Goal: Task Accomplishment & Management: Complete application form

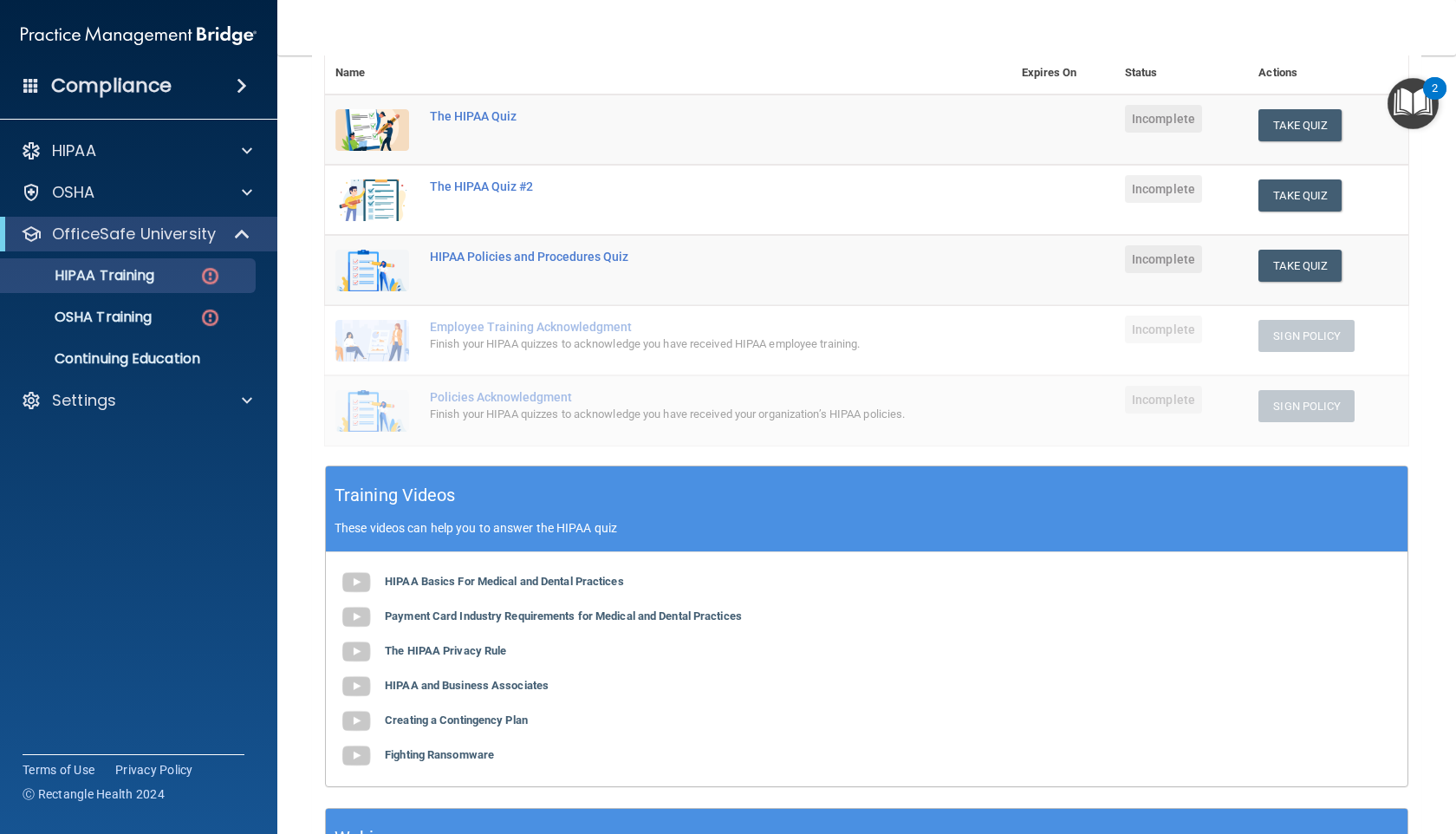
scroll to position [230, 0]
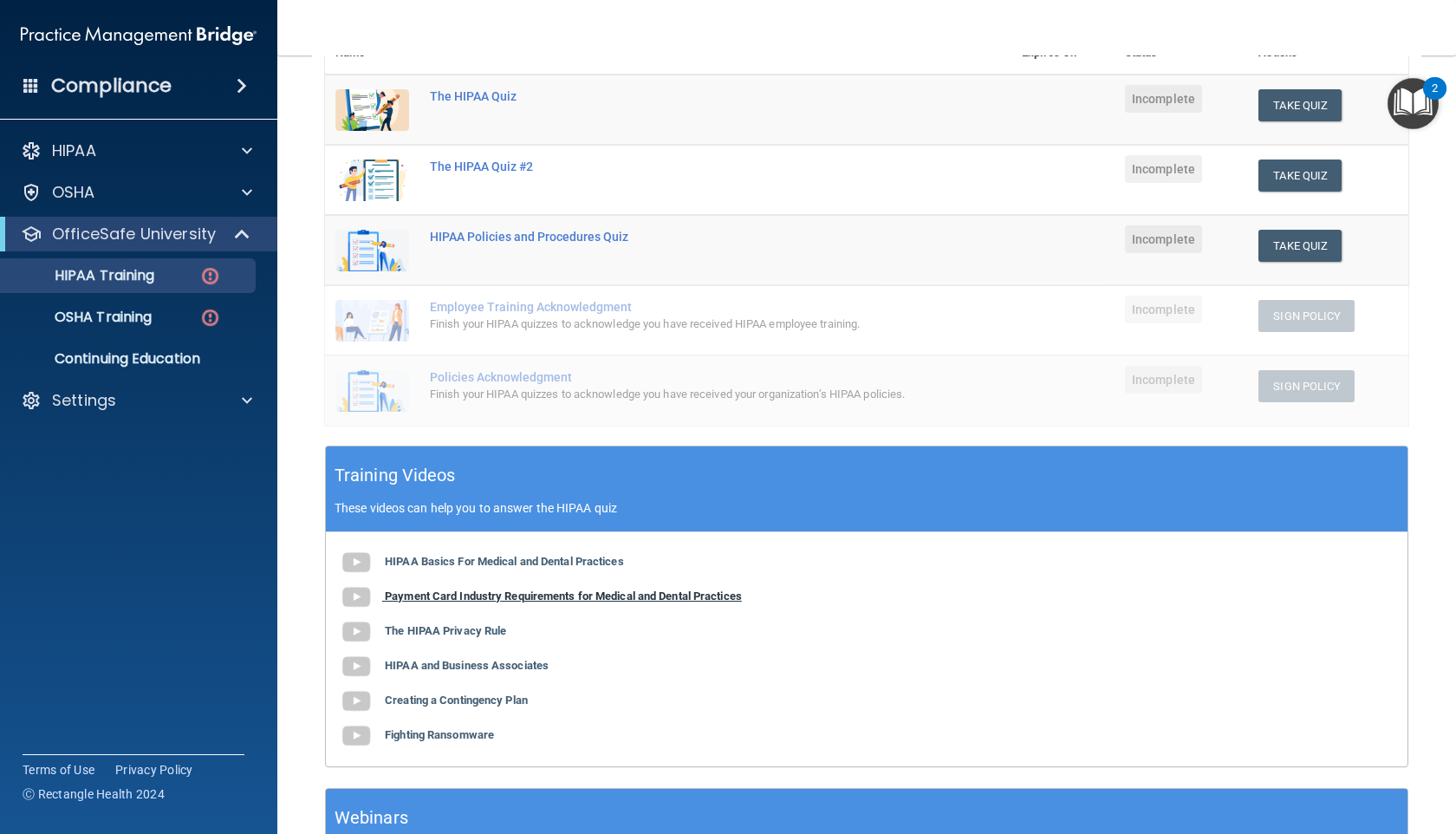
click at [644, 600] on b "Payment Card Industry Requirements for Medical and Dental Practices" at bounding box center [564, 595] width 357 height 13
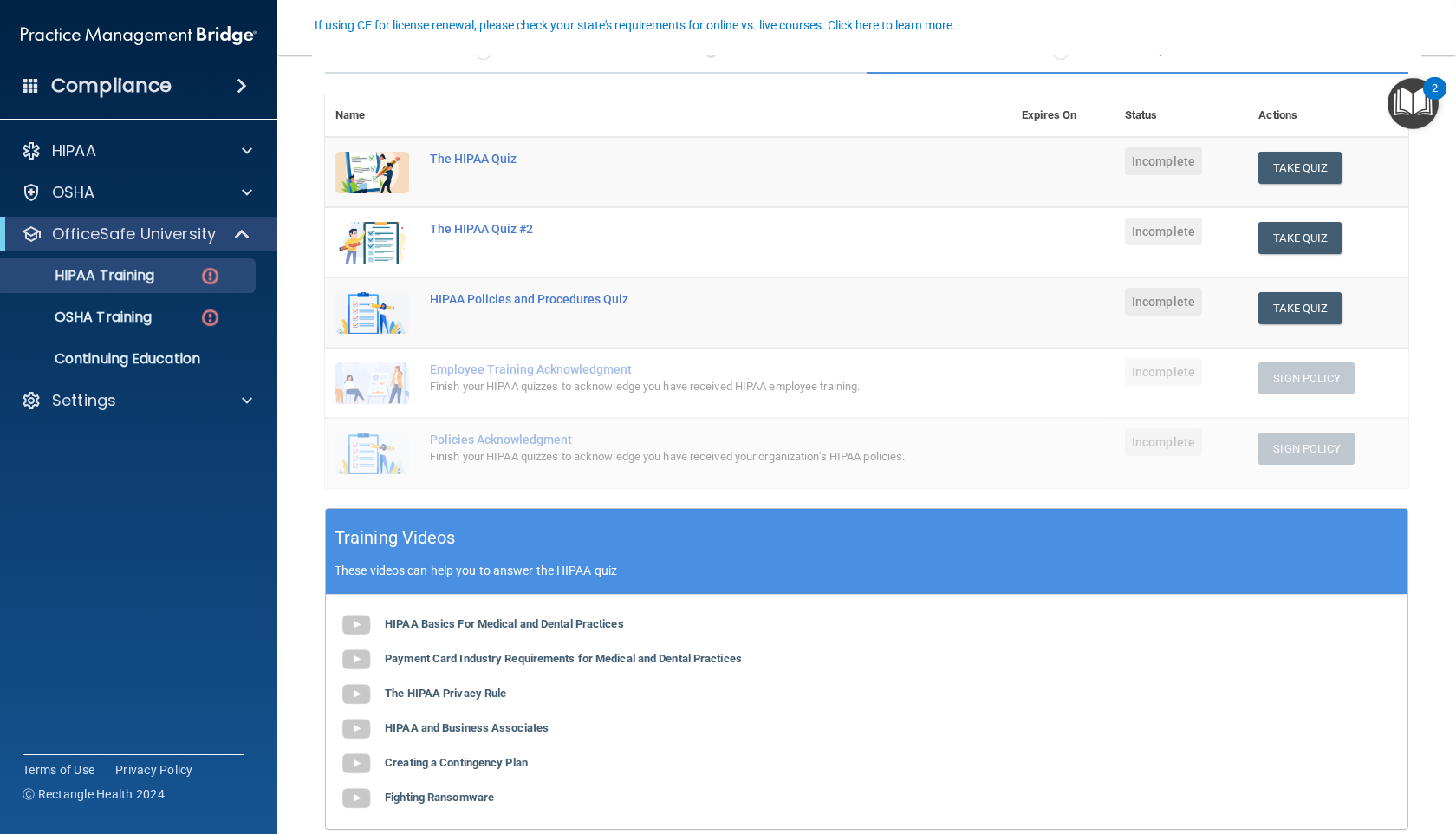
scroll to position [169, 0]
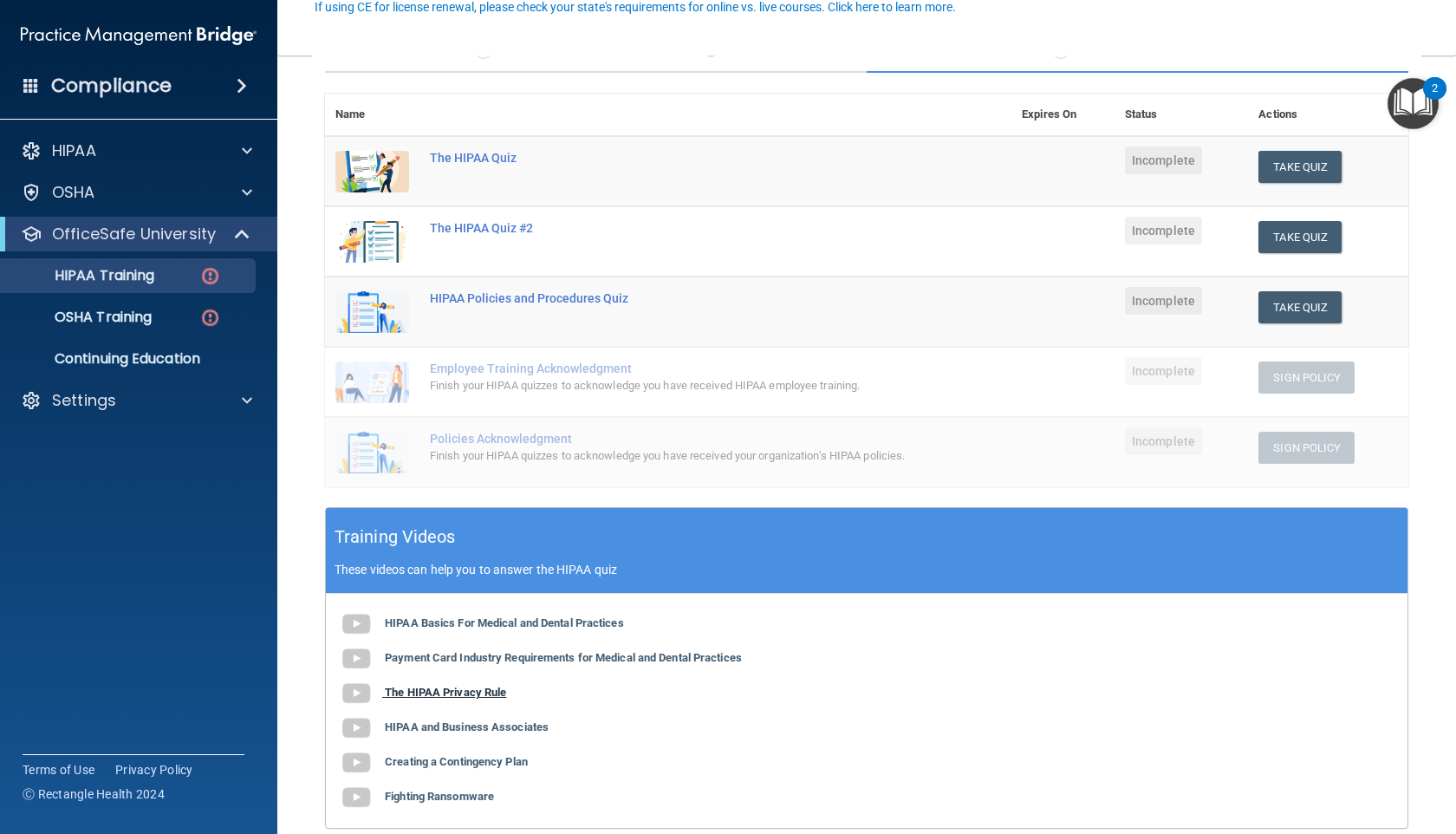
click at [481, 695] on b "The HIPAA Privacy Rule" at bounding box center [446, 692] width 121 height 13
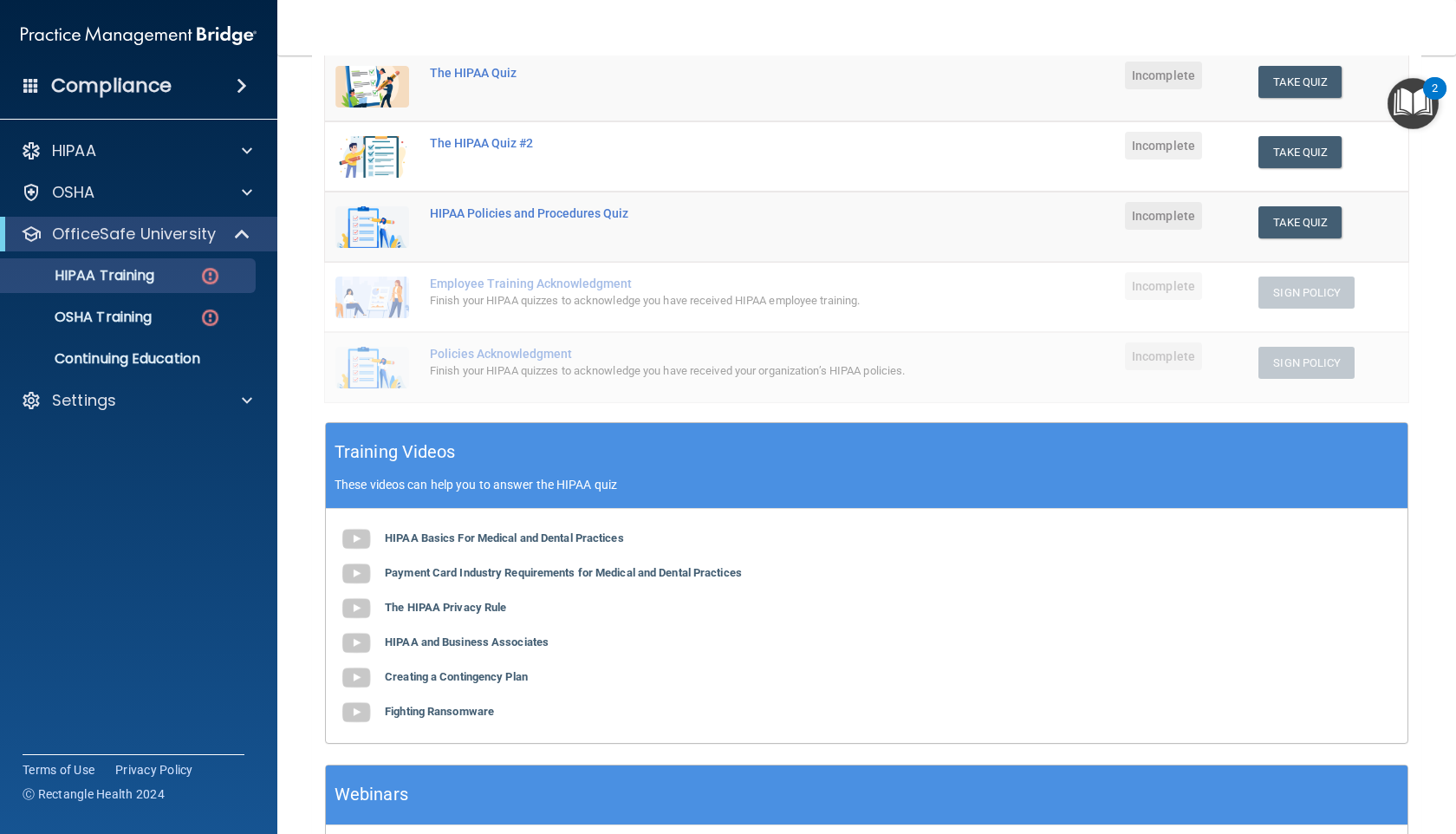
scroll to position [263, 0]
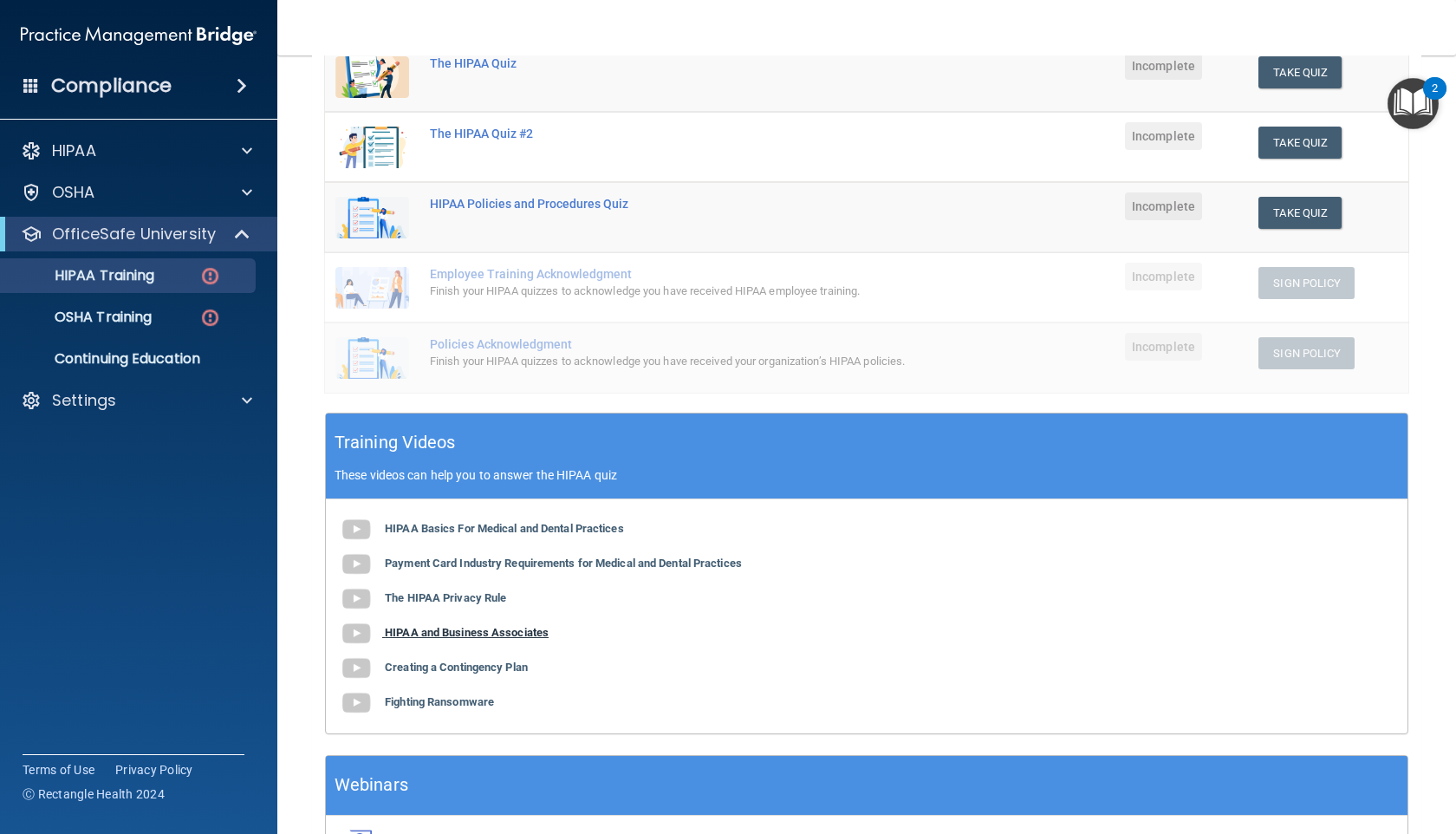
click at [546, 629] on b "HIPAA and Business Associates" at bounding box center [467, 632] width 164 height 13
click at [475, 670] on b "Creating a Contingency Plan" at bounding box center [456, 666] width 143 height 13
click at [496, 707] on div "HIPAA Basics For Medical and Dental Practices Payment Card Industry Requirement…" at bounding box center [866, 616] width 1082 height 234
click at [492, 706] on b "Fighting Ransomware" at bounding box center [440, 701] width 109 height 13
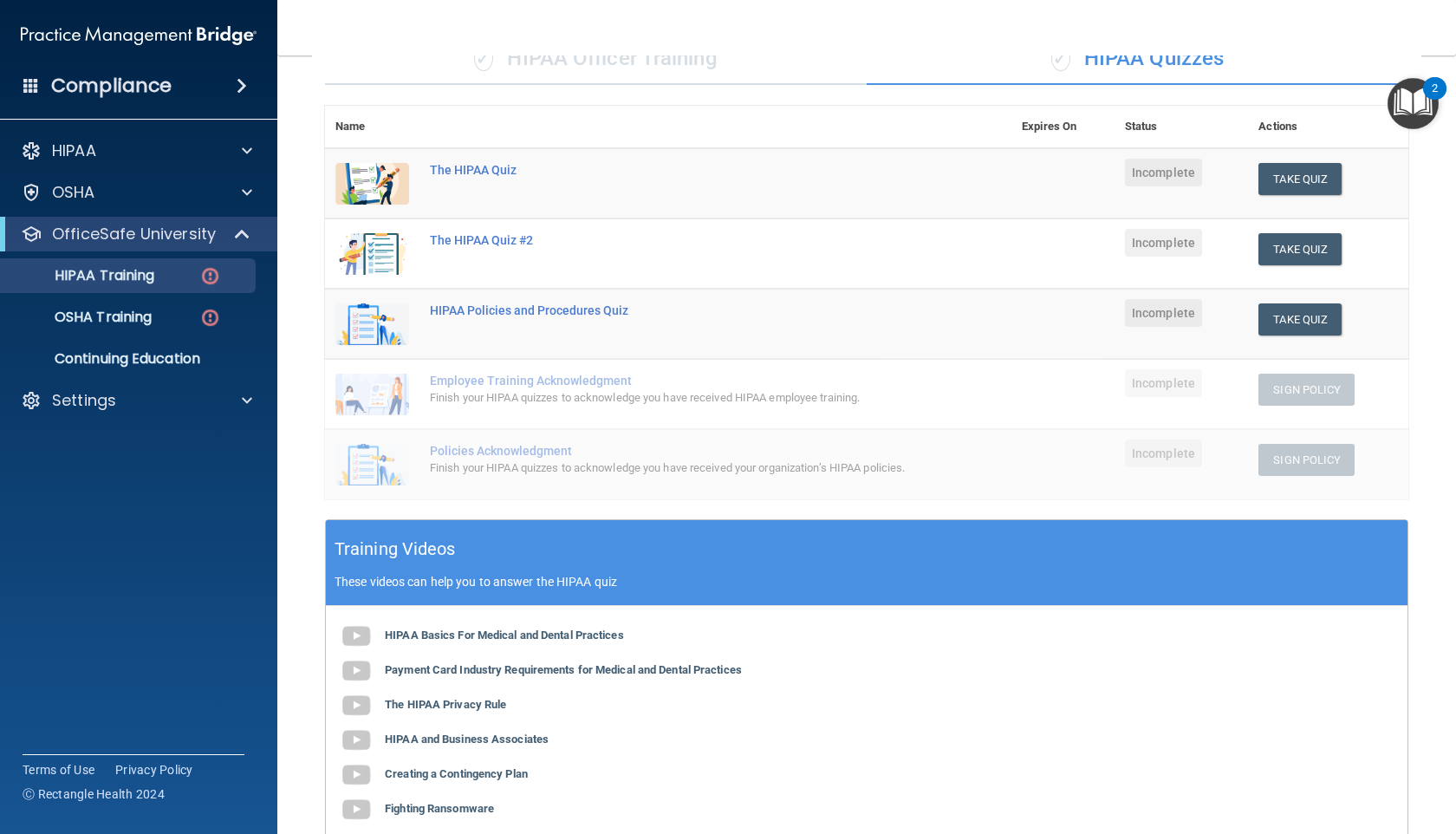
scroll to position [128, 0]
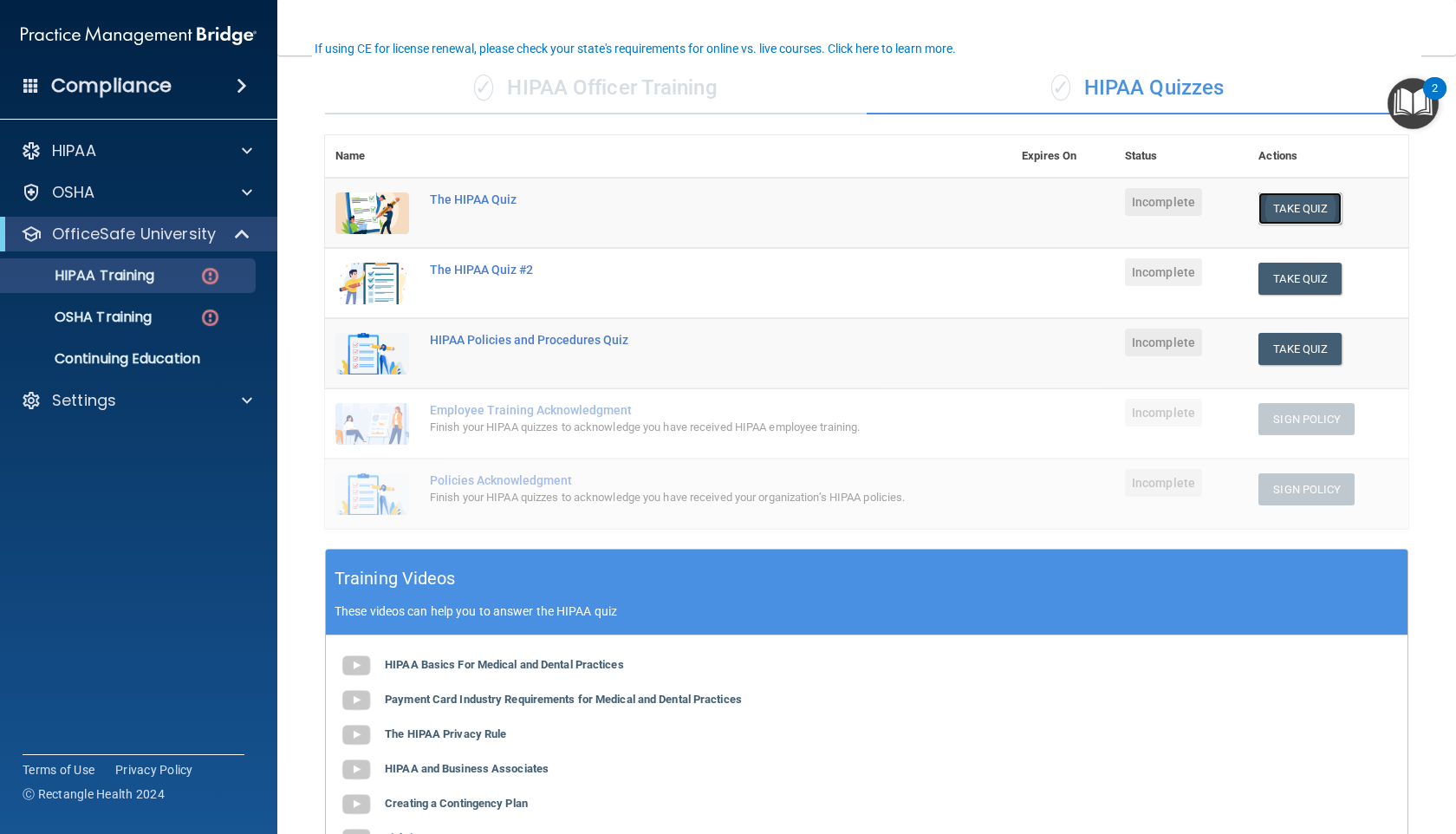
click at [1297, 214] on button "Take Quiz" at bounding box center [1299, 208] width 83 height 32
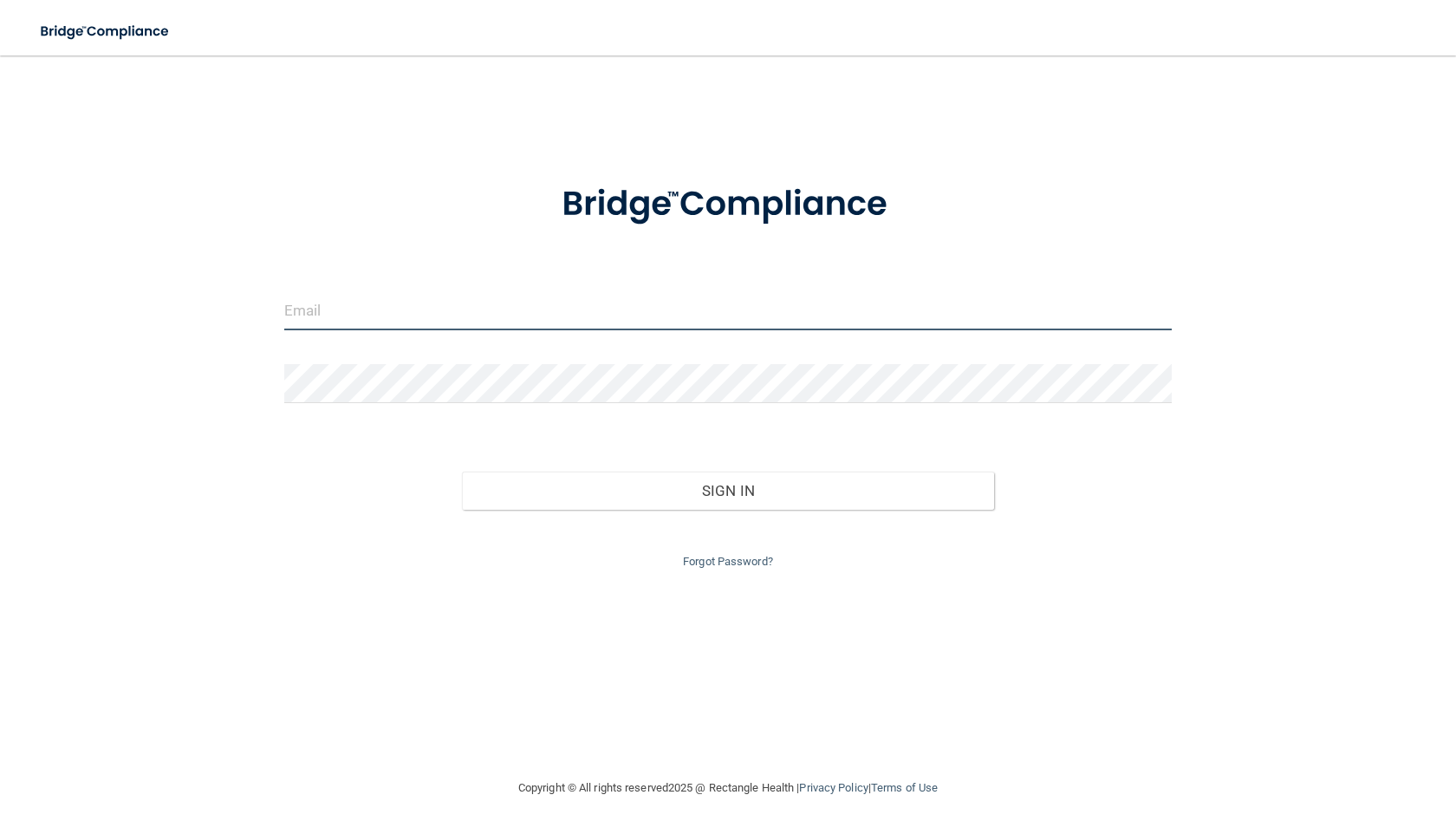
click at [479, 313] on input "email" at bounding box center [728, 311] width 887 height 39
type input "[EMAIL_ADDRESS][DOMAIN_NAME]"
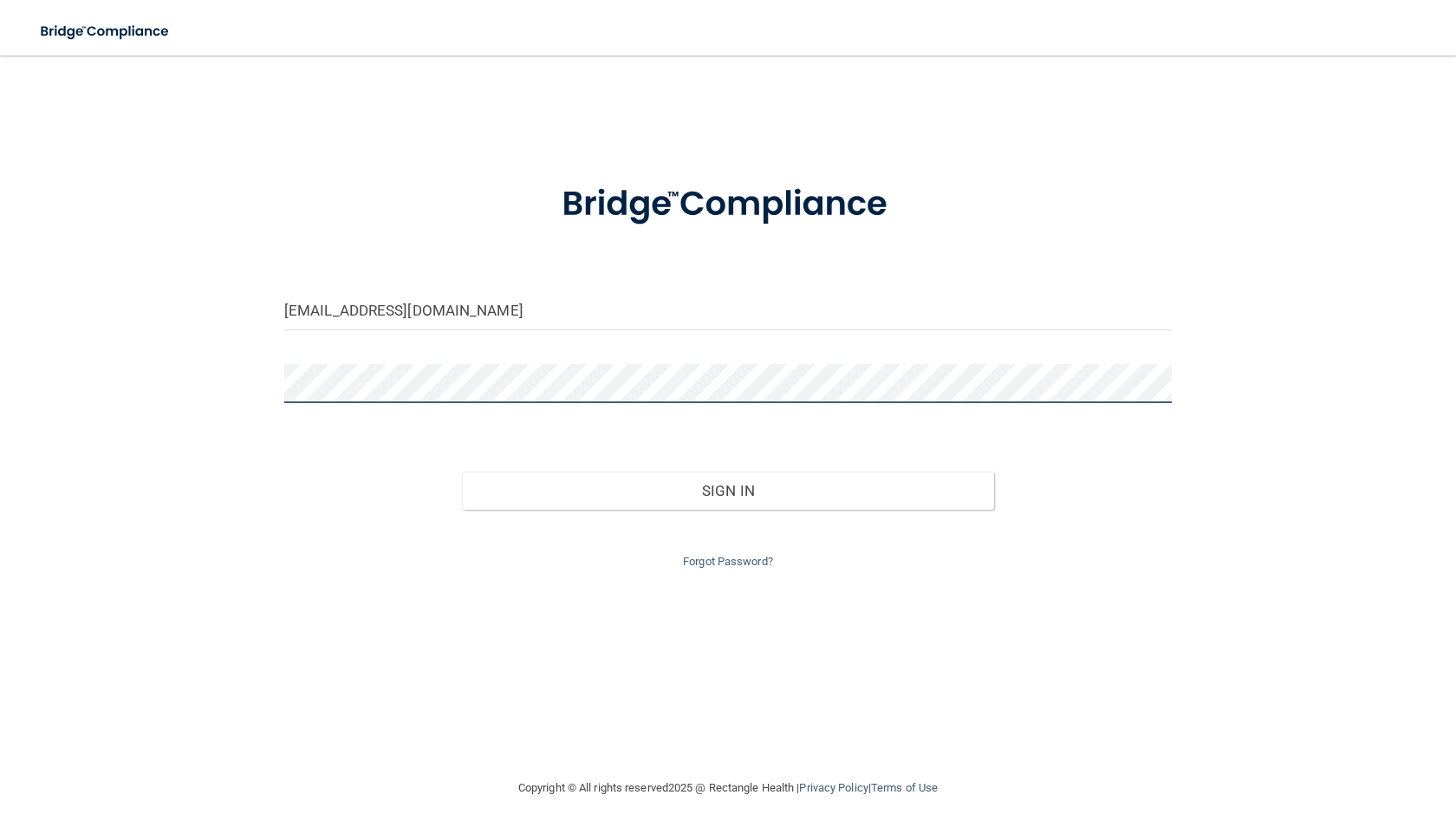
click at [462, 471] on button "Sign In" at bounding box center [728, 490] width 532 height 38
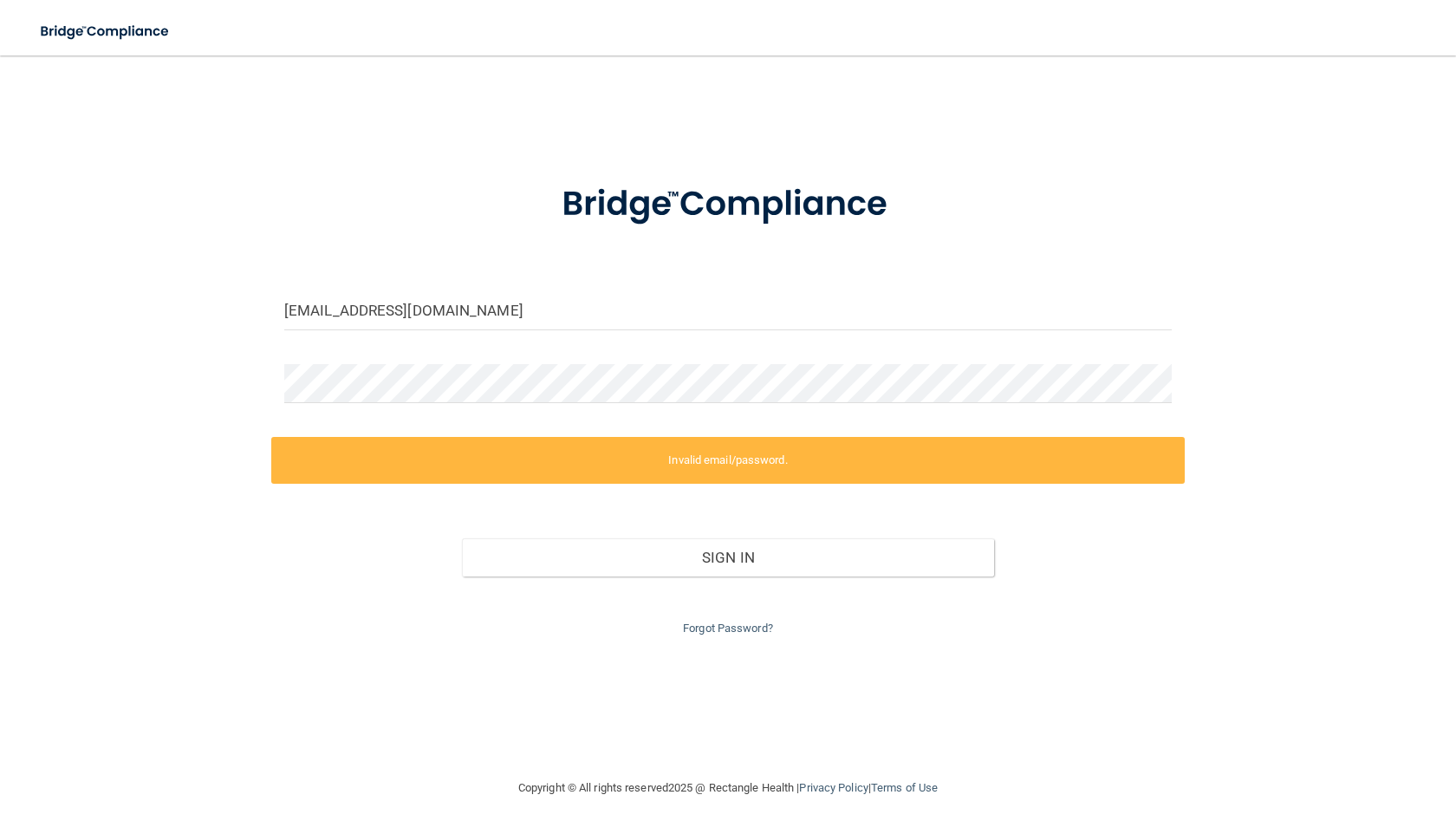
click at [746, 619] on div "Forgot Password?" at bounding box center [728, 608] width 914 height 62
click at [746, 621] on link "Forgot Password?" at bounding box center [728, 627] width 90 height 13
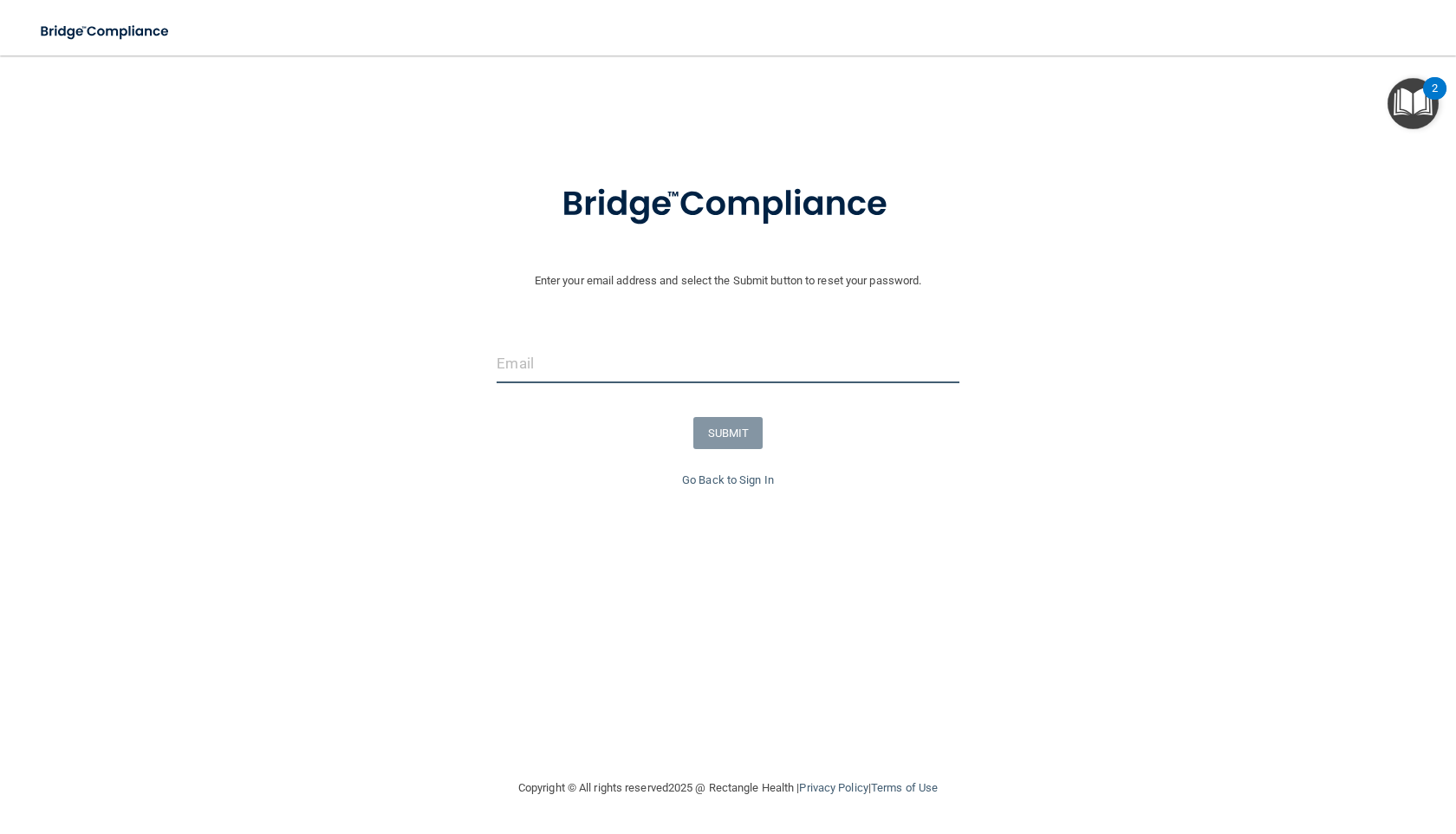
click at [605, 376] on input "email" at bounding box center [728, 364] width 462 height 39
type input "[EMAIL_ADDRESS][DOMAIN_NAME]"
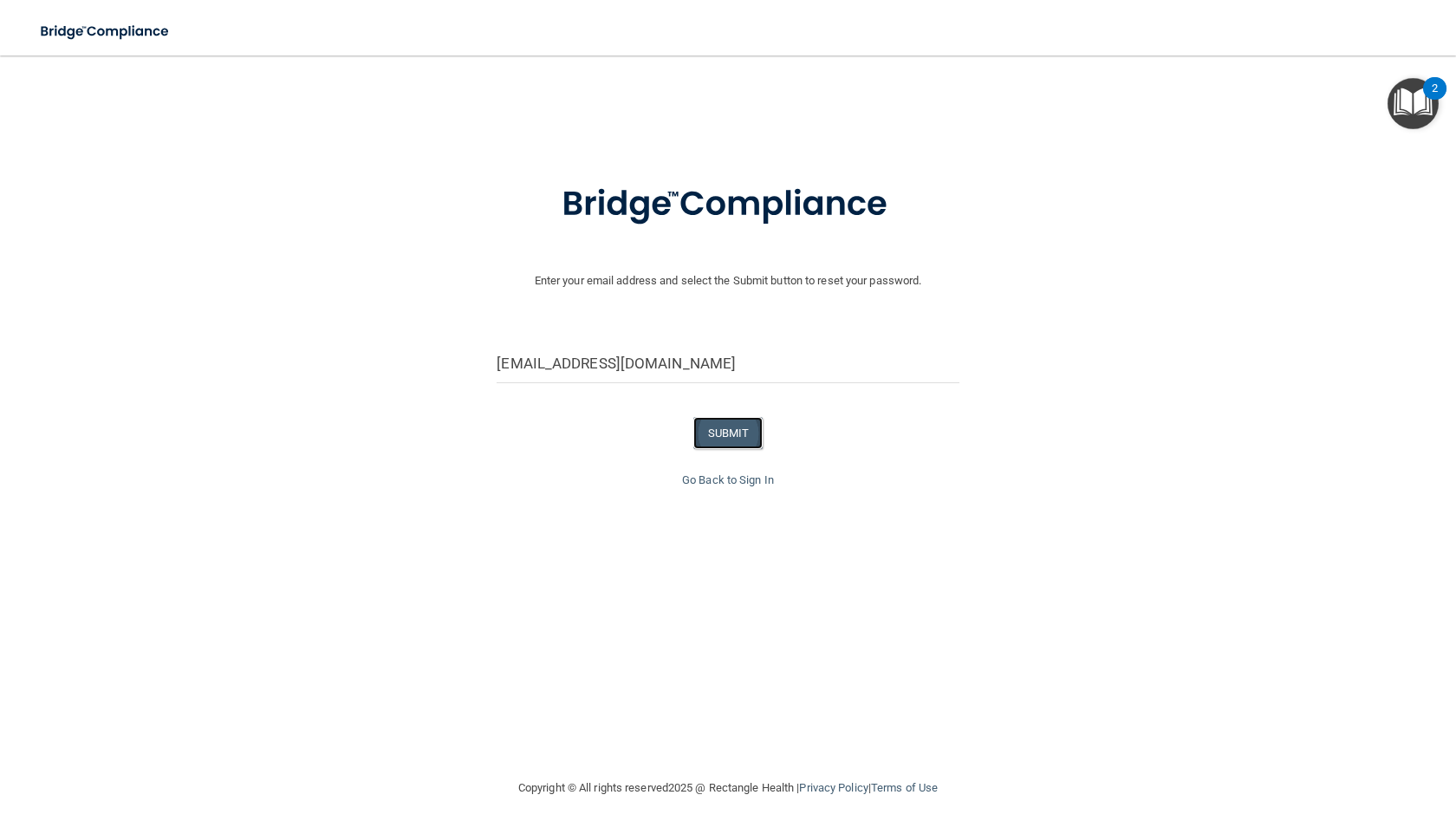
click at [713, 433] on button "SUBMIT" at bounding box center [728, 432] width 70 height 32
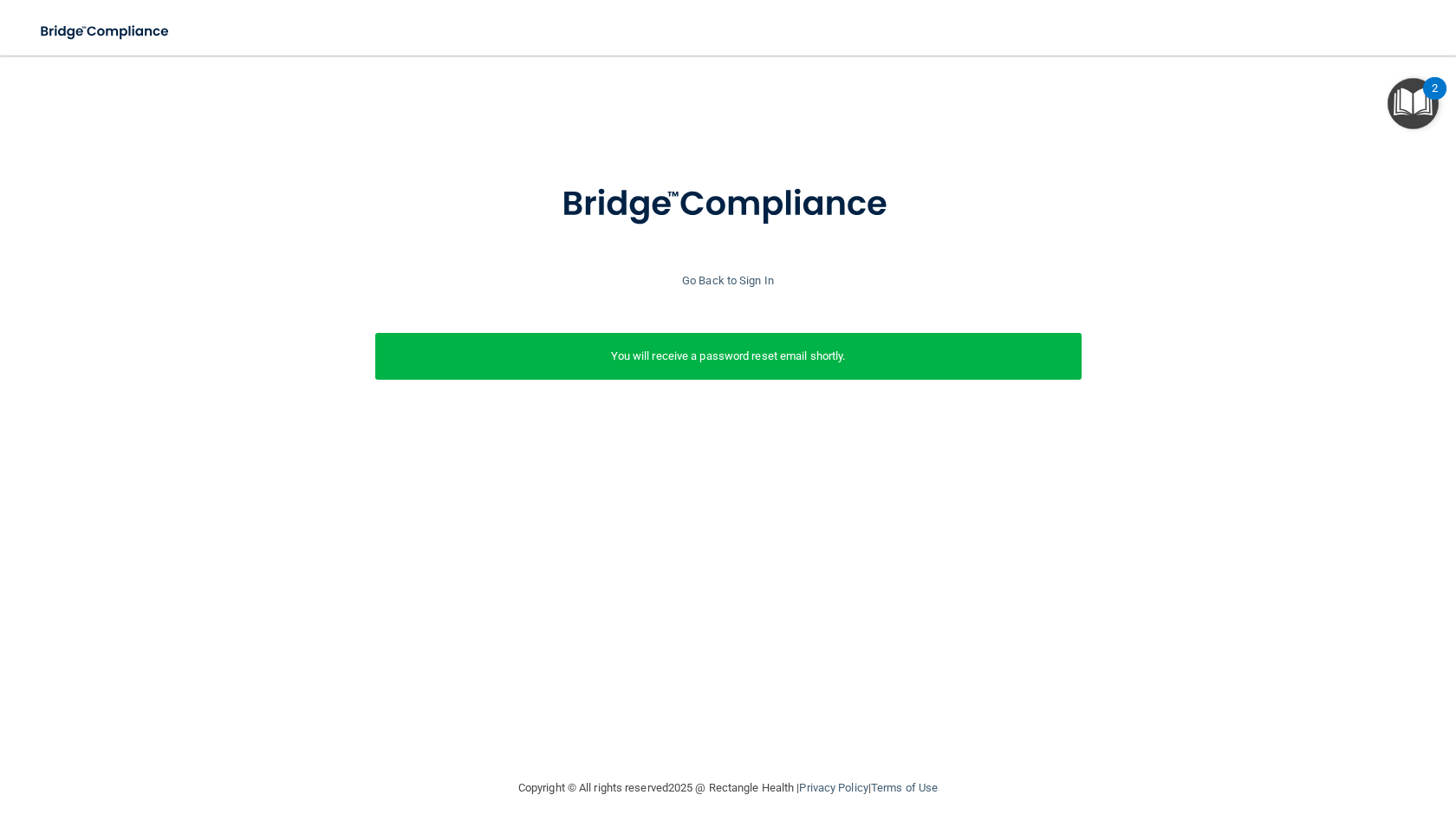
click at [735, 271] on div "Go Back to Sign In" at bounding box center [728, 280] width 1465 height 20
click at [734, 274] on link "Go Back to Sign In" at bounding box center [728, 280] width 92 height 13
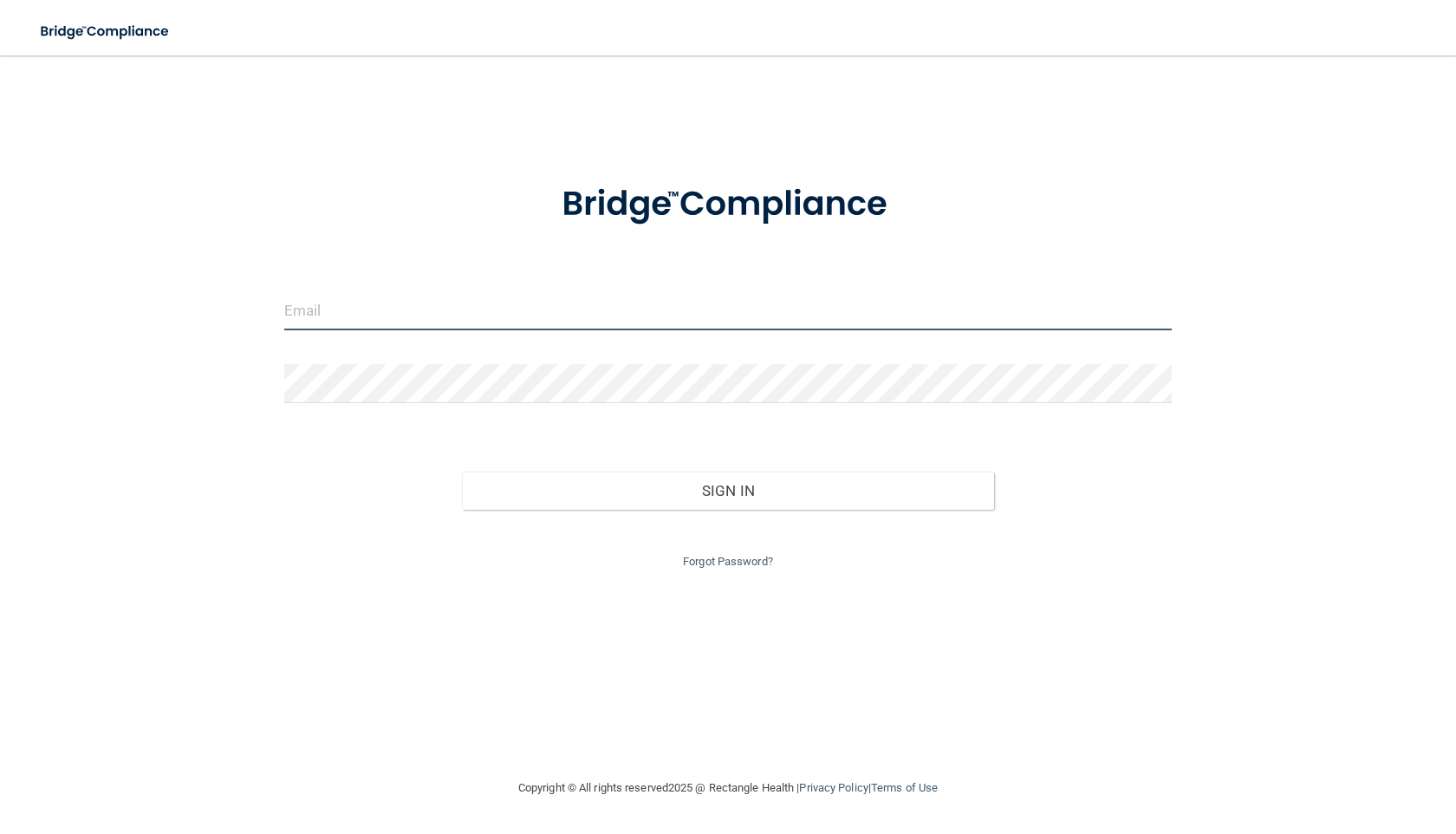
click at [666, 319] on input "email" at bounding box center [728, 311] width 887 height 39
type input "[EMAIL_ADDRESS][DOMAIN_NAME]"
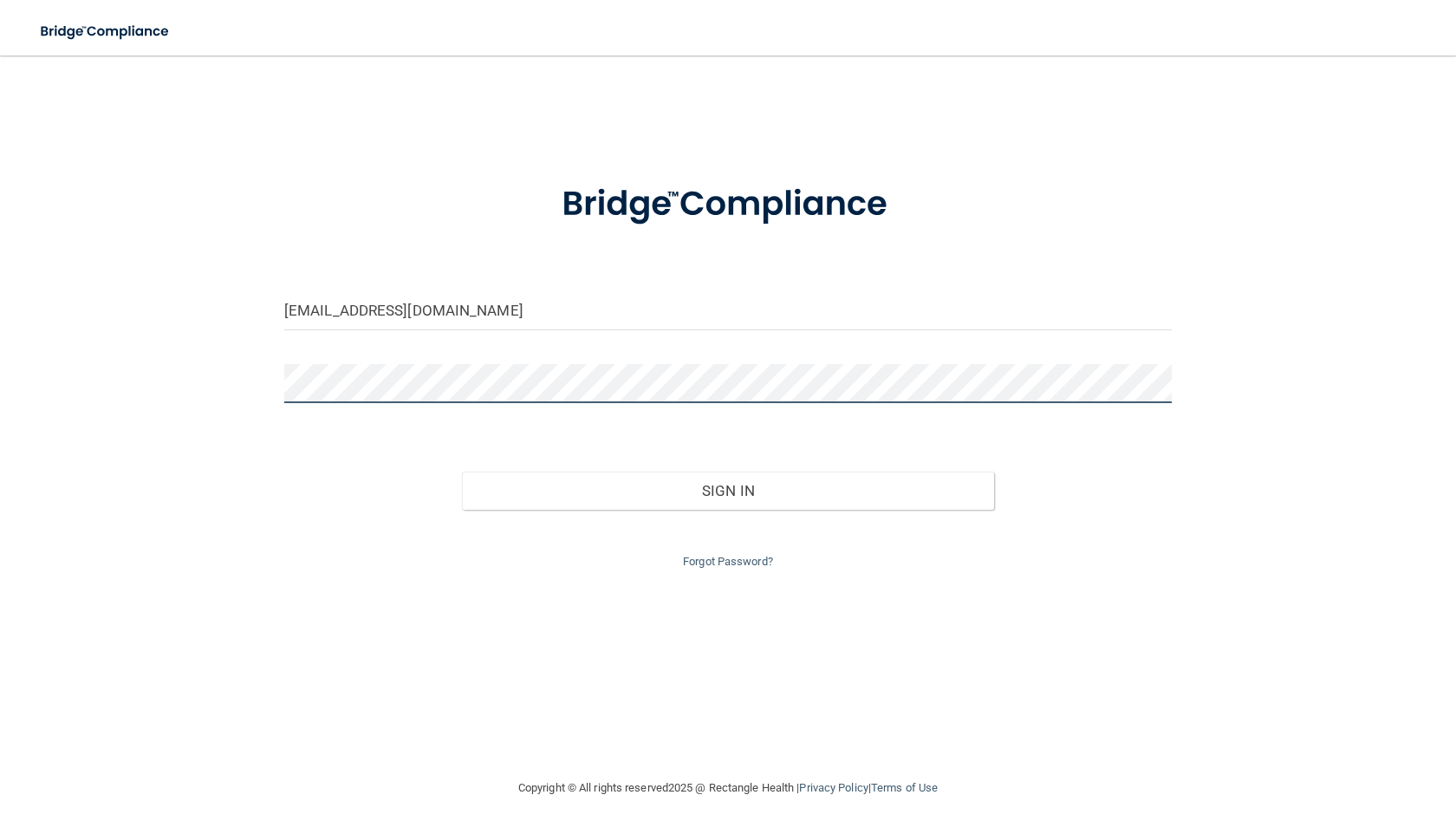
click at [462, 471] on button "Sign In" at bounding box center [728, 490] width 532 height 38
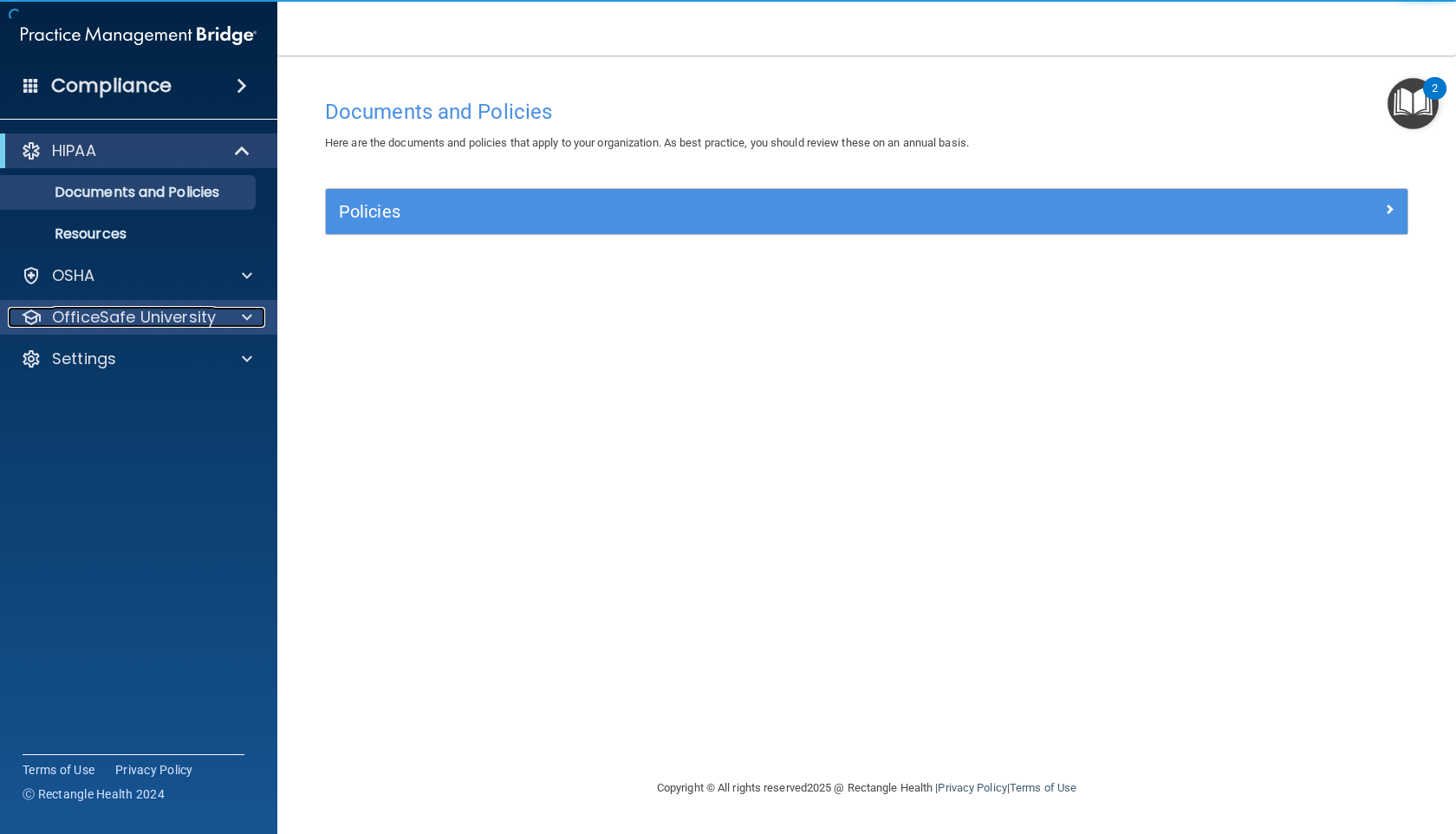
click at [133, 307] on p "OfficeSafe University" at bounding box center [134, 317] width 164 height 20
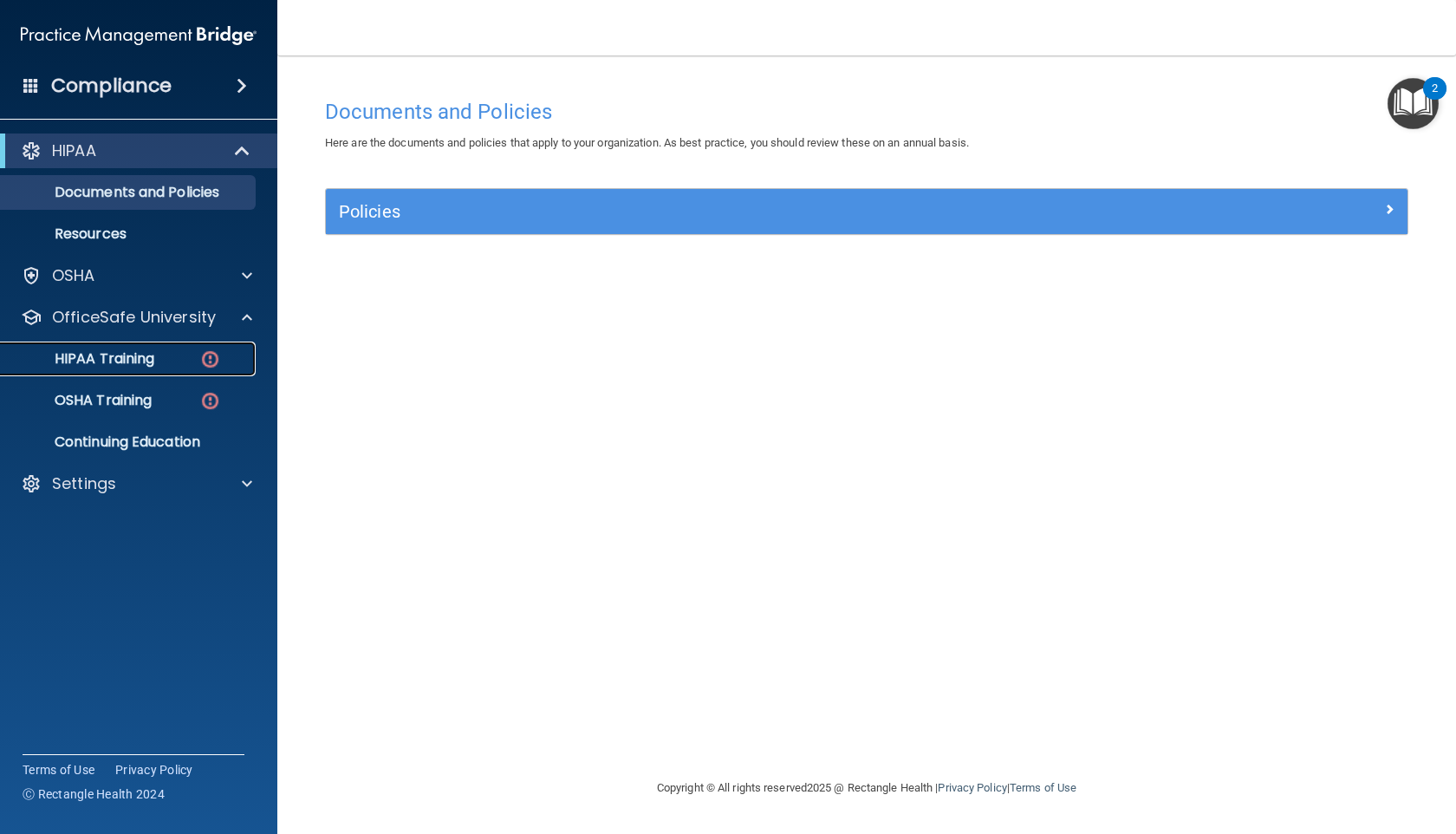
click at [176, 370] on link "HIPAA Training" at bounding box center [119, 359] width 273 height 35
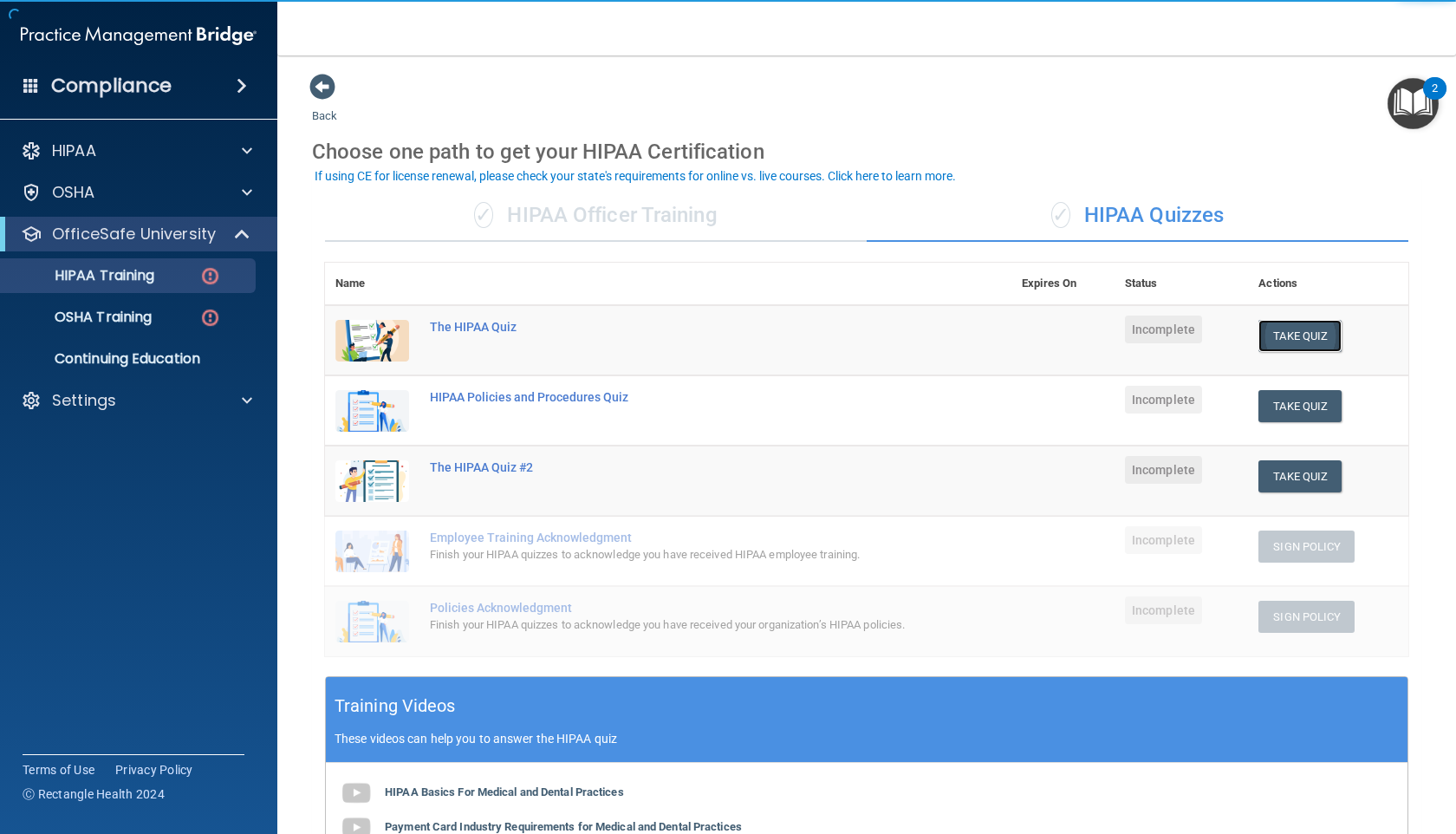
click at [1302, 345] on button "Take Quiz" at bounding box center [1299, 336] width 83 height 32
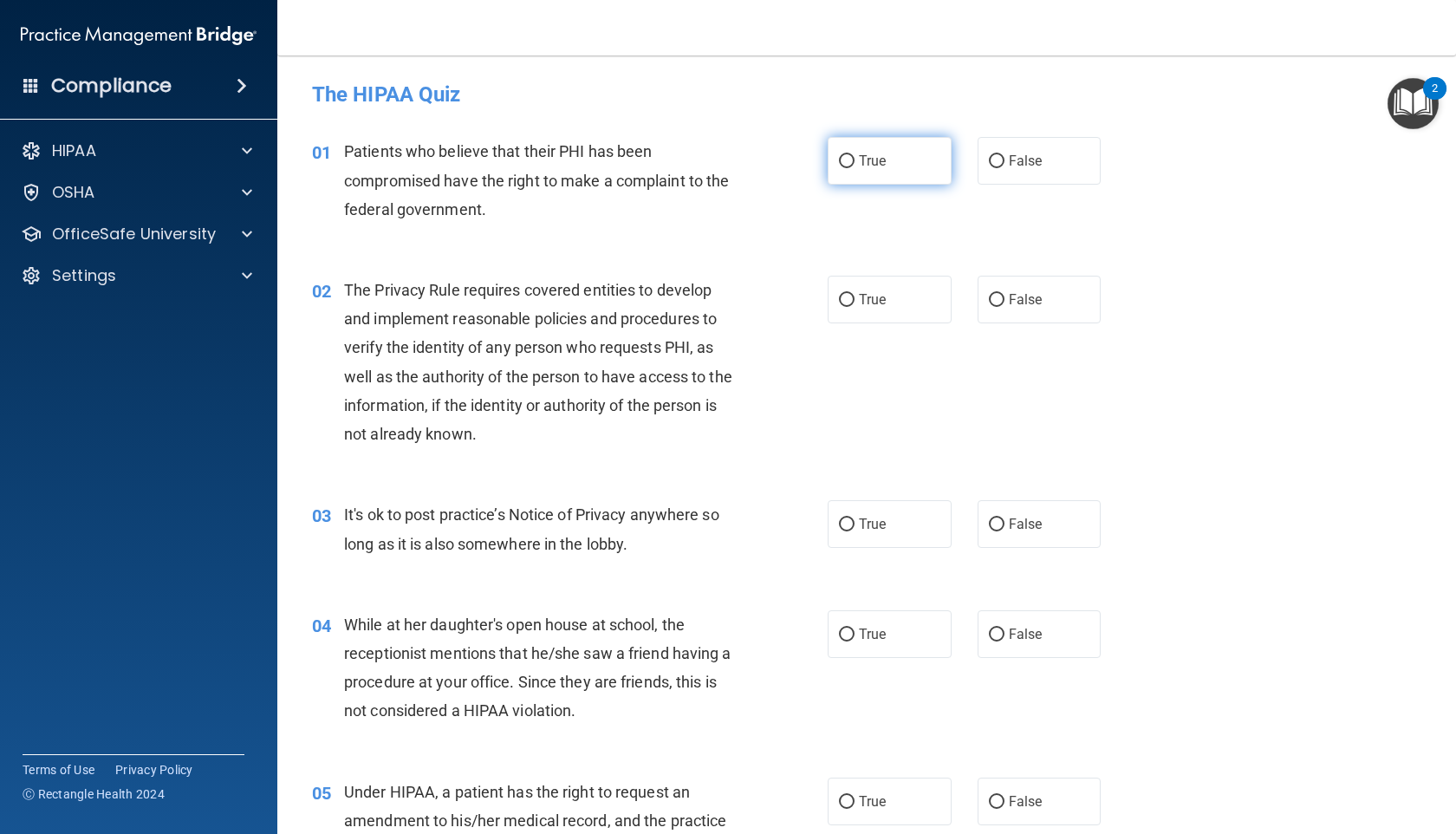
click at [879, 164] on span "True" at bounding box center [873, 160] width 27 height 17
click at [854, 164] on input "True" at bounding box center [846, 161] width 16 height 13
radio input "true"
click at [850, 514] on label "True" at bounding box center [889, 524] width 124 height 48
click at [850, 518] on input "True" at bounding box center [846, 524] width 16 height 13
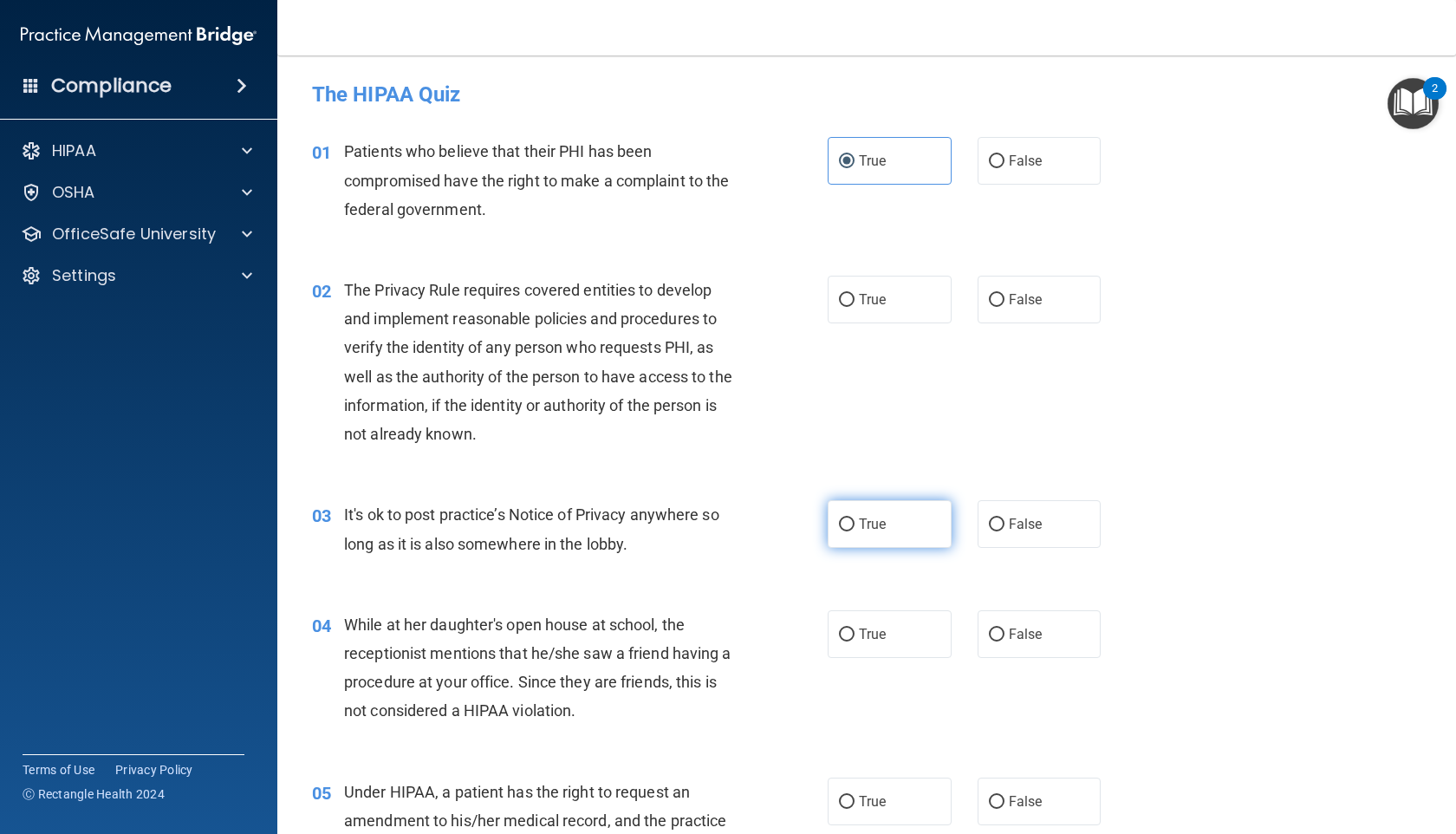
radio input "true"
click at [902, 623] on label "True" at bounding box center [889, 634] width 124 height 48
click at [854, 628] on input "True" at bounding box center [846, 634] width 16 height 13
radio input "true"
click at [922, 309] on label "True" at bounding box center [889, 299] width 124 height 48
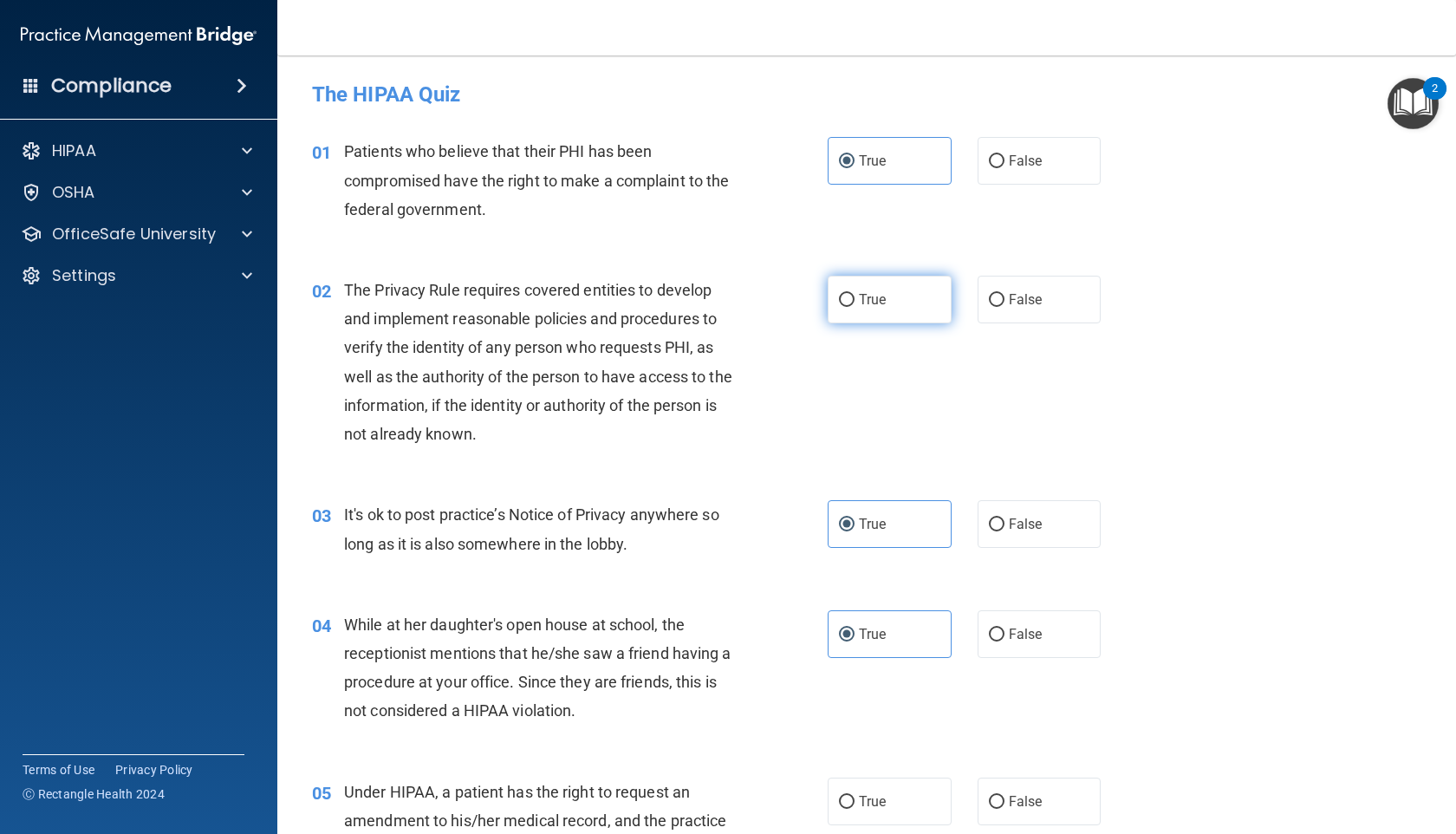
click at [854, 307] on input "True" at bounding box center [846, 299] width 16 height 13
radio input "true"
click at [1007, 538] on label "False" at bounding box center [1039, 524] width 124 height 48
click at [1004, 532] on input "False" at bounding box center [997, 524] width 16 height 13
radio input "true"
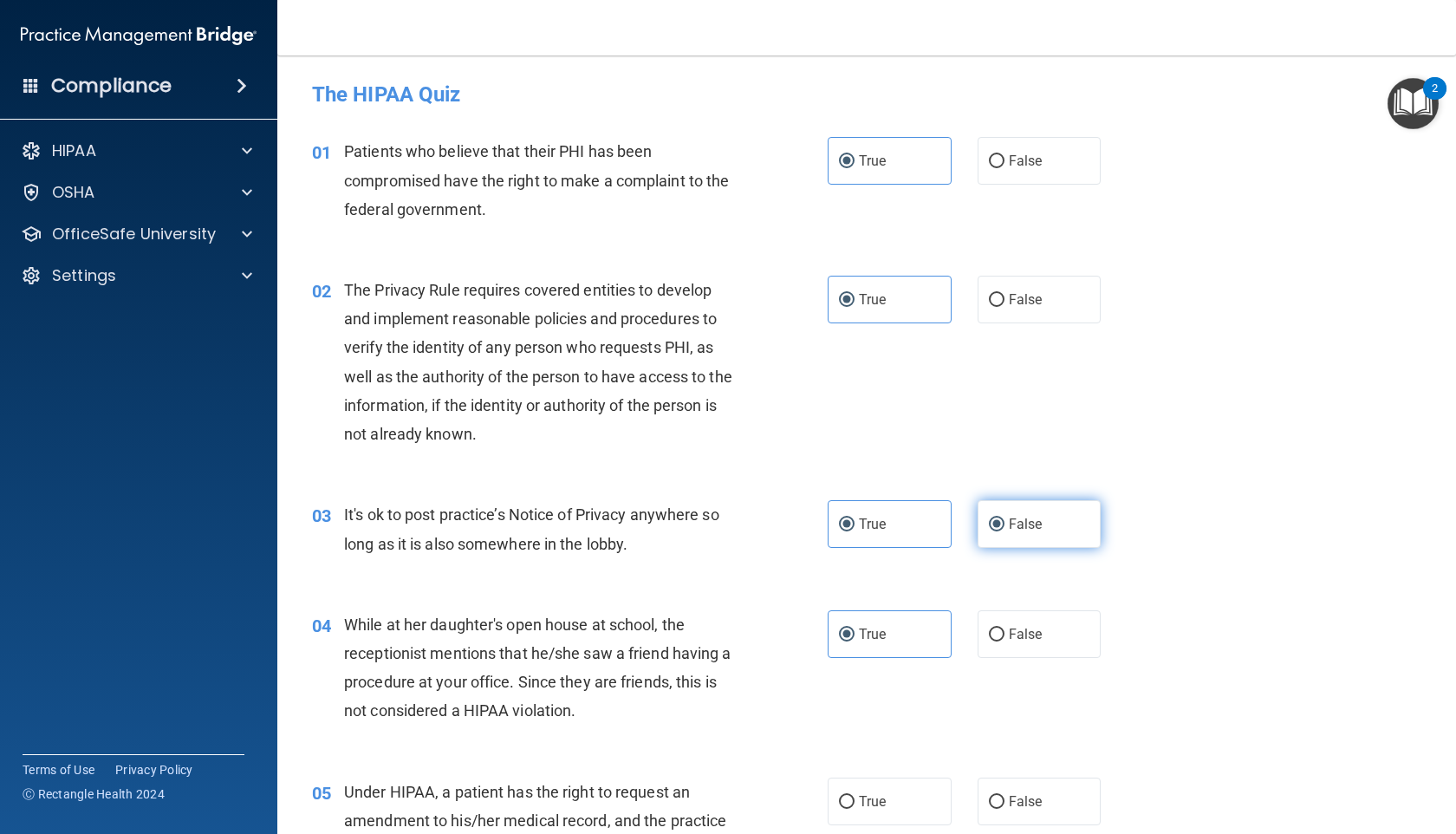
radio input "false"
click at [1010, 628] on span "False" at bounding box center [1025, 634] width 34 height 17
click at [1004, 628] on input "False" at bounding box center [997, 634] width 16 height 13
radio input "true"
radio input "false"
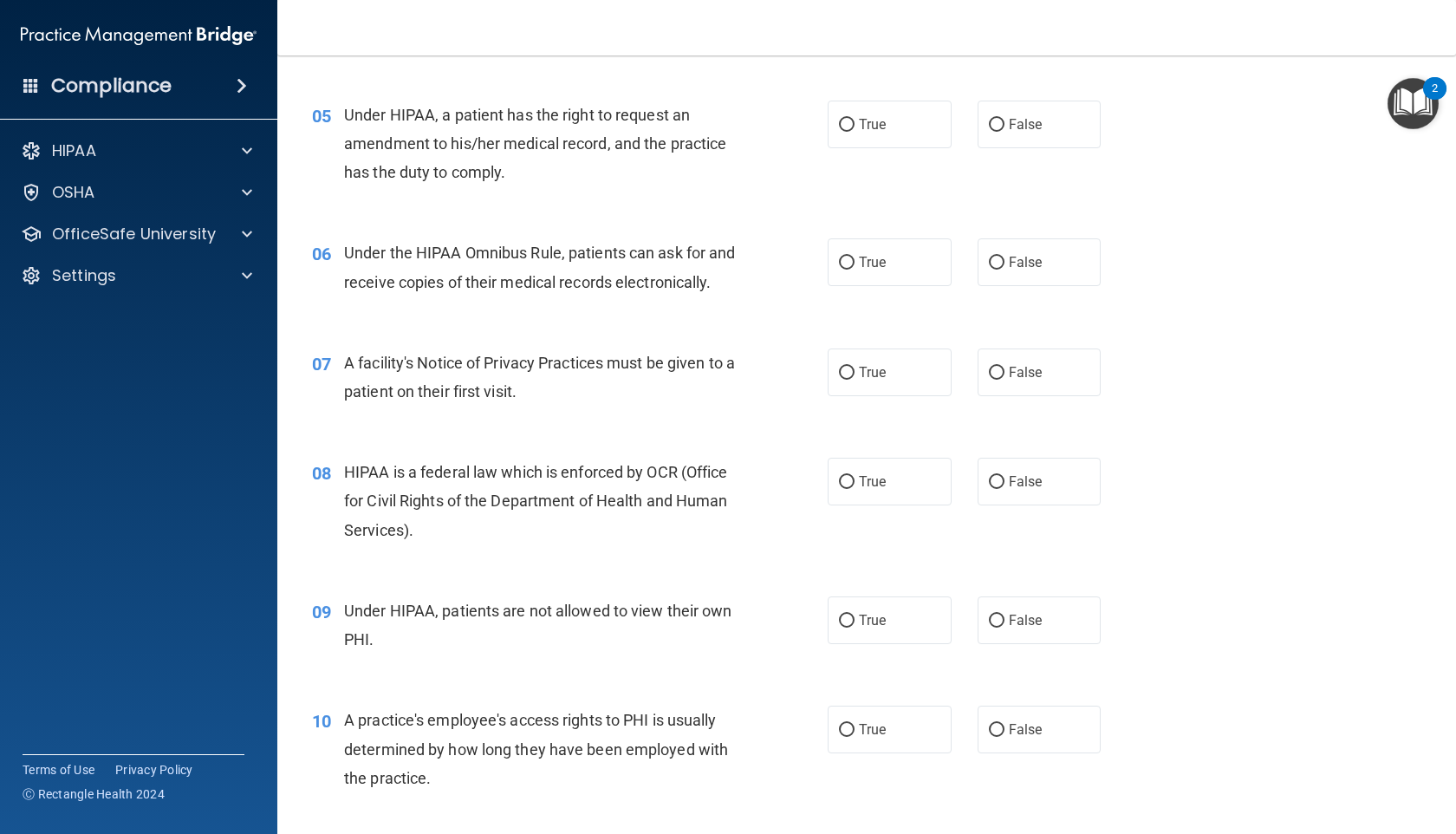
scroll to position [673, 0]
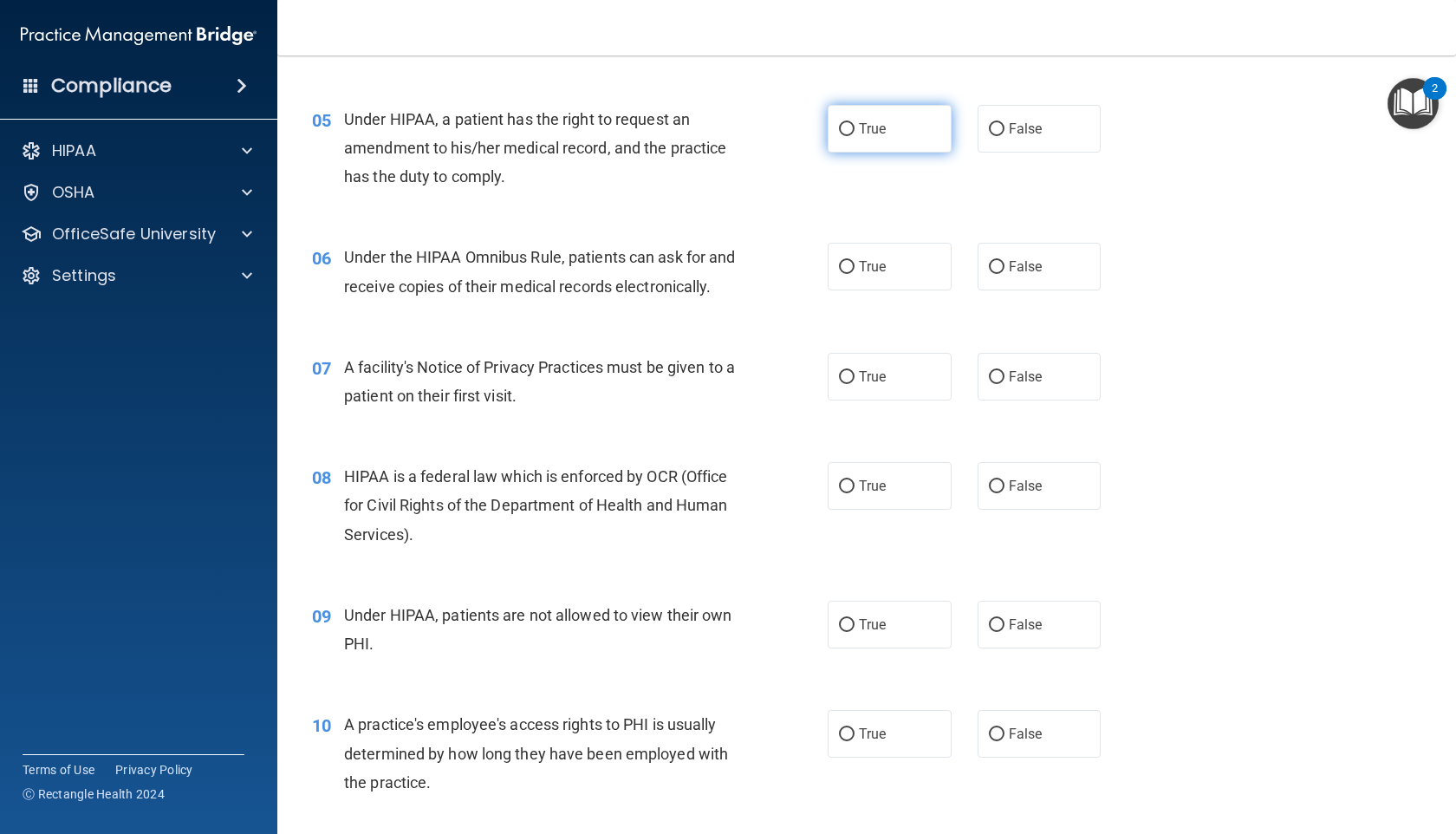
click at [859, 125] on span "True" at bounding box center [873, 129] width 27 height 17
click at [854, 125] on input "True" at bounding box center [846, 129] width 16 height 13
radio input "true"
click at [870, 277] on label "True" at bounding box center [889, 266] width 124 height 48
click at [854, 274] on input "True" at bounding box center [846, 266] width 16 height 13
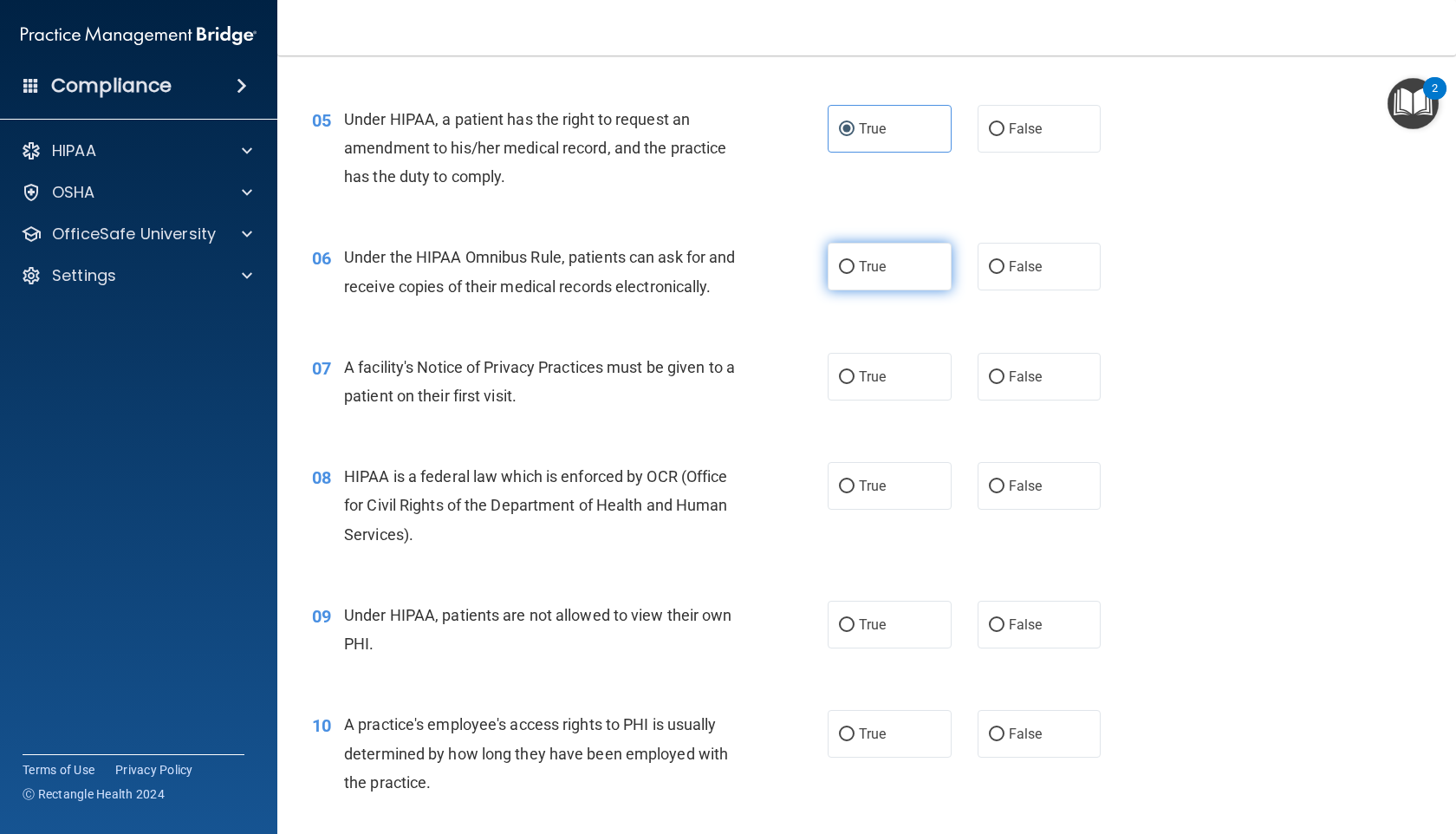
radio input "true"
click at [886, 398] on label "True" at bounding box center [889, 377] width 124 height 48
click at [854, 384] on input "True" at bounding box center [846, 377] width 16 height 13
radio input "true"
click at [883, 495] on span "True" at bounding box center [873, 486] width 27 height 17
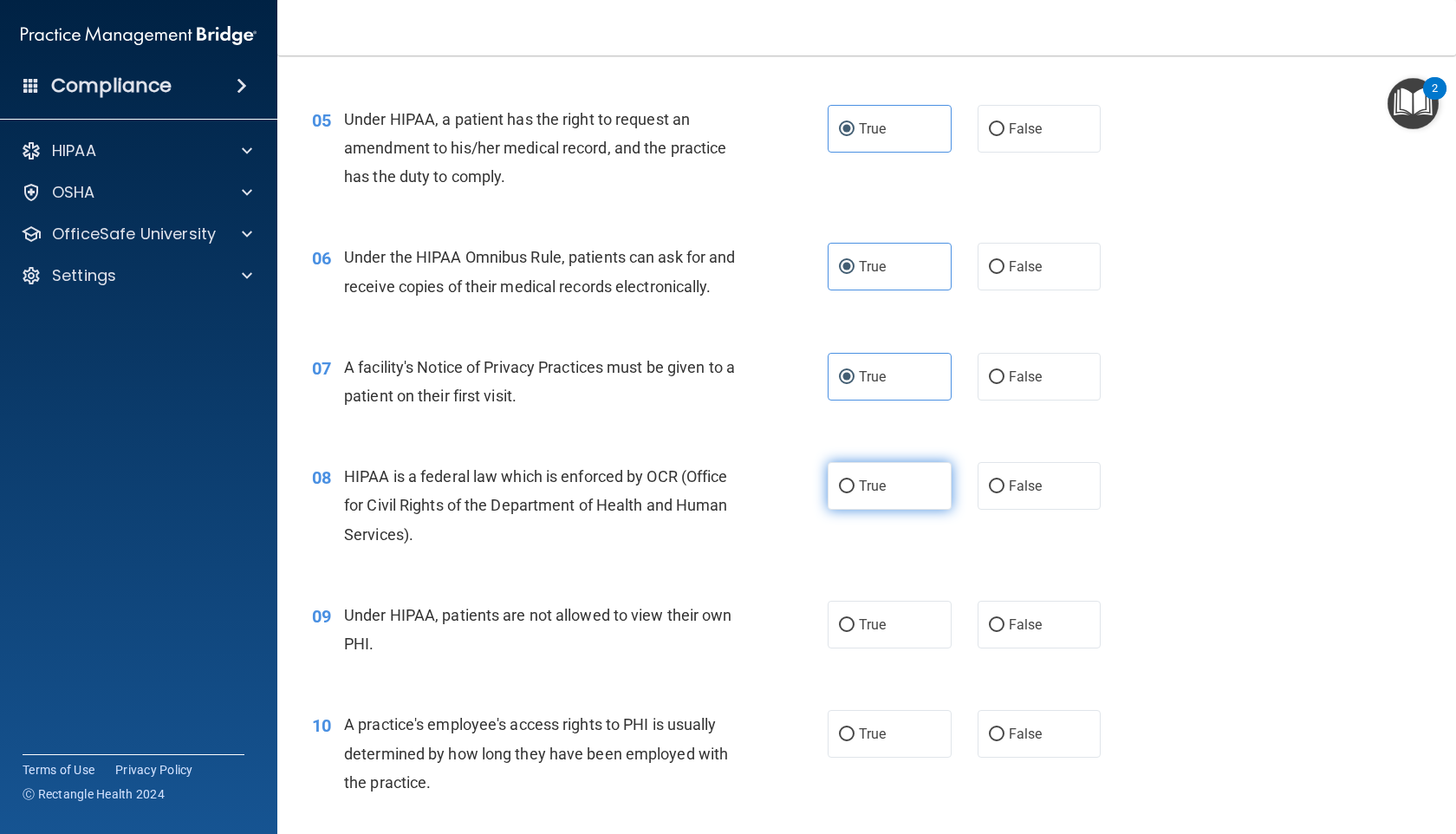
click at [854, 494] on input "True" at bounding box center [846, 486] width 16 height 13
radio input "true"
click at [1009, 649] on label "False" at bounding box center [1039, 624] width 124 height 48
click at [1004, 632] on input "False" at bounding box center [997, 625] width 16 height 13
radio input "true"
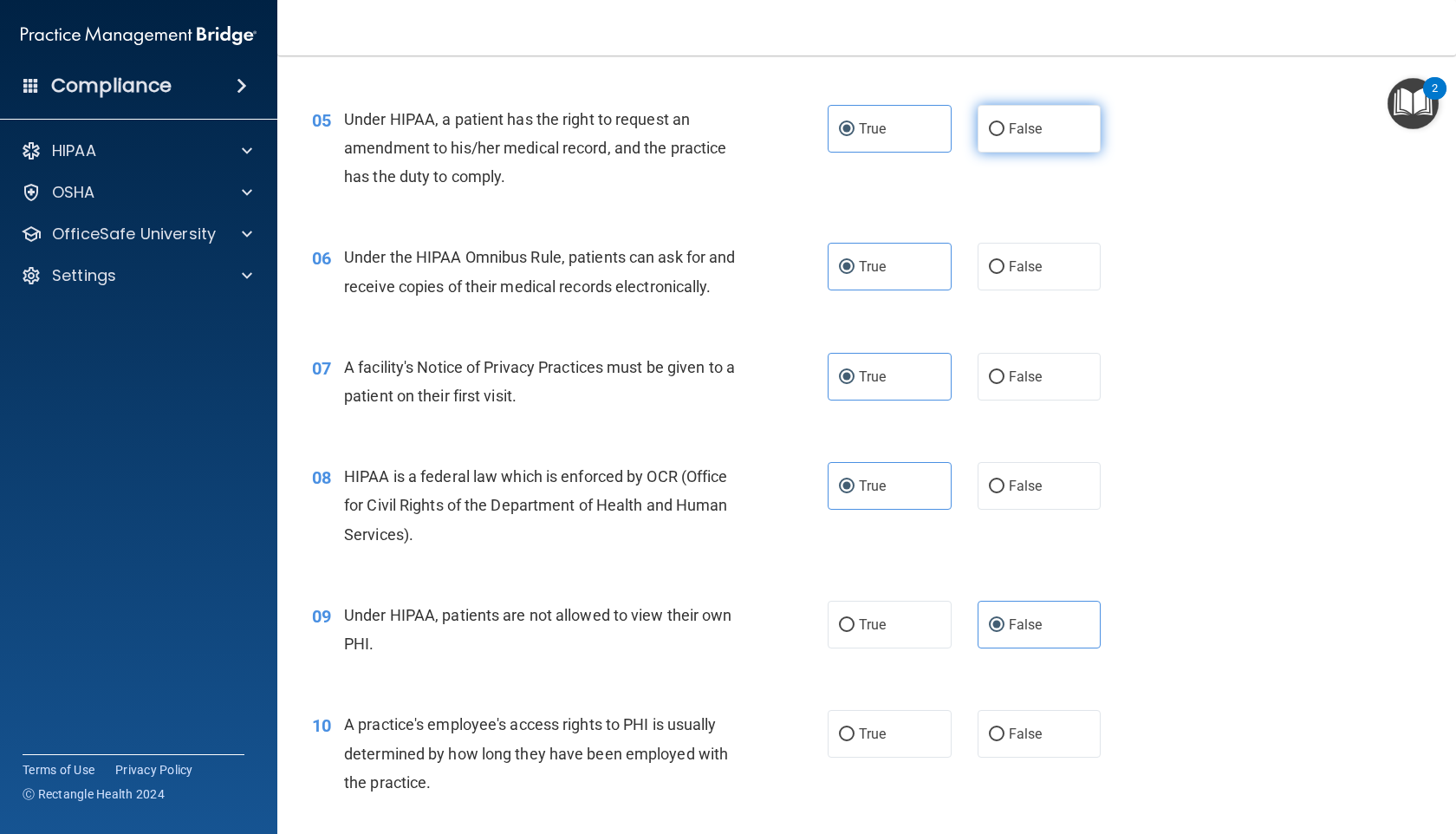
click at [989, 129] on input "False" at bounding box center [997, 129] width 16 height 13
radio input "true"
radio input "false"
click at [993, 741] on input "False" at bounding box center [997, 735] width 16 height 13
radio input "true"
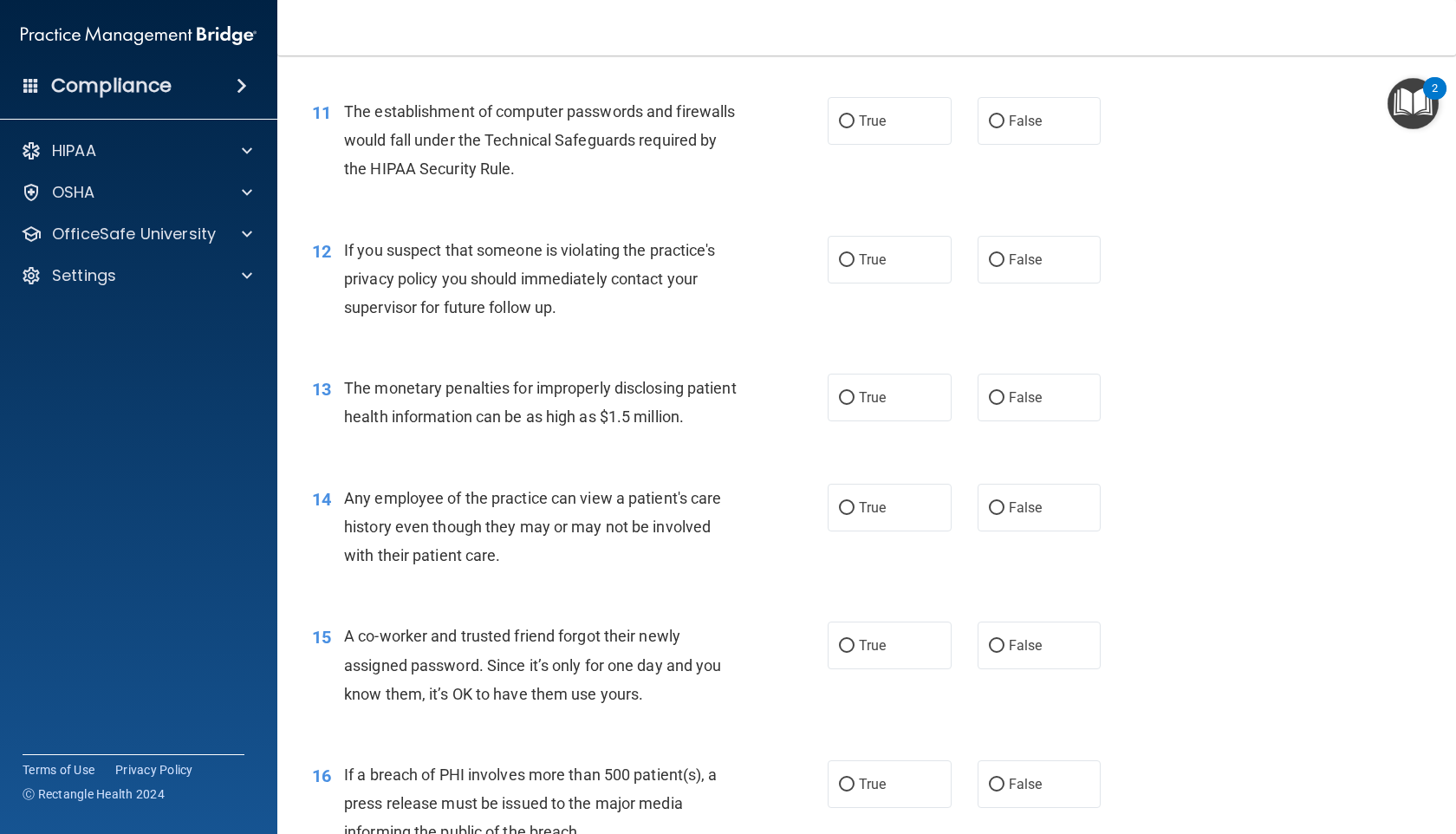
scroll to position [1426, 0]
click at [891, 143] on label "True" at bounding box center [889, 119] width 124 height 48
click at [854, 127] on input "True" at bounding box center [846, 119] width 16 height 13
radio input "true"
click at [868, 266] on span "True" at bounding box center [873, 258] width 27 height 17
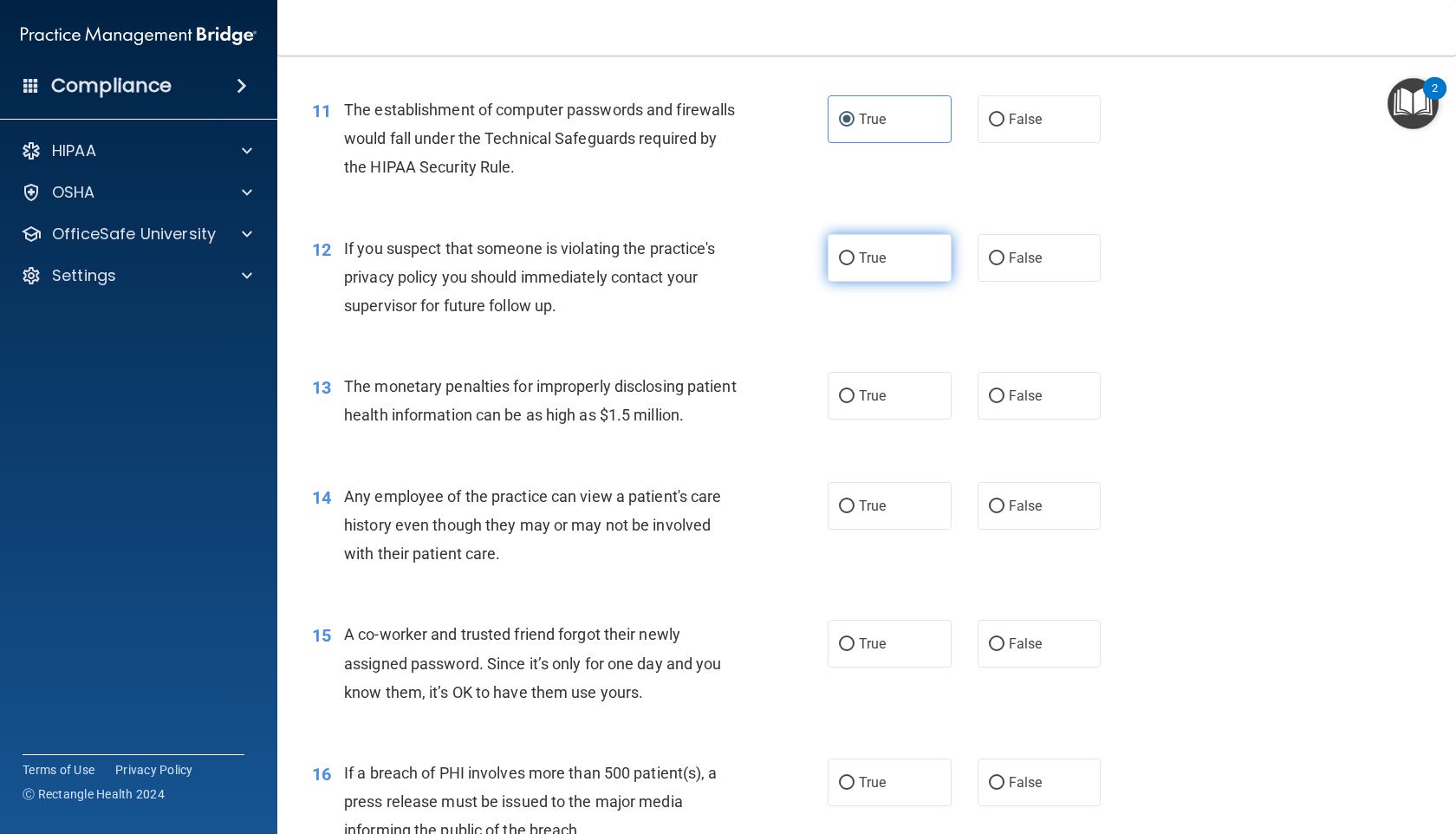
click at [854, 265] on input "True" at bounding box center [846, 258] width 16 height 13
radio input "true"
click at [857, 419] on label "True" at bounding box center [889, 395] width 124 height 48
click at [854, 403] on input "True" at bounding box center [846, 396] width 16 height 13
radio input "true"
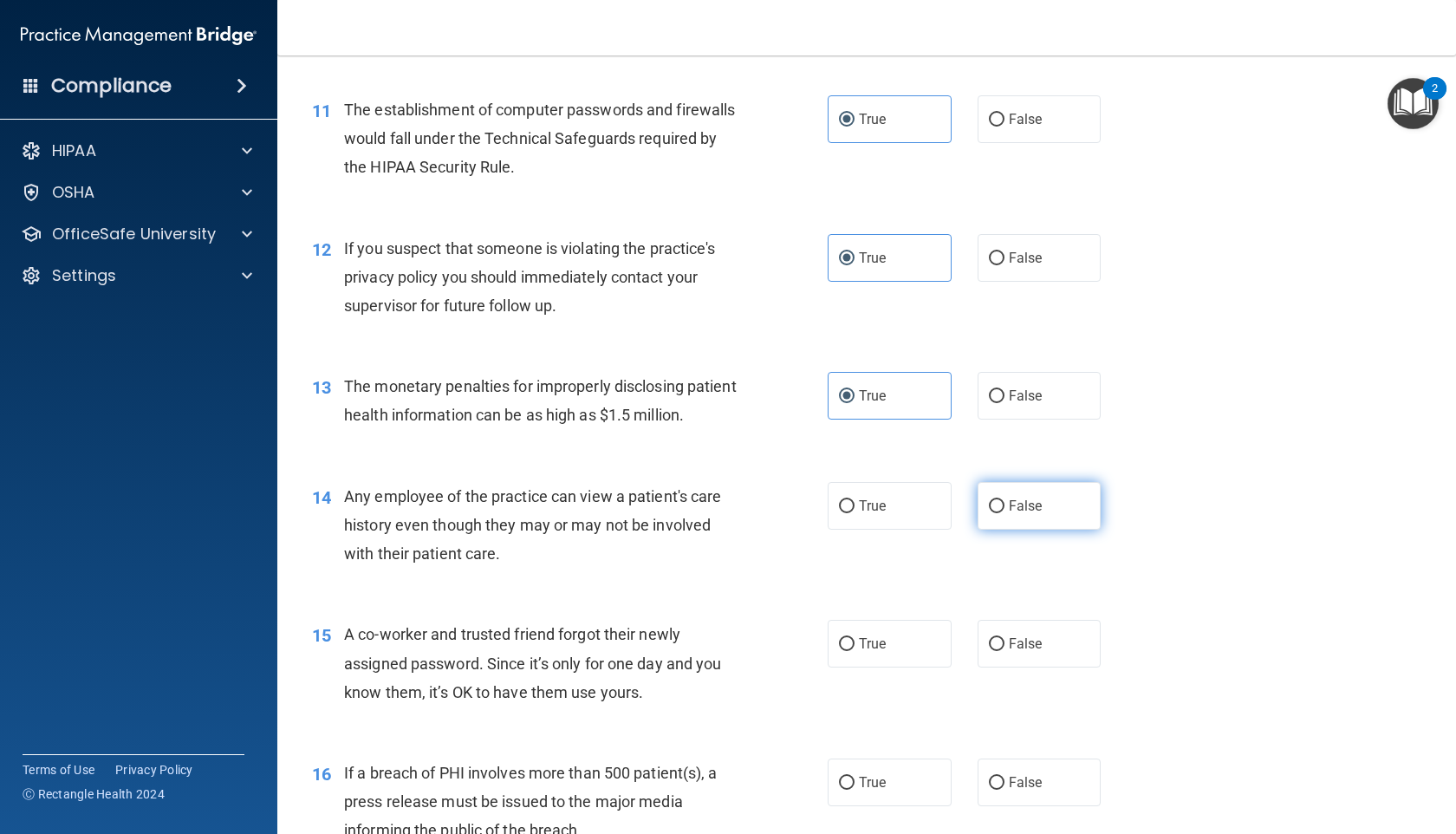
click at [1011, 530] on label "False" at bounding box center [1039, 505] width 124 height 48
click at [1004, 513] on input "False" at bounding box center [997, 506] width 16 height 13
radio input "true"
click at [1019, 667] on label "False" at bounding box center [1039, 643] width 124 height 48
click at [1004, 651] on input "False" at bounding box center [997, 644] width 16 height 13
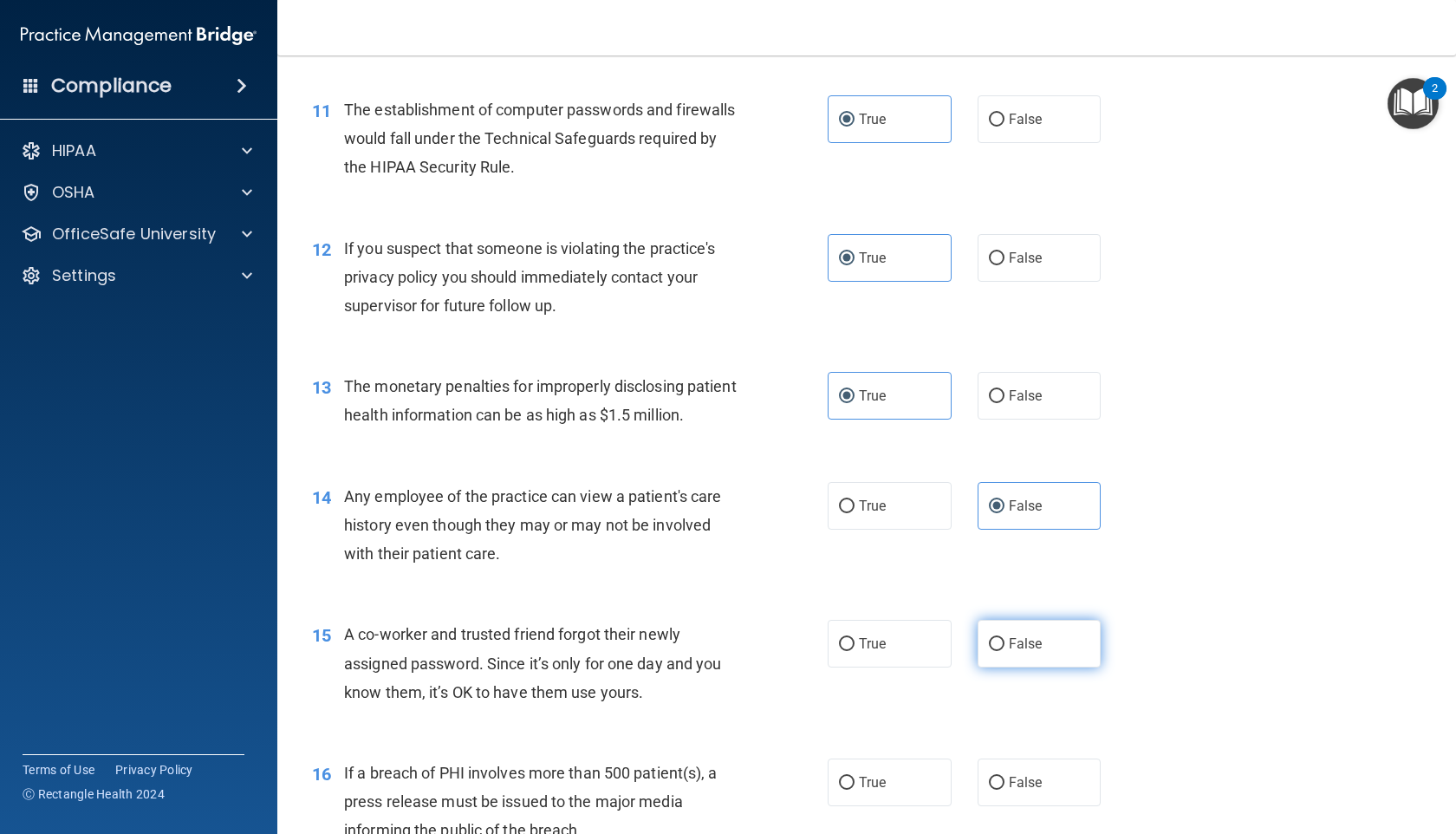
radio input "true"
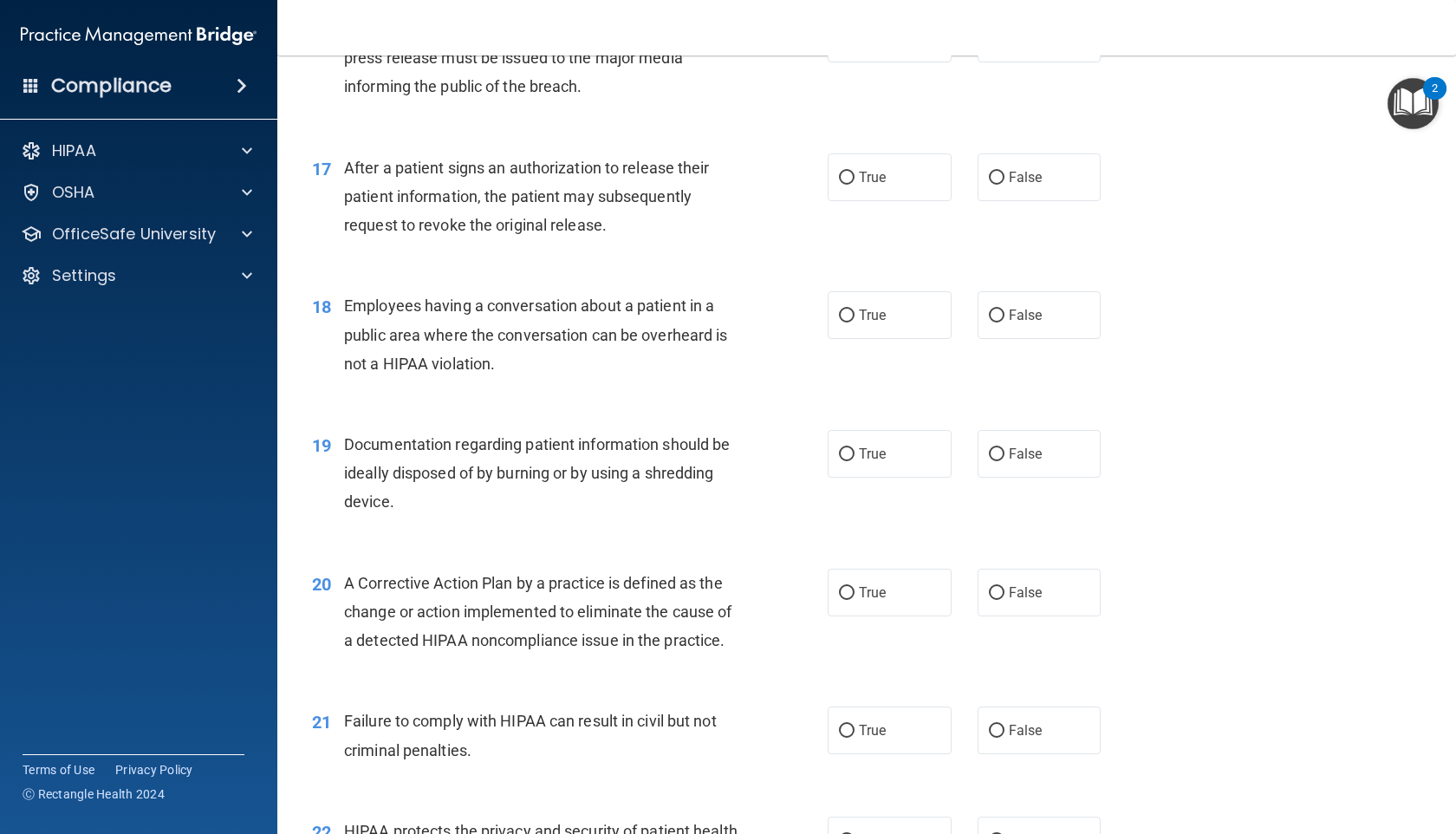
scroll to position [2170, 0]
click at [902, 61] on label "True" at bounding box center [889, 37] width 124 height 48
click at [854, 45] on input "True" at bounding box center [846, 38] width 16 height 13
radio input "true"
click at [889, 200] on label "True" at bounding box center [889, 176] width 124 height 48
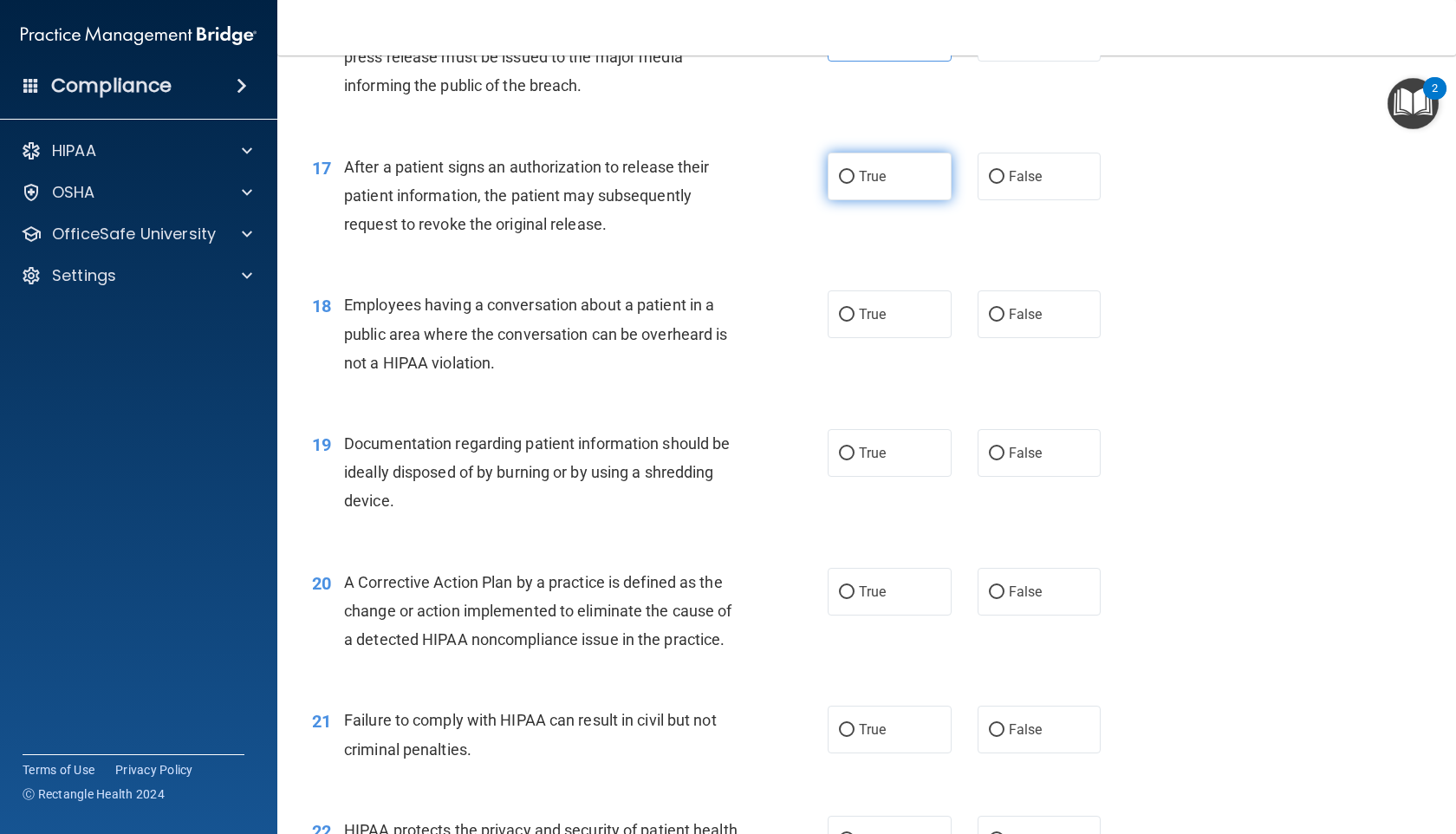
click at [854, 183] on input "True" at bounding box center [846, 177] width 16 height 13
radio input "true"
click at [986, 338] on label "False" at bounding box center [1039, 314] width 124 height 48
click at [989, 322] on input "False" at bounding box center [997, 314] width 16 height 13
radio input "true"
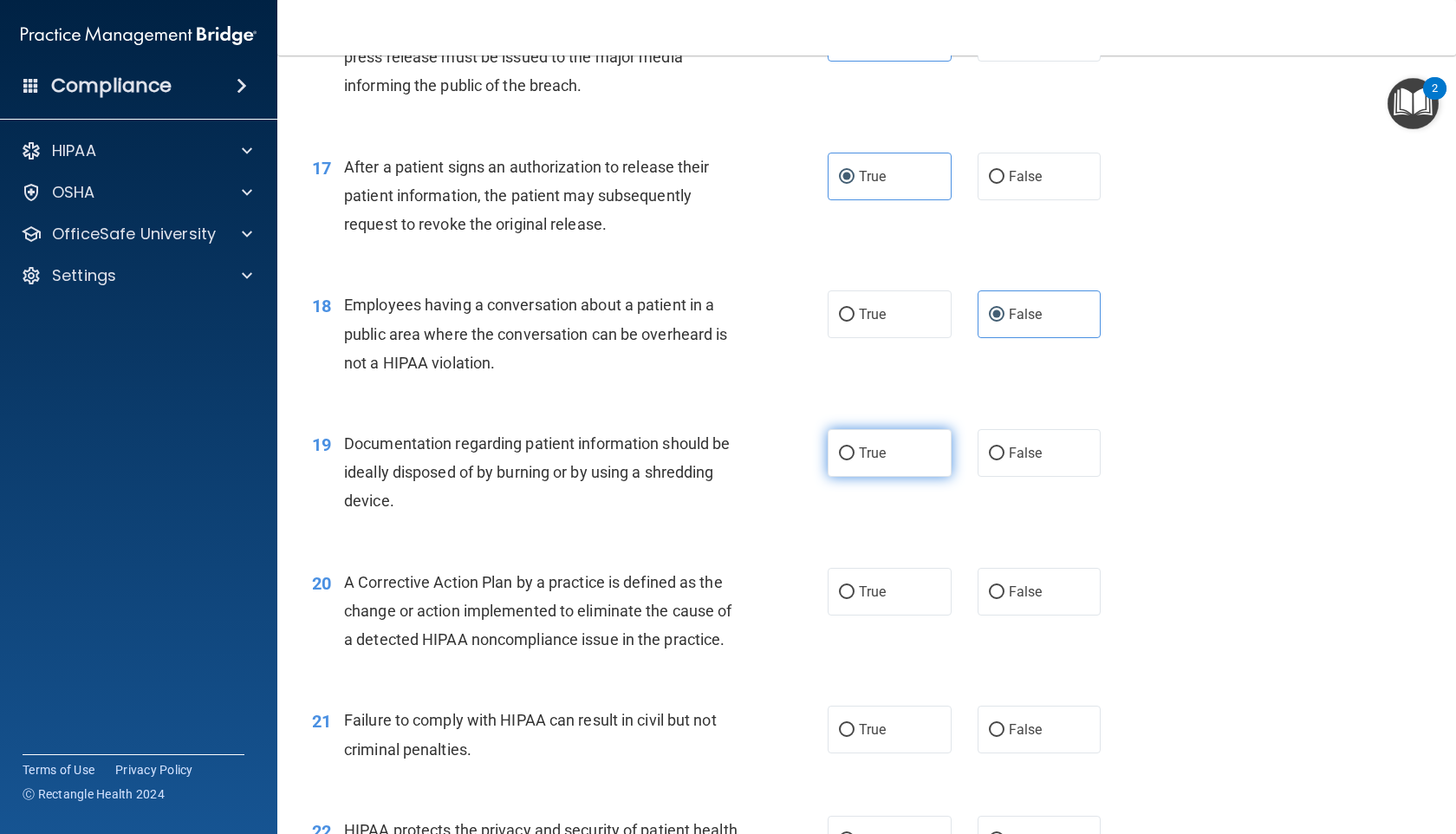
click at [927, 477] on label "True" at bounding box center [889, 453] width 124 height 48
click at [854, 460] on input "True" at bounding box center [846, 454] width 16 height 13
radio input "true"
click at [891, 616] on label "True" at bounding box center [889, 591] width 124 height 48
click at [854, 599] on input "True" at bounding box center [846, 592] width 16 height 13
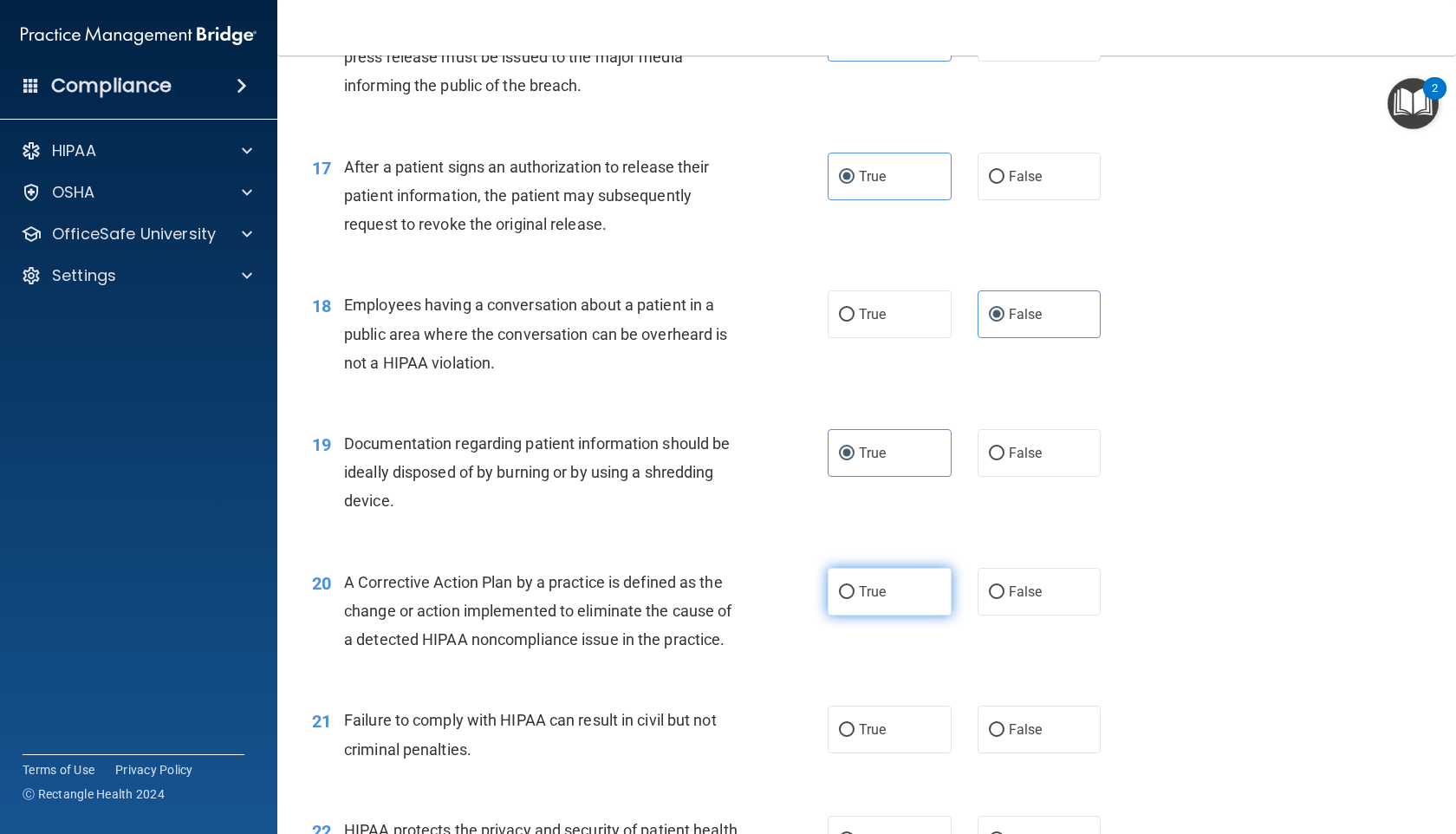
radio input "true"
click at [897, 753] on label "True" at bounding box center [889, 729] width 124 height 48
click at [854, 736] on input "True" at bounding box center [846, 730] width 16 height 13
radio input "true"
click at [1052, 753] on label "False" at bounding box center [1039, 729] width 124 height 48
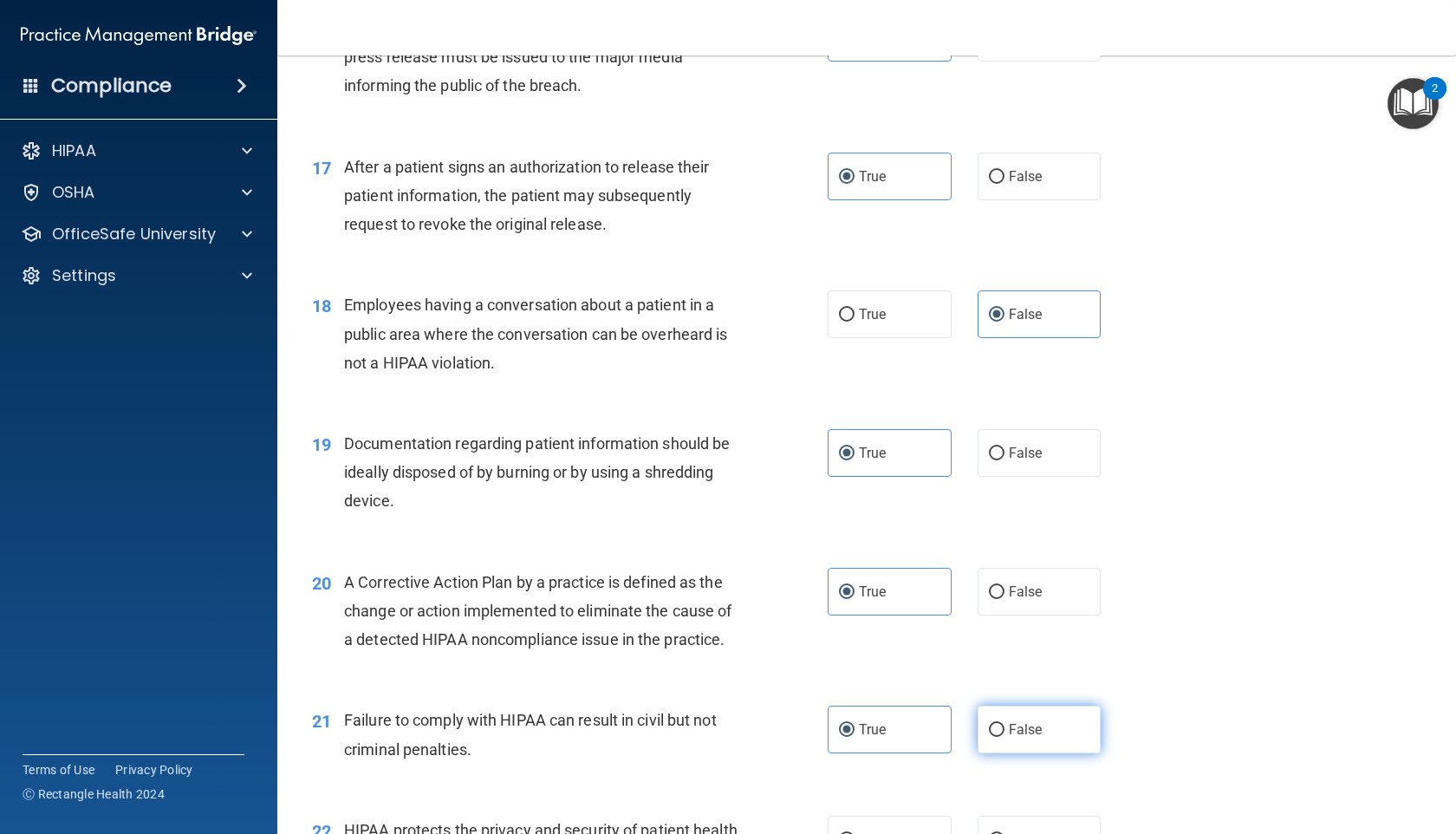
click at [1004, 736] on input "False" at bounding box center [997, 730] width 16 height 13
radio input "true"
radio input "false"
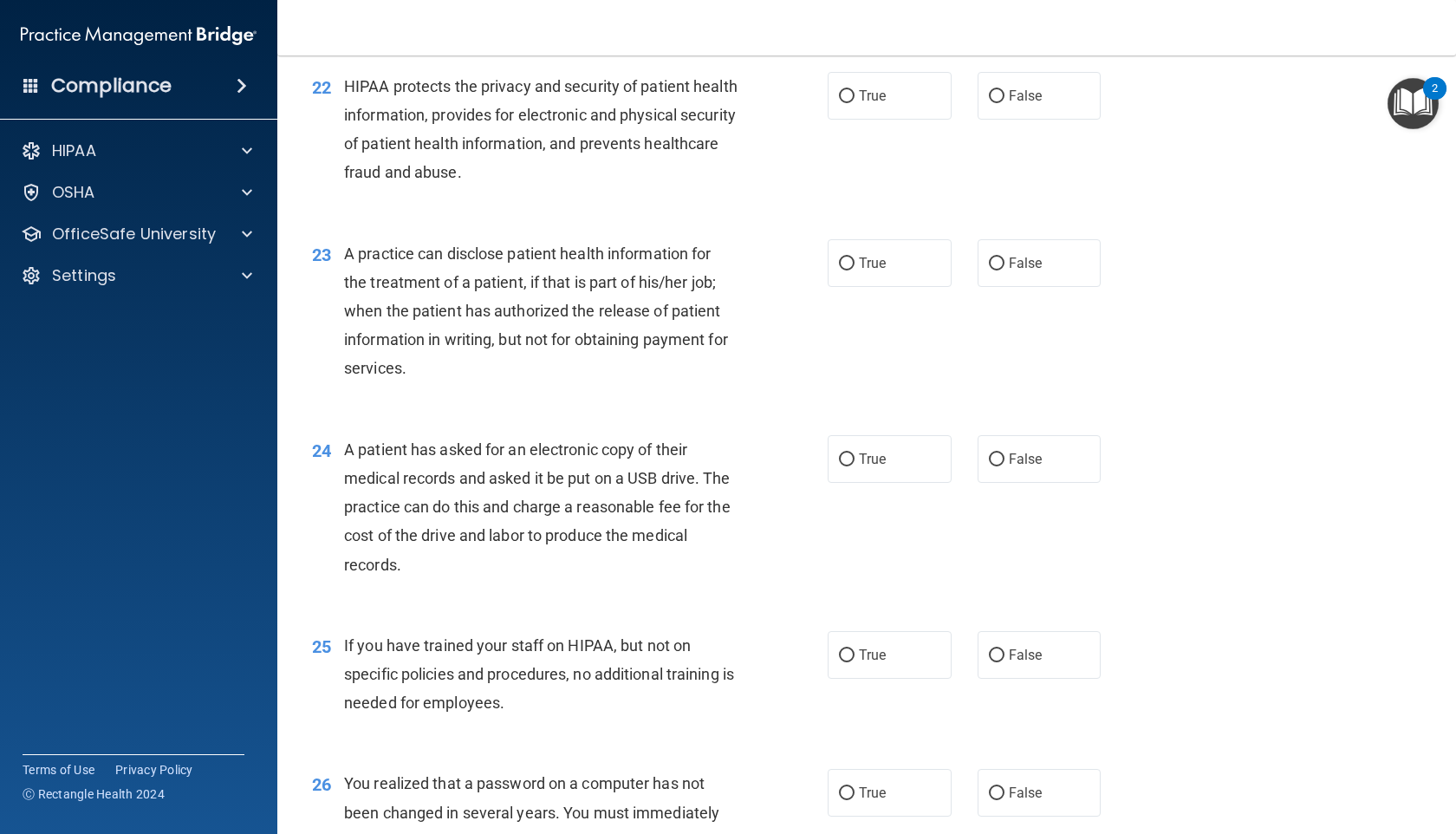
scroll to position [2912, 0]
click at [907, 122] on label "True" at bounding box center [889, 98] width 124 height 48
click at [854, 105] on input "True" at bounding box center [846, 99] width 16 height 13
radio input "true"
click at [869, 274] on span "True" at bounding box center [873, 265] width 27 height 17
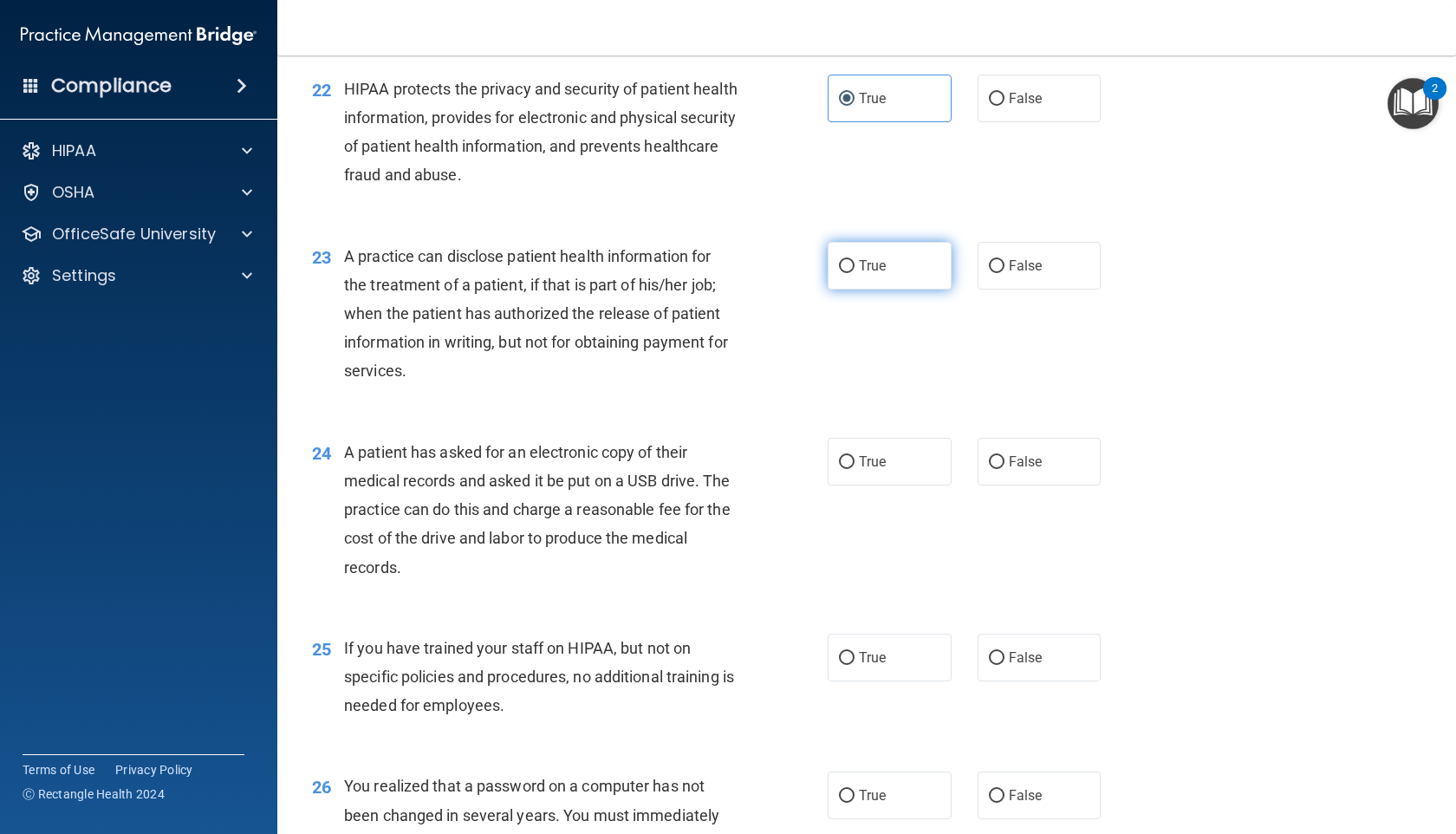
click at [854, 273] on input "True" at bounding box center [846, 266] width 16 height 13
radio input "true"
click at [1033, 486] on label "False" at bounding box center [1039, 461] width 124 height 48
click at [1004, 469] on input "False" at bounding box center [997, 461] width 16 height 13
radio input "true"
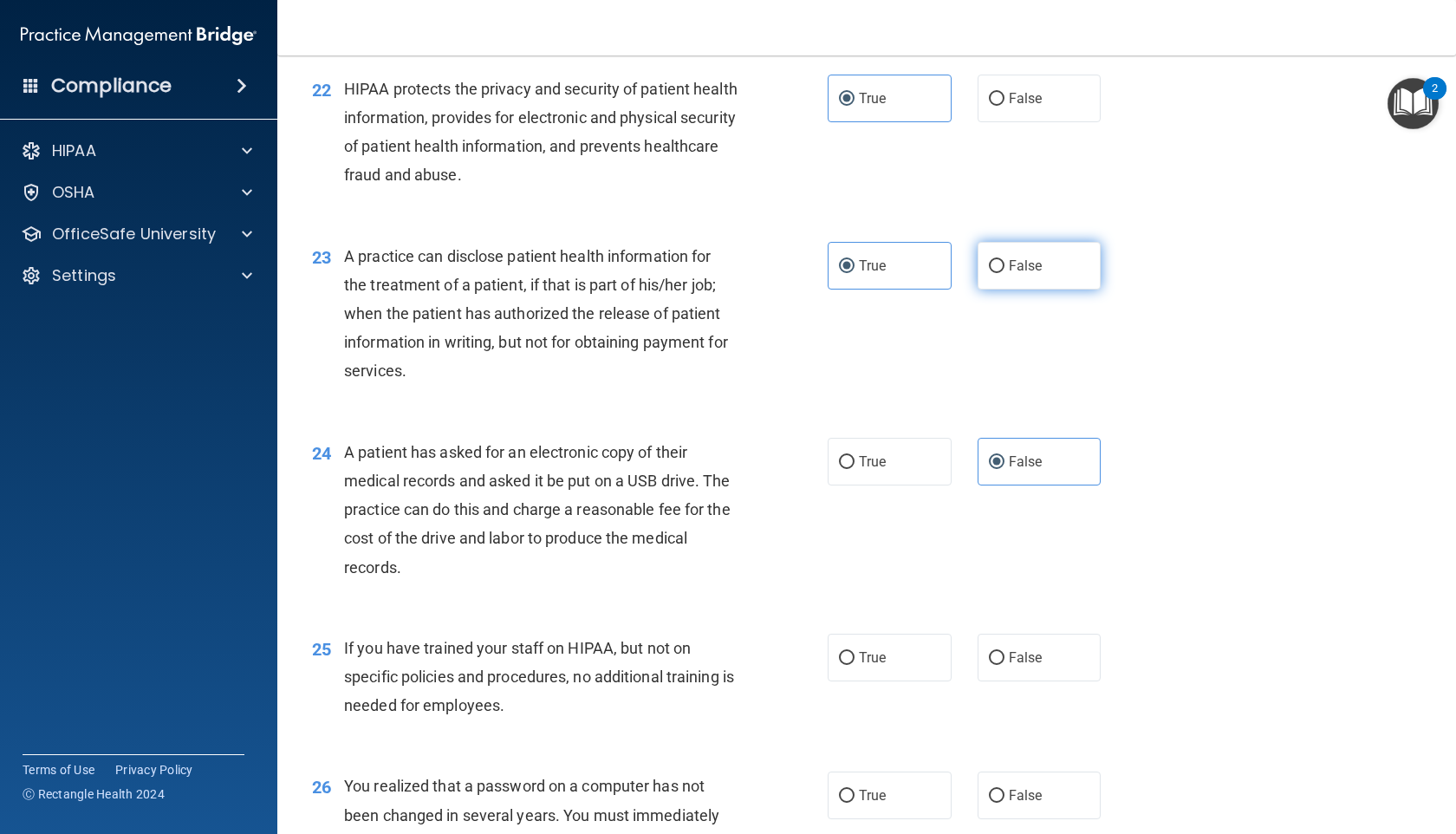
click at [1011, 274] on span "False" at bounding box center [1025, 265] width 34 height 17
click at [1004, 273] on input "False" at bounding box center [997, 266] width 16 height 13
radio input "true"
radio input "false"
click at [917, 486] on label "True" at bounding box center [889, 461] width 124 height 48
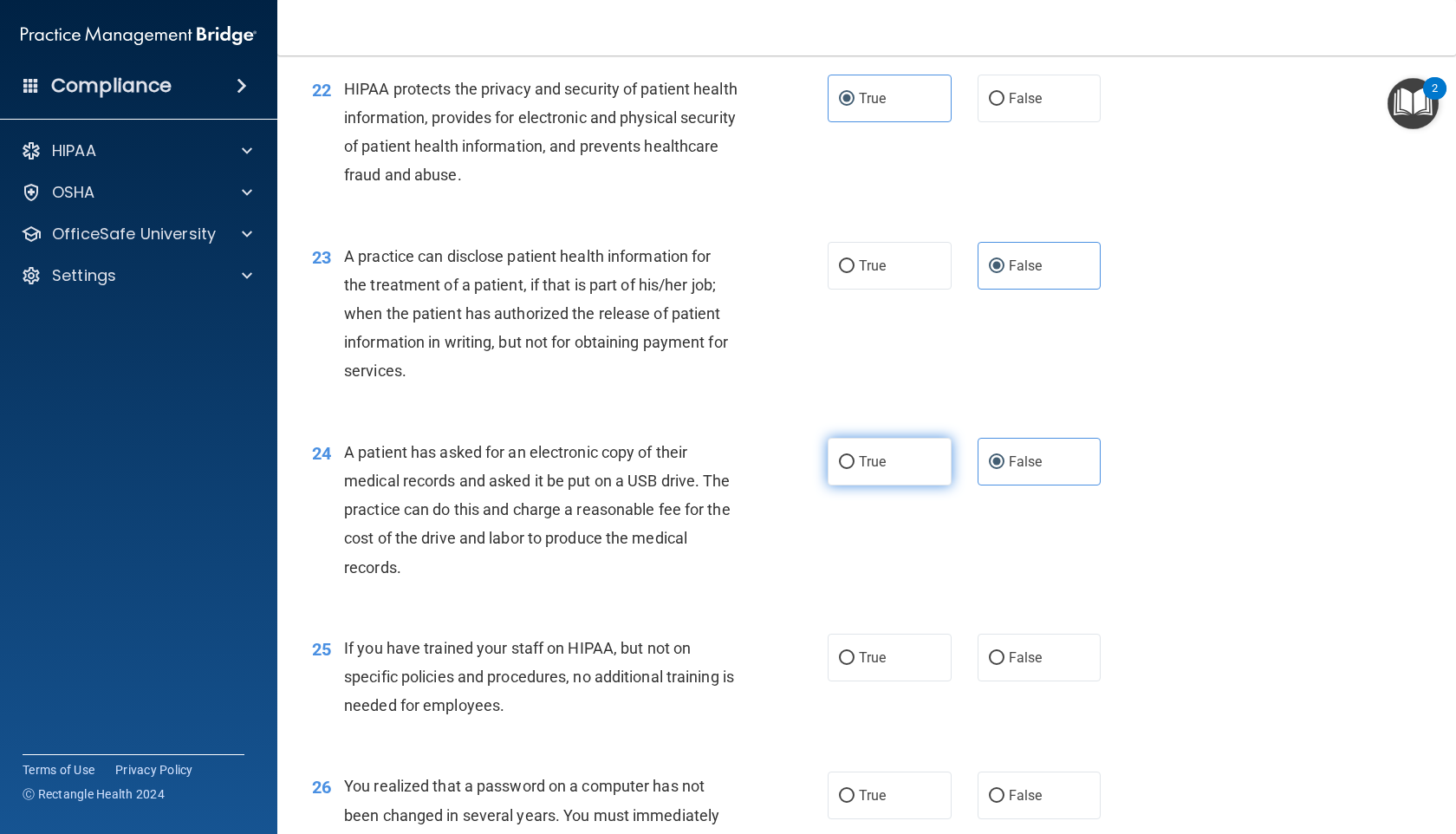
click at [854, 469] on input "True" at bounding box center [846, 461] width 16 height 13
radio input "true"
radio input "false"
click at [1047, 682] on label "False" at bounding box center [1039, 657] width 124 height 48
click at [1004, 665] on input "False" at bounding box center [997, 657] width 16 height 13
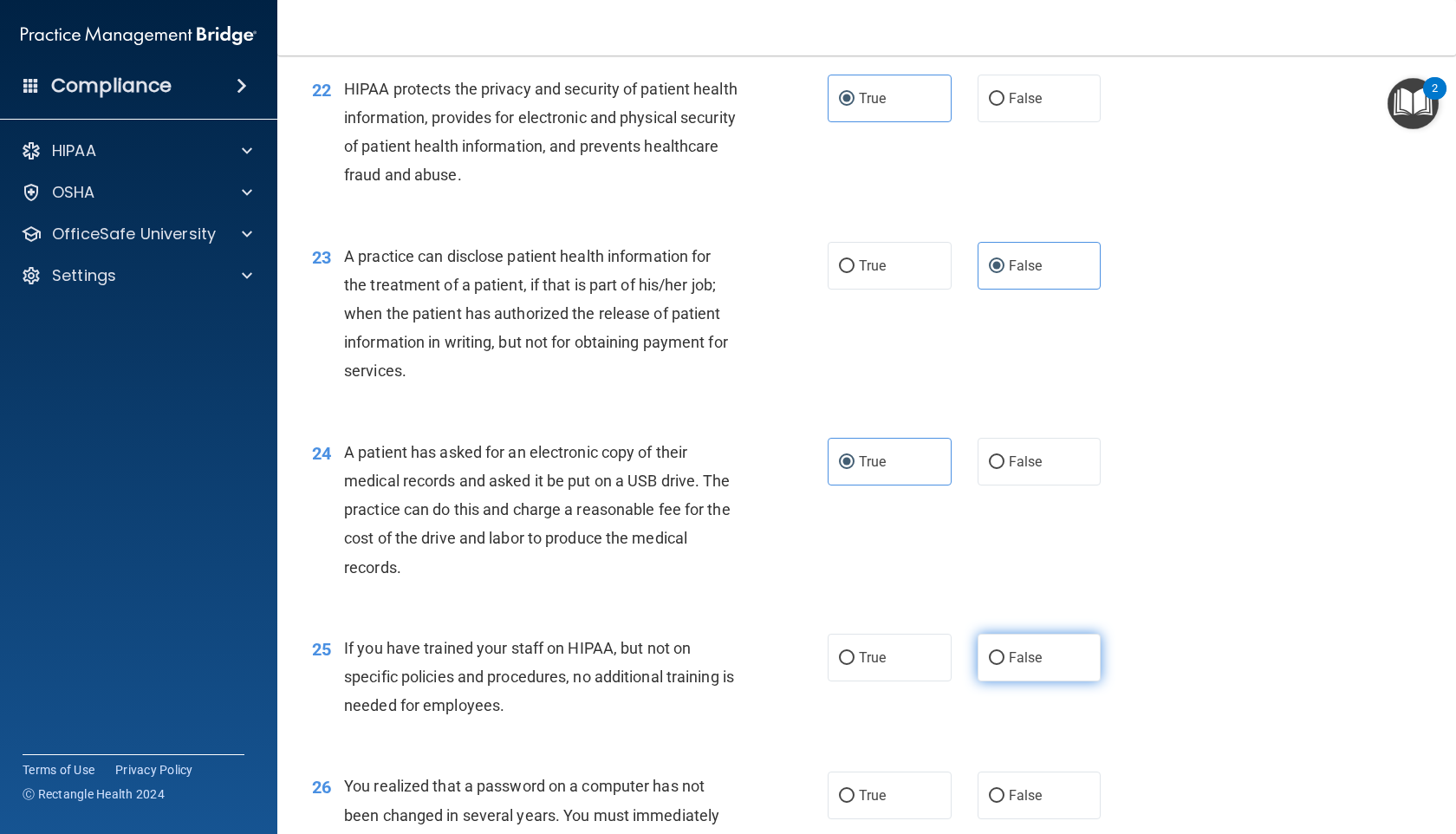
radio input "true"
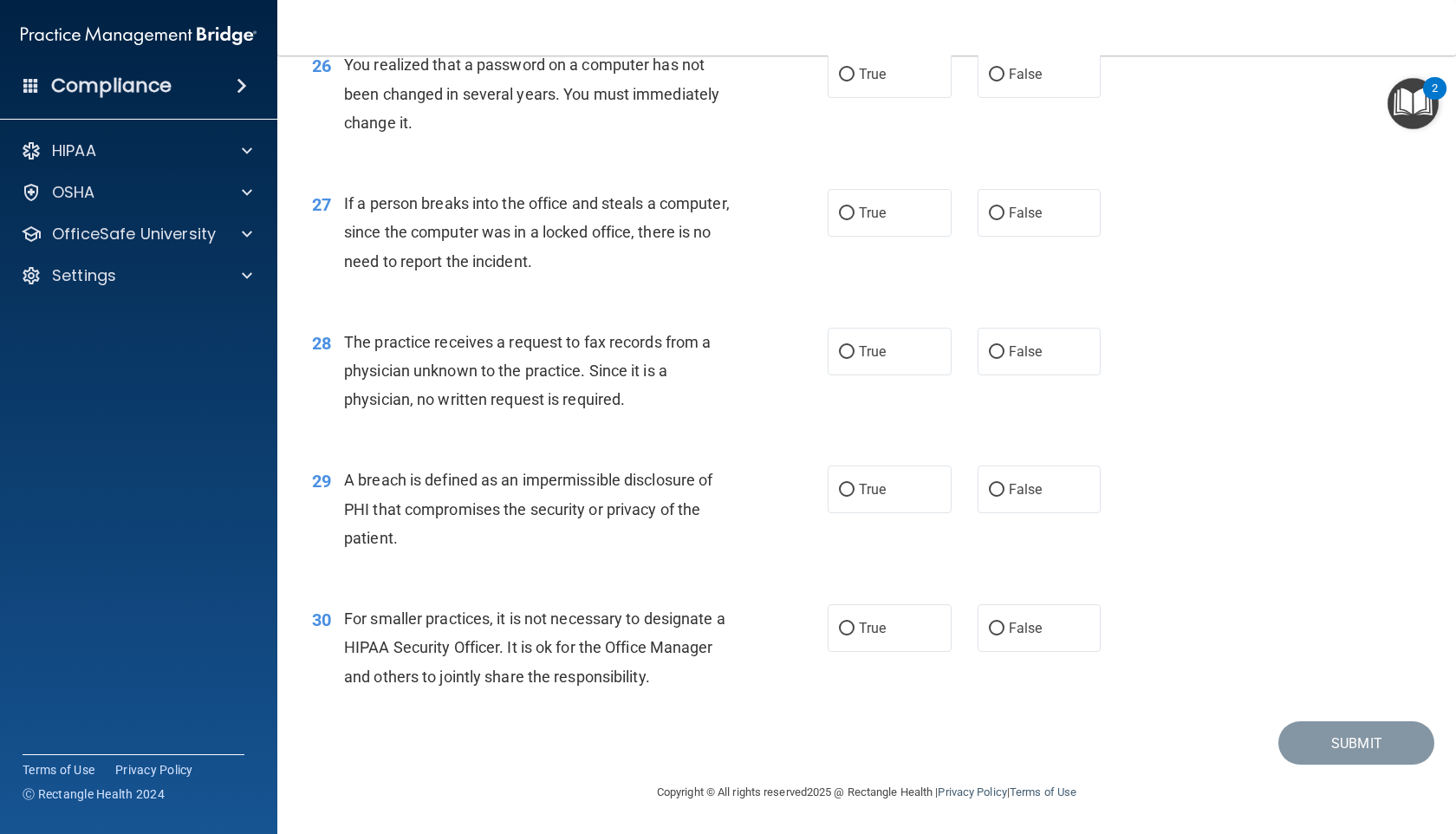
scroll to position [3657, 0]
click at [898, 98] on label "True" at bounding box center [889, 74] width 124 height 48
click at [854, 82] on input "True" at bounding box center [846, 74] width 16 height 13
radio input "true"
click at [1007, 237] on label "False" at bounding box center [1039, 213] width 124 height 48
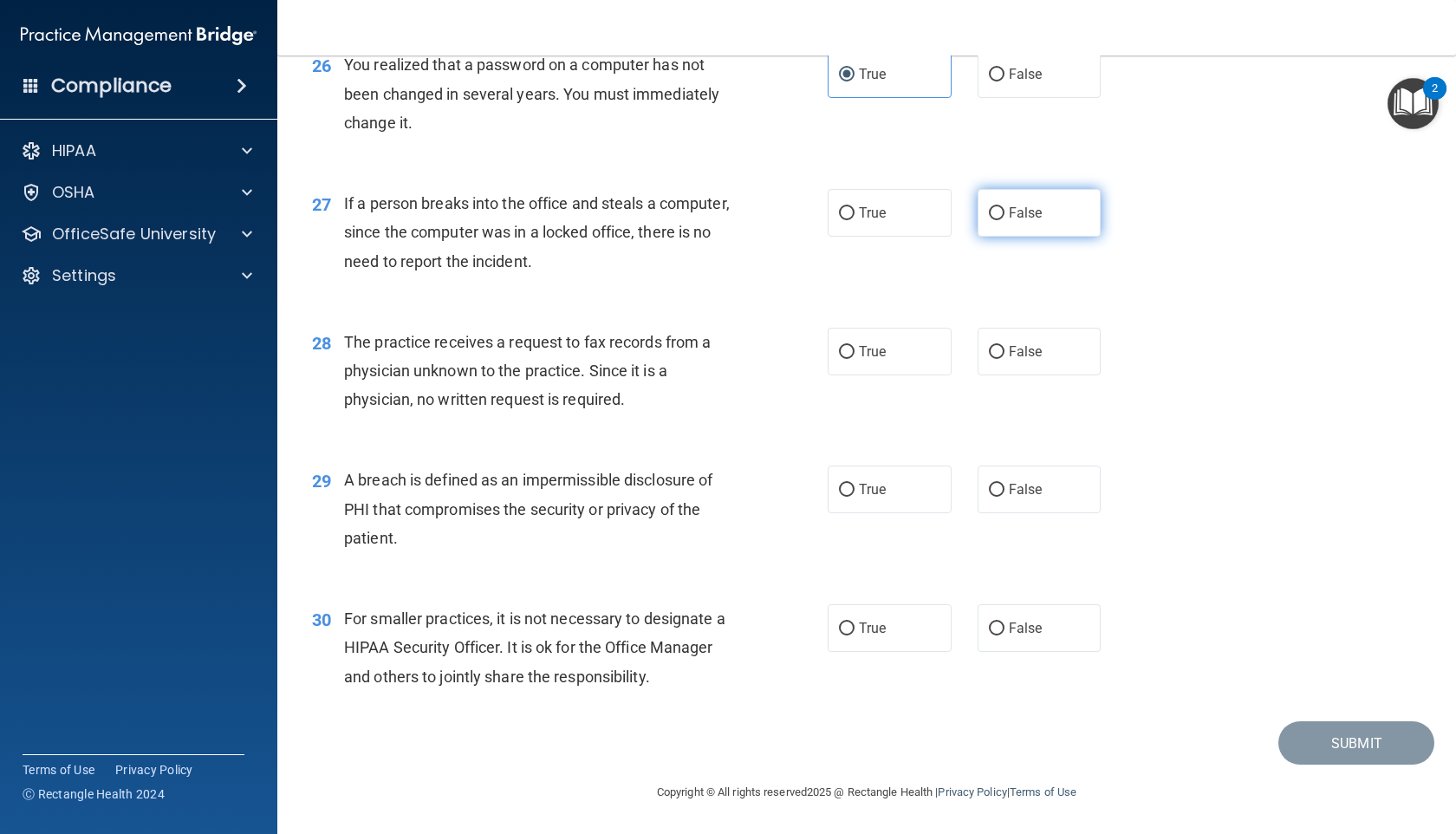
click at [1004, 220] on input "False" at bounding box center [997, 213] width 16 height 13
radio input "true"
click at [996, 359] on input "False" at bounding box center [997, 352] width 16 height 13
radio input "true"
click at [877, 513] on label "True" at bounding box center [889, 489] width 124 height 48
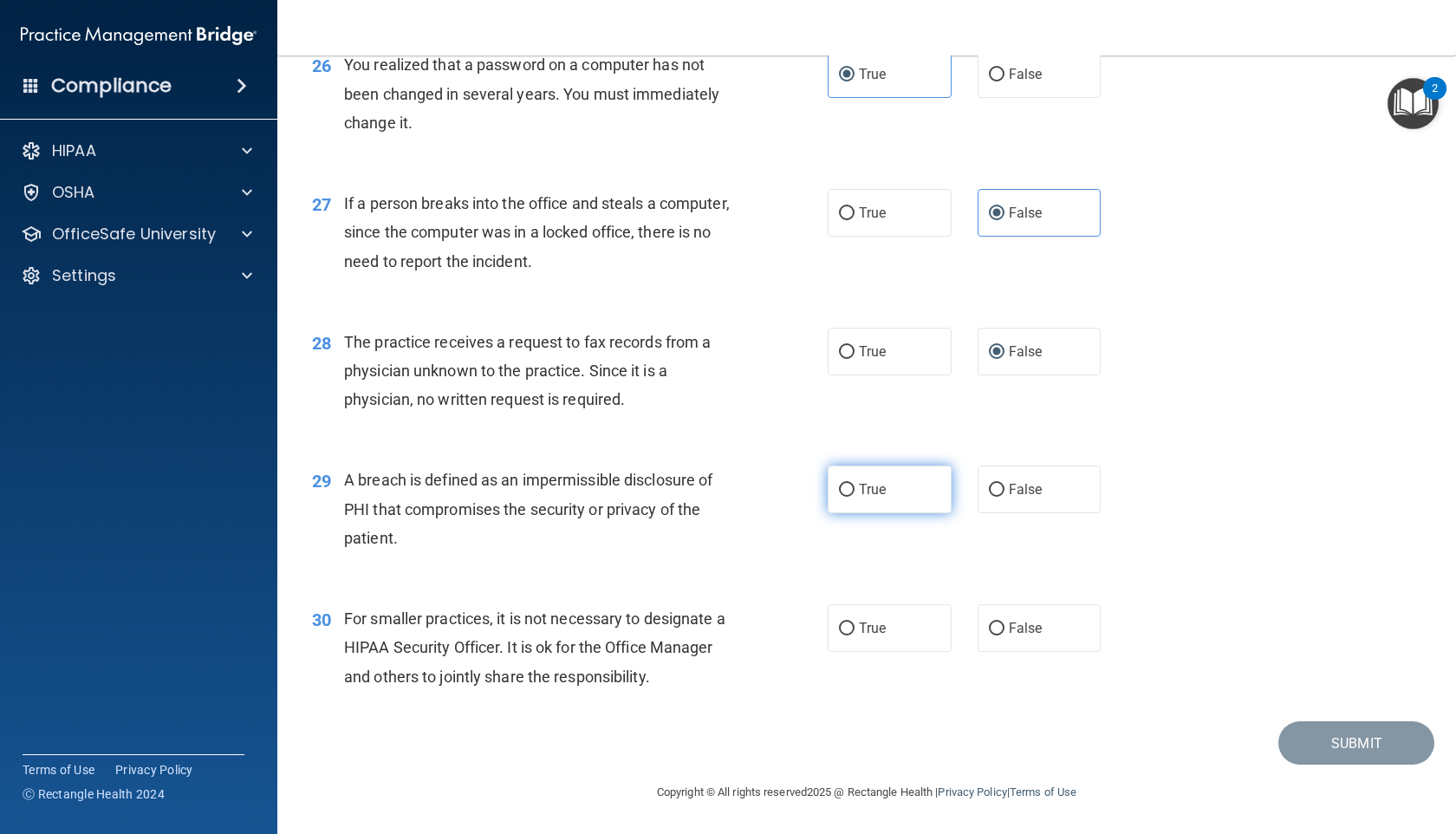
click at [854, 496] on input "True" at bounding box center [846, 490] width 16 height 13
radio input "true"
click at [1026, 636] on span "False" at bounding box center [1025, 627] width 34 height 17
click at [1004, 635] on input "False" at bounding box center [997, 628] width 16 height 13
radio input "true"
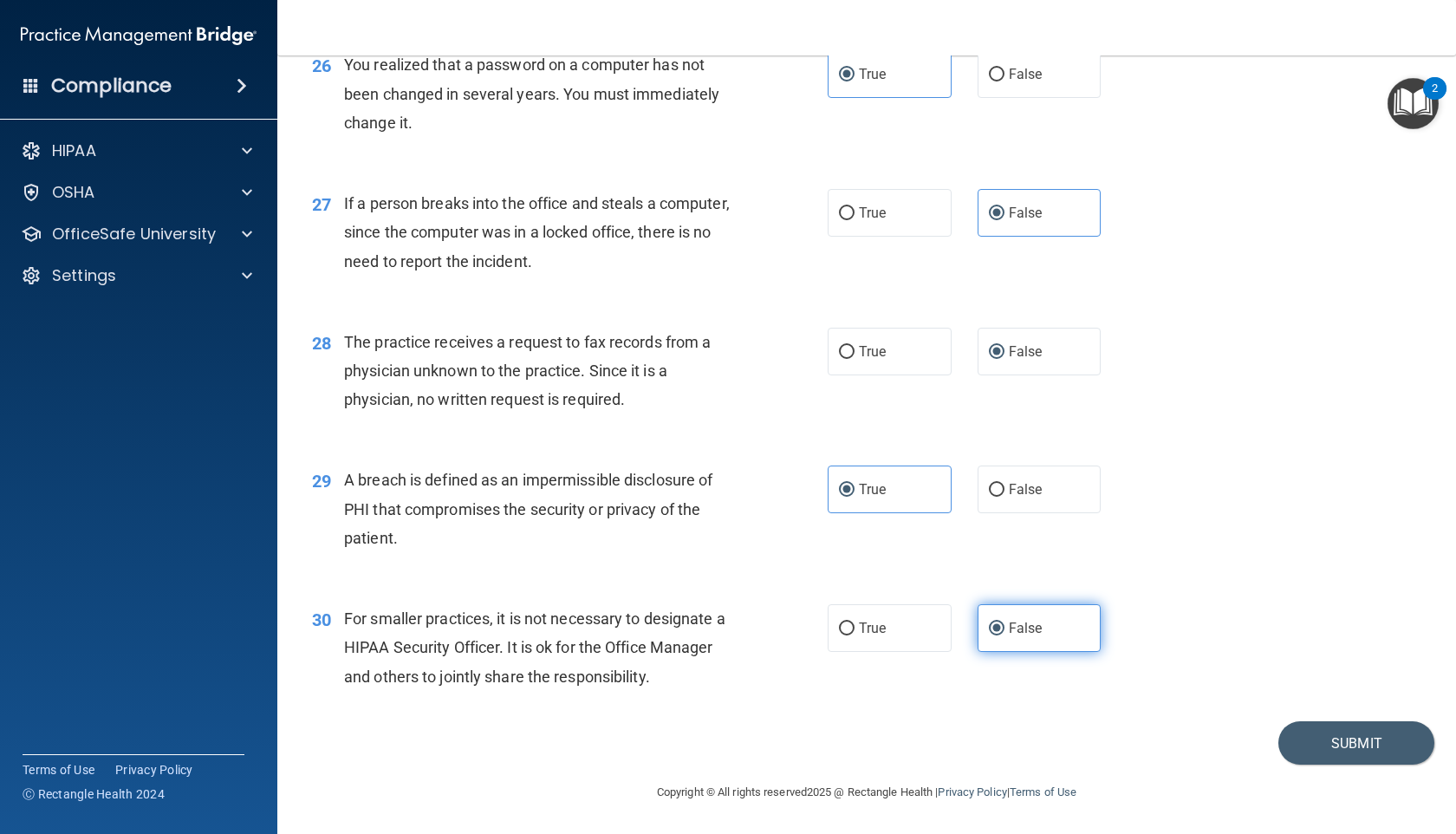
scroll to position [3691, 0]
click at [1313, 756] on button "Submit" at bounding box center [1357, 742] width 156 height 44
click at [1374, 745] on button "Submit" at bounding box center [1357, 742] width 156 height 44
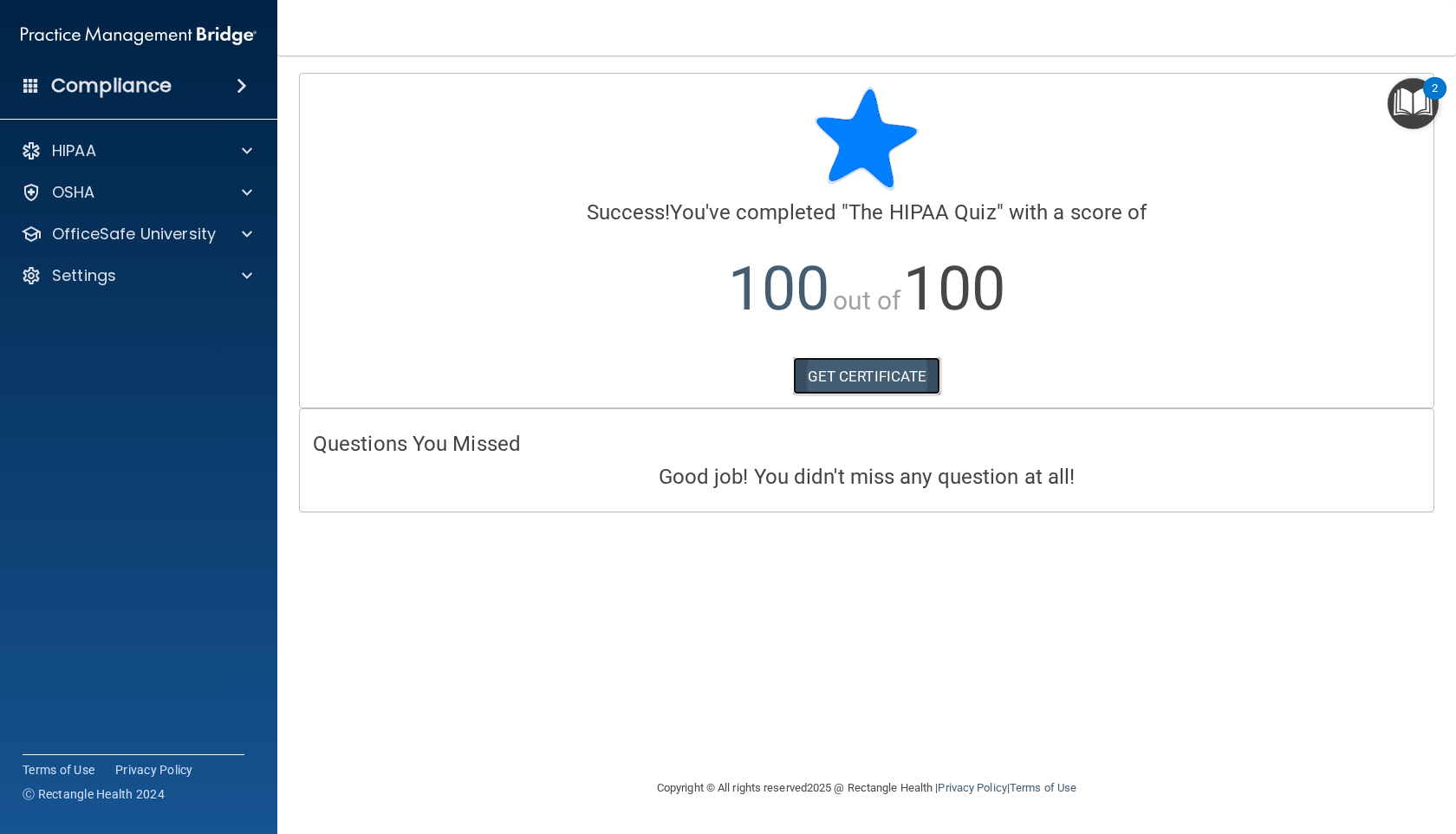
click at [885, 367] on link "GET CERTIFICATE" at bounding box center [867, 376] width 148 height 38
click at [221, 230] on div "OfficeSafe University" at bounding box center [115, 233] width 215 height 20
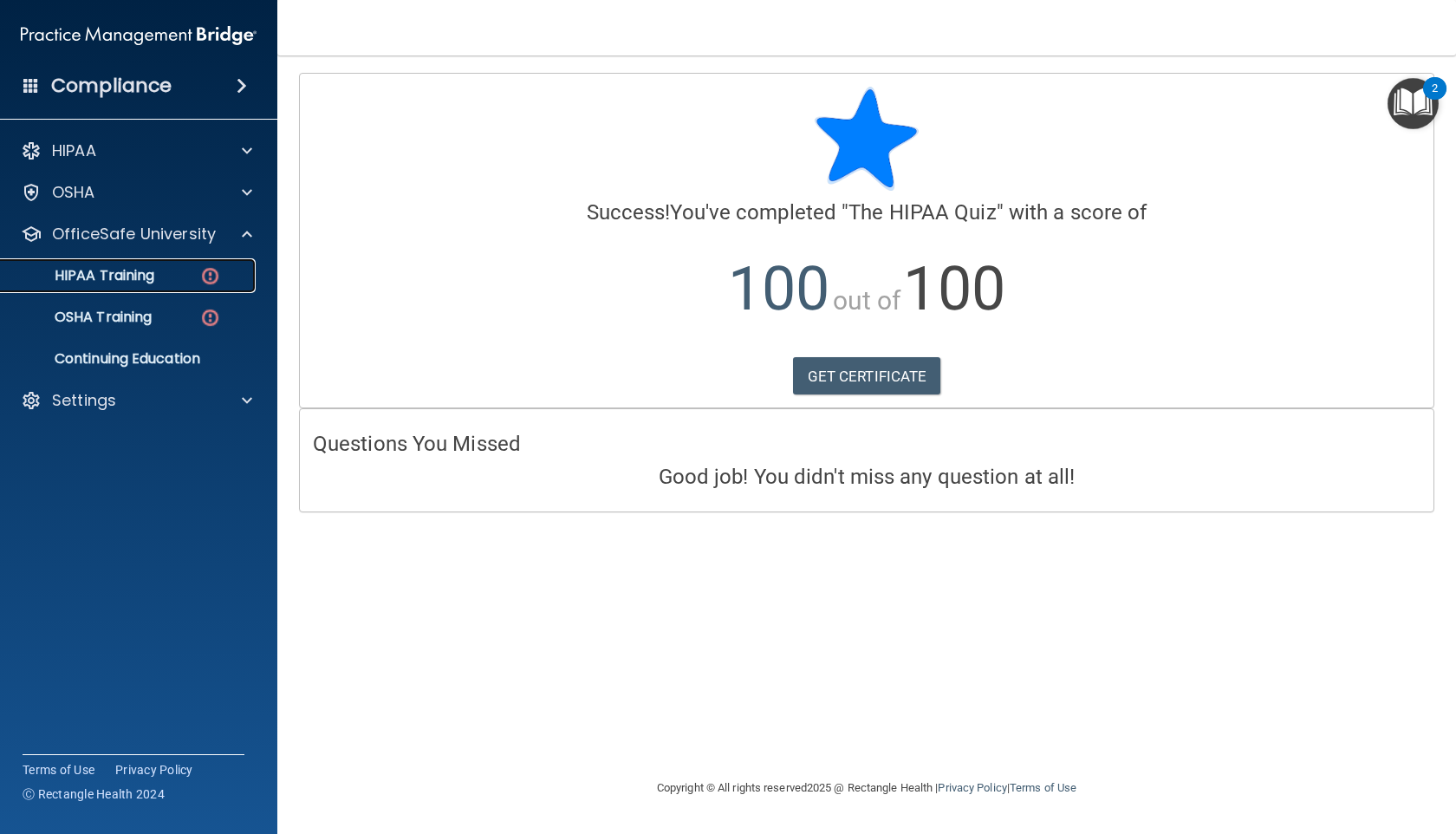
click at [207, 292] on link "HIPAA Training" at bounding box center [119, 276] width 273 height 35
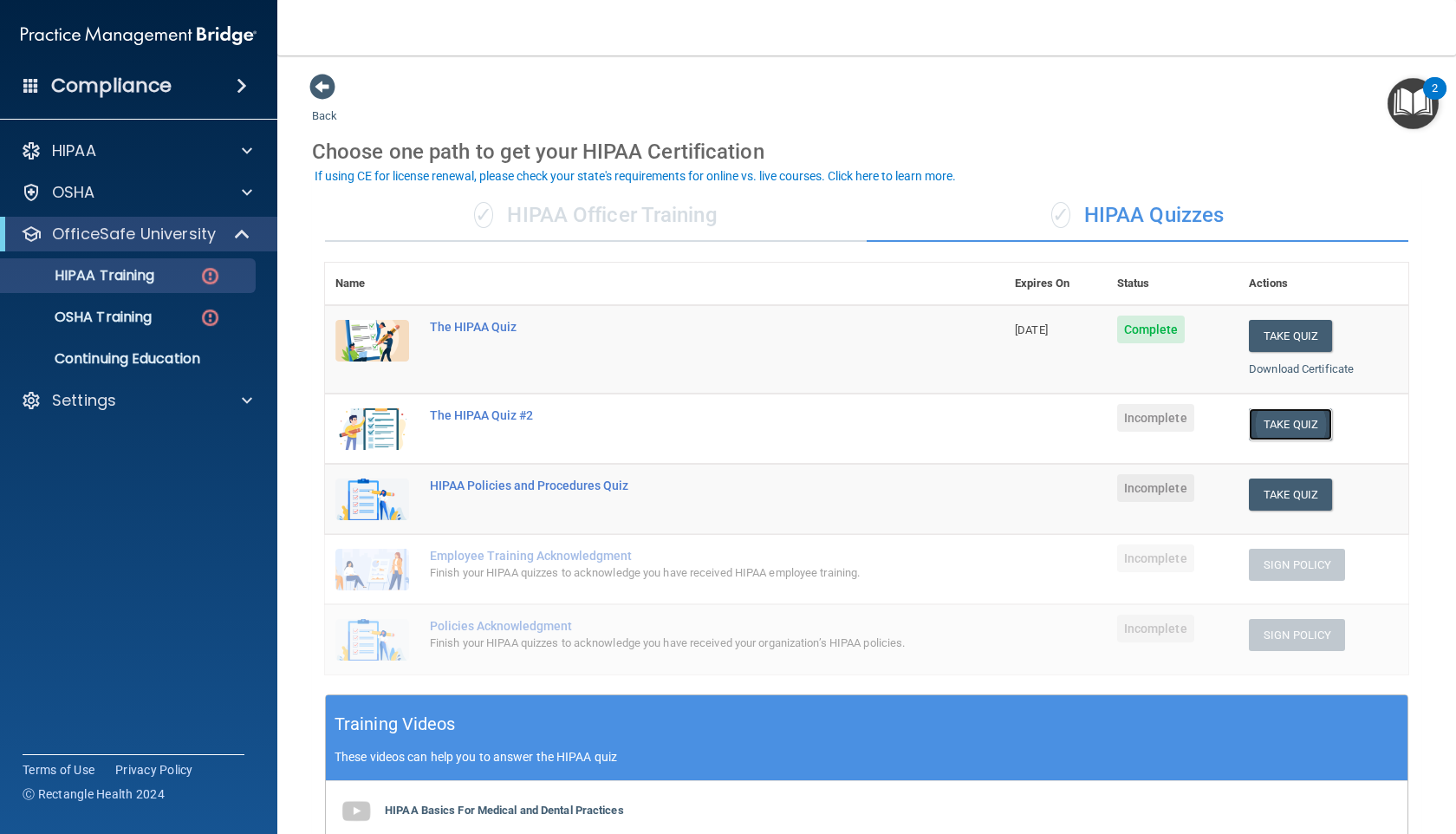
click at [1282, 426] on button "Take Quiz" at bounding box center [1290, 424] width 83 height 32
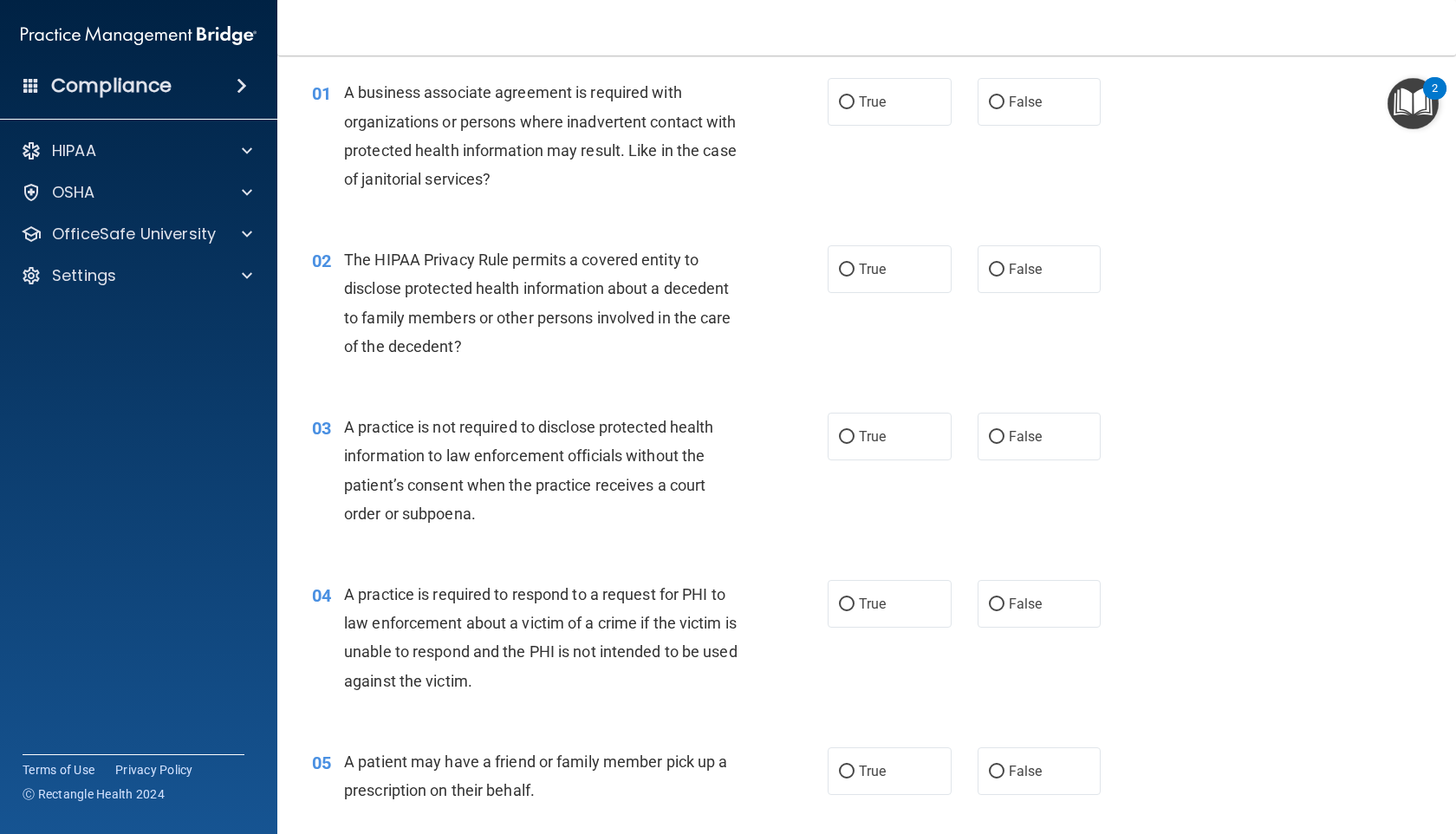
scroll to position [59, 0]
click at [1077, 104] on label "False" at bounding box center [1039, 102] width 124 height 48
click at [1004, 104] on input "False" at bounding box center [997, 103] width 16 height 13
radio input "true"
click at [916, 298] on div "02 The HIPAA Privacy Rule permits a covered entity to disclose protected health…" at bounding box center [867, 308] width 1135 height 168
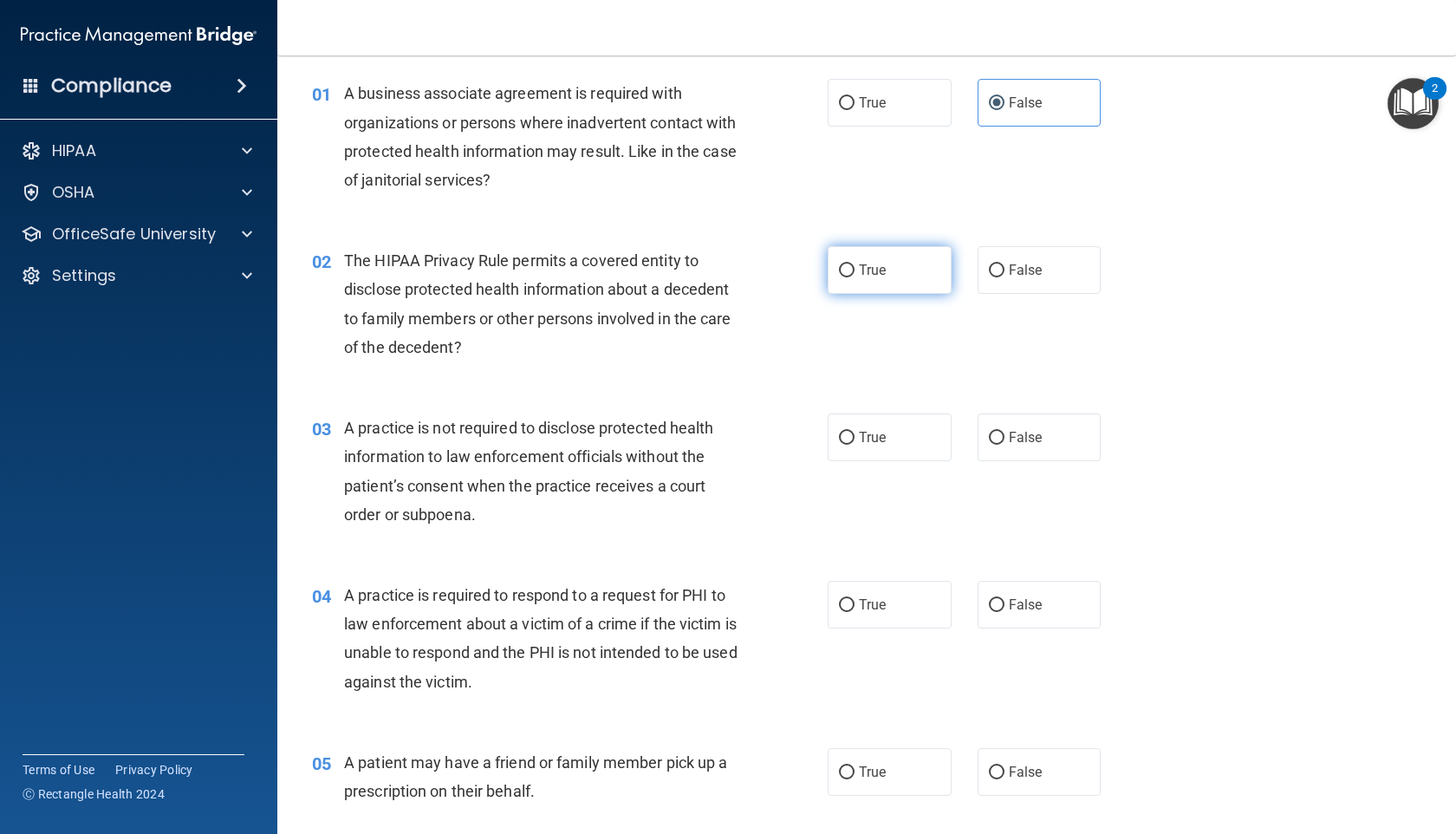
click at [918, 284] on label "True" at bounding box center [889, 269] width 124 height 48
click at [854, 277] on input "True" at bounding box center [846, 270] width 16 height 13
radio input "true"
click at [1038, 434] on span "False" at bounding box center [1025, 437] width 34 height 17
click at [1004, 434] on input "False" at bounding box center [997, 438] width 16 height 13
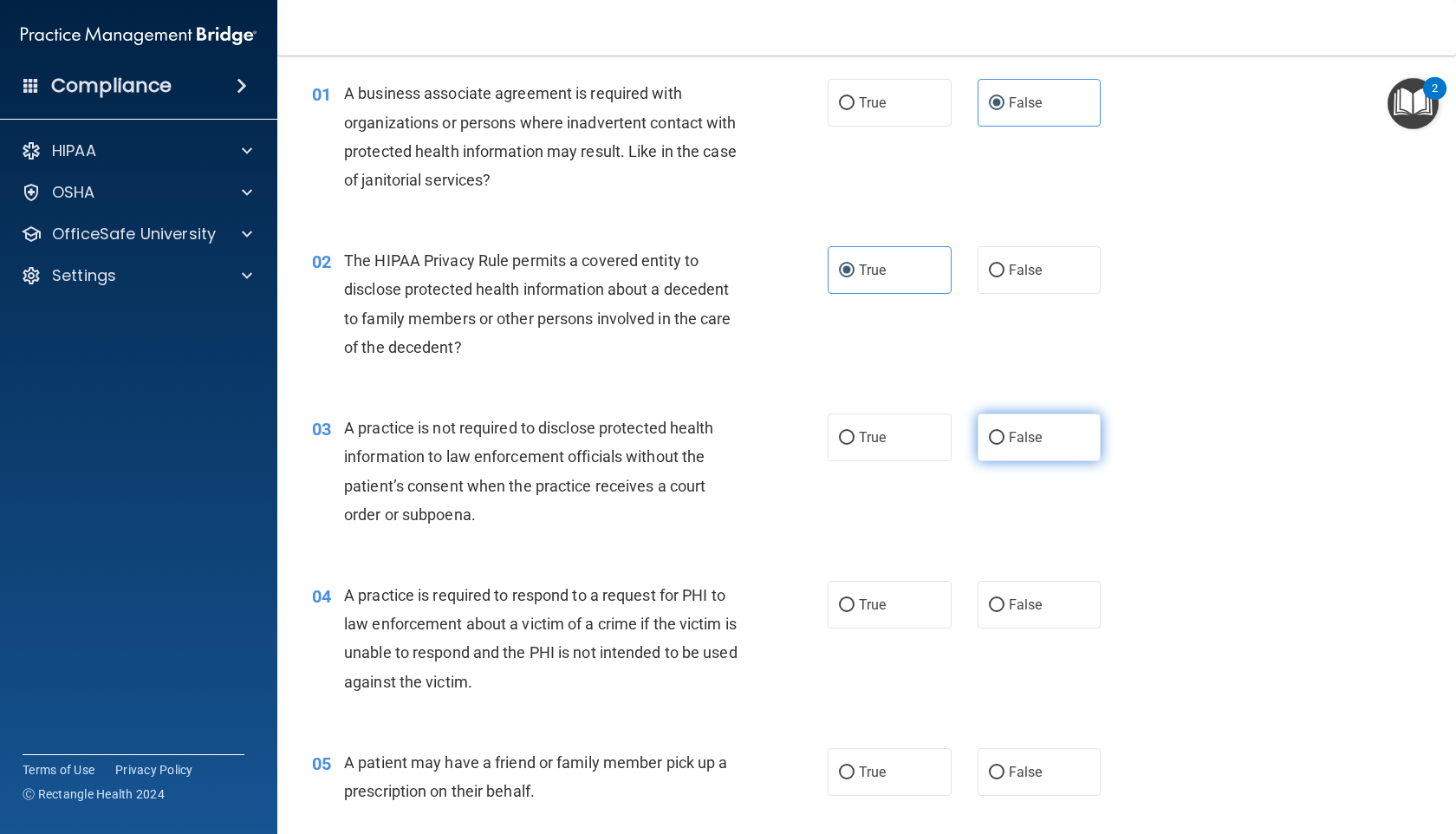
radio input "true"
click at [912, 601] on label "True" at bounding box center [889, 604] width 124 height 48
click at [854, 601] on input "True" at bounding box center [846, 605] width 16 height 13
radio input "true"
click at [899, 774] on label "True" at bounding box center [889, 772] width 124 height 48
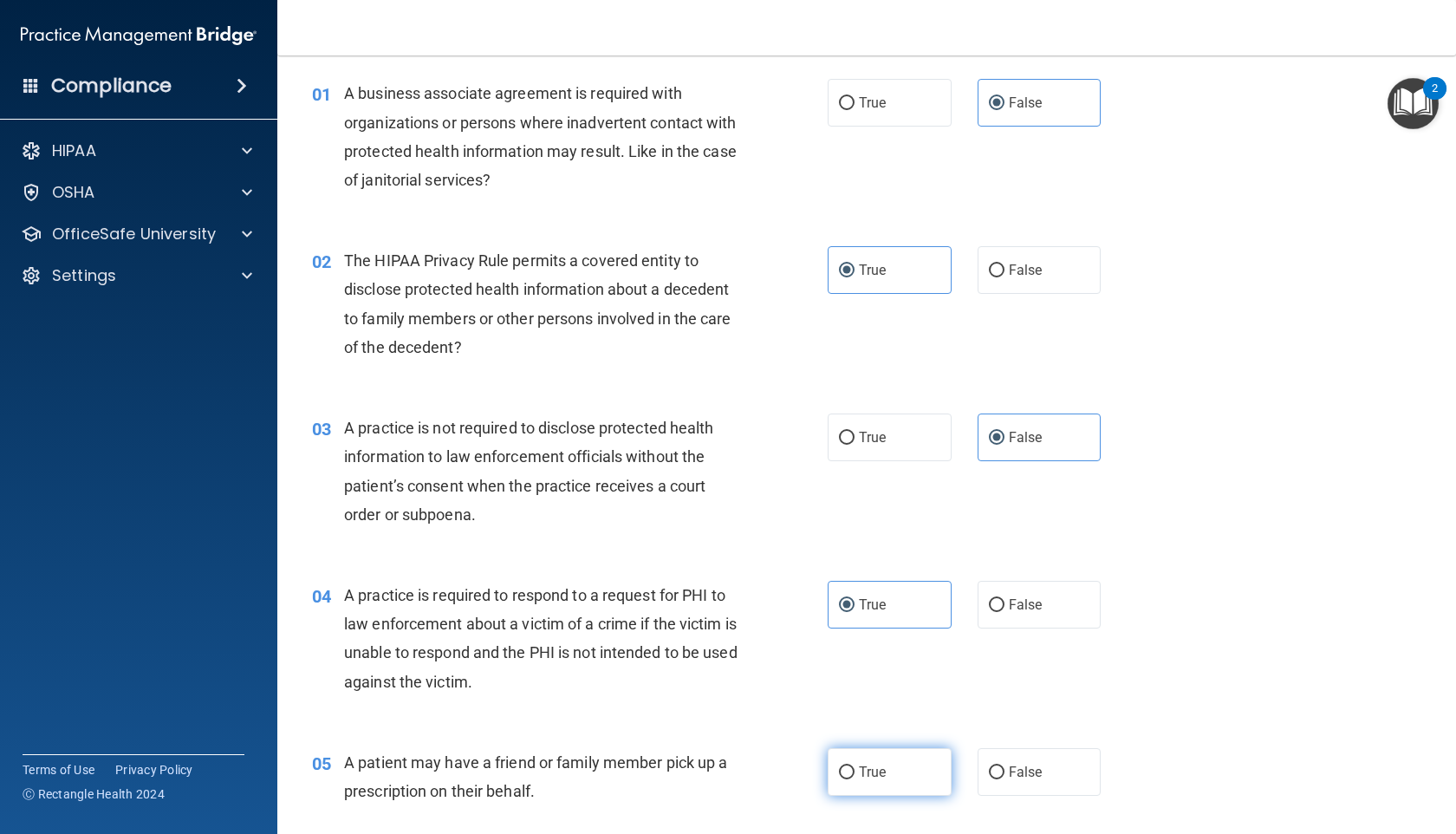
click at [854, 774] on input "True" at bounding box center [846, 773] width 16 height 13
radio input "true"
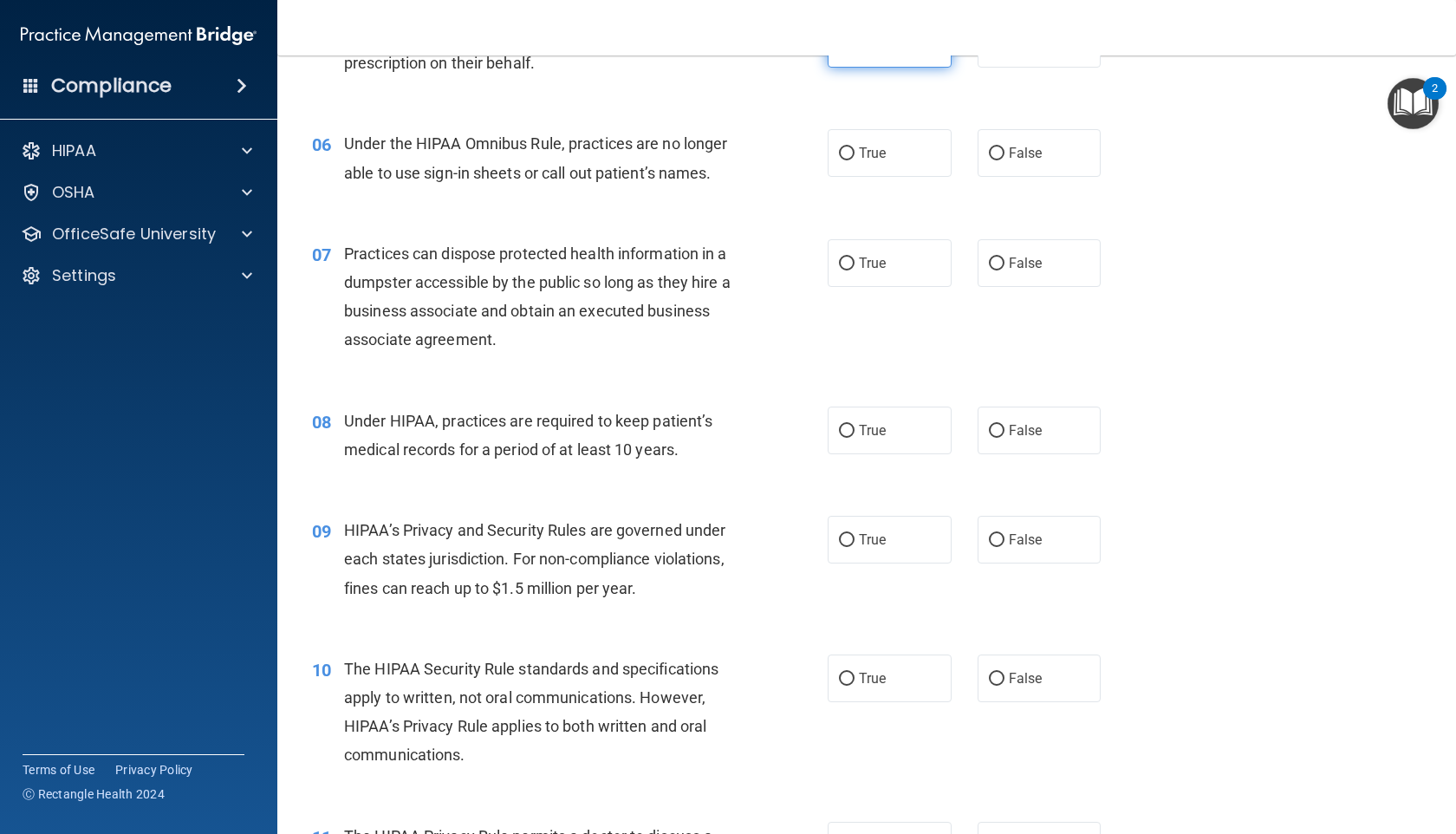
scroll to position [782, 0]
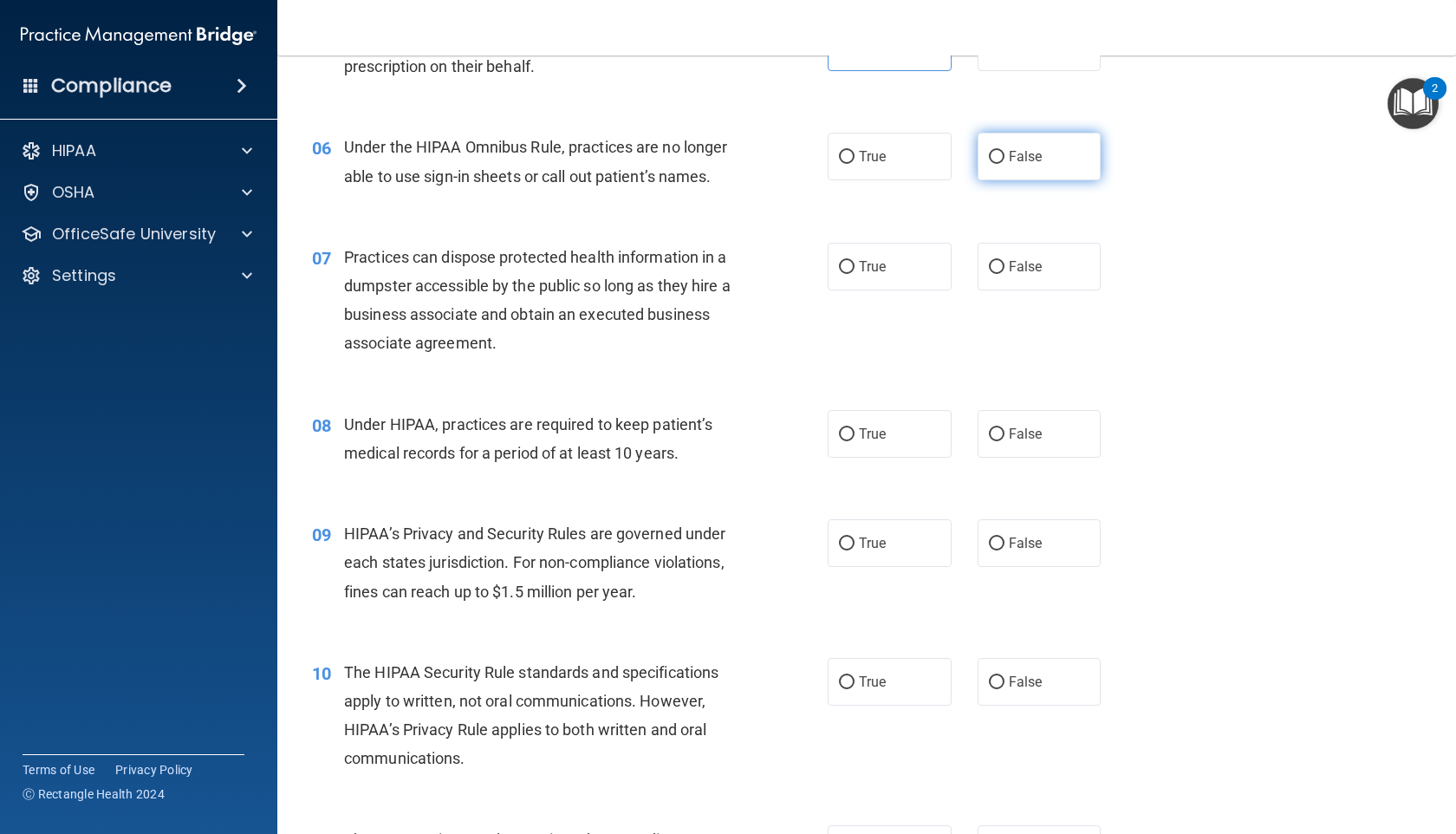
click at [1030, 160] on span "False" at bounding box center [1025, 156] width 34 height 17
click at [1004, 160] on input "False" at bounding box center [997, 157] width 16 height 13
radio input "true"
click at [1009, 254] on label "False" at bounding box center [1039, 266] width 124 height 48
click at [1004, 260] on input "False" at bounding box center [997, 266] width 16 height 13
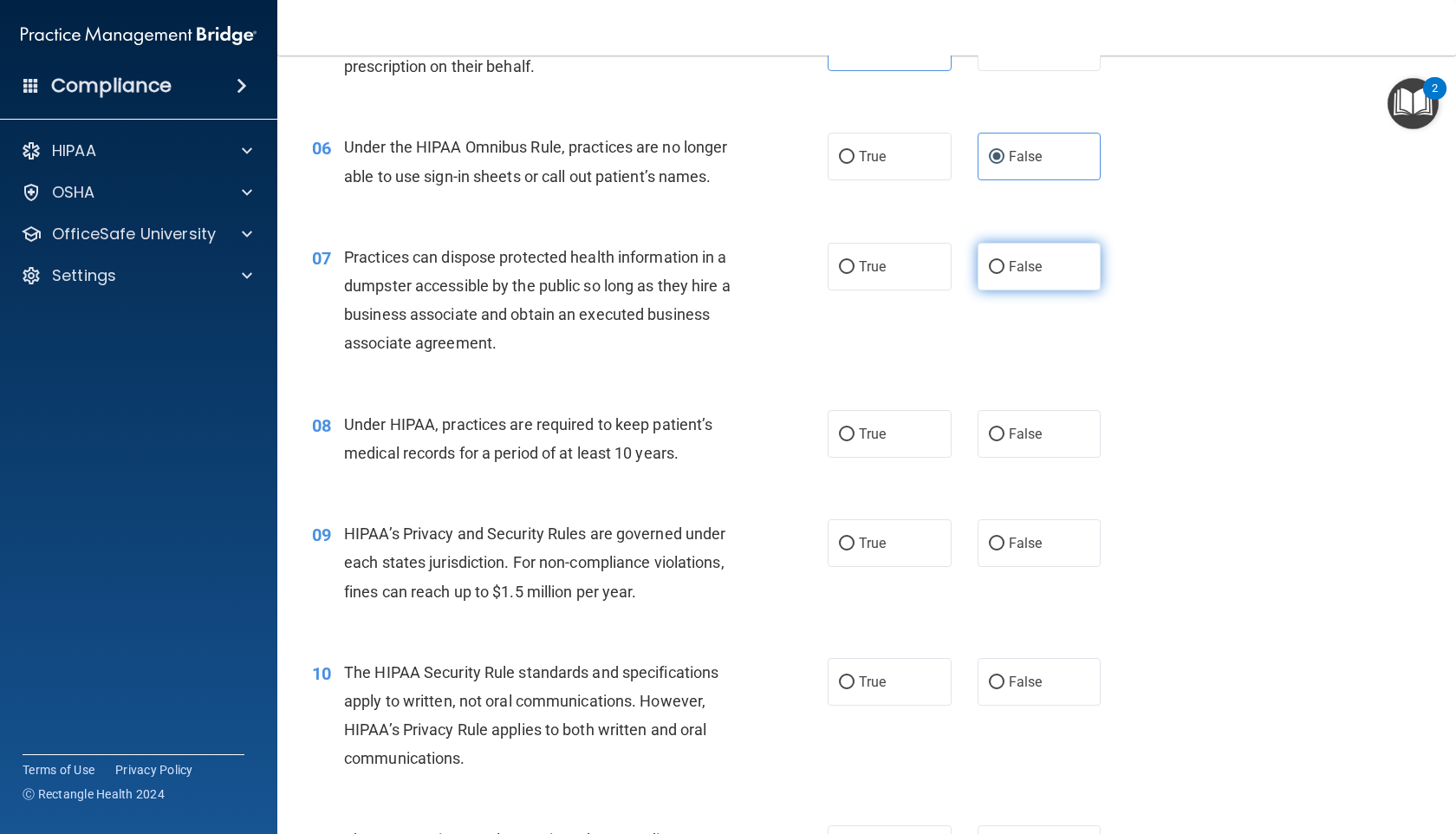
radio input "true"
click at [1018, 440] on span "False" at bounding box center [1025, 433] width 34 height 17
click at [1004, 440] on input "False" at bounding box center [997, 434] width 16 height 13
radio input "true"
click at [1016, 568] on div "09 HIPAA’s Privacy and Security Rules are governed under each states jurisdicti…" at bounding box center [867, 567] width 1135 height 139
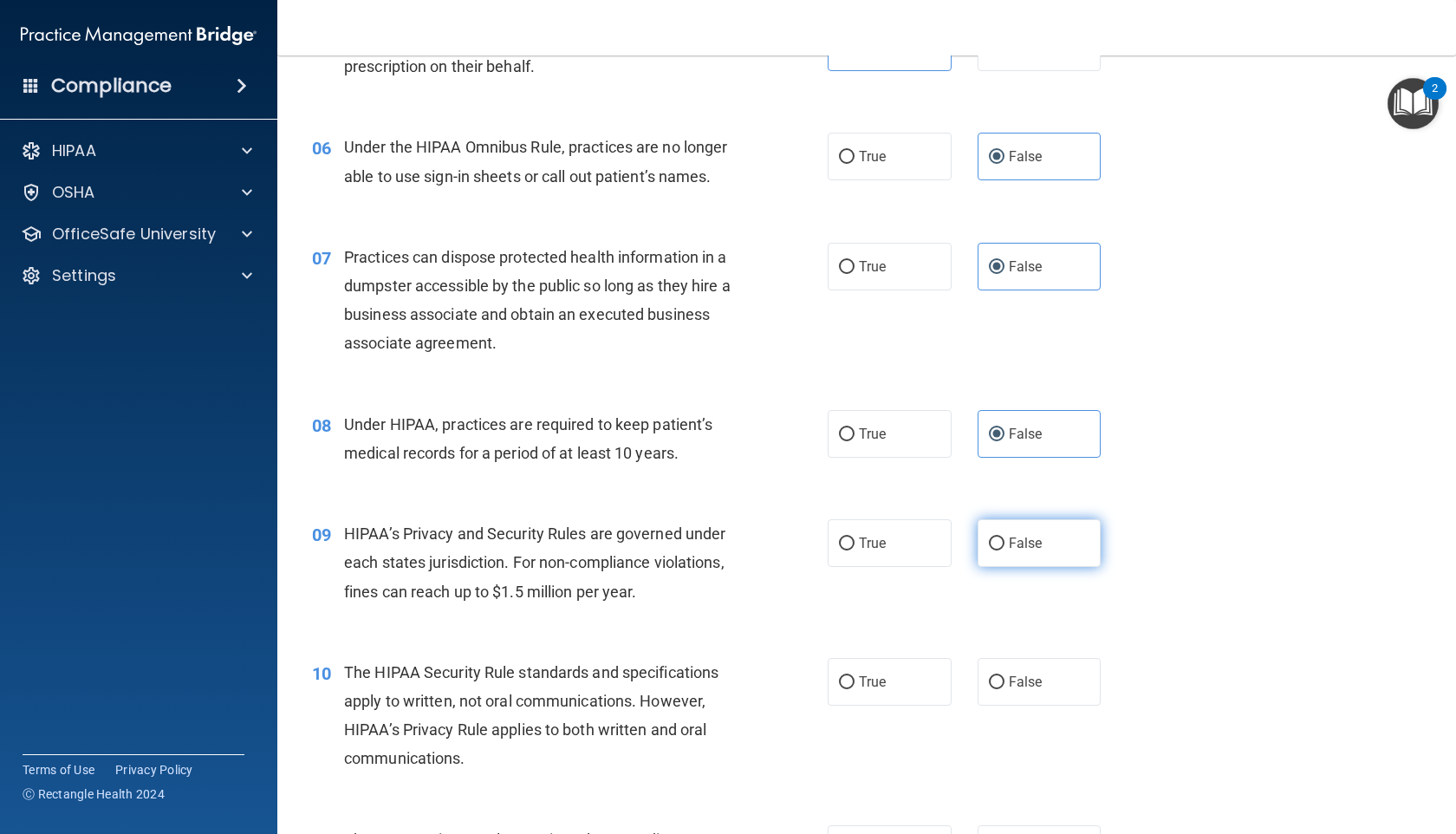
click at [1016, 557] on label "False" at bounding box center [1039, 542] width 124 height 48
click at [1004, 550] on input "False" at bounding box center [997, 543] width 16 height 13
radio input "true"
click at [837, 695] on label "True" at bounding box center [889, 682] width 124 height 48
click at [839, 690] on input "True" at bounding box center [846, 682] width 16 height 13
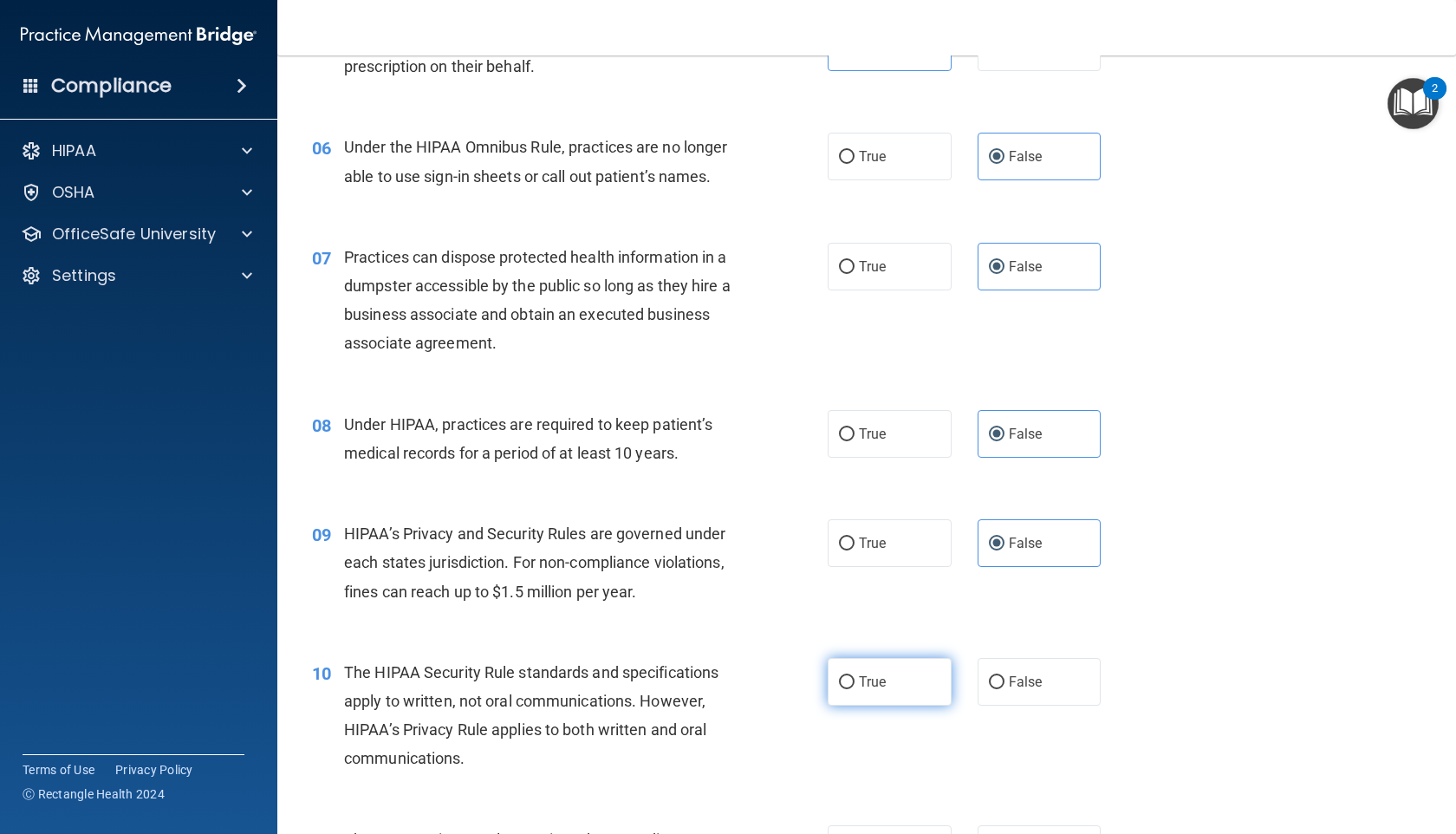
radio input "true"
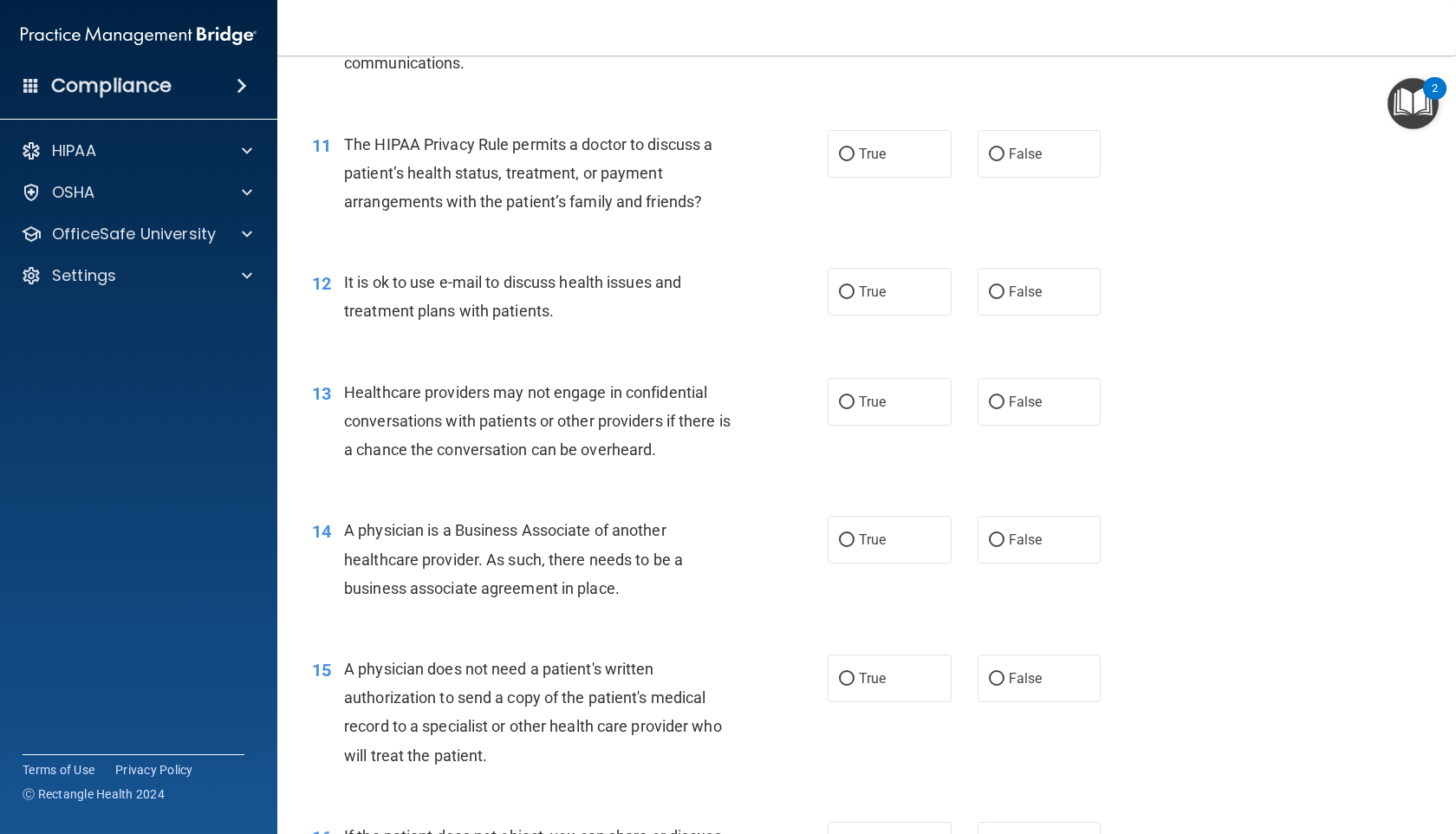
scroll to position [1477, 0]
click at [914, 141] on label "True" at bounding box center [889, 154] width 124 height 48
click at [854, 149] on input "True" at bounding box center [846, 155] width 16 height 13
radio input "true"
click at [886, 307] on label "True" at bounding box center [889, 292] width 124 height 48
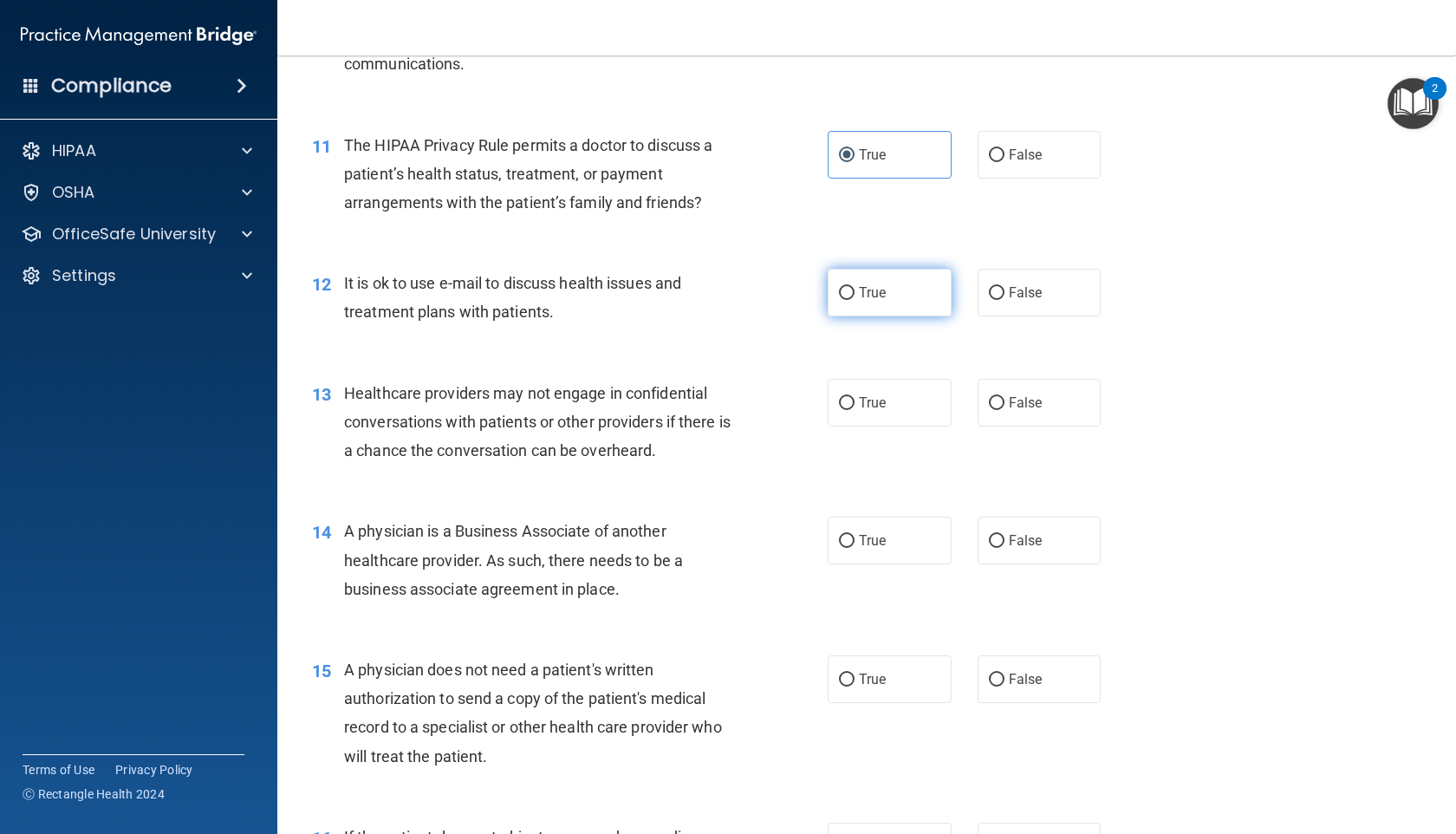
click at [854, 299] on input "True" at bounding box center [846, 293] width 16 height 13
radio input "true"
click at [996, 408] on input "False" at bounding box center [997, 403] width 16 height 13
radio input "true"
click at [1033, 544] on span "False" at bounding box center [1025, 540] width 34 height 17
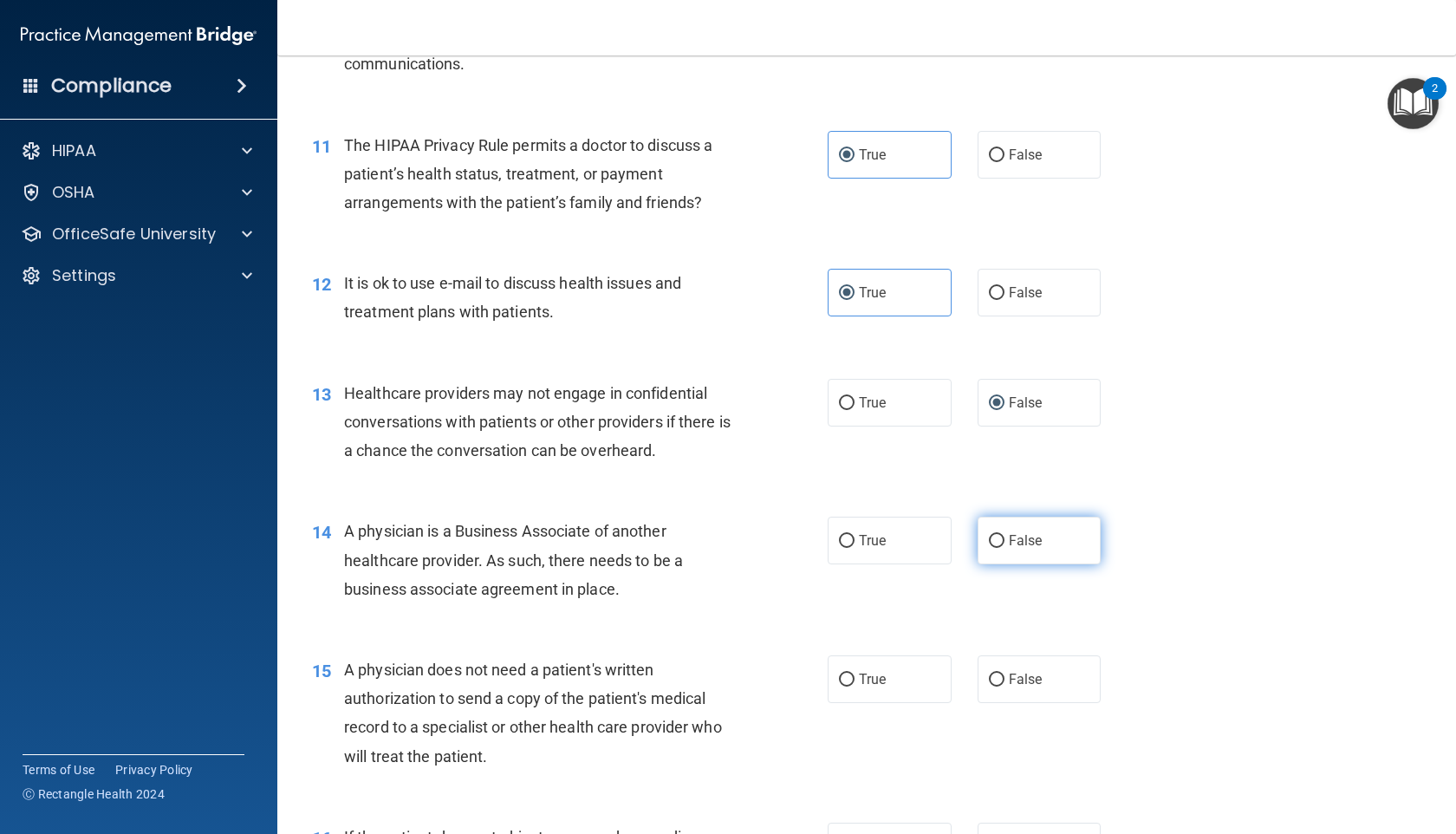
click at [1004, 544] on input "False" at bounding box center [997, 540] width 16 height 13
radio input "true"
click at [890, 666] on label "True" at bounding box center [889, 679] width 124 height 48
click at [854, 674] on input "True" at bounding box center [846, 680] width 16 height 13
radio input "true"
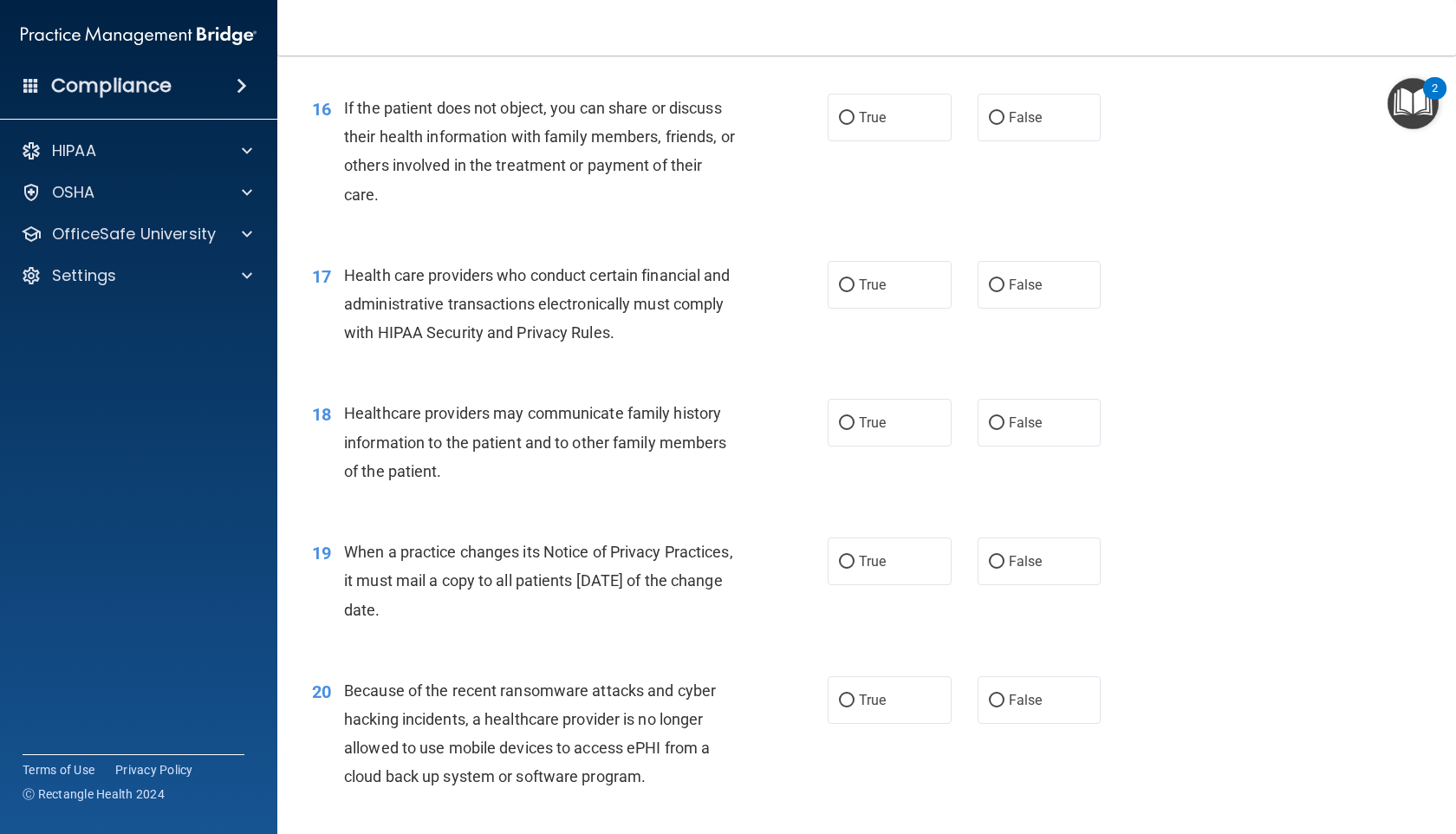
scroll to position [2209, 0]
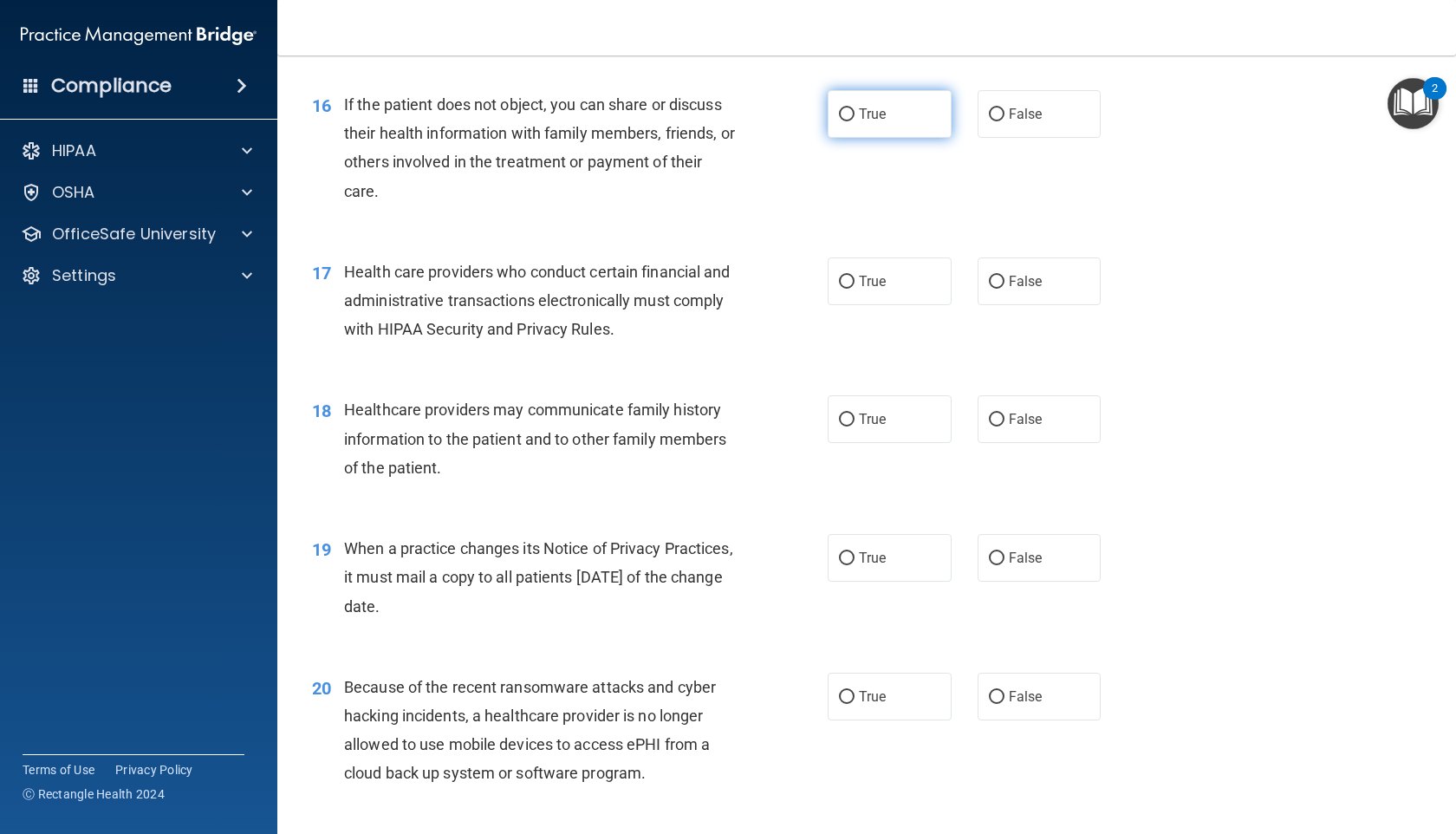
click at [869, 120] on span "True" at bounding box center [873, 113] width 27 height 17
click at [854, 120] on input "True" at bounding box center [846, 114] width 16 height 13
radio input "true"
click at [875, 273] on span "True" at bounding box center [873, 281] width 27 height 17
click at [854, 276] on input "True" at bounding box center [846, 282] width 16 height 13
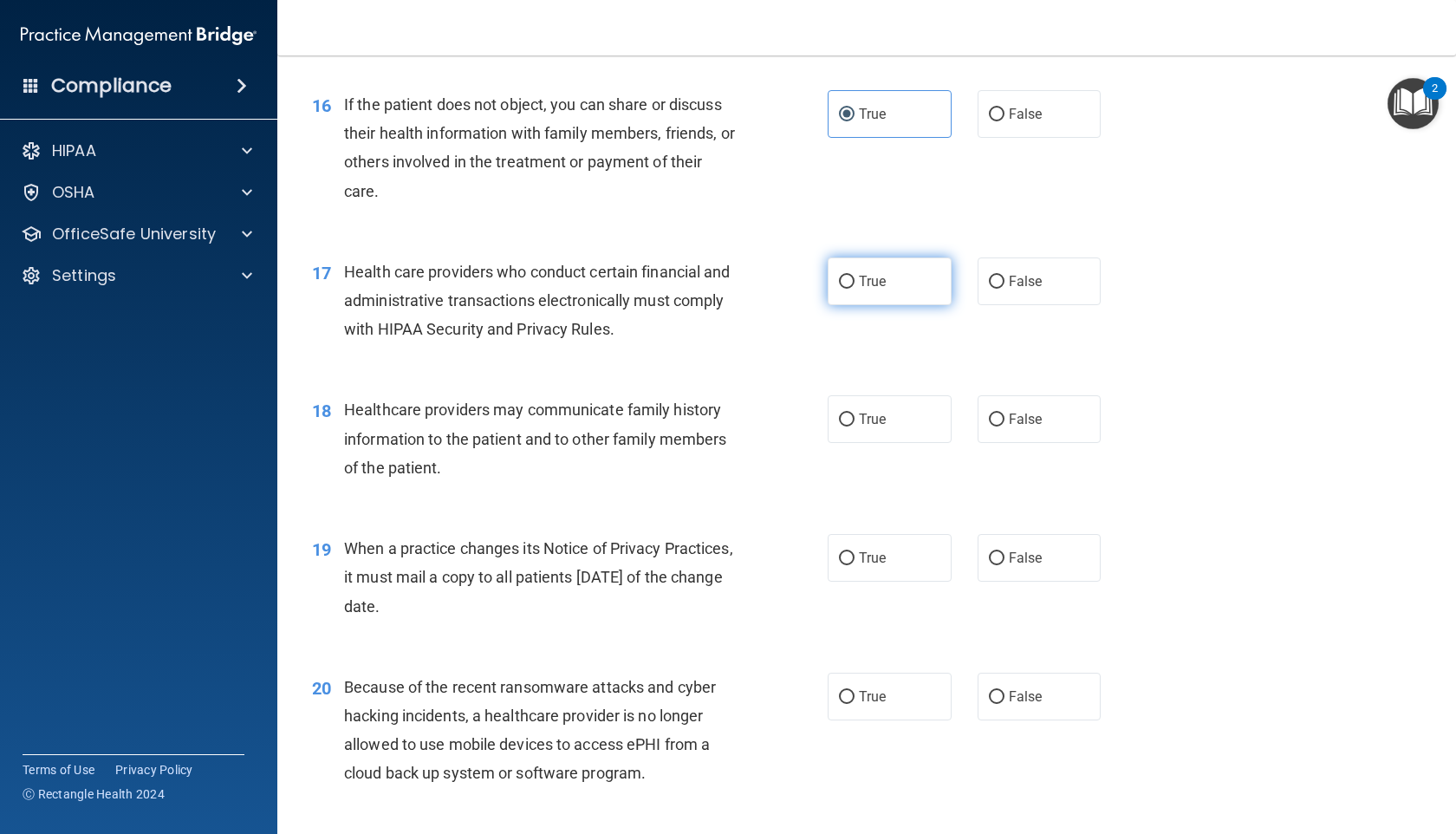
radio input "true"
click at [997, 426] on input "False" at bounding box center [997, 419] width 16 height 13
radio input "true"
click at [1011, 579] on label "False" at bounding box center [1039, 557] width 124 height 48
click at [1004, 565] on input "False" at bounding box center [997, 558] width 16 height 13
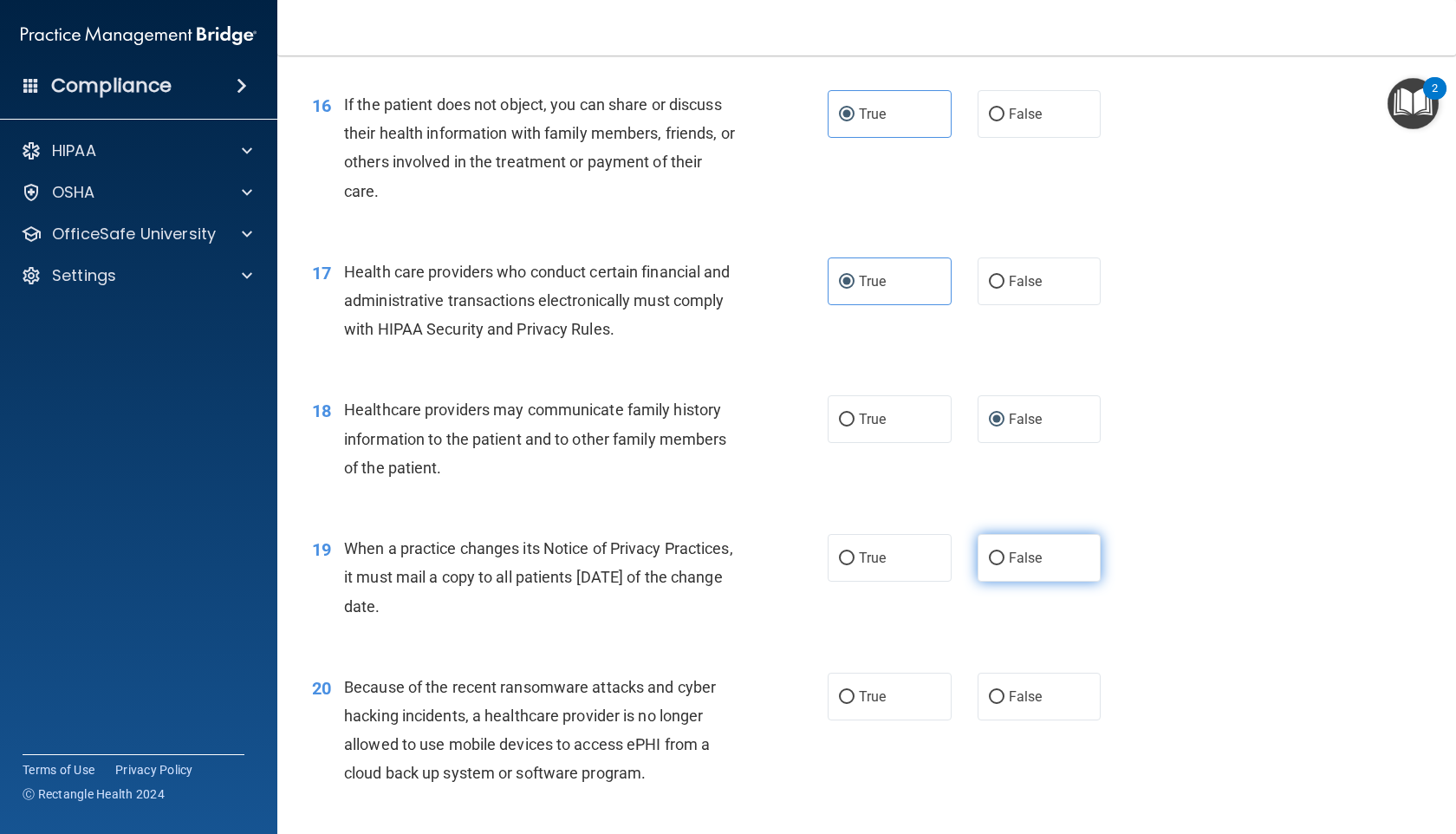
radio input "true"
click at [1008, 691] on span "False" at bounding box center [1025, 696] width 34 height 17
click at [1004, 691] on input "False" at bounding box center [997, 696] width 16 height 13
radio input "true"
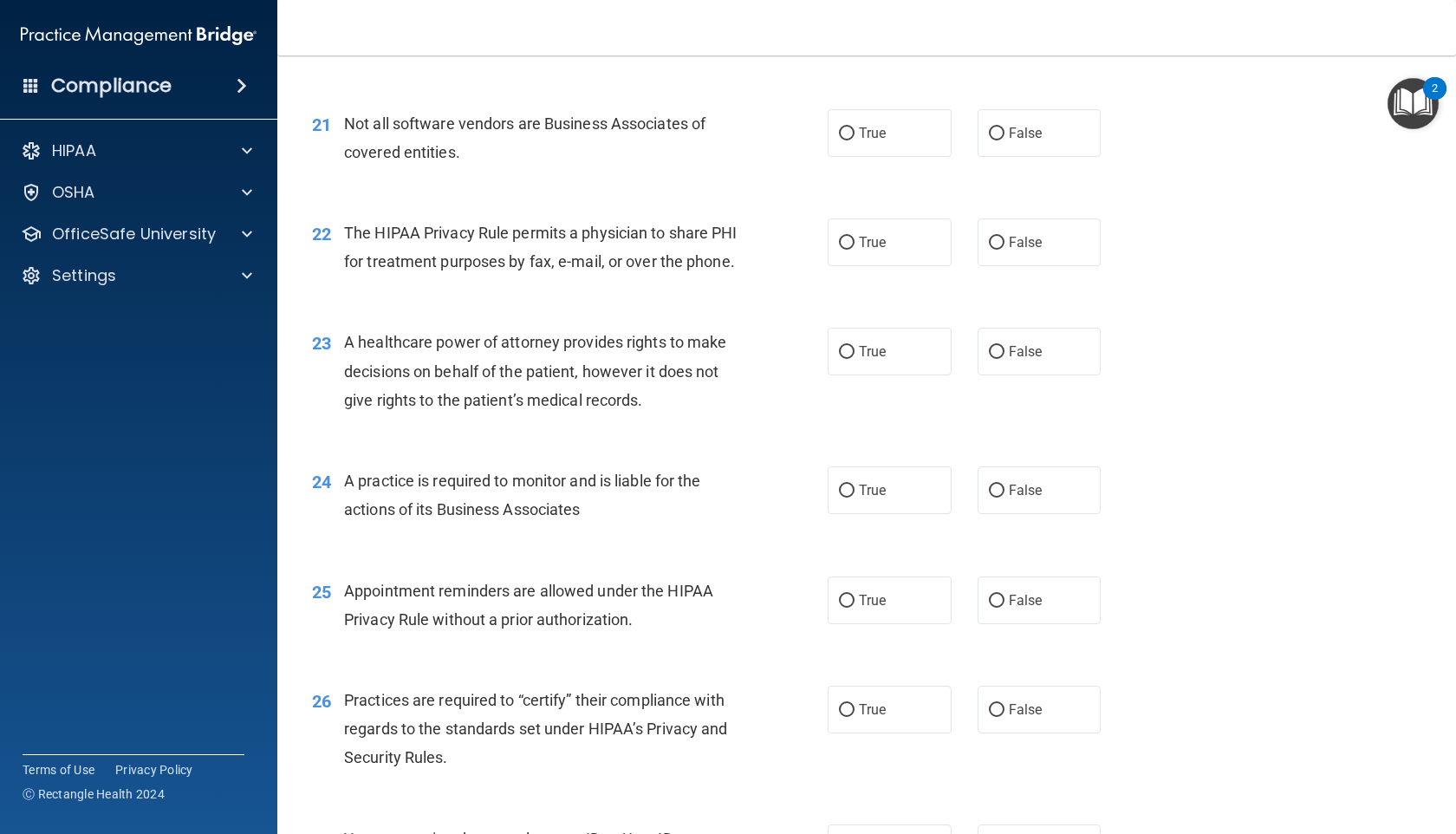
scroll to position [2961, 0]
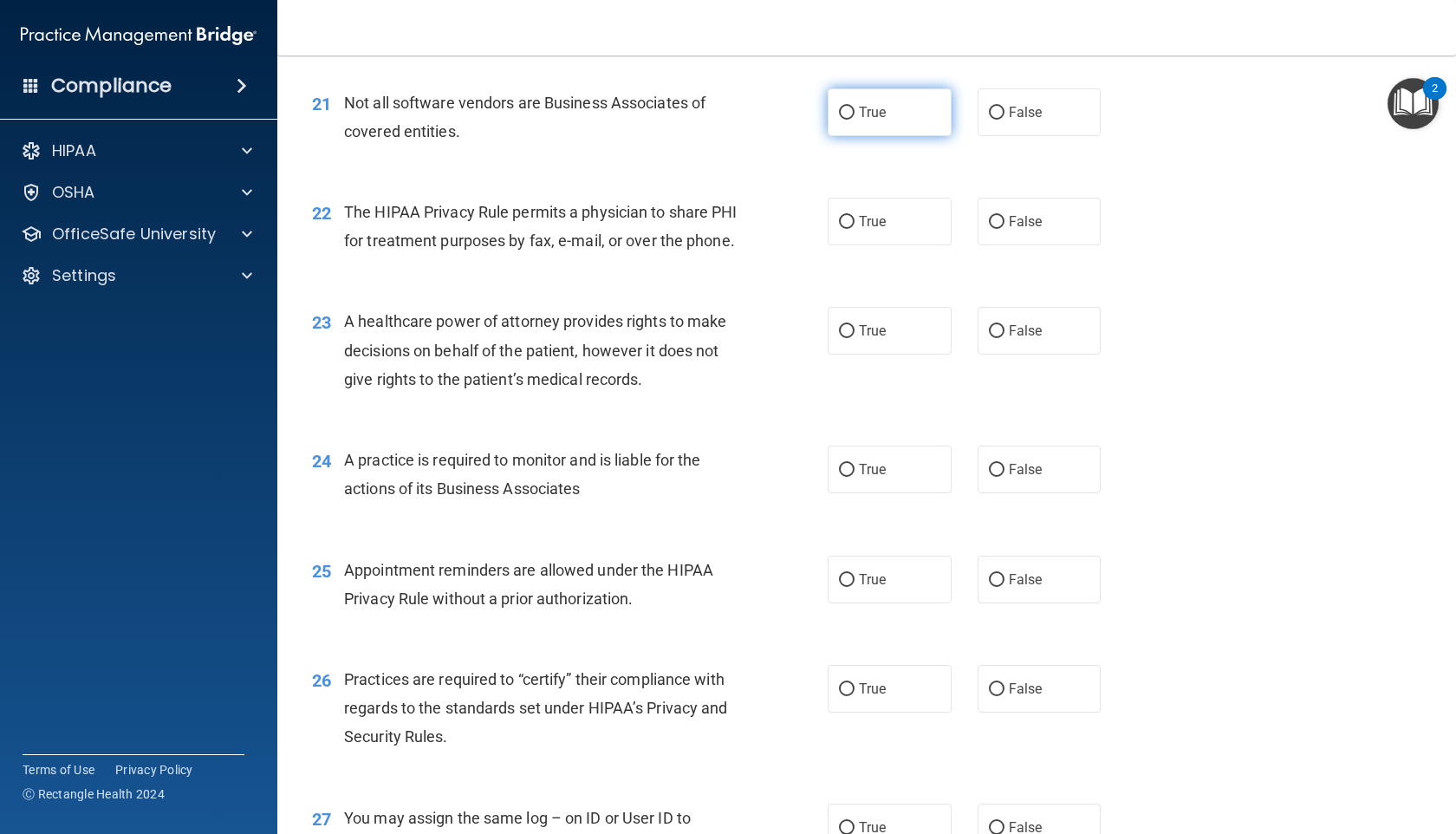
click at [855, 113] on label "True" at bounding box center [889, 112] width 124 height 48
click at [854, 113] on input "True" at bounding box center [846, 112] width 16 height 13
radio input "true"
click at [933, 217] on label "True" at bounding box center [889, 221] width 124 height 48
click at [854, 217] on input "True" at bounding box center [846, 221] width 16 height 13
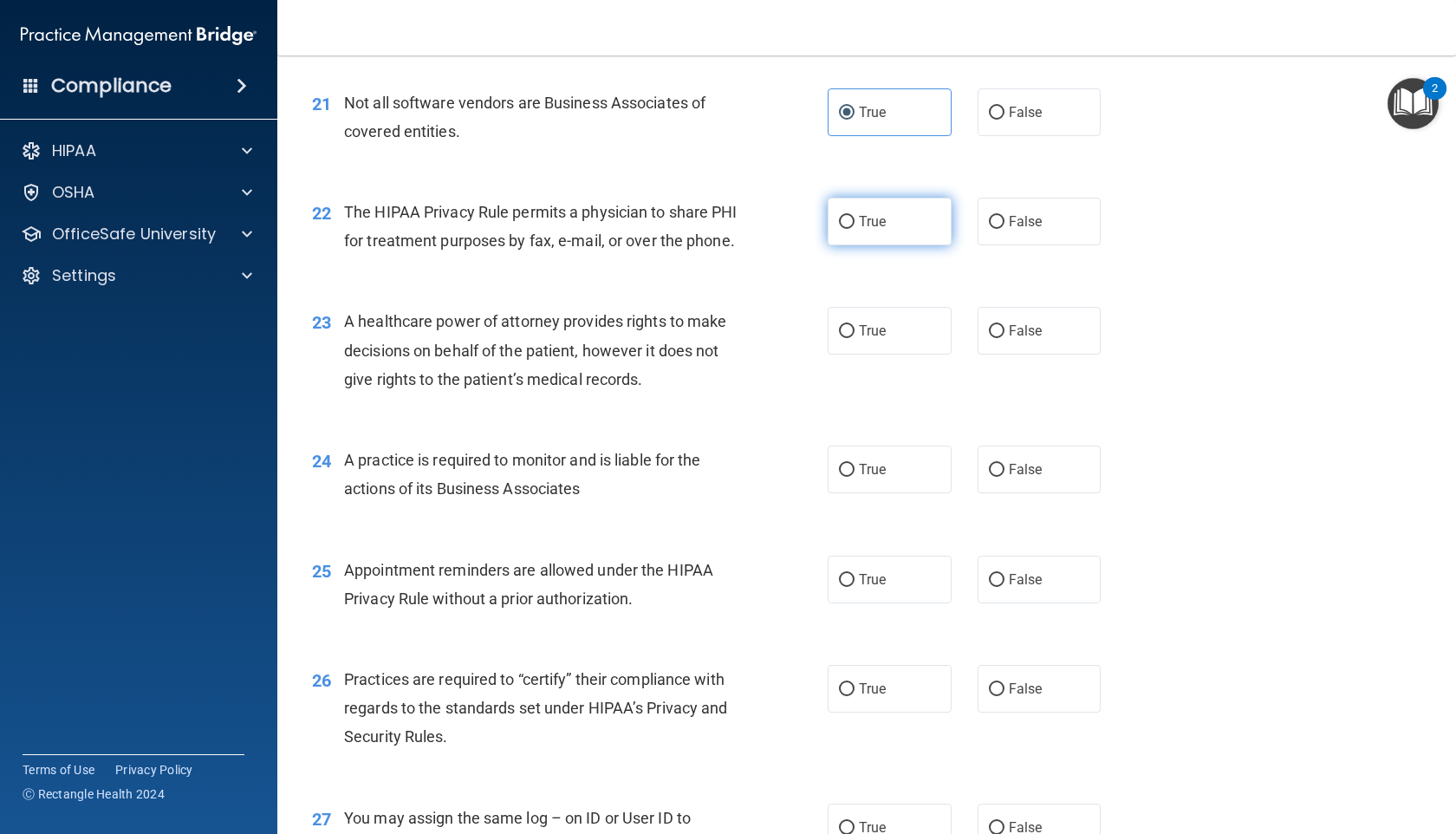
radio input "true"
click at [1047, 354] on label "False" at bounding box center [1039, 331] width 124 height 48
click at [1004, 338] on input "False" at bounding box center [997, 331] width 16 height 13
radio input "true"
click at [896, 494] on label "True" at bounding box center [889, 469] width 124 height 48
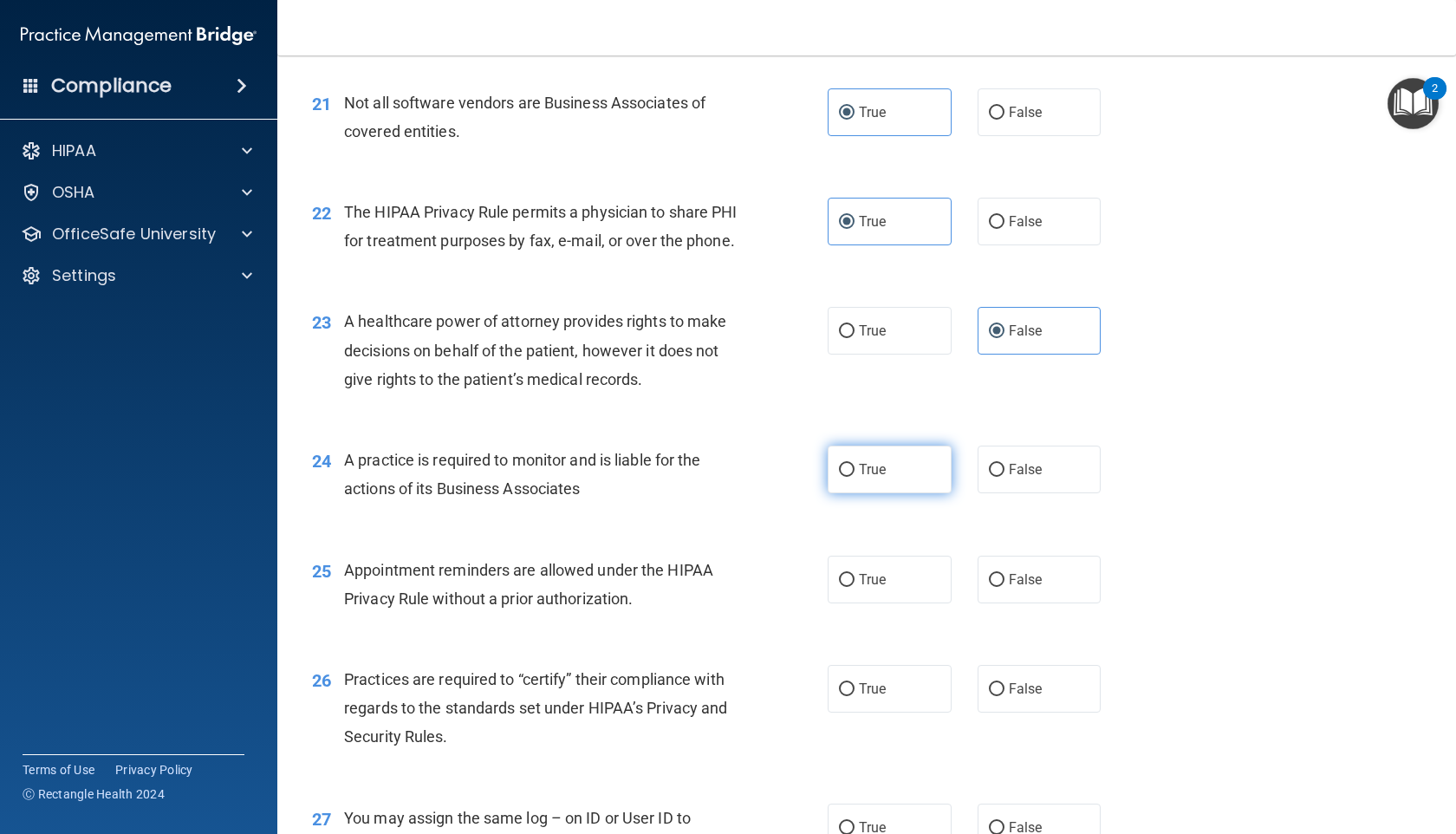
click at [854, 477] on input "True" at bounding box center [846, 469] width 16 height 13
radio input "true"
click at [885, 604] on label "True" at bounding box center [889, 579] width 124 height 48
click at [854, 587] on input "True" at bounding box center [846, 579] width 16 height 13
radio input "true"
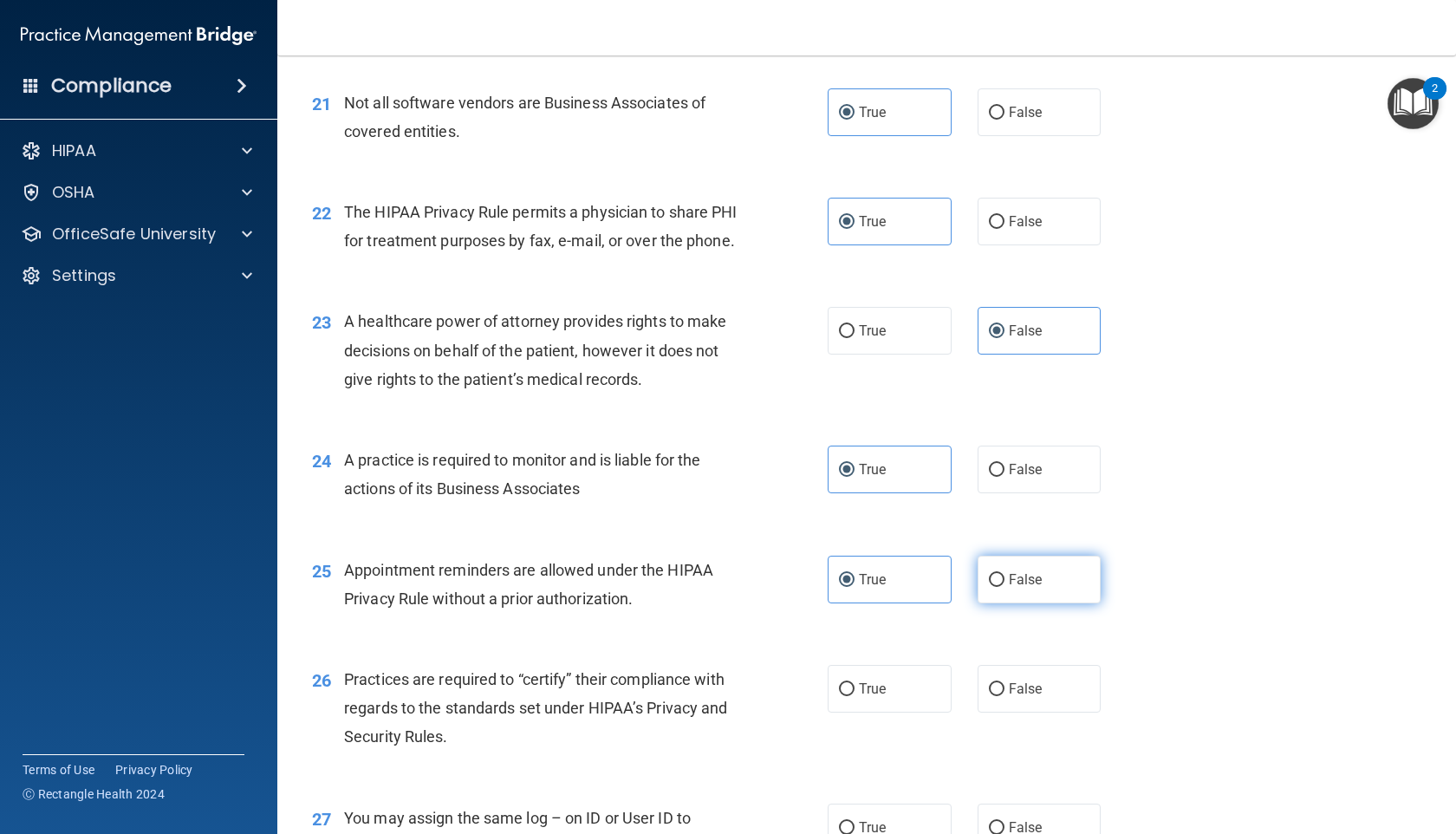
click at [989, 604] on label "False" at bounding box center [1039, 579] width 124 height 48
click at [989, 587] on input "False" at bounding box center [997, 579] width 16 height 13
radio input "true"
click at [913, 604] on label "True" at bounding box center [889, 579] width 124 height 48
click at [854, 587] on input "True" at bounding box center [846, 579] width 16 height 13
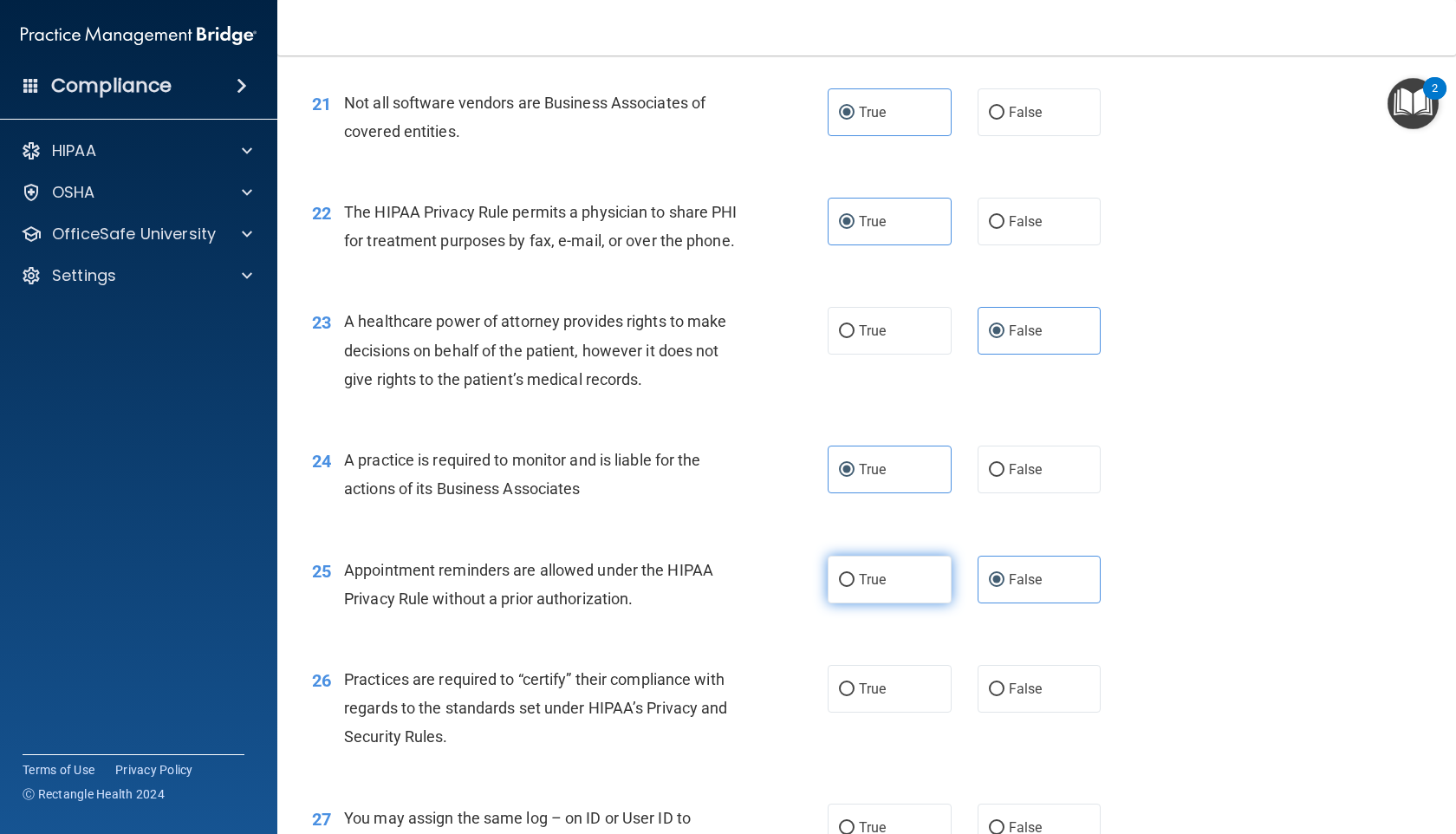
radio input "true"
radio input "false"
click at [981, 711] on label "False" at bounding box center [1039, 689] width 124 height 48
click at [989, 696] on input "False" at bounding box center [997, 689] width 16 height 13
radio input "true"
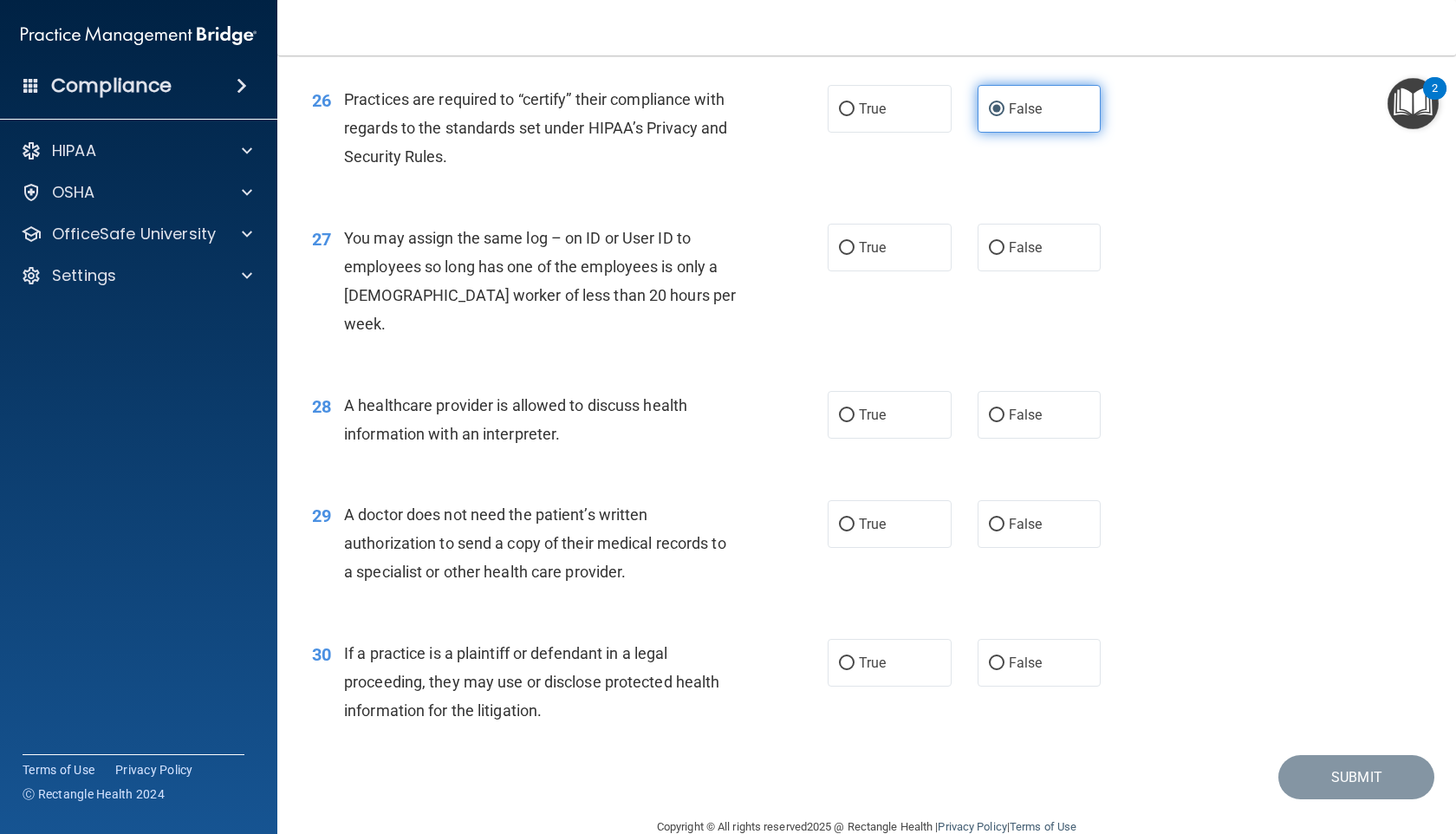
scroll to position [3576, 0]
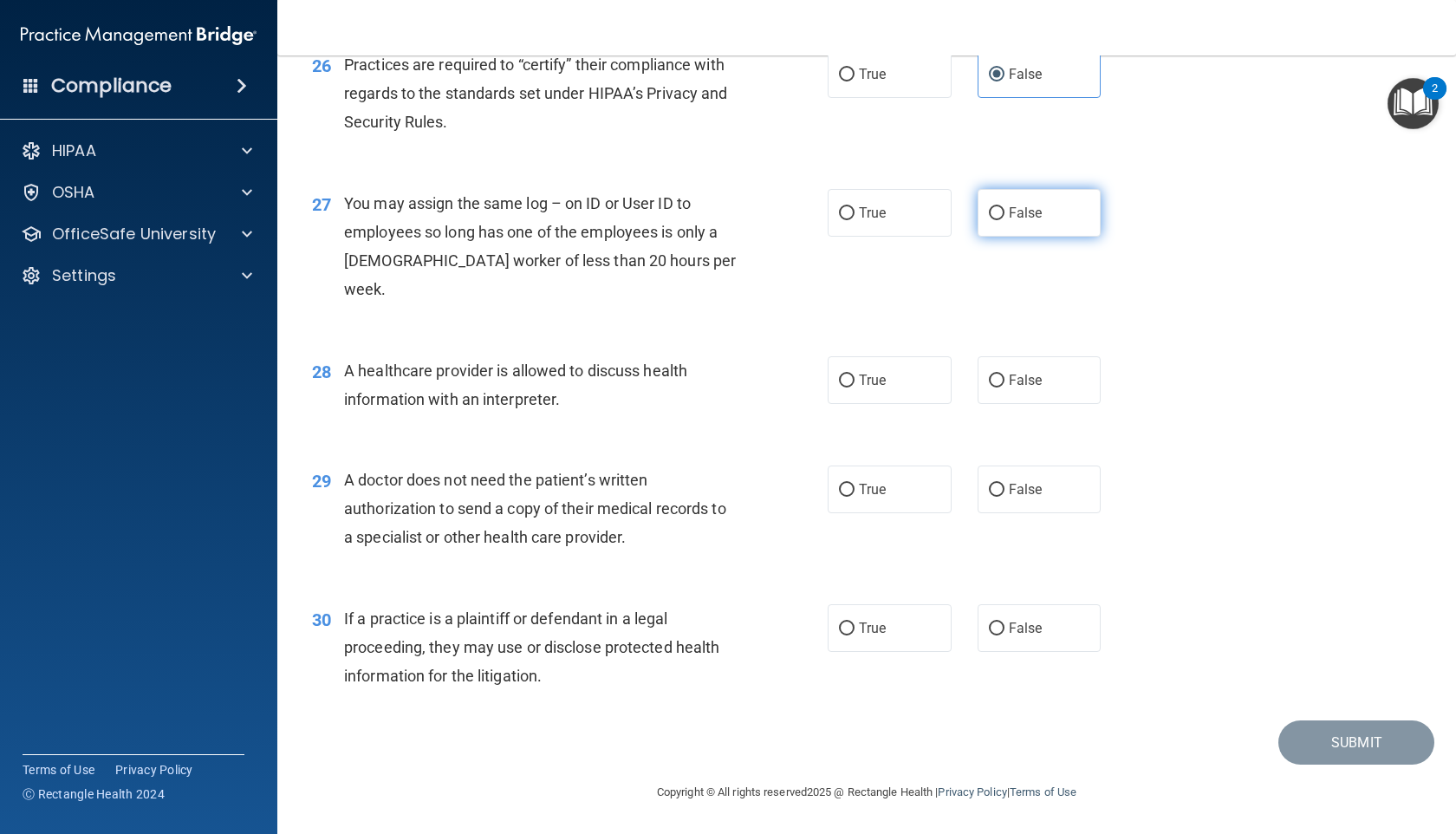
click at [1006, 236] on label "False" at bounding box center [1039, 213] width 124 height 48
click at [1004, 220] on input "False" at bounding box center [997, 213] width 16 height 13
radio input "true"
click at [910, 378] on label "True" at bounding box center [889, 379] width 124 height 48
click at [854, 378] on input "True" at bounding box center [846, 380] width 16 height 13
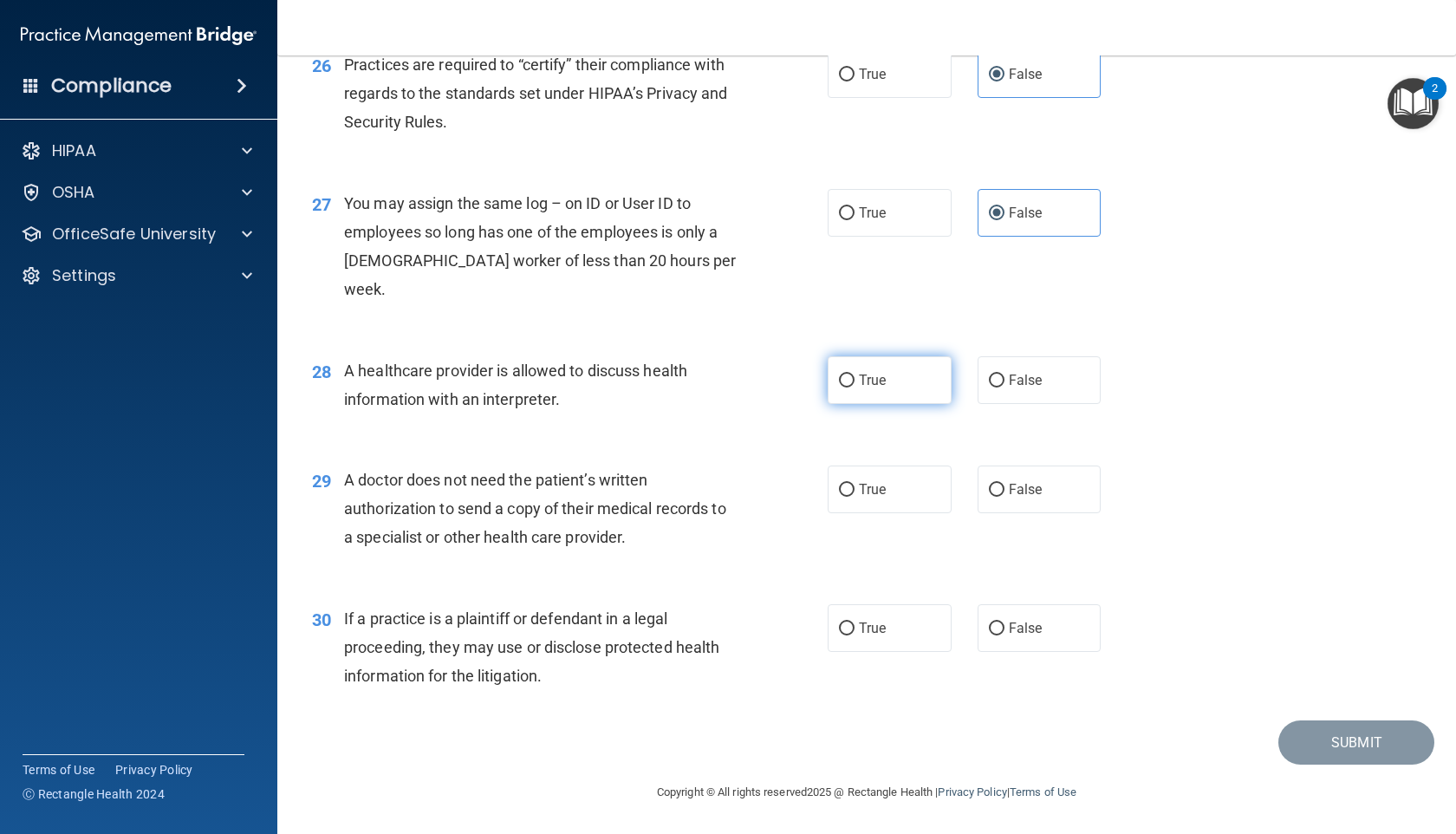
radio input "true"
click at [950, 493] on label "True" at bounding box center [889, 489] width 124 height 48
click at [854, 493] on input "True" at bounding box center [846, 490] width 16 height 13
radio input "true"
click at [871, 638] on label "True" at bounding box center [889, 627] width 124 height 48
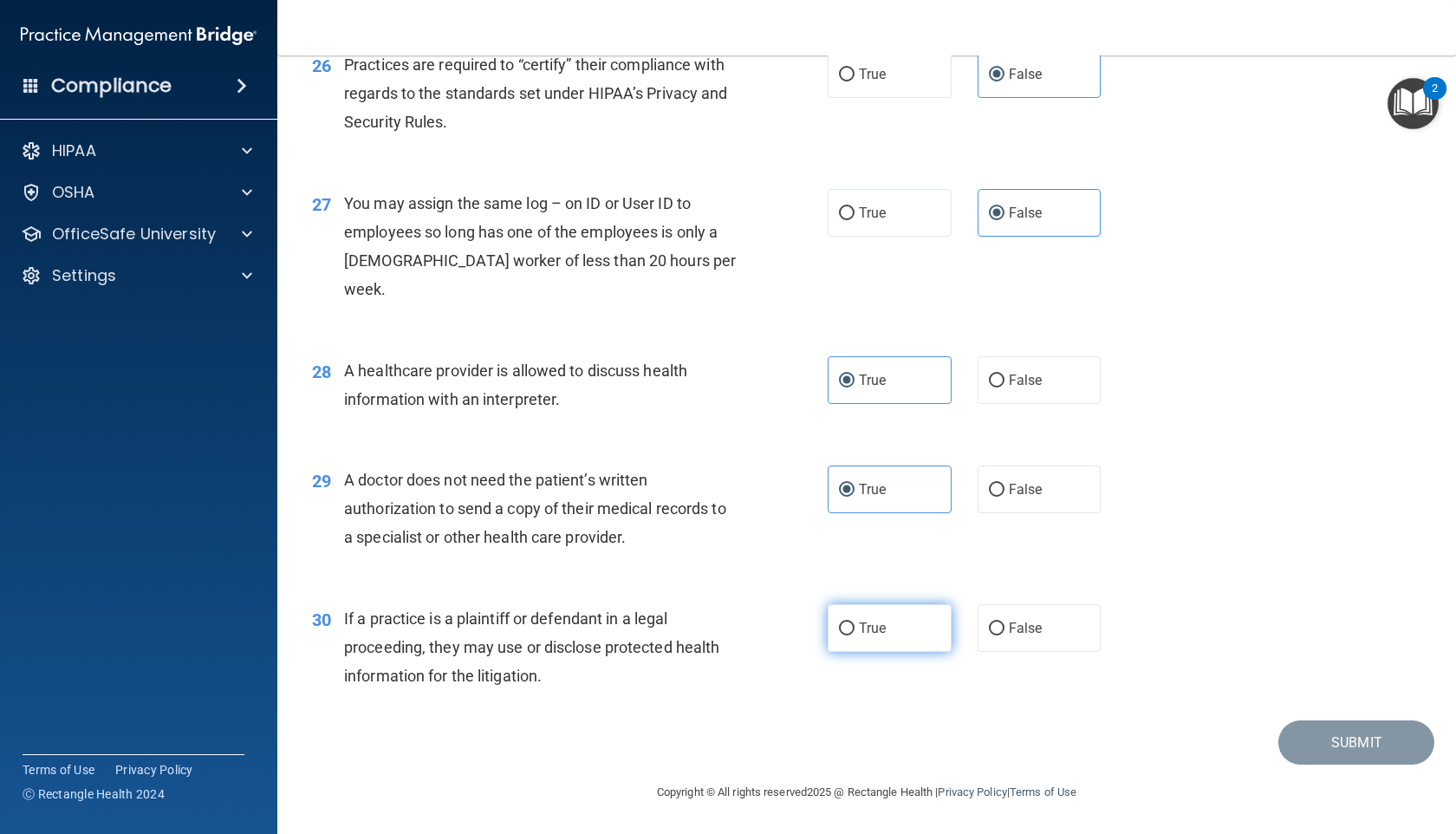
click at [854, 635] on input "True" at bounding box center [846, 628] width 16 height 13
radio input "true"
click at [1296, 740] on button "Submit" at bounding box center [1357, 742] width 156 height 44
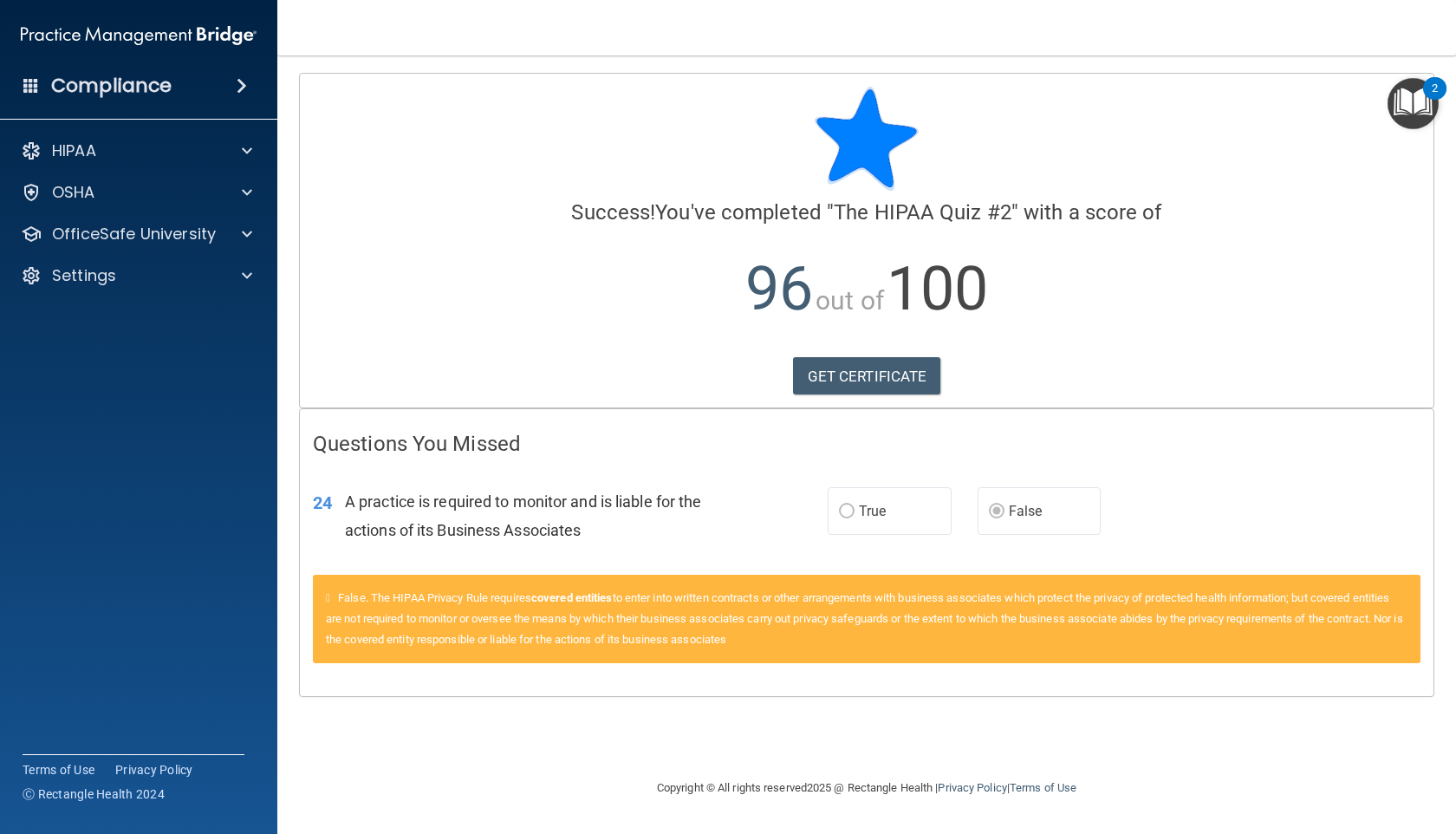
click at [1046, 511] on label "False" at bounding box center [1039, 510] width 124 height 48
click at [812, 368] on link "GET CERTIFICATE" at bounding box center [867, 376] width 148 height 38
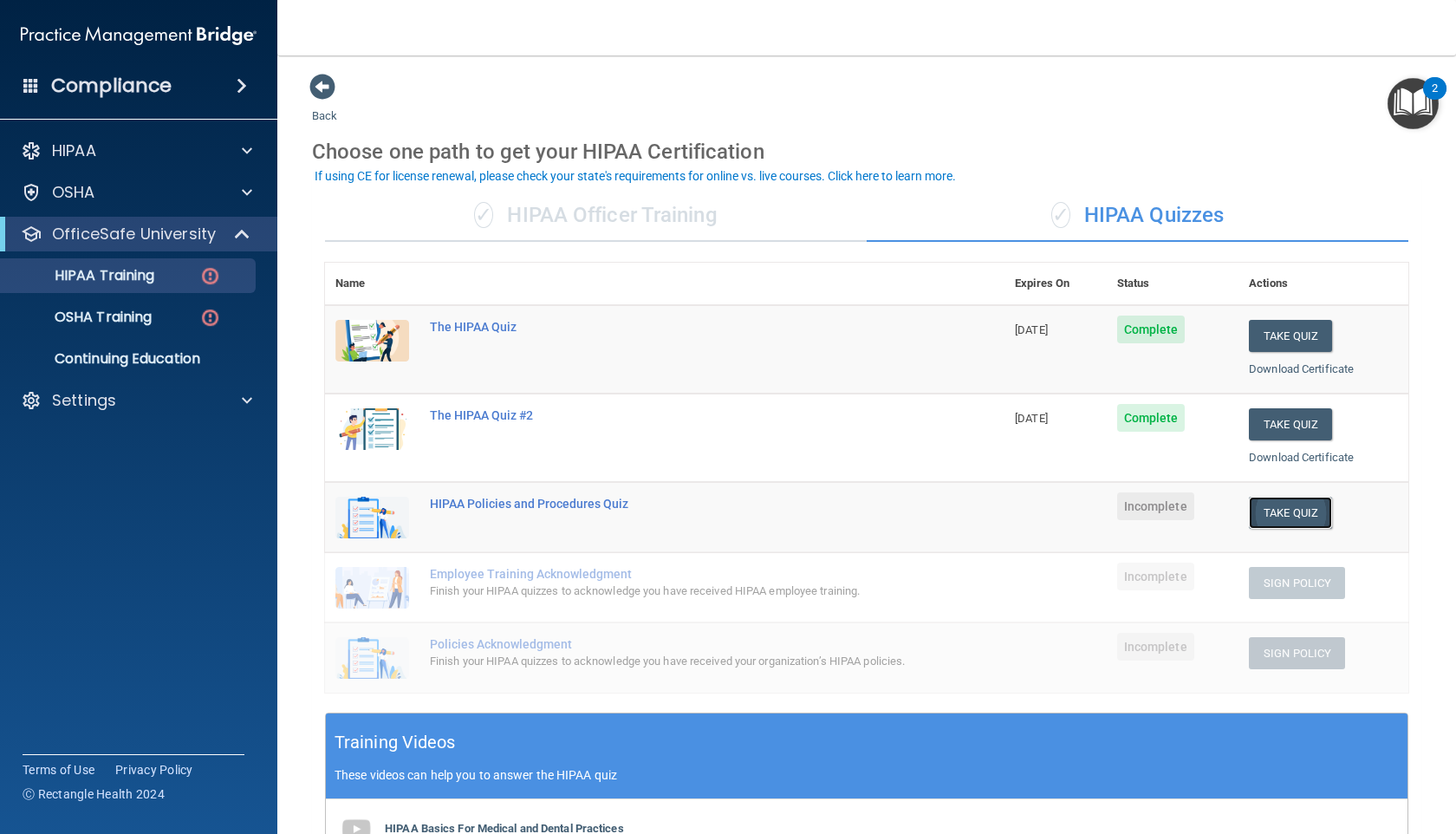
click at [1317, 524] on button "Take Quiz" at bounding box center [1290, 512] width 83 height 32
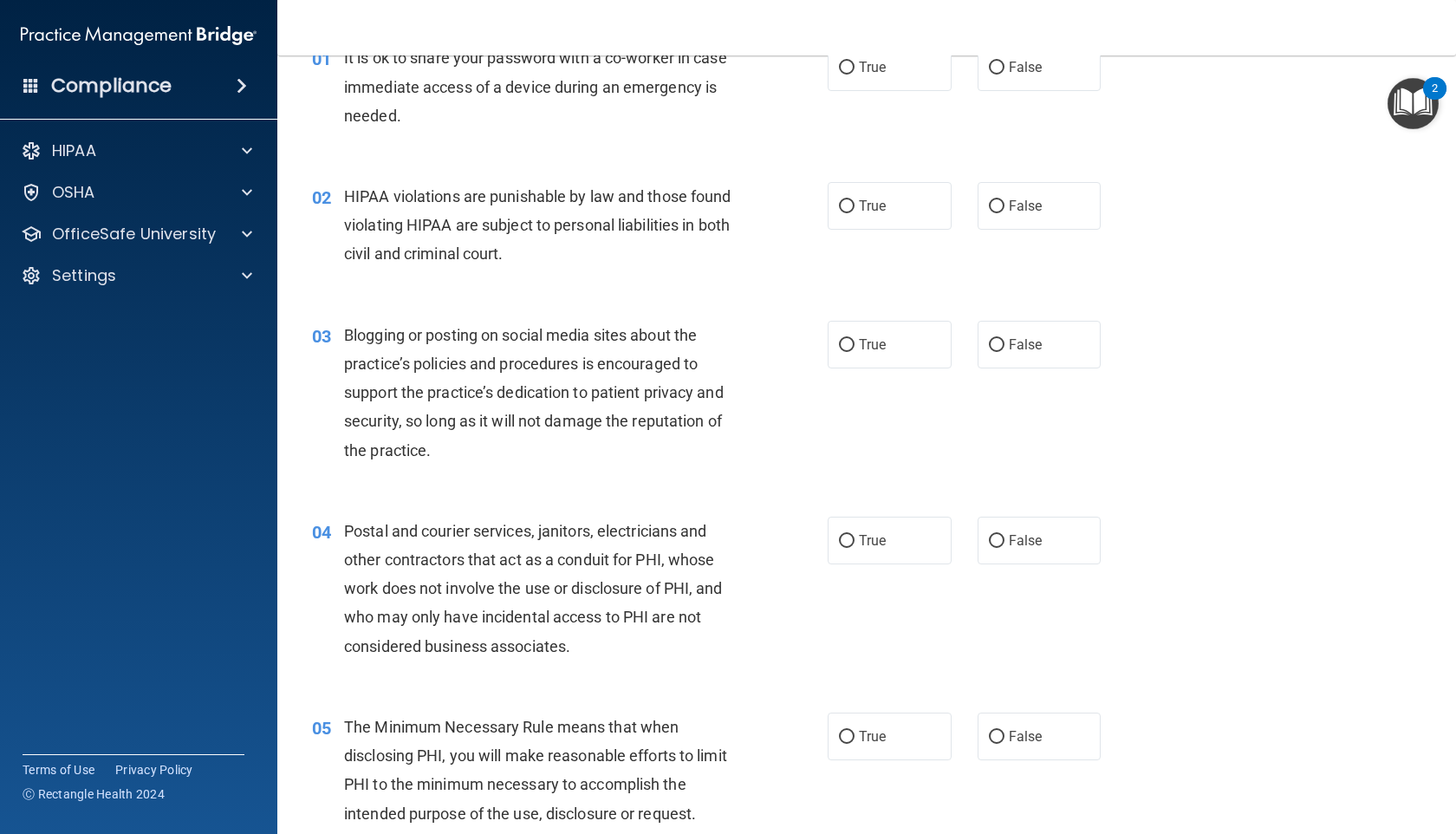
scroll to position [90, 0]
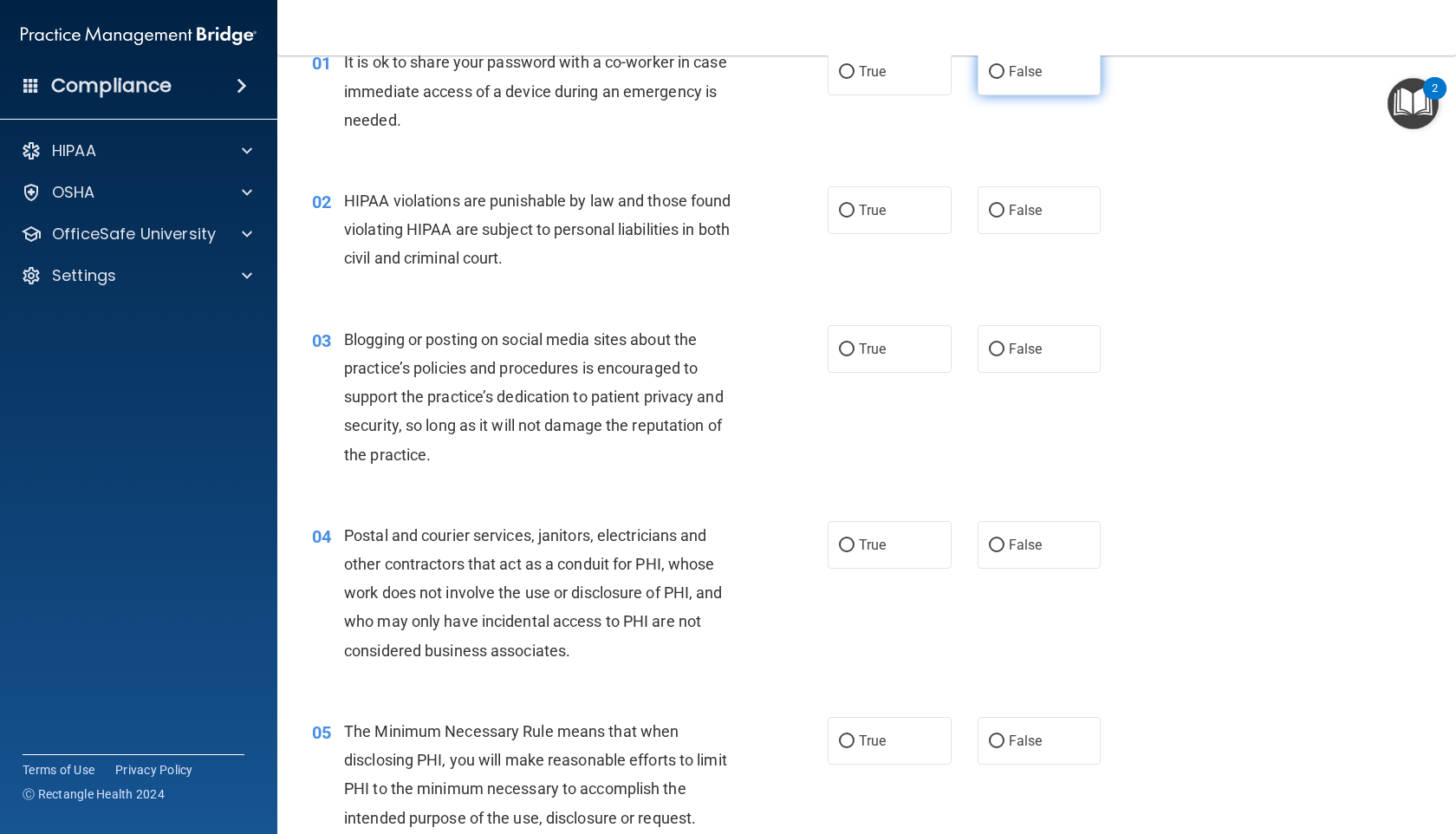
click at [1009, 91] on label "False" at bounding box center [1039, 71] width 124 height 48
click at [1004, 79] on input "False" at bounding box center [997, 72] width 16 height 13
radio input "true"
click at [921, 208] on label "True" at bounding box center [889, 210] width 124 height 48
click at [854, 208] on input "True" at bounding box center [846, 211] width 16 height 13
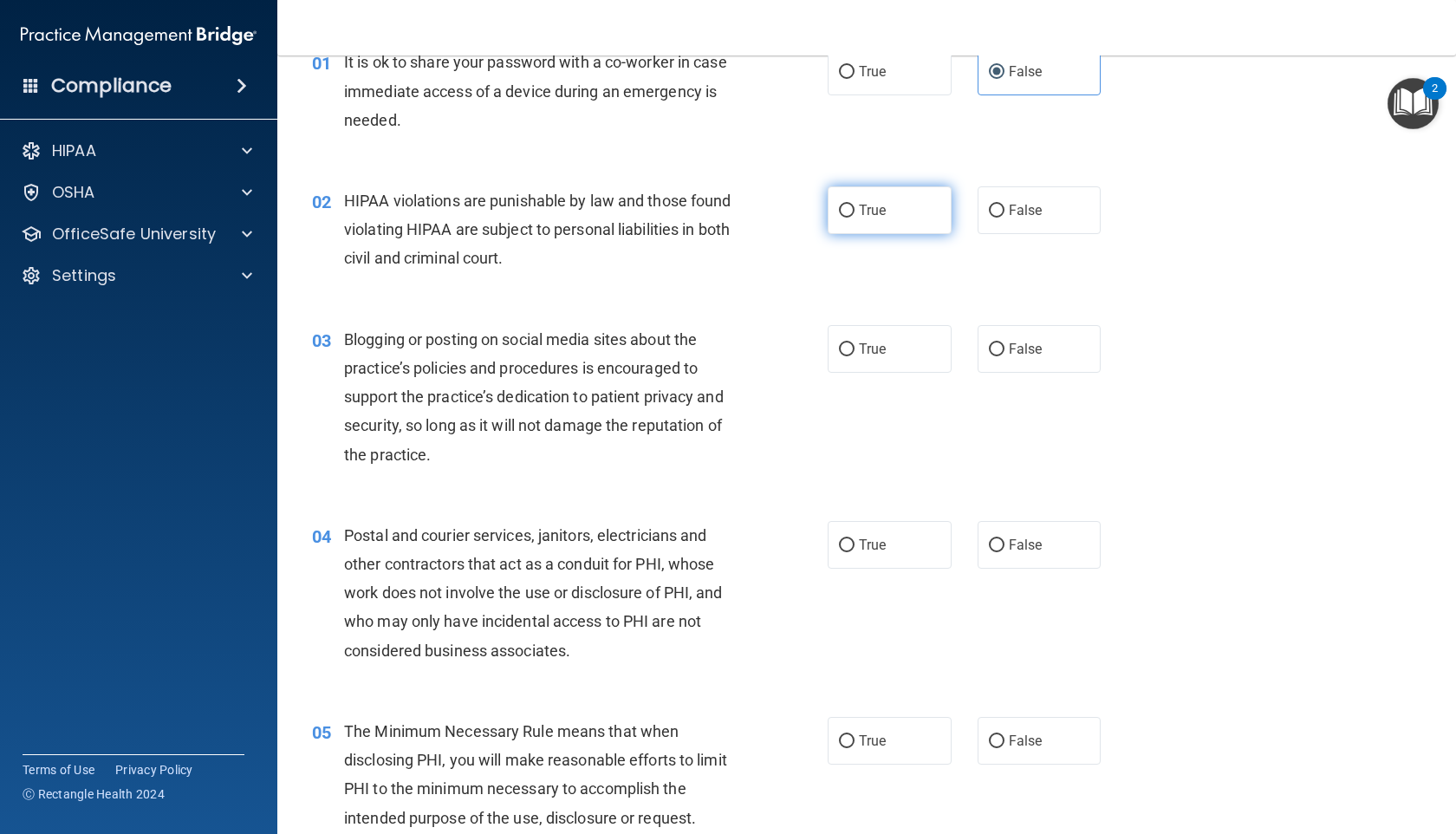
radio input "true"
click at [1002, 342] on label "False" at bounding box center [1039, 348] width 124 height 48
click at [1002, 343] on input "False" at bounding box center [997, 349] width 16 height 13
radio input "true"
click at [847, 549] on input "True" at bounding box center [846, 545] width 16 height 13
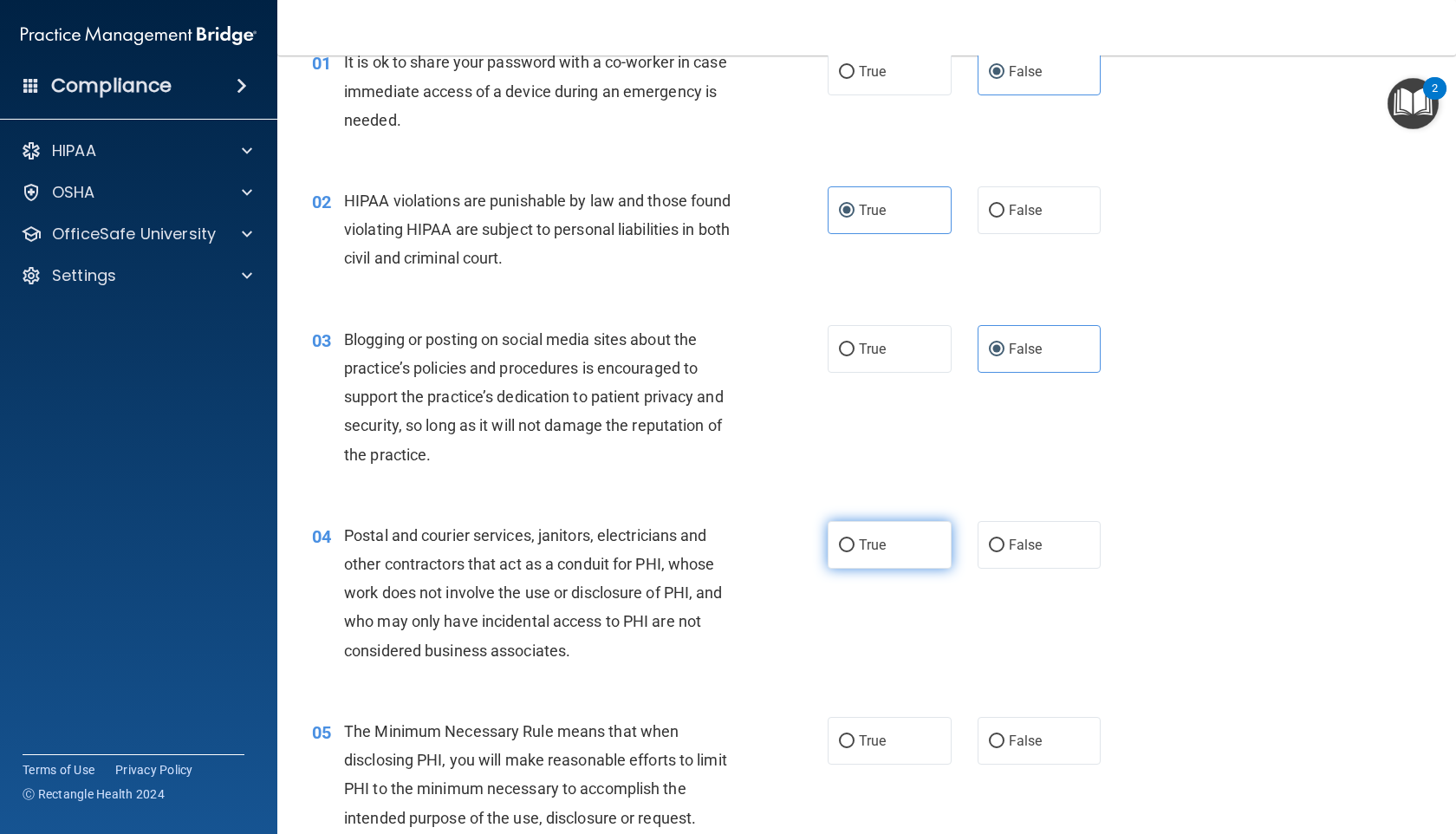
radio input "true"
click at [860, 736] on span "True" at bounding box center [873, 740] width 27 height 17
click at [854, 736] on input "True" at bounding box center [846, 741] width 16 height 13
radio input "true"
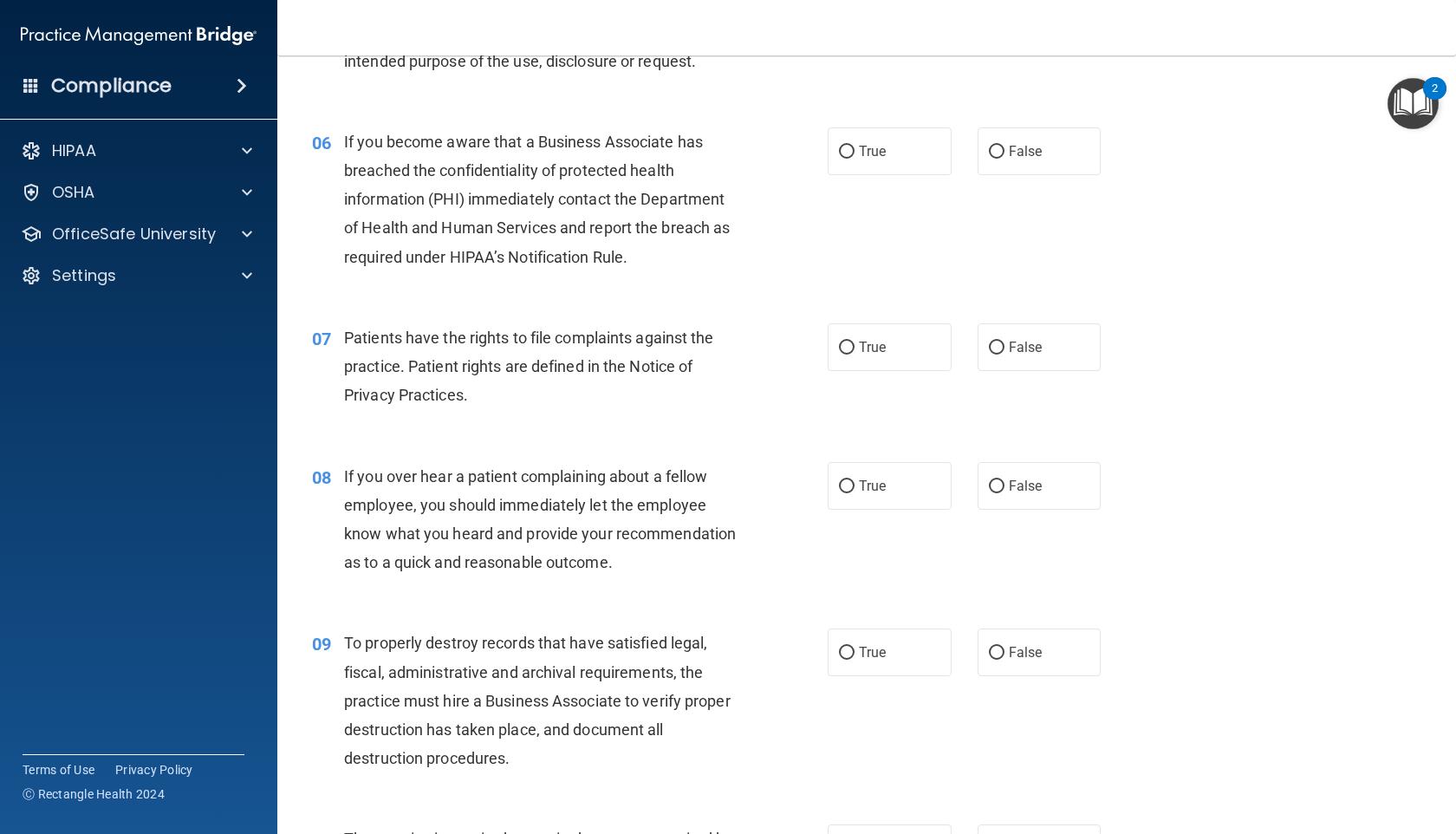
scroll to position [845, 0]
click at [885, 159] on span "True" at bounding box center [873, 152] width 27 height 17
click at [854, 159] on input "True" at bounding box center [846, 152] width 16 height 13
radio input "true"
click at [852, 342] on input "True" at bounding box center [846, 348] width 16 height 13
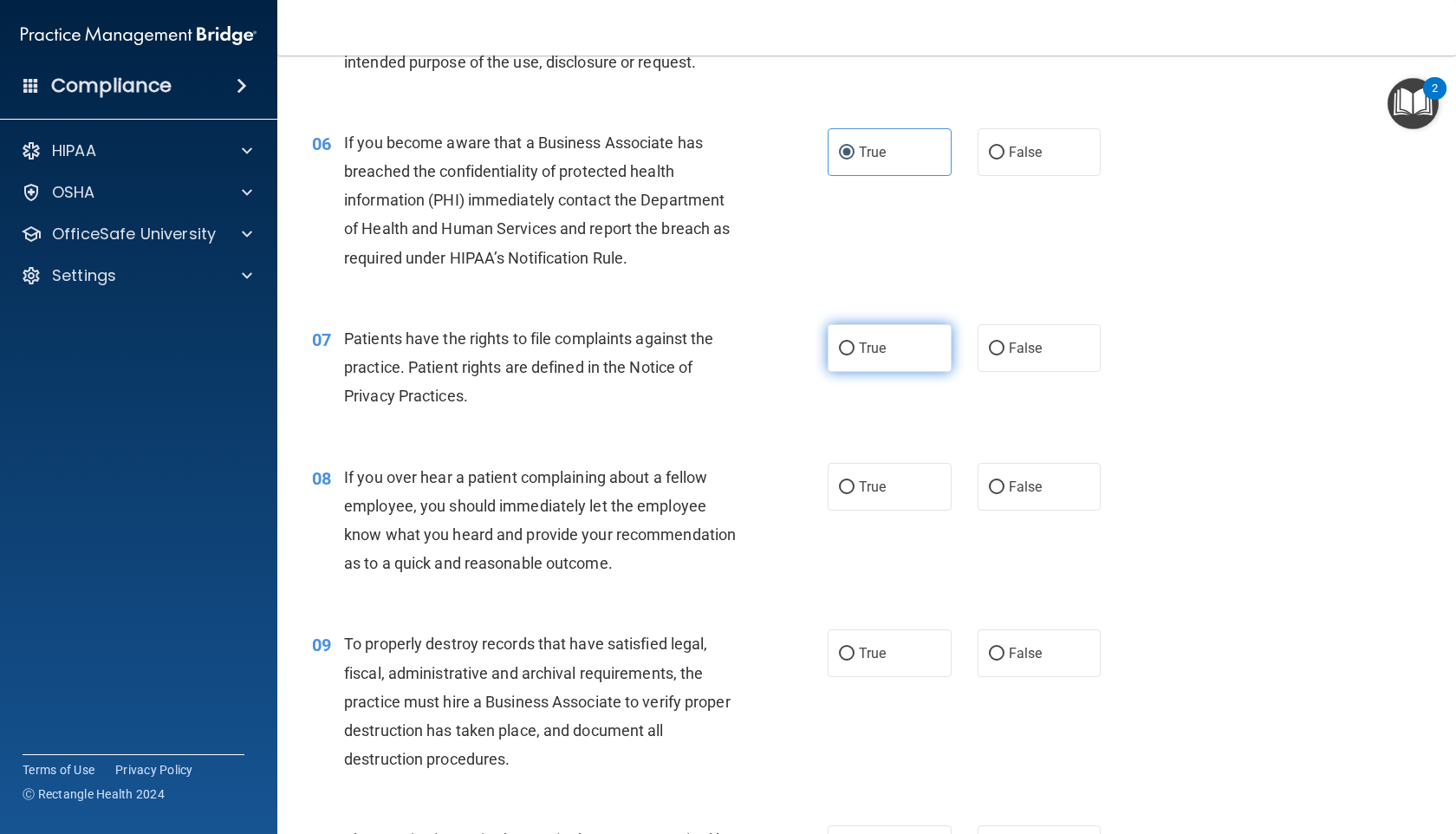
radio input "true"
click at [1038, 491] on span "False" at bounding box center [1025, 487] width 34 height 17
click at [1004, 491] on input "False" at bounding box center [997, 487] width 16 height 13
radio input "true"
click at [855, 662] on label "True" at bounding box center [889, 653] width 124 height 48
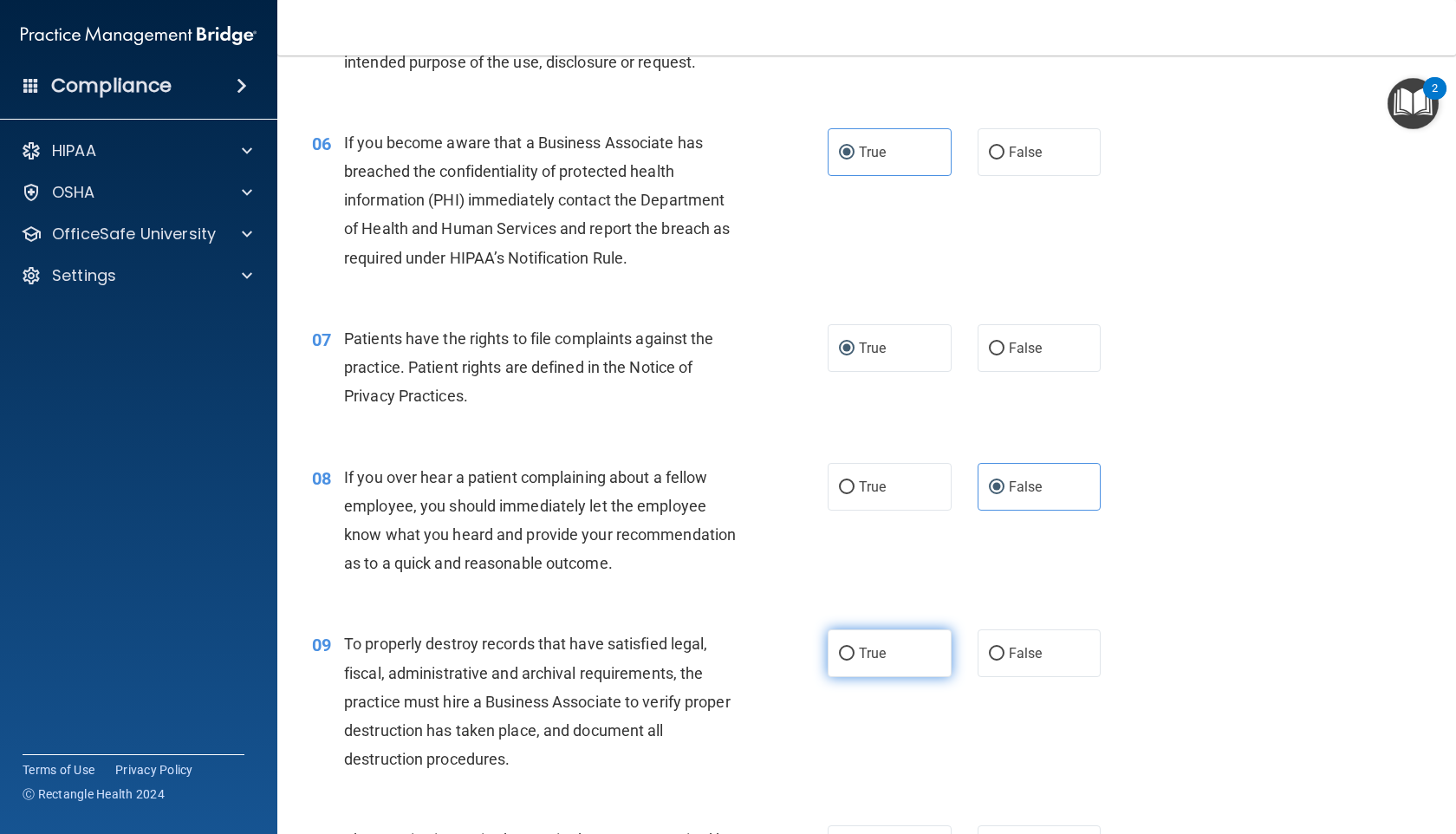
click at [854, 660] on input "True" at bounding box center [846, 654] width 16 height 13
radio input "true"
click at [1054, 155] on label "False" at bounding box center [1039, 152] width 124 height 48
click at [1004, 155] on input "False" at bounding box center [997, 152] width 16 height 13
radio input "true"
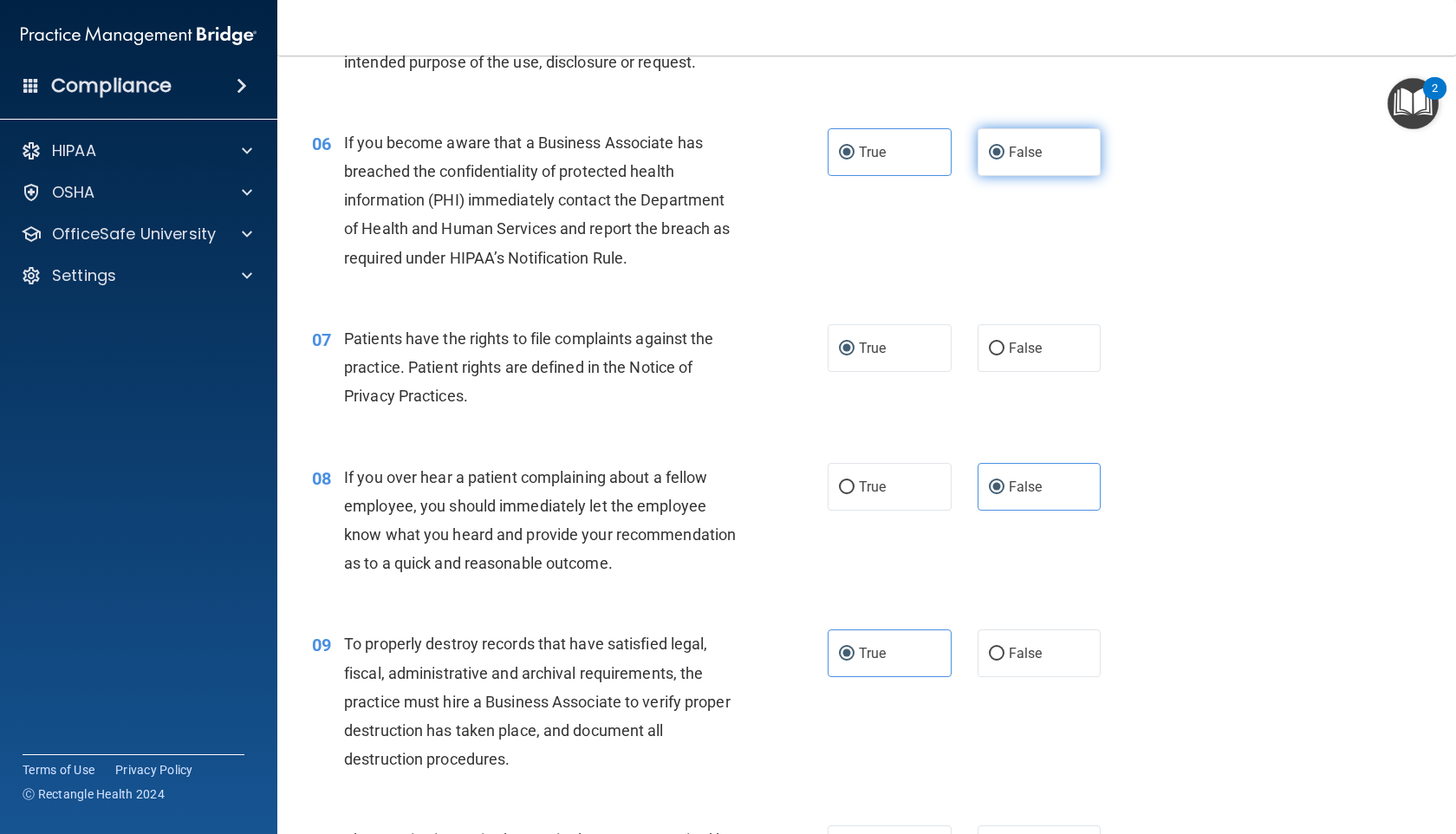
radio input "false"
click at [1007, 669] on label "False" at bounding box center [1039, 653] width 124 height 48
click at [1004, 660] on input "False" at bounding box center [997, 654] width 16 height 13
radio input "true"
radio input "false"
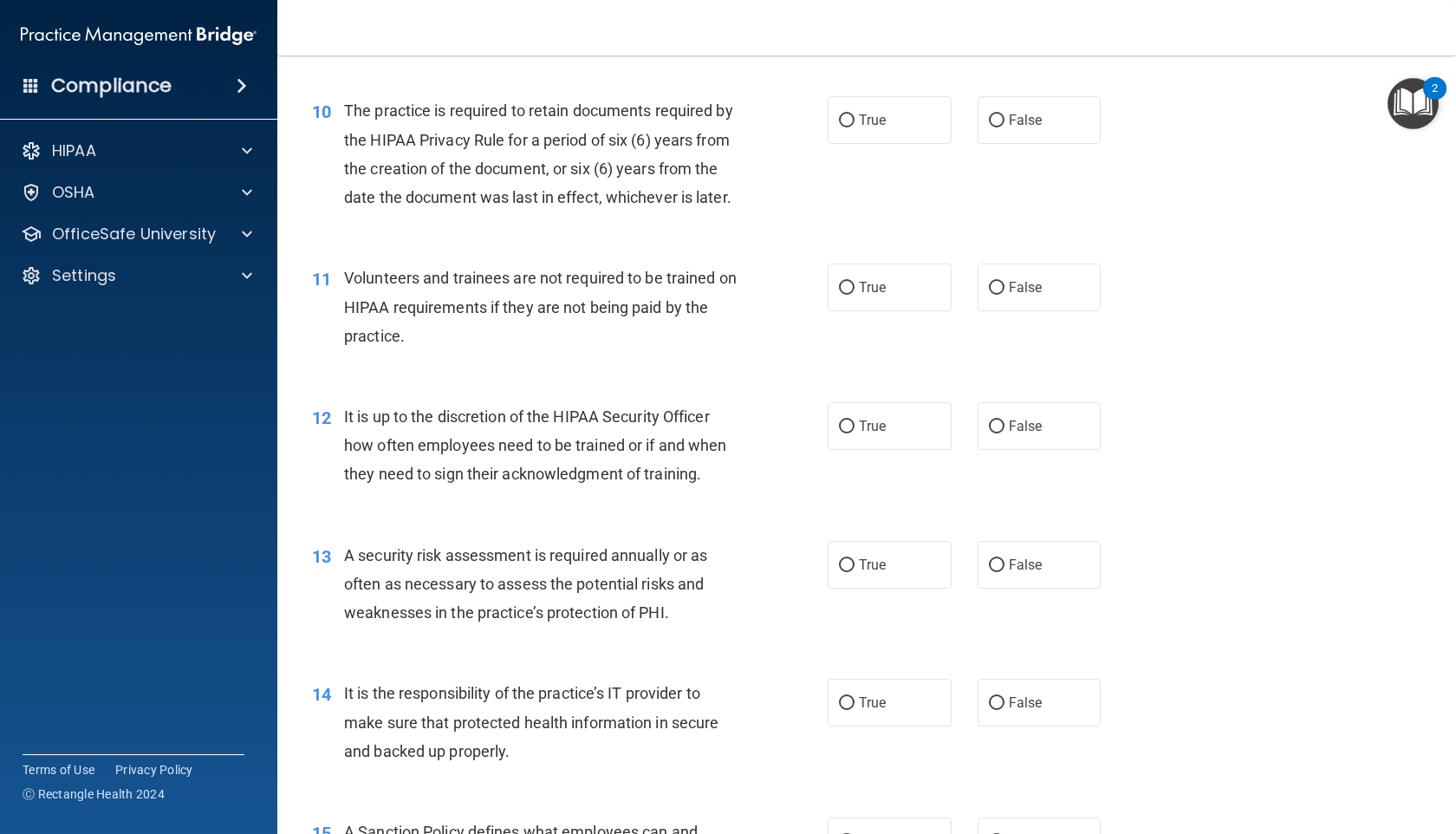
scroll to position [1555, 0]
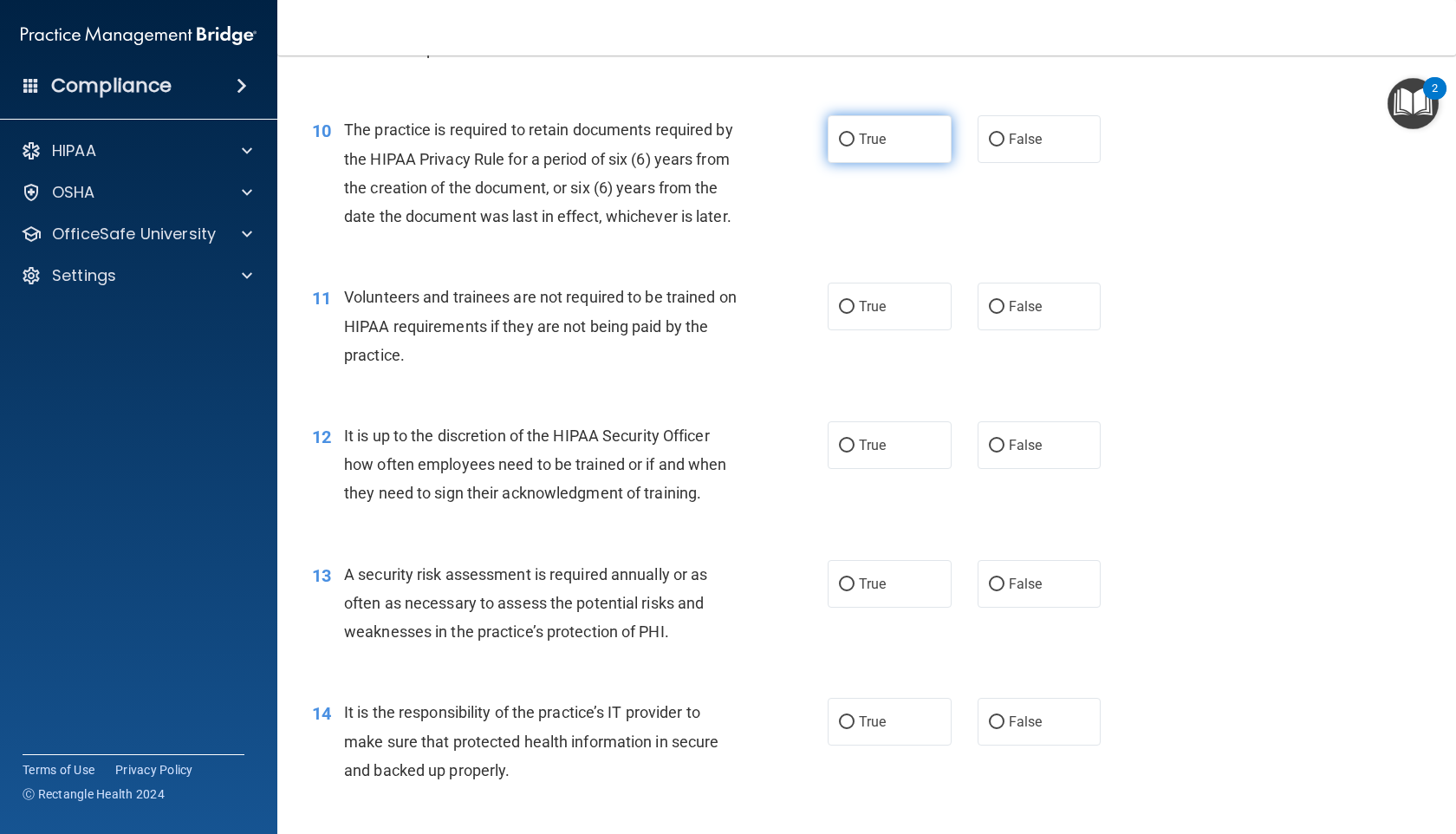
click at [914, 135] on label "True" at bounding box center [889, 139] width 124 height 48
click at [854, 135] on input "True" at bounding box center [846, 139] width 16 height 13
radio input "true"
click at [1011, 306] on span "False" at bounding box center [1025, 306] width 34 height 17
click at [1004, 306] on input "False" at bounding box center [997, 306] width 16 height 13
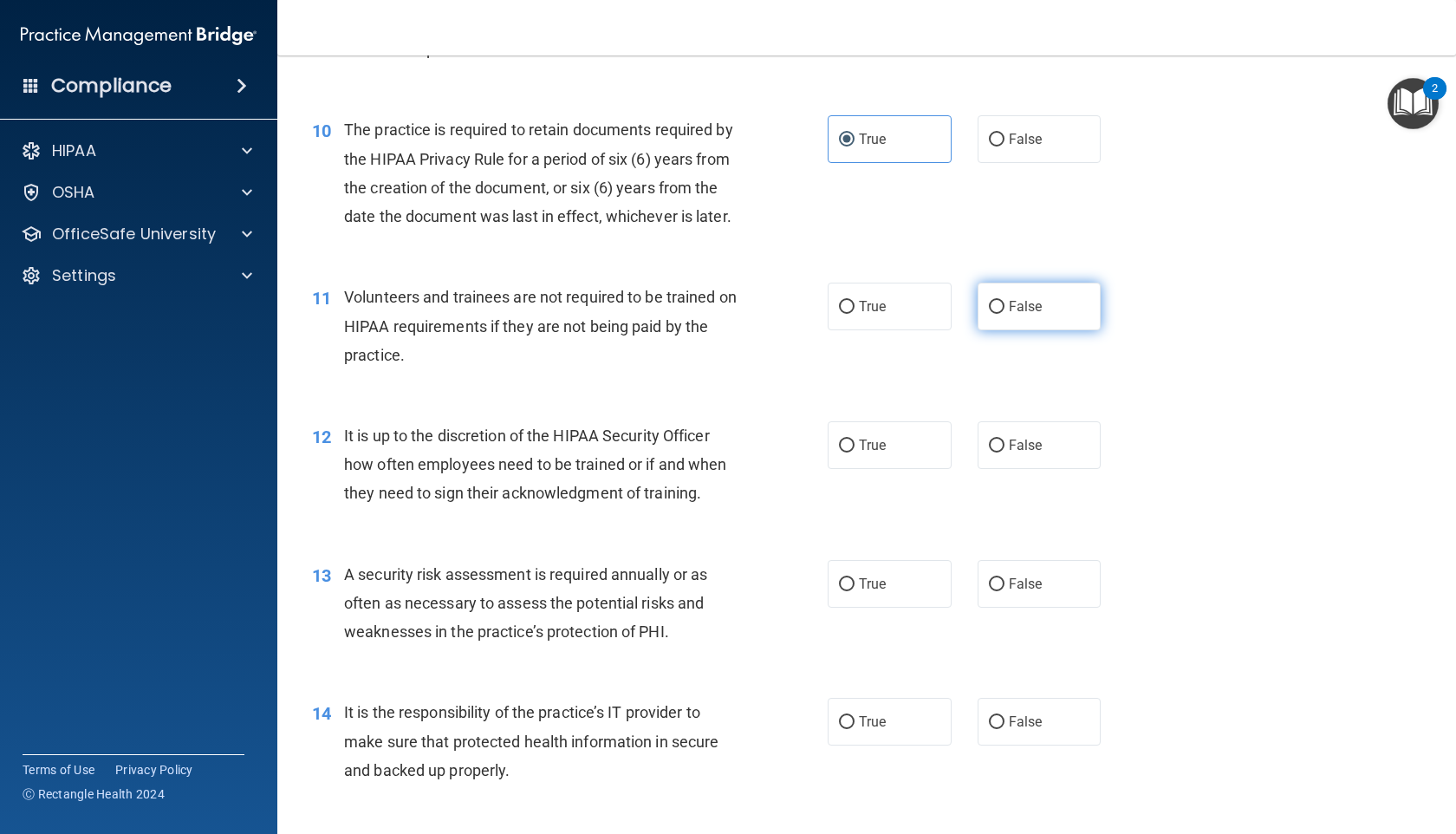
radio input "true"
click at [1043, 463] on label "False" at bounding box center [1039, 445] width 124 height 48
click at [1004, 453] on input "False" at bounding box center [997, 446] width 16 height 13
radio input "true"
click at [938, 578] on label "True" at bounding box center [889, 583] width 124 height 48
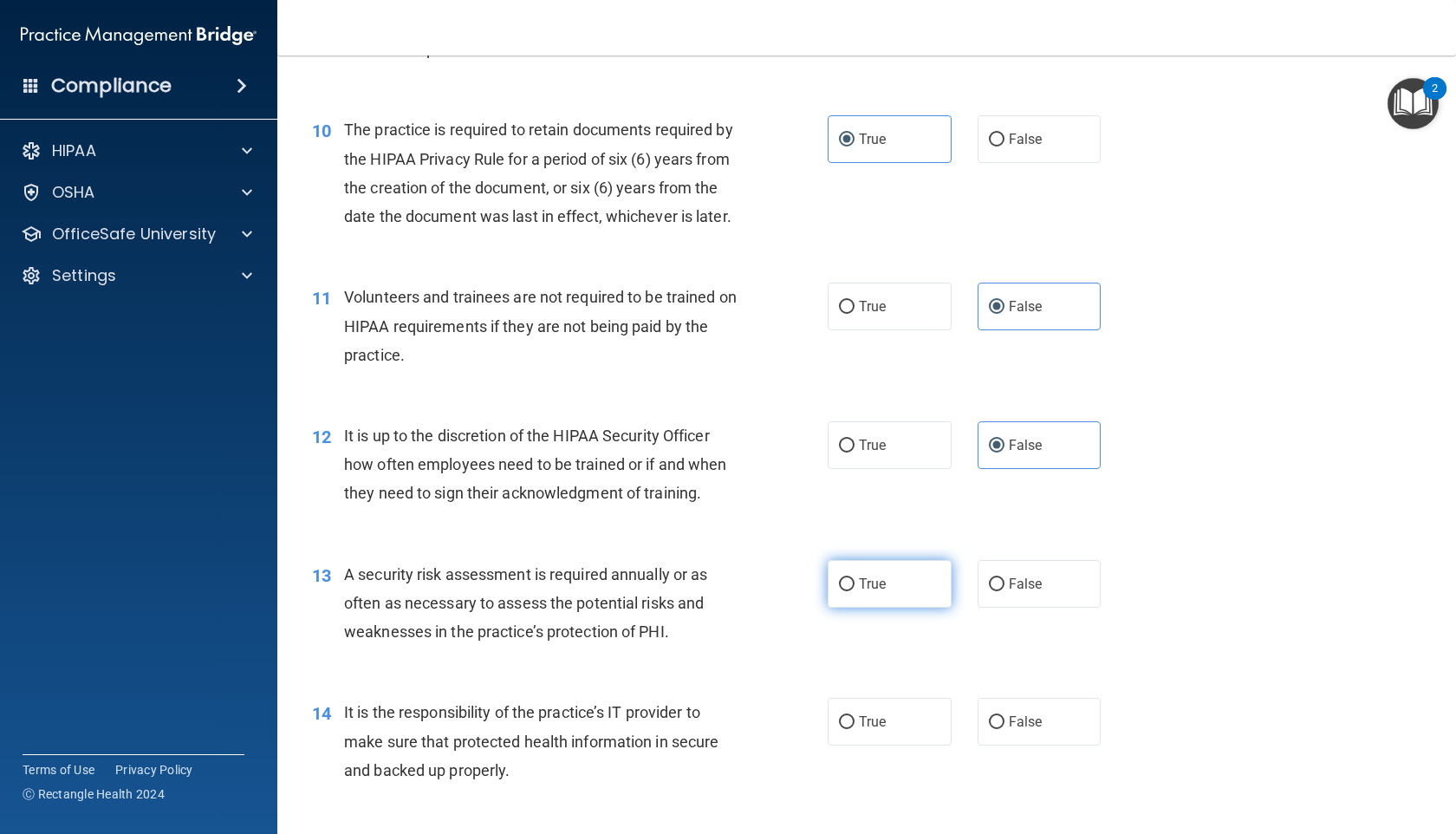
click at [854, 578] on input "True" at bounding box center [846, 584] width 16 height 13
radio input "true"
click at [1052, 723] on label "False" at bounding box center [1039, 721] width 124 height 48
click at [1004, 723] on input "False" at bounding box center [997, 722] width 16 height 13
radio input "true"
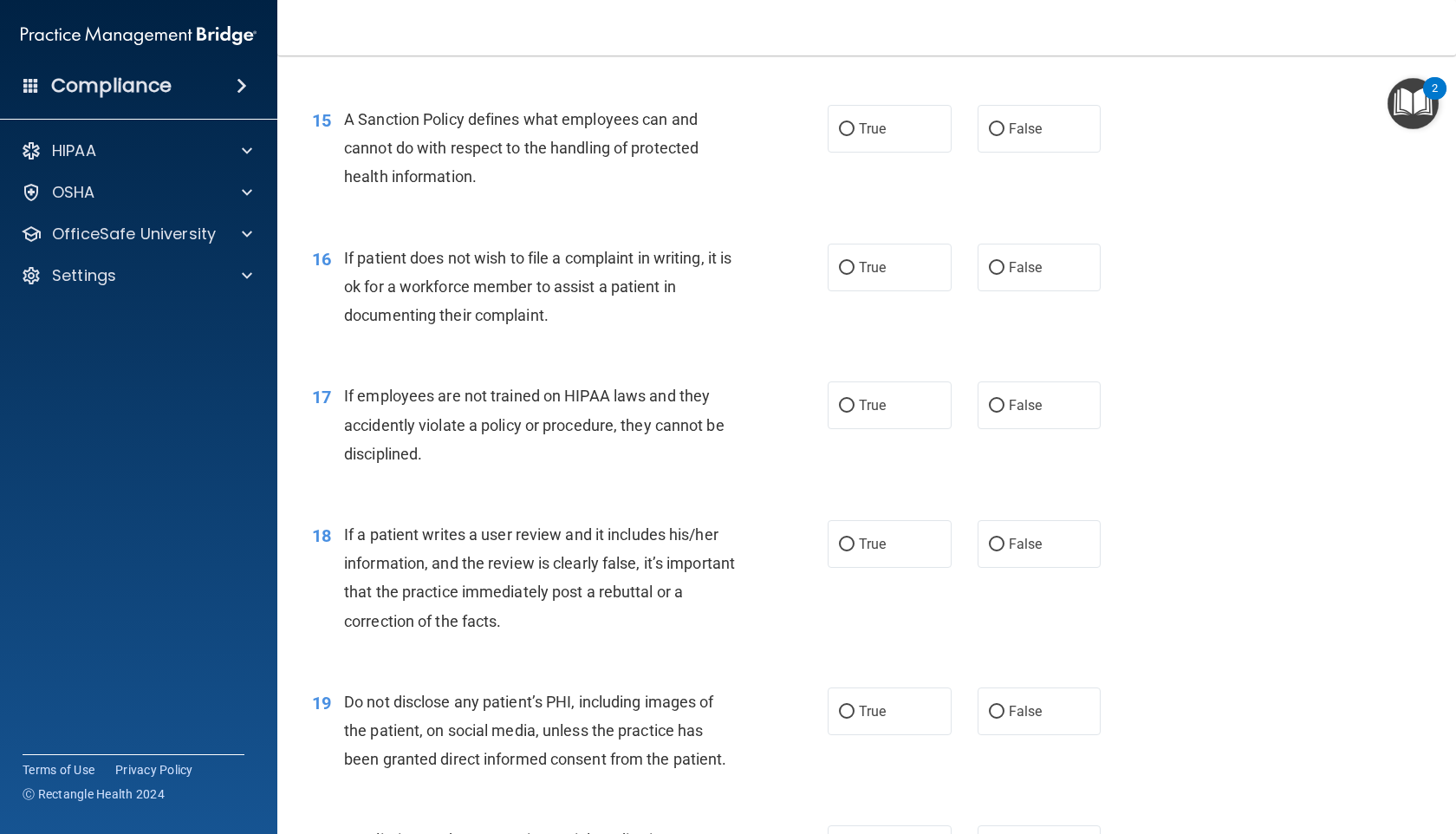
scroll to position [2280, 0]
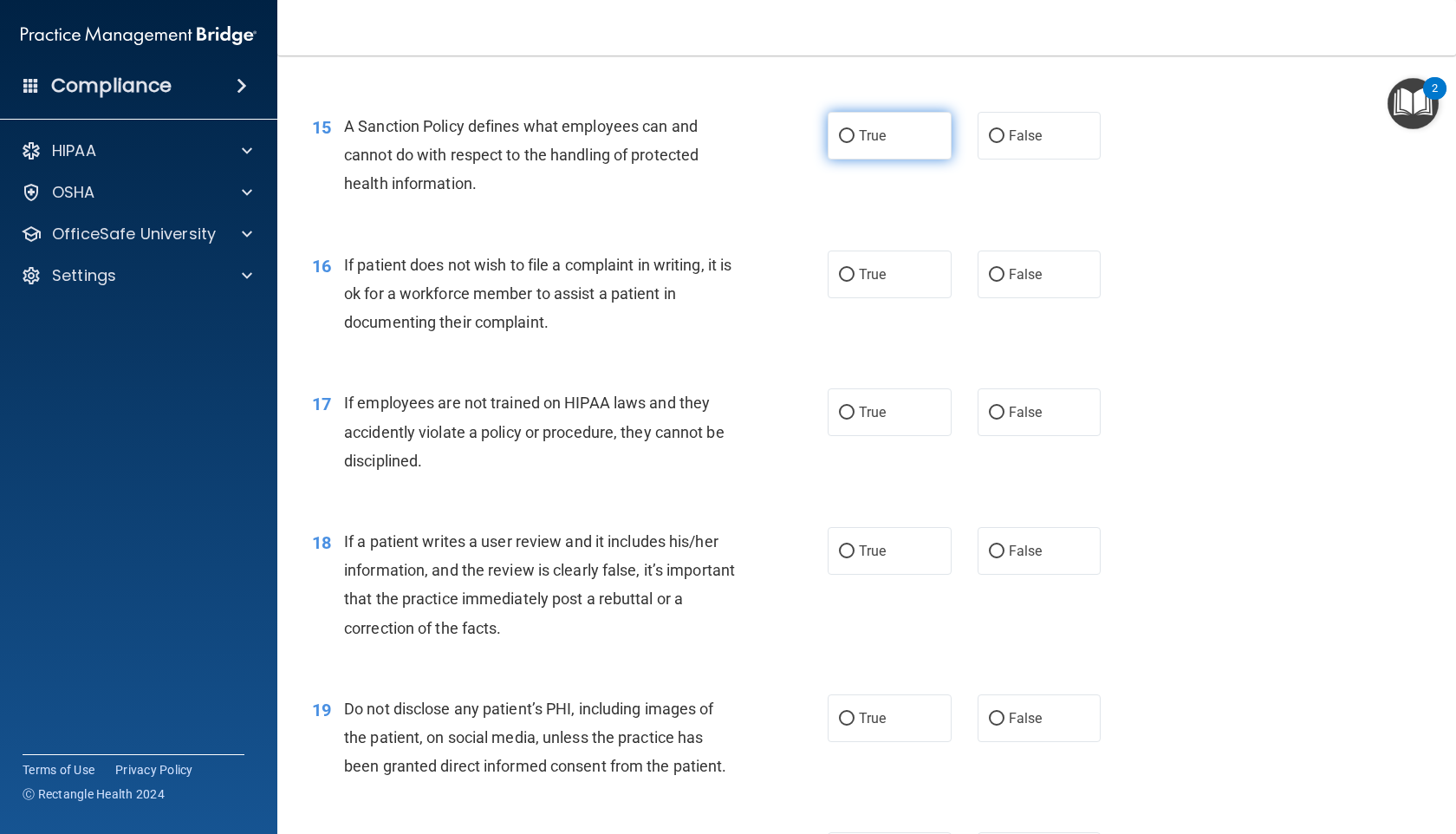
click at [833, 121] on label "True" at bounding box center [889, 136] width 124 height 48
click at [839, 130] on input "True" at bounding box center [846, 136] width 16 height 13
radio input "true"
click at [844, 273] on input "True" at bounding box center [846, 274] width 16 height 13
radio input "true"
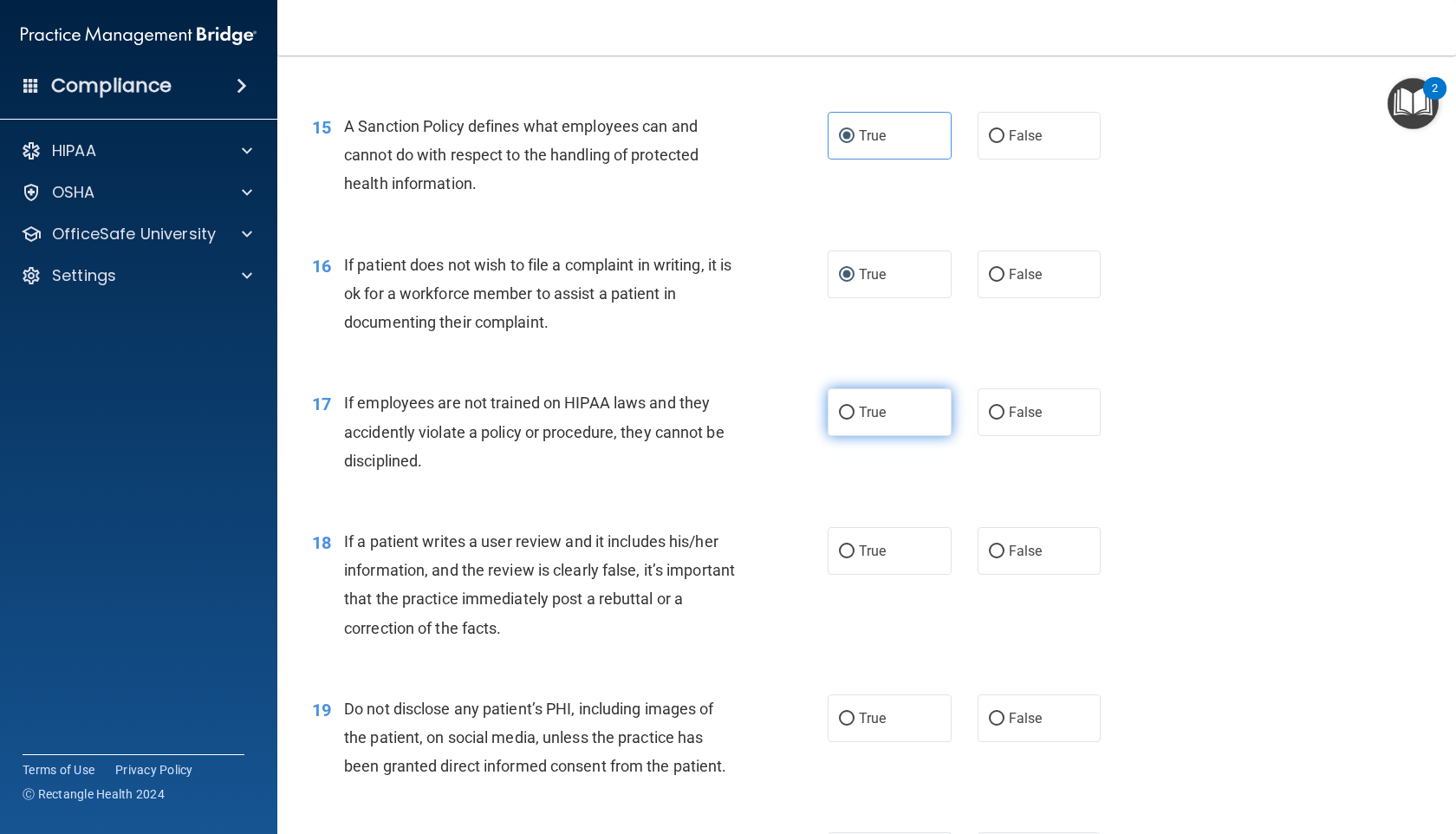
click at [925, 425] on label "True" at bounding box center [889, 412] width 124 height 48
click at [854, 419] on input "True" at bounding box center [846, 413] width 16 height 13
radio input "true"
click at [1024, 433] on label "False" at bounding box center [1039, 412] width 124 height 48
click at [1004, 419] on input "False" at bounding box center [997, 413] width 16 height 13
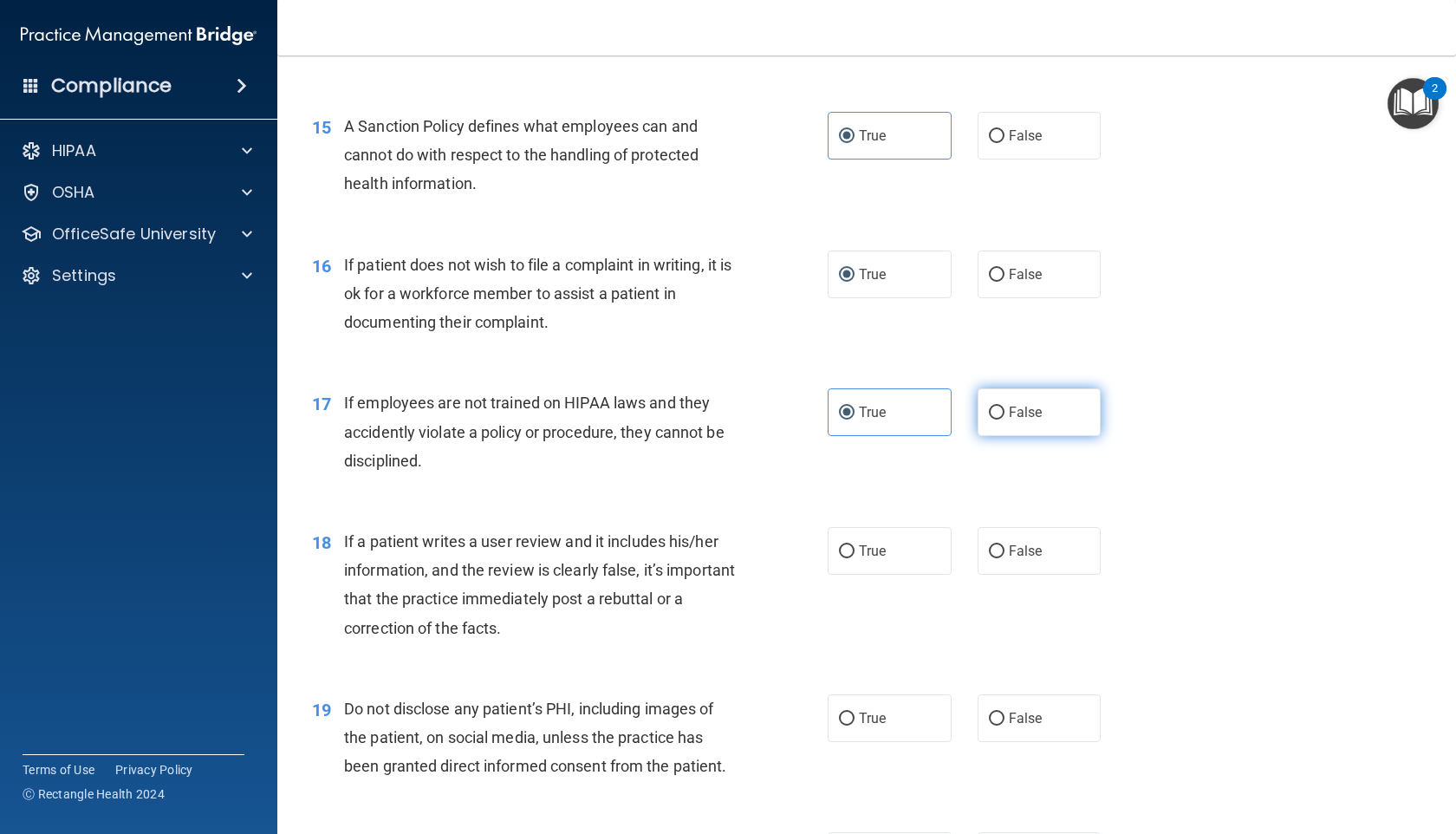
radio input "true"
radio input "false"
click at [1024, 558] on span "False" at bounding box center [1025, 550] width 34 height 17
click at [1004, 558] on input "False" at bounding box center [997, 551] width 16 height 13
radio input "true"
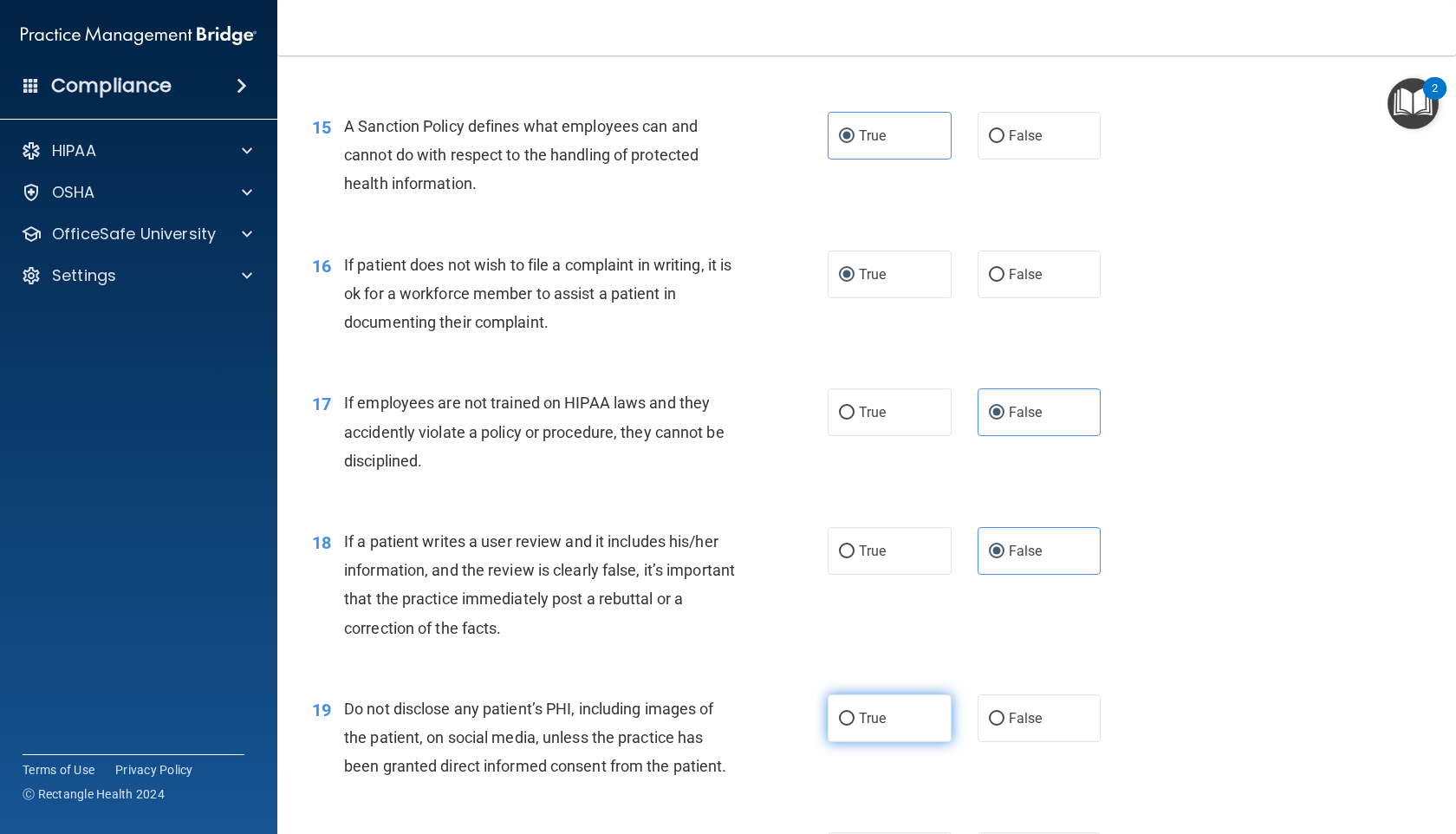
click at [925, 715] on label "True" at bounding box center [889, 718] width 124 height 48
click at [854, 715] on input "True" at bounding box center [846, 719] width 16 height 13
radio input "true"
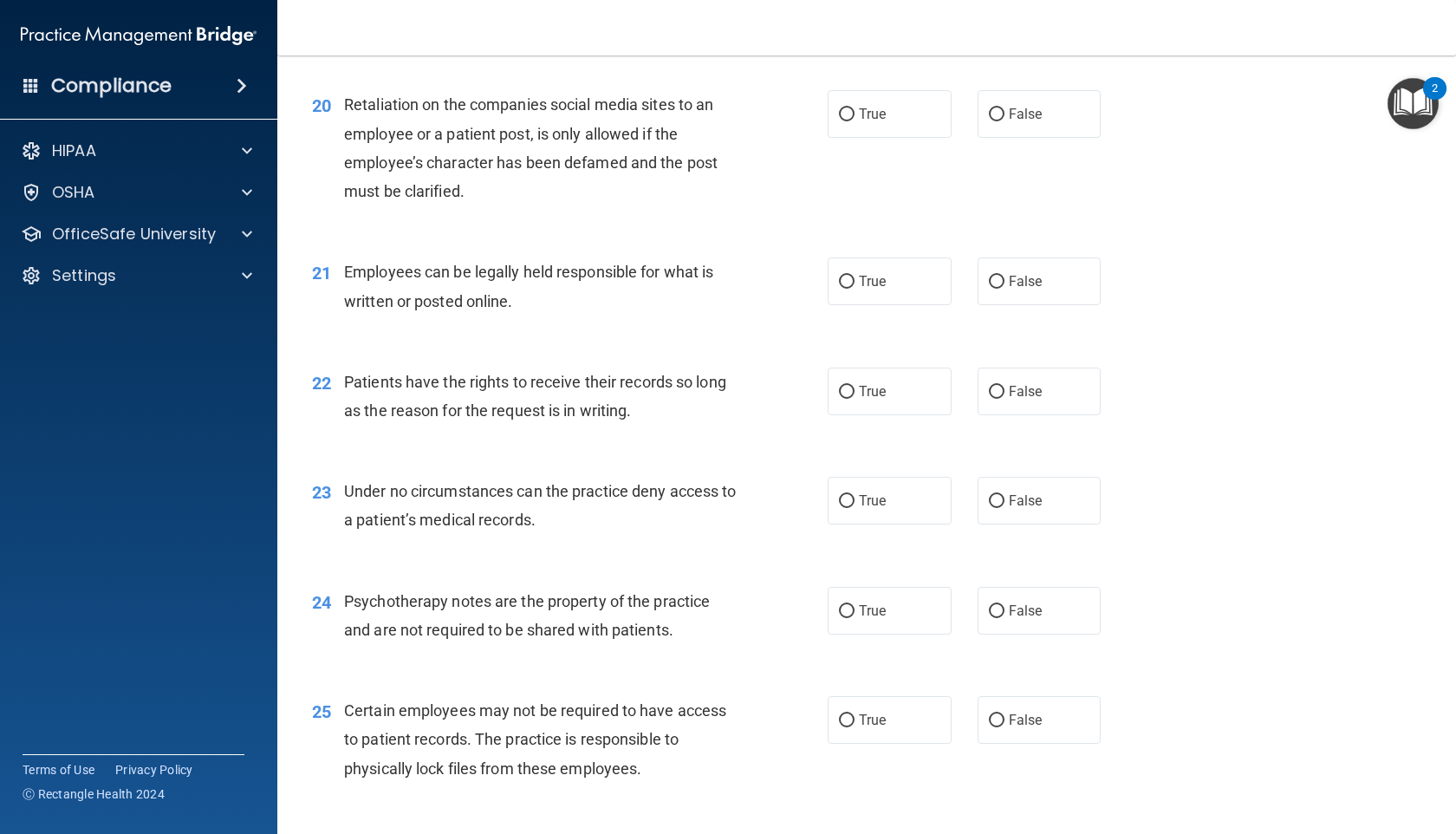
scroll to position [3024, 0]
click at [1020, 119] on span "False" at bounding box center [1025, 112] width 34 height 17
click at [1004, 119] on input "False" at bounding box center [997, 112] width 16 height 13
radio input "true"
click at [866, 286] on span "True" at bounding box center [873, 279] width 27 height 17
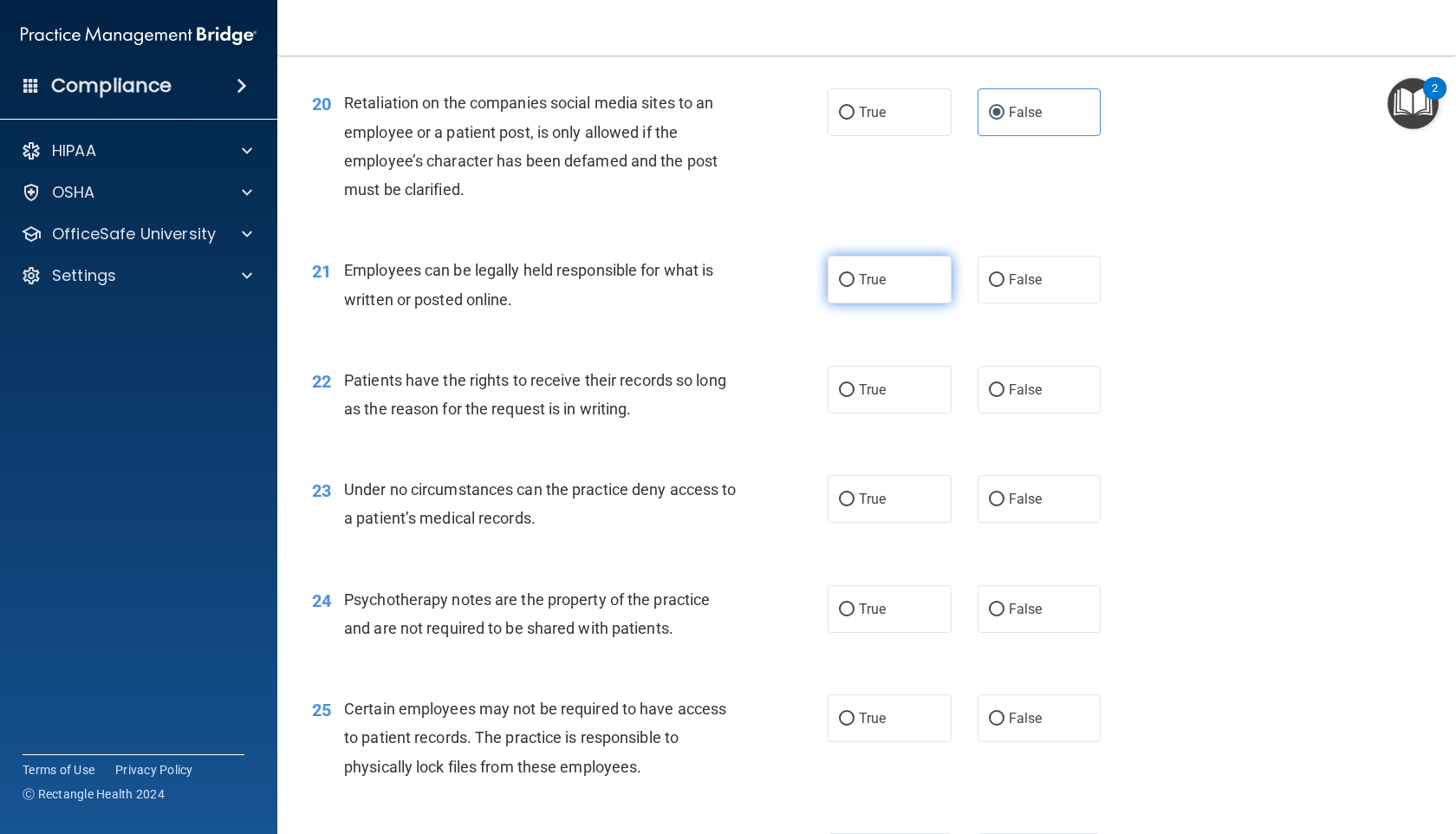
click at [854, 286] on input "True" at bounding box center [846, 280] width 16 height 13
radio input "true"
click at [881, 394] on span "True" at bounding box center [873, 389] width 27 height 17
click at [854, 394] on input "True" at bounding box center [846, 390] width 16 height 13
radio input "true"
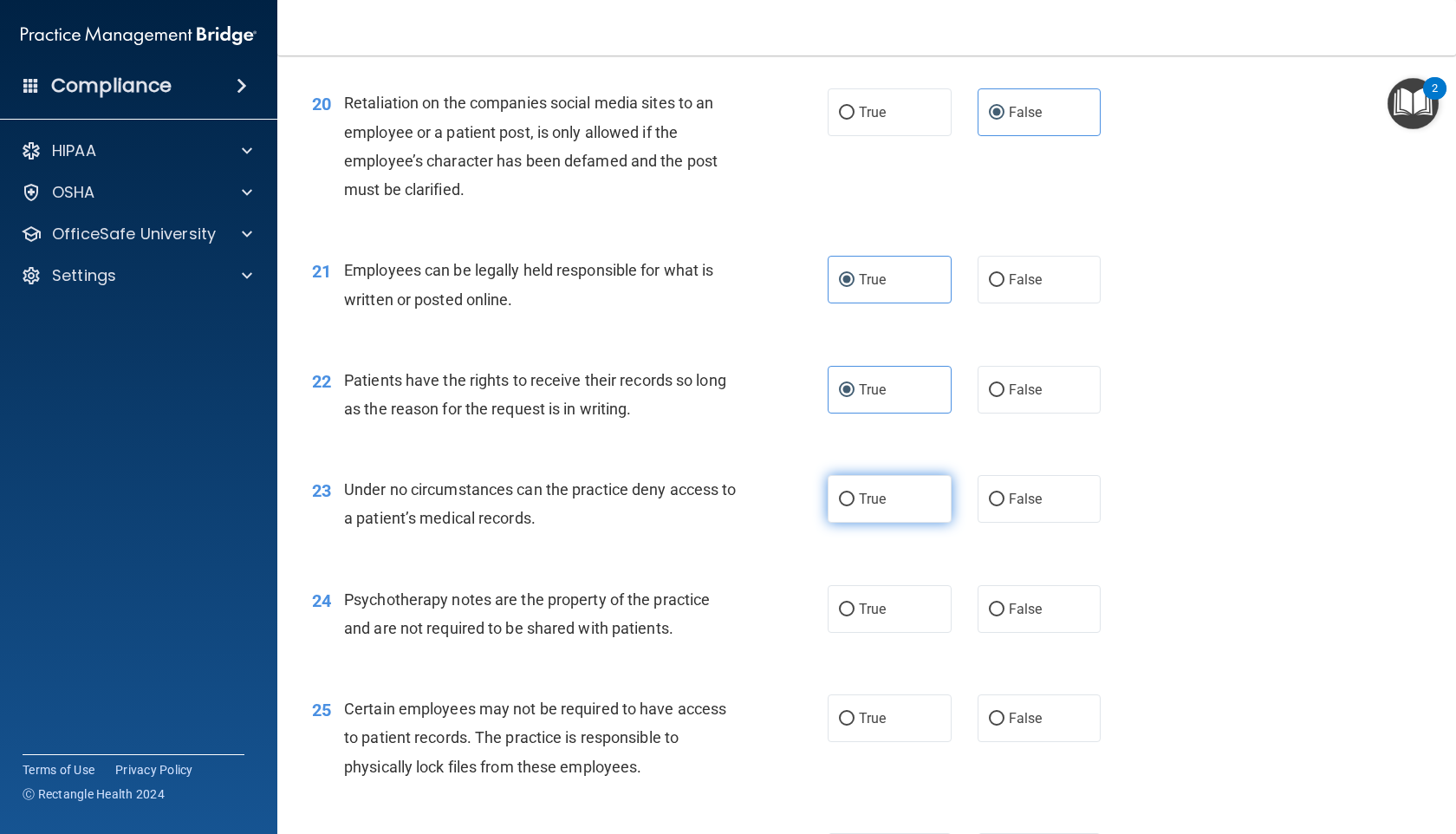
click at [867, 492] on span "True" at bounding box center [873, 498] width 27 height 17
click at [854, 494] on input "True" at bounding box center [846, 499] width 16 height 13
radio input "true"
click at [1047, 385] on label "False" at bounding box center [1039, 389] width 124 height 48
click at [1004, 385] on input "False" at bounding box center [997, 390] width 16 height 13
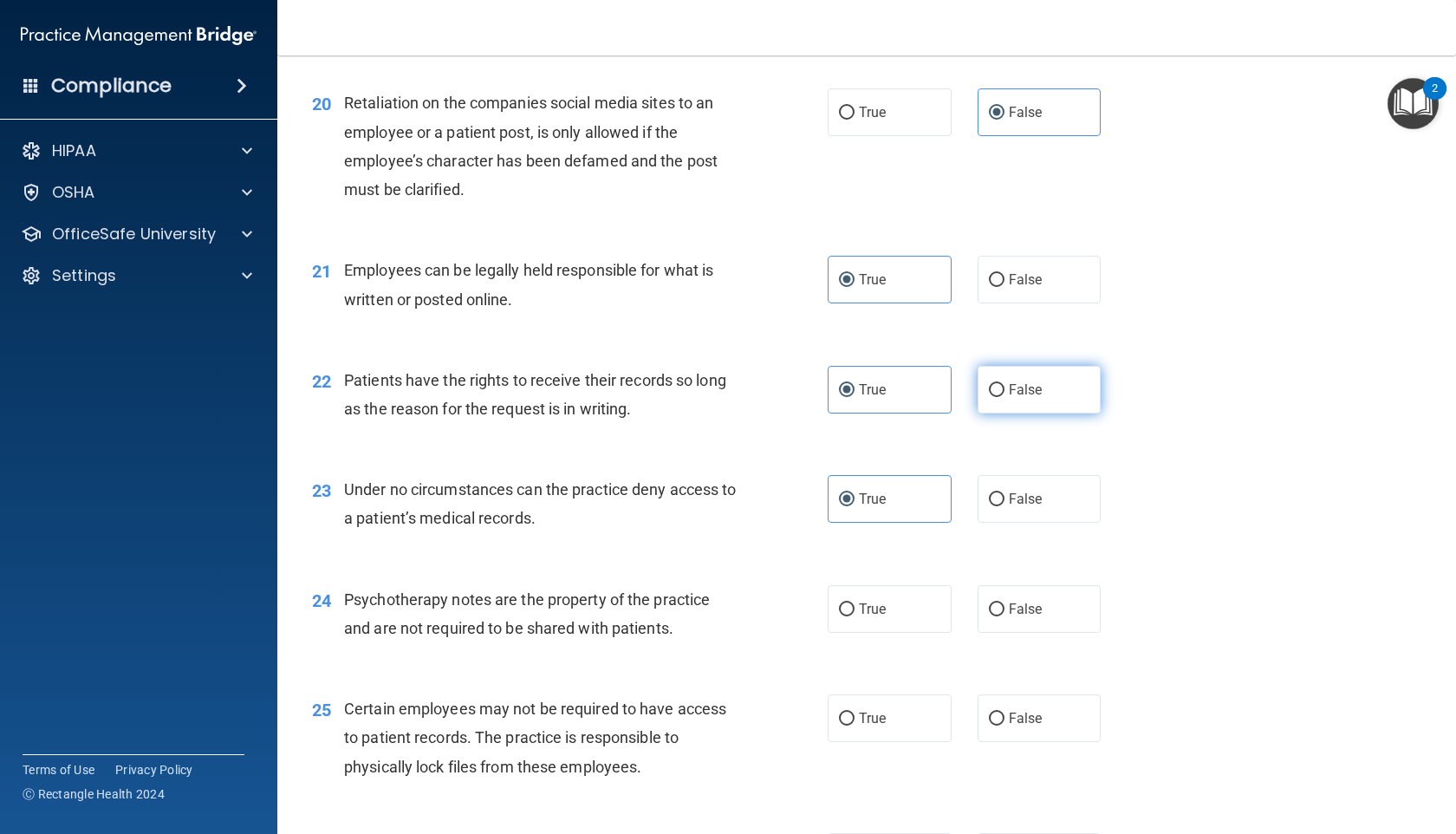
radio input "true"
radio input "false"
click at [1024, 500] on span "False" at bounding box center [1025, 498] width 34 height 17
click at [1004, 500] on input "False" at bounding box center [997, 499] width 16 height 13
radio input "true"
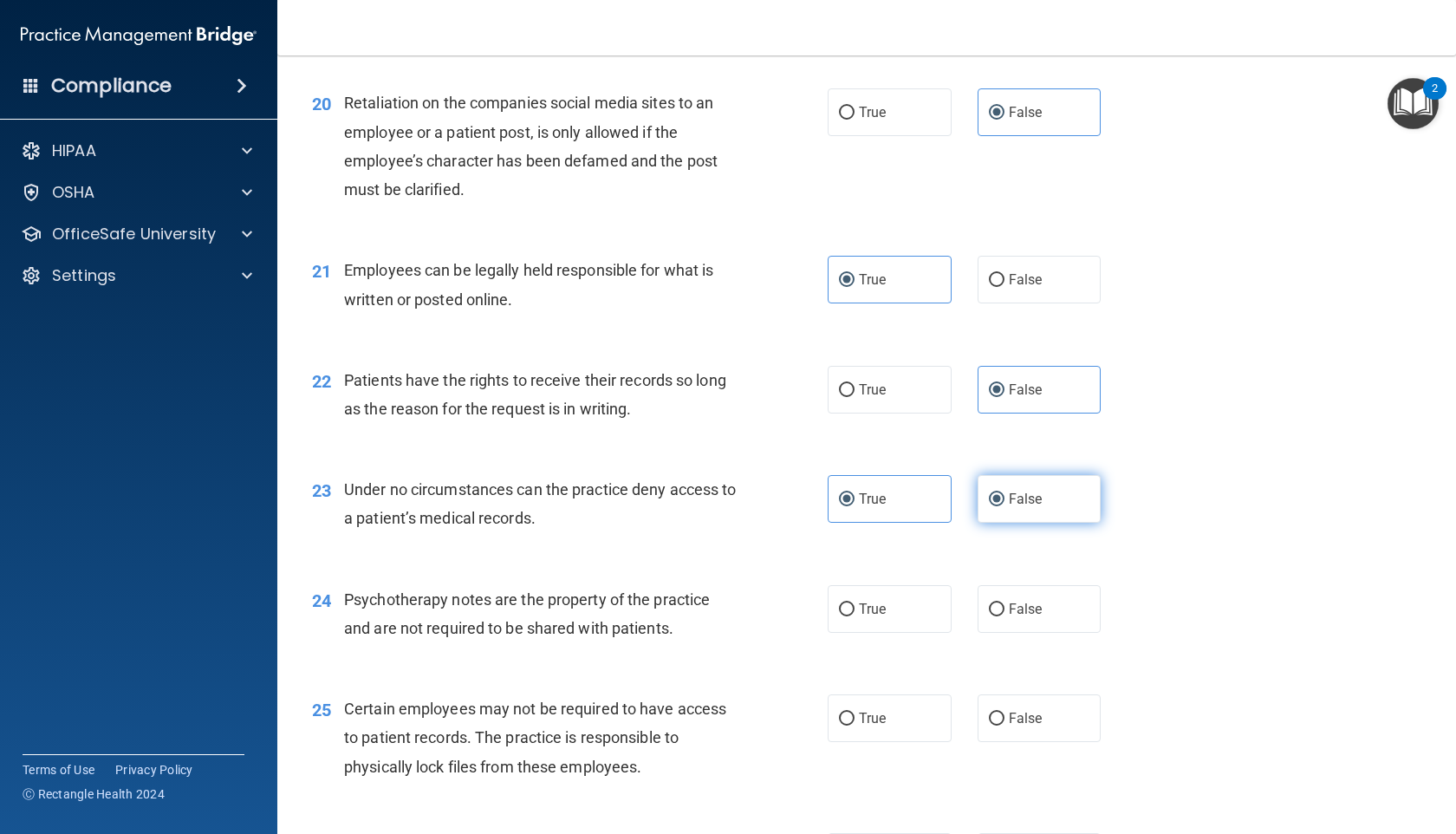
radio input "false"
click at [907, 622] on label "True" at bounding box center [889, 609] width 124 height 48
click at [854, 616] on input "True" at bounding box center [846, 610] width 16 height 13
radio input "true"
click at [911, 723] on label "True" at bounding box center [889, 718] width 124 height 48
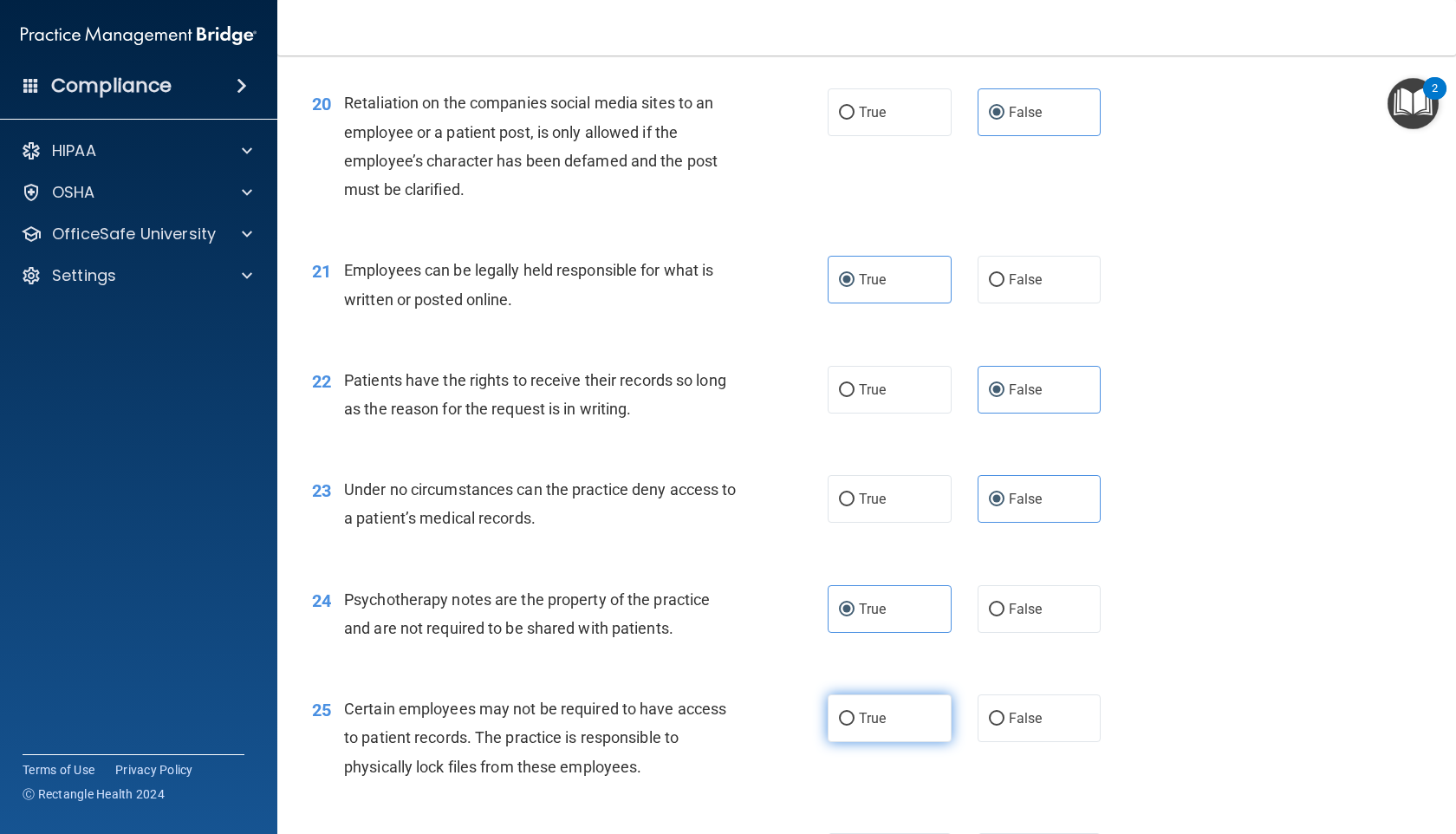
click at [854, 723] on input "True" at bounding box center [846, 719] width 16 height 13
radio input "true"
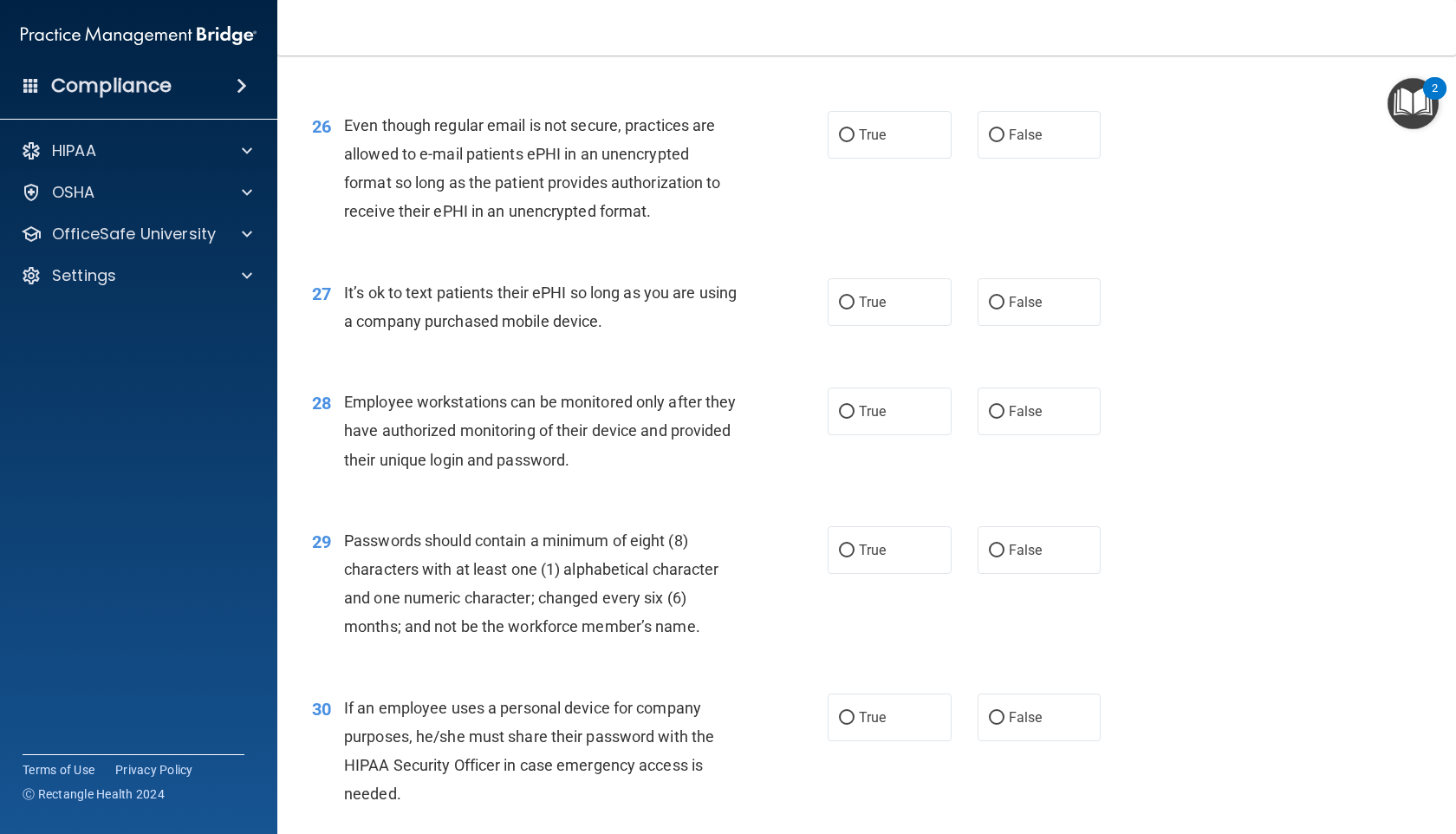
scroll to position [3750, 0]
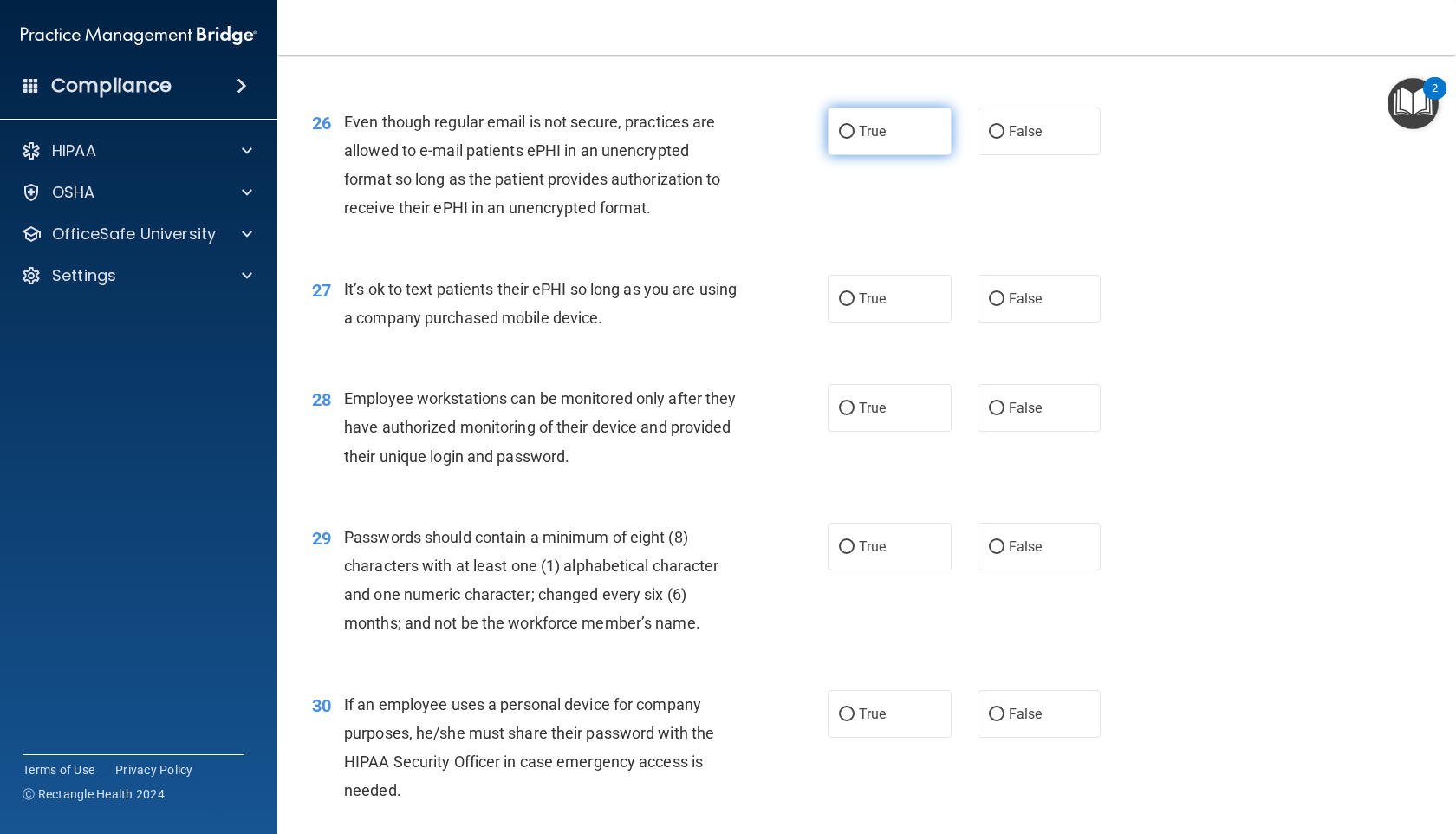
click at [912, 138] on label "True" at bounding box center [889, 131] width 124 height 48
click at [854, 138] on input "True" at bounding box center [846, 132] width 16 height 13
radio input "true"
click at [1024, 283] on label "False" at bounding box center [1039, 298] width 124 height 48
click at [1004, 293] on input "False" at bounding box center [997, 298] width 16 height 13
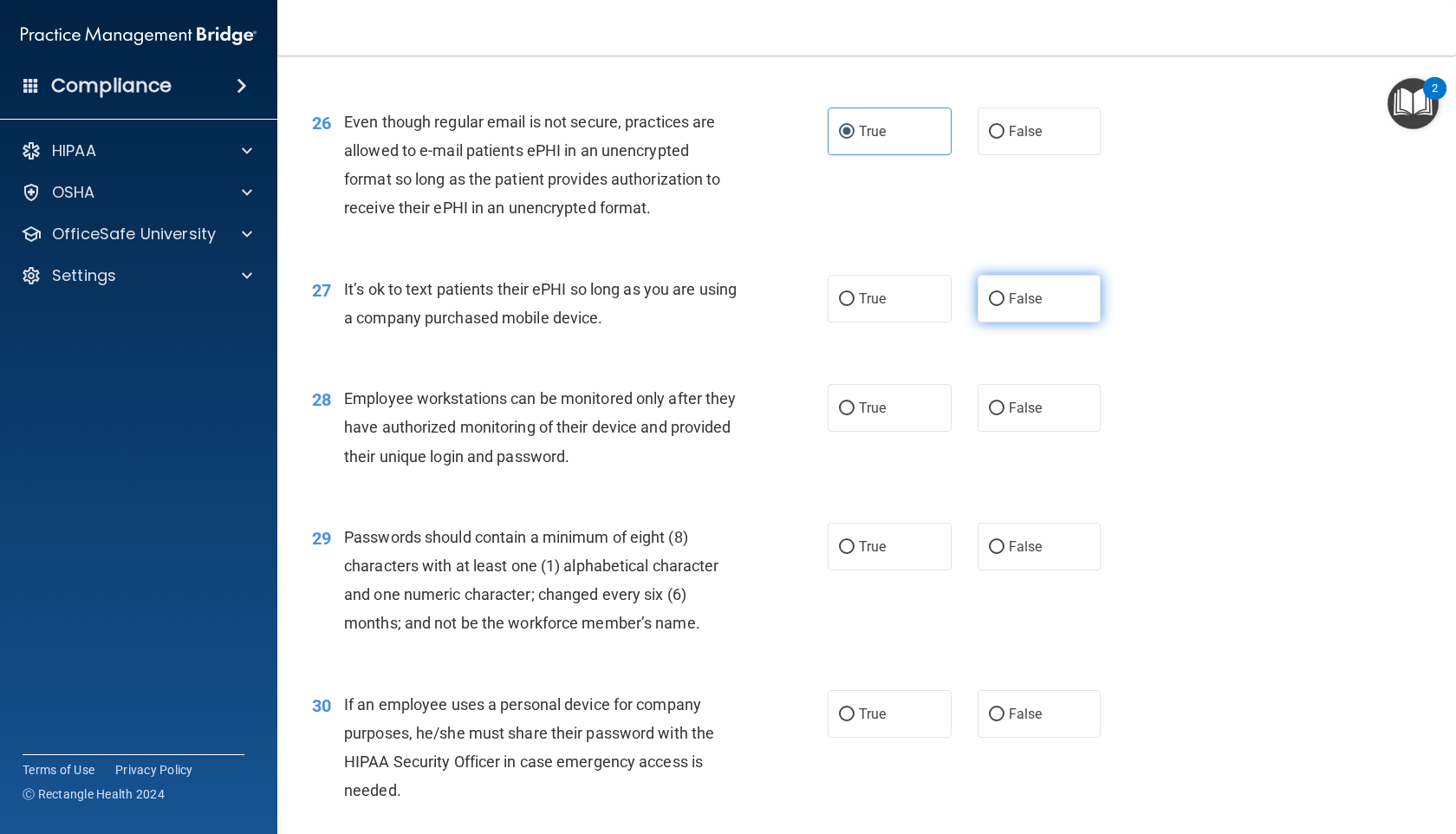
radio input "true"
click at [994, 409] on input "False" at bounding box center [997, 408] width 16 height 13
radio input "true"
click at [876, 538] on span "True" at bounding box center [873, 546] width 27 height 17
click at [854, 541] on input "True" at bounding box center [846, 547] width 16 height 13
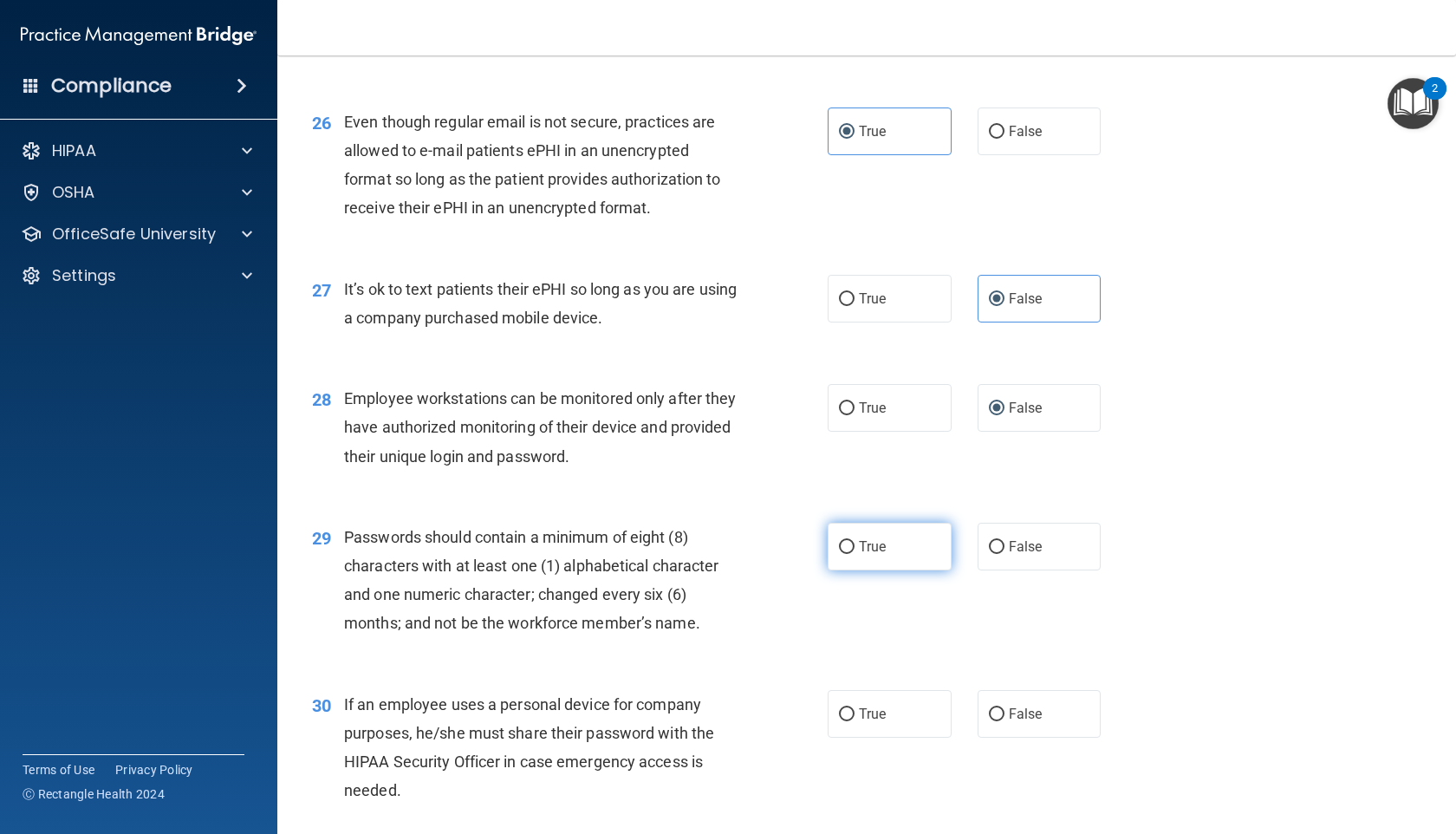
radio input "true"
click at [1021, 706] on span "False" at bounding box center [1025, 713] width 34 height 17
click at [1004, 708] on input "False" at bounding box center [997, 714] width 16 height 13
radio input "true"
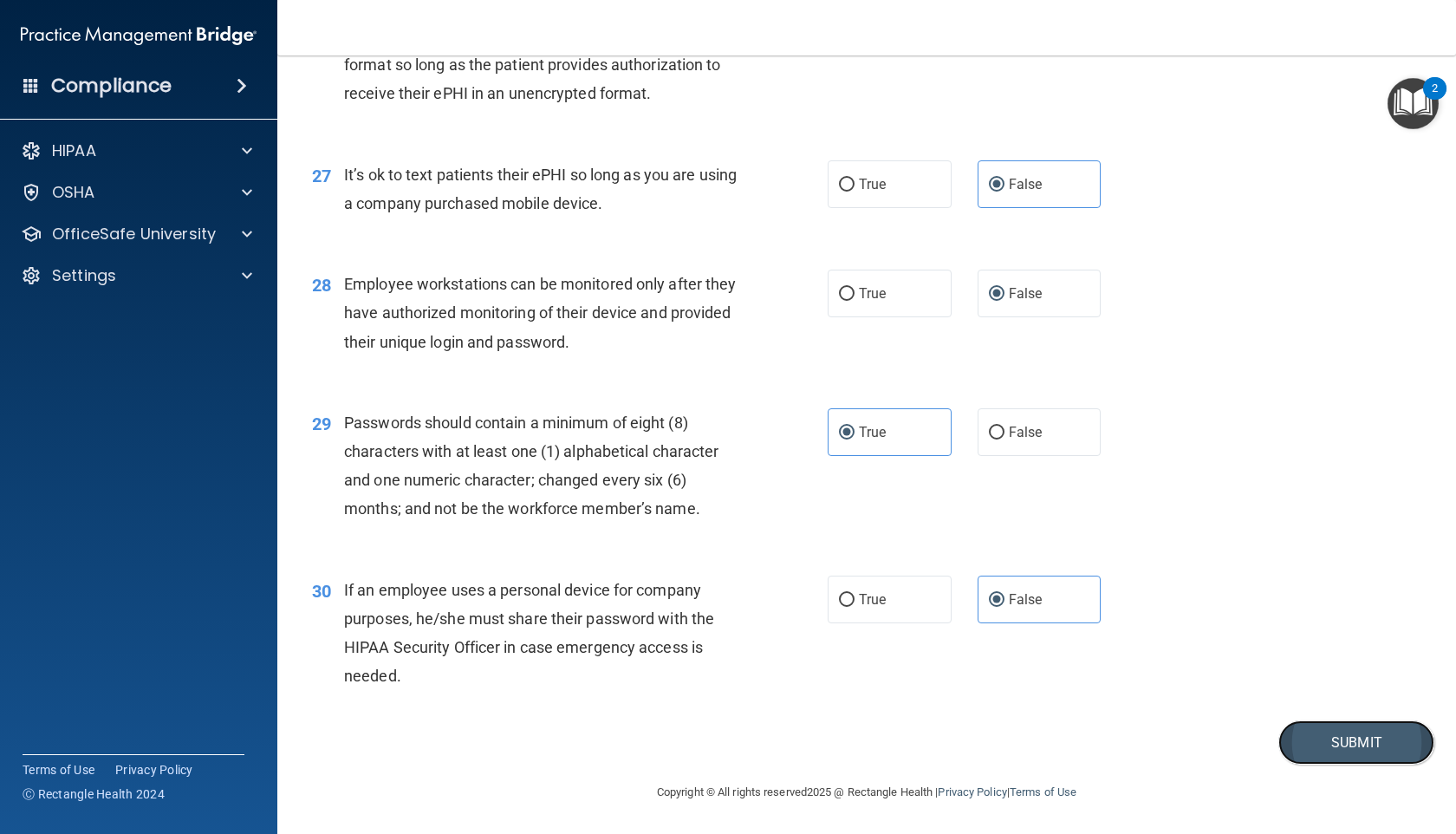
click at [1333, 740] on button "Submit" at bounding box center [1357, 742] width 156 height 44
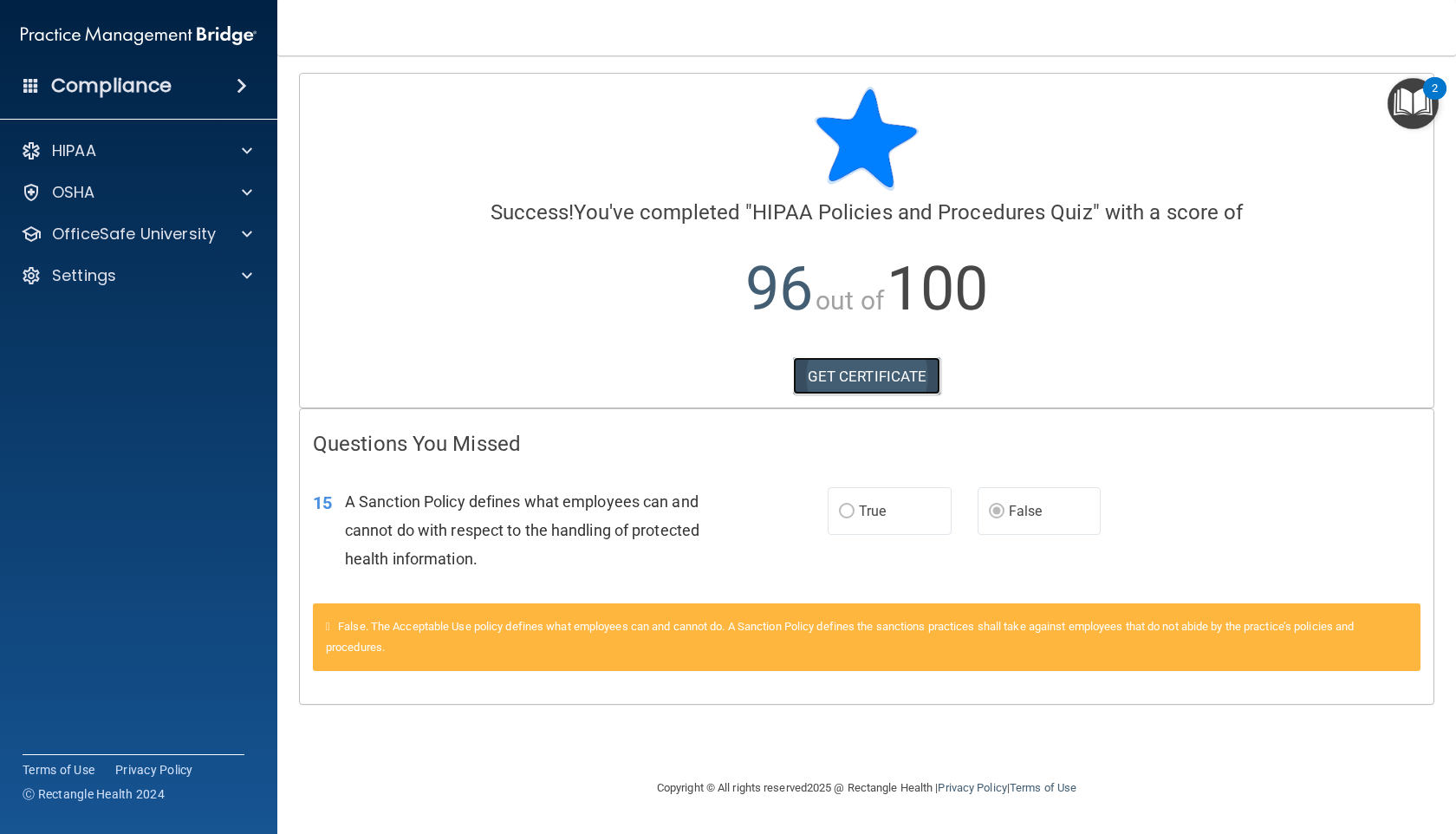
click at [897, 379] on link "GET CERTIFICATE" at bounding box center [867, 376] width 148 height 38
click at [181, 239] on p "OfficeSafe University" at bounding box center [134, 233] width 164 height 20
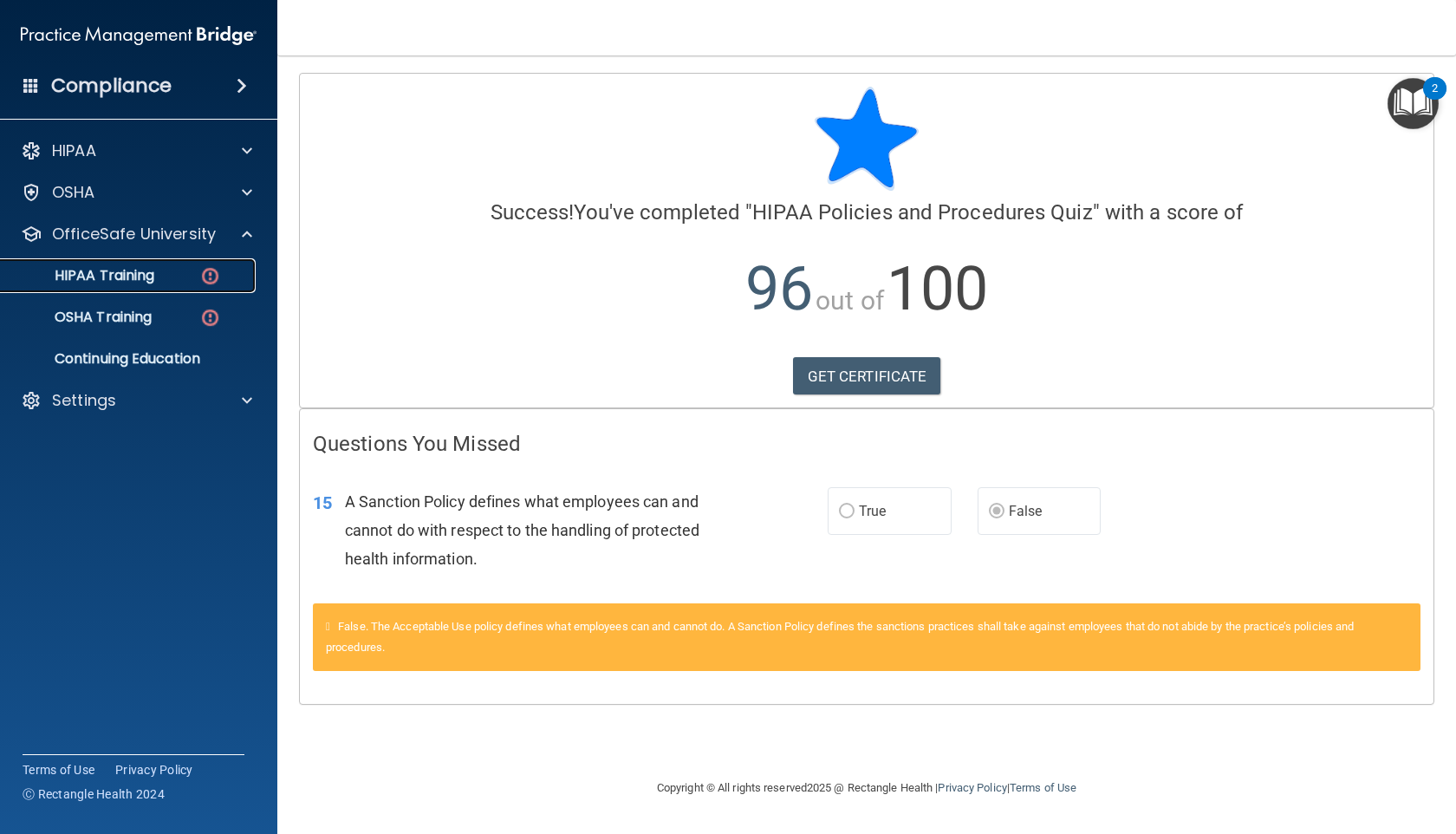
click at [180, 278] on div "HIPAA Training" at bounding box center [130, 276] width 237 height 18
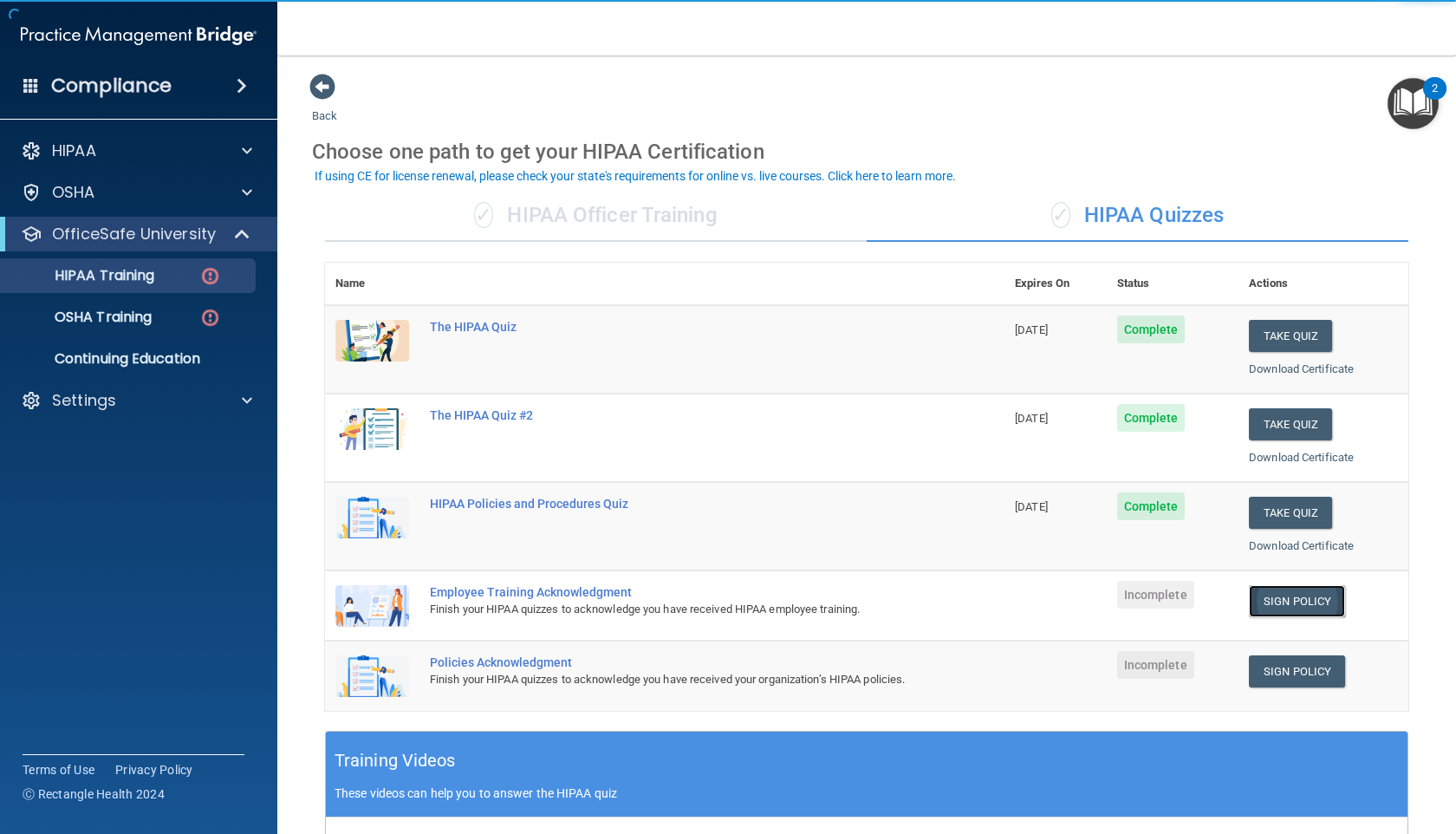
click at [1275, 604] on link "Sign Policy" at bounding box center [1297, 601] width 97 height 32
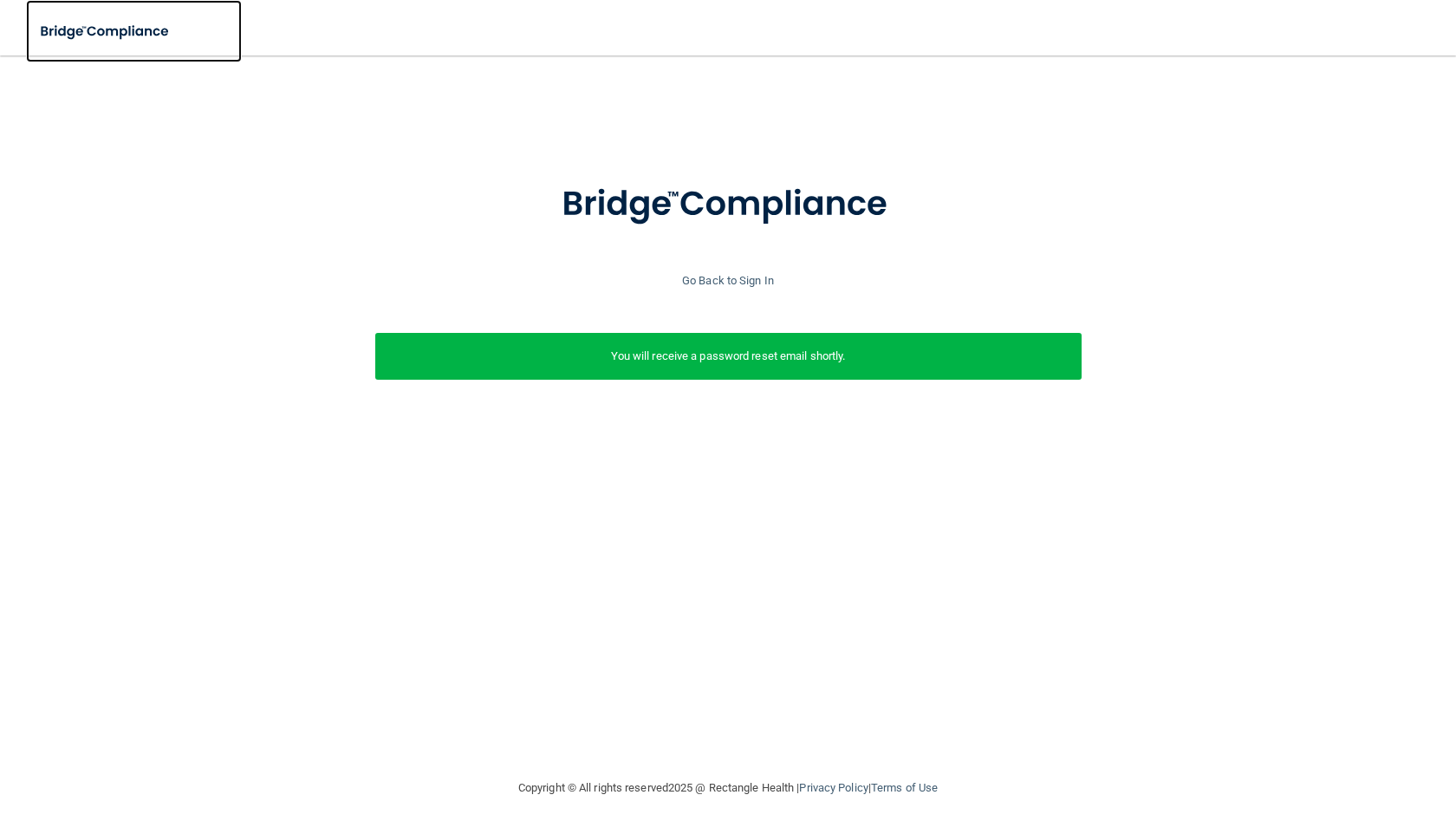
click at [149, 36] on img at bounding box center [106, 31] width 160 height 35
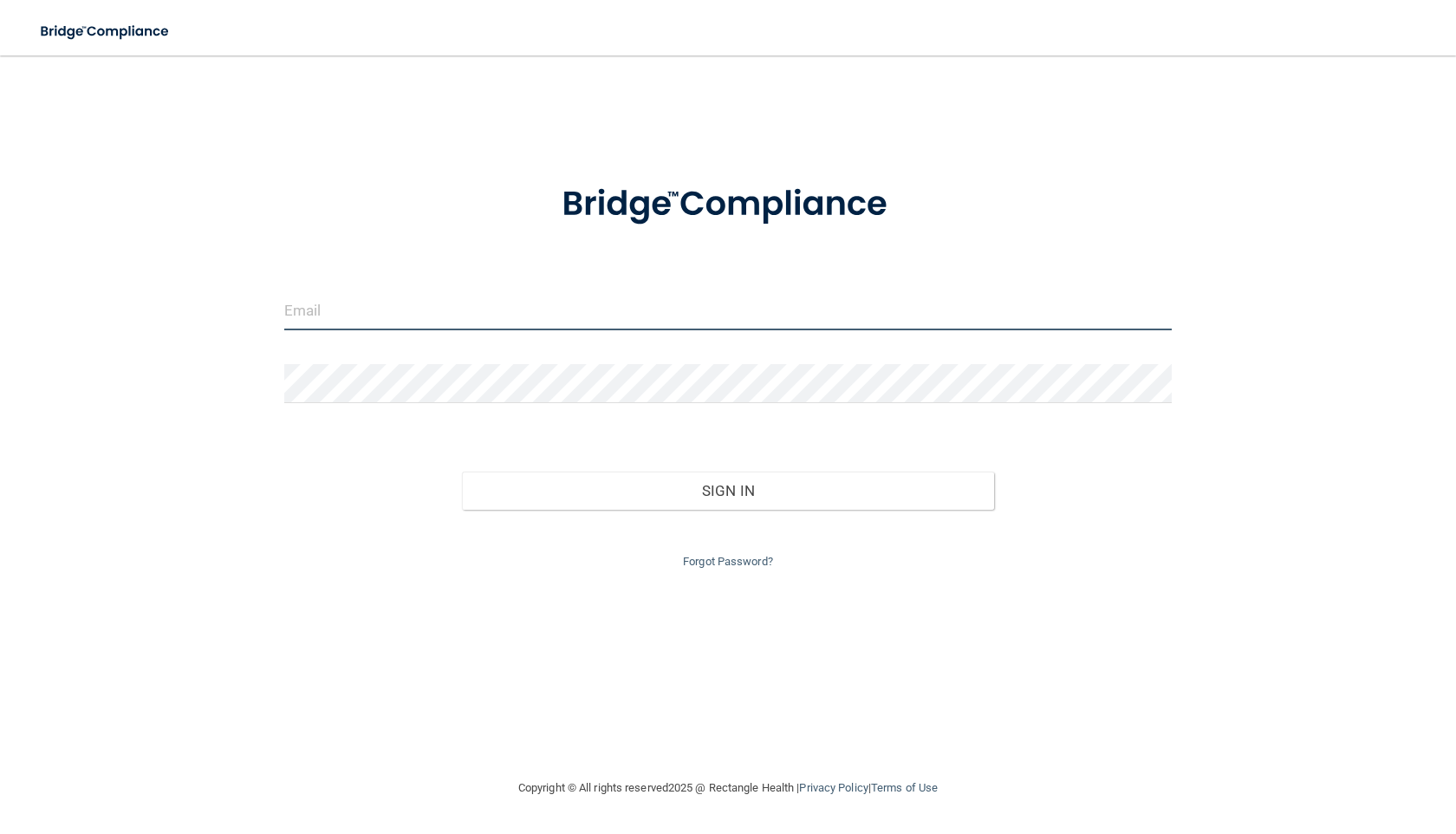
click at [393, 323] on input "email" at bounding box center [728, 311] width 887 height 39
type input "[EMAIL_ADDRESS][DOMAIN_NAME]"
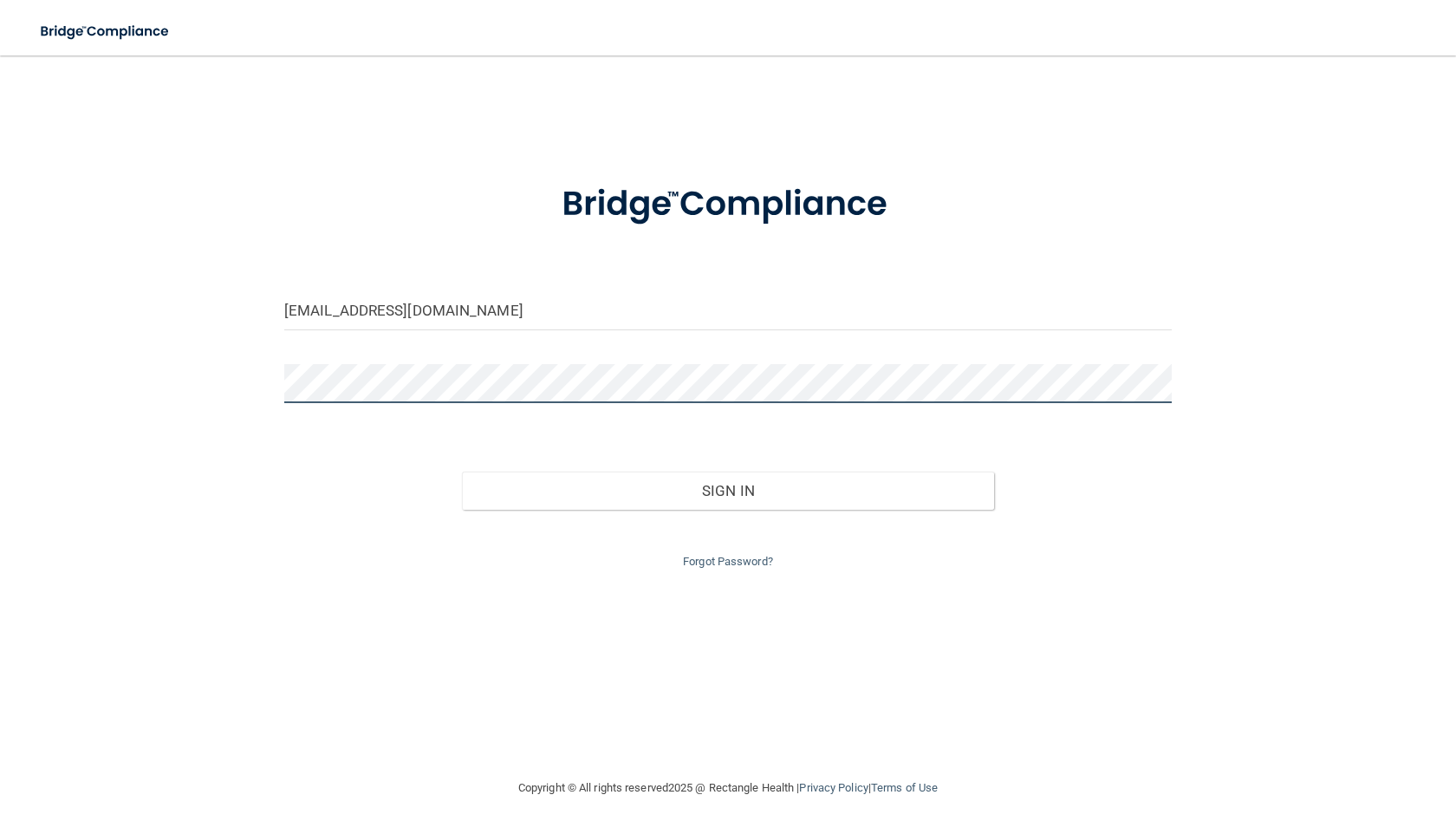
click at [462, 471] on button "Sign In" at bounding box center [728, 490] width 532 height 38
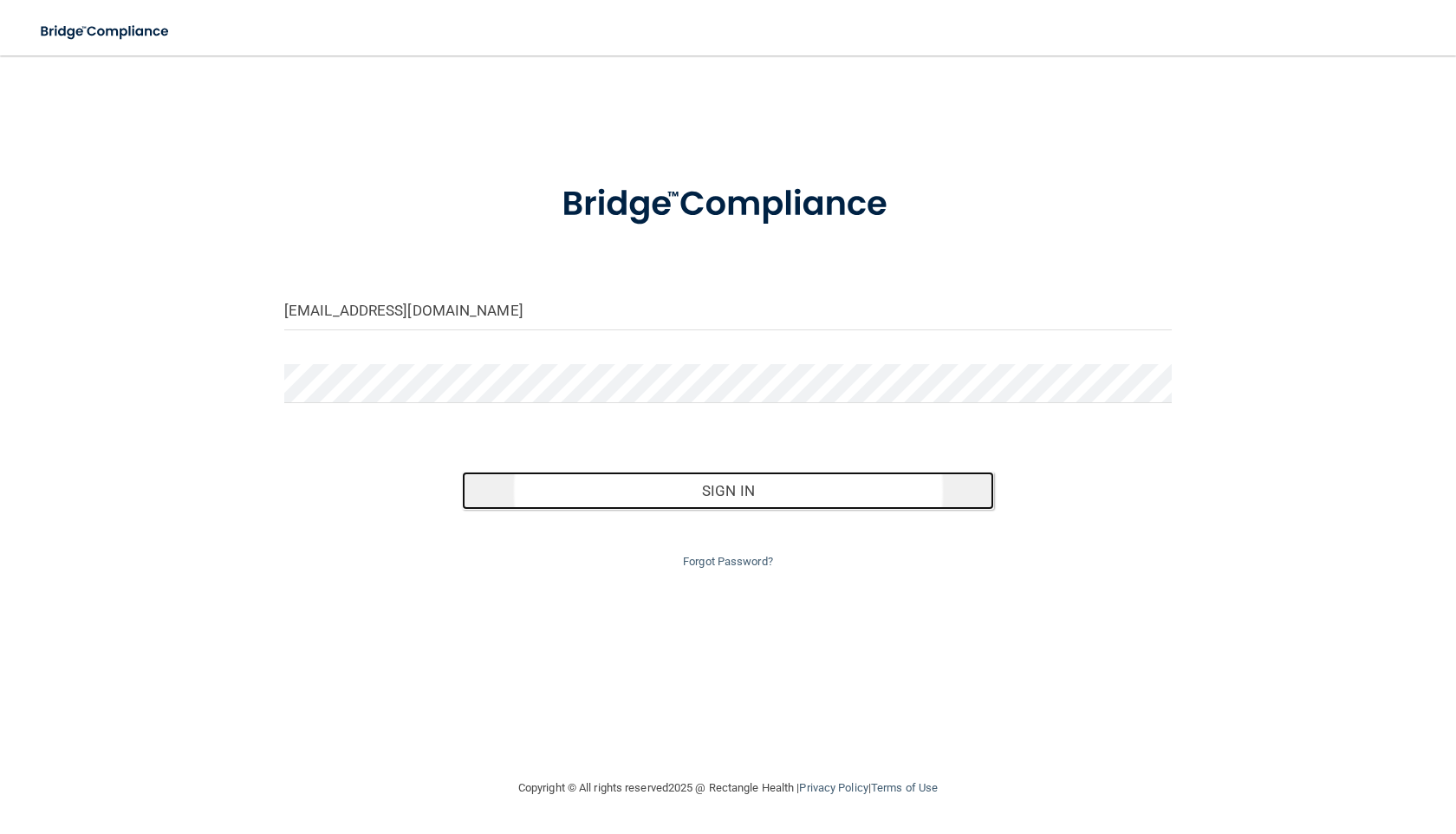
click at [626, 490] on button "Sign In" at bounding box center [728, 490] width 532 height 38
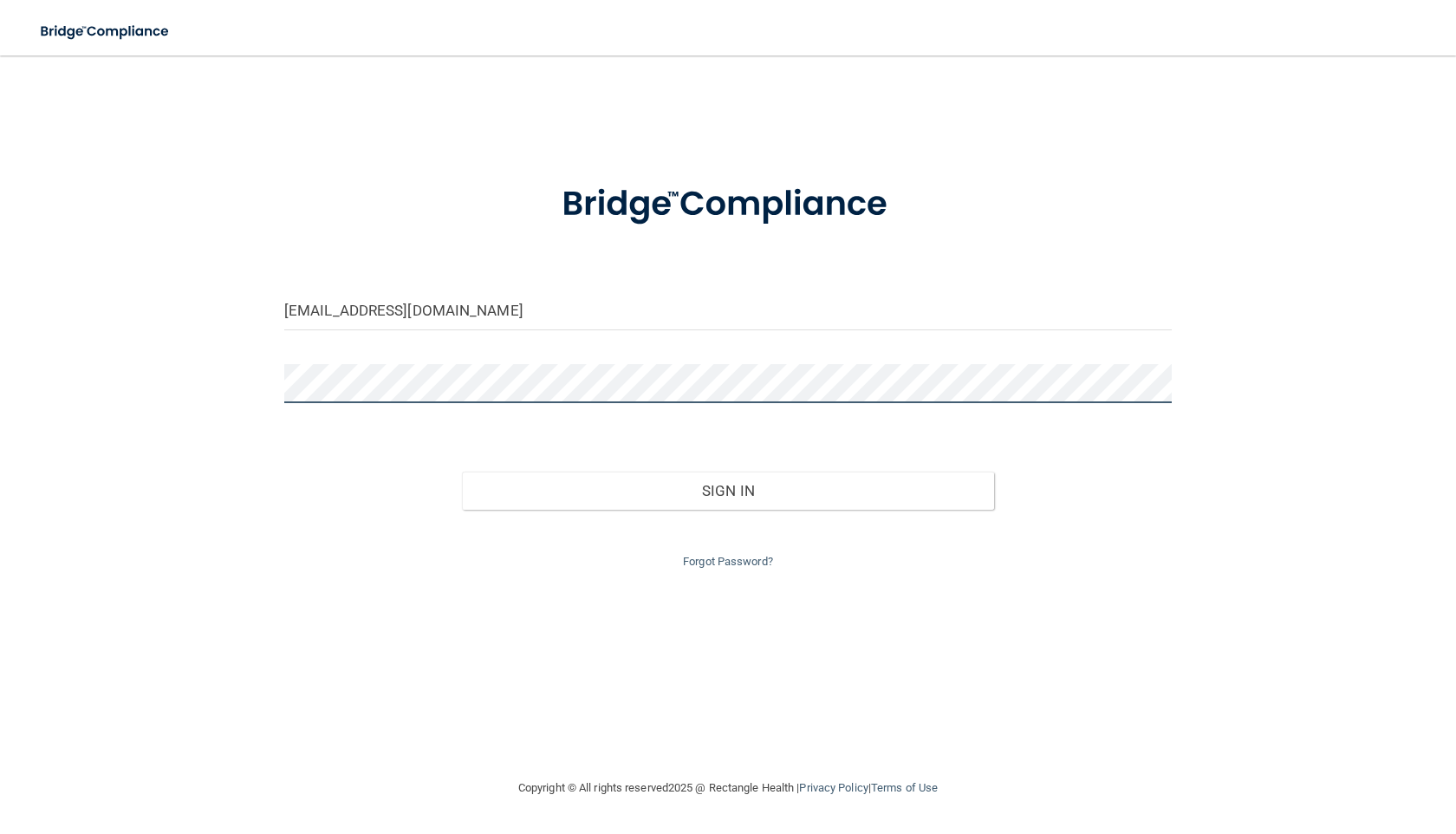
click at [462, 471] on button "Sign In" at bounding box center [728, 490] width 532 height 38
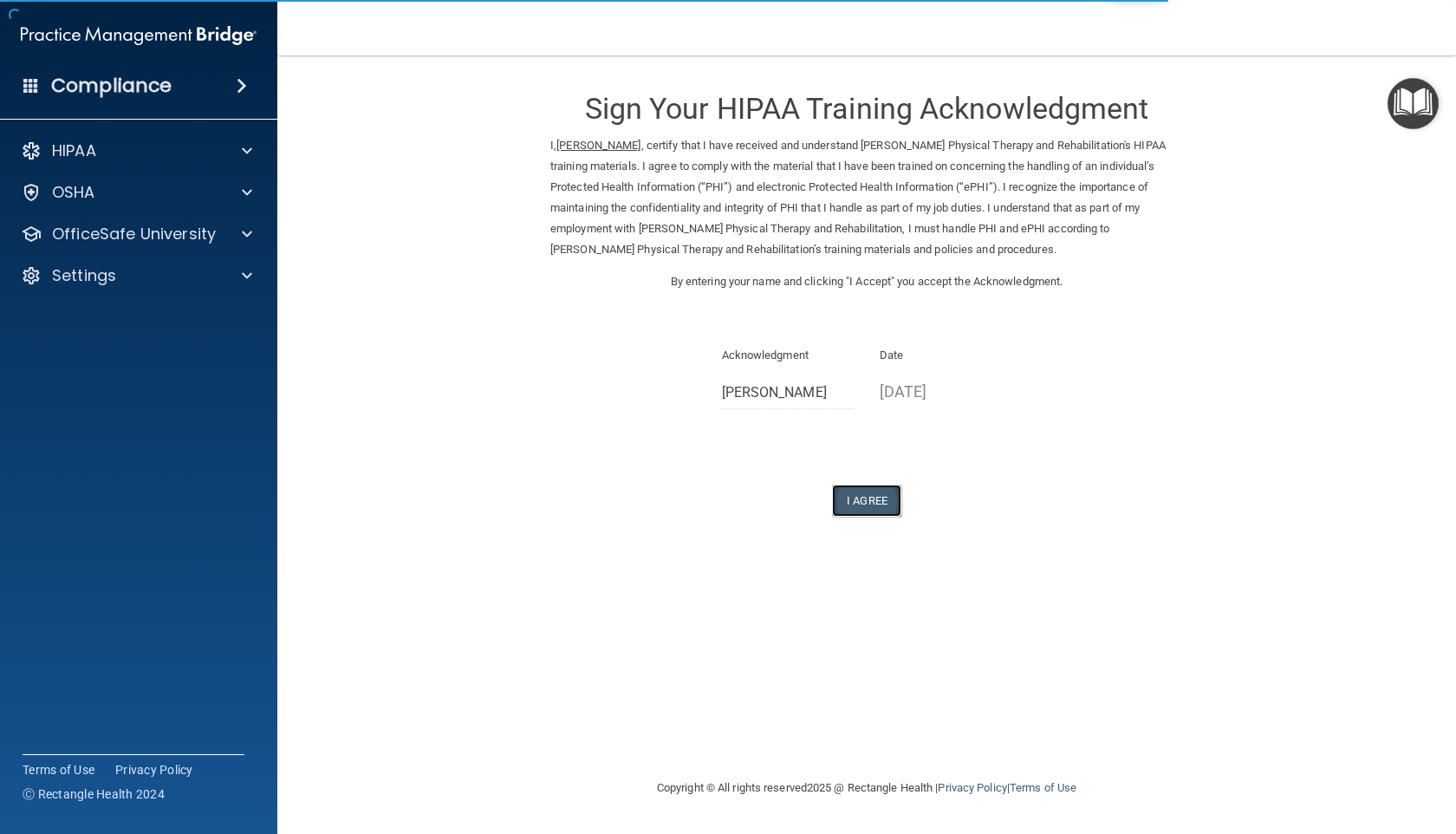
click at [881, 495] on button "I Agree" at bounding box center [866, 500] width 69 height 32
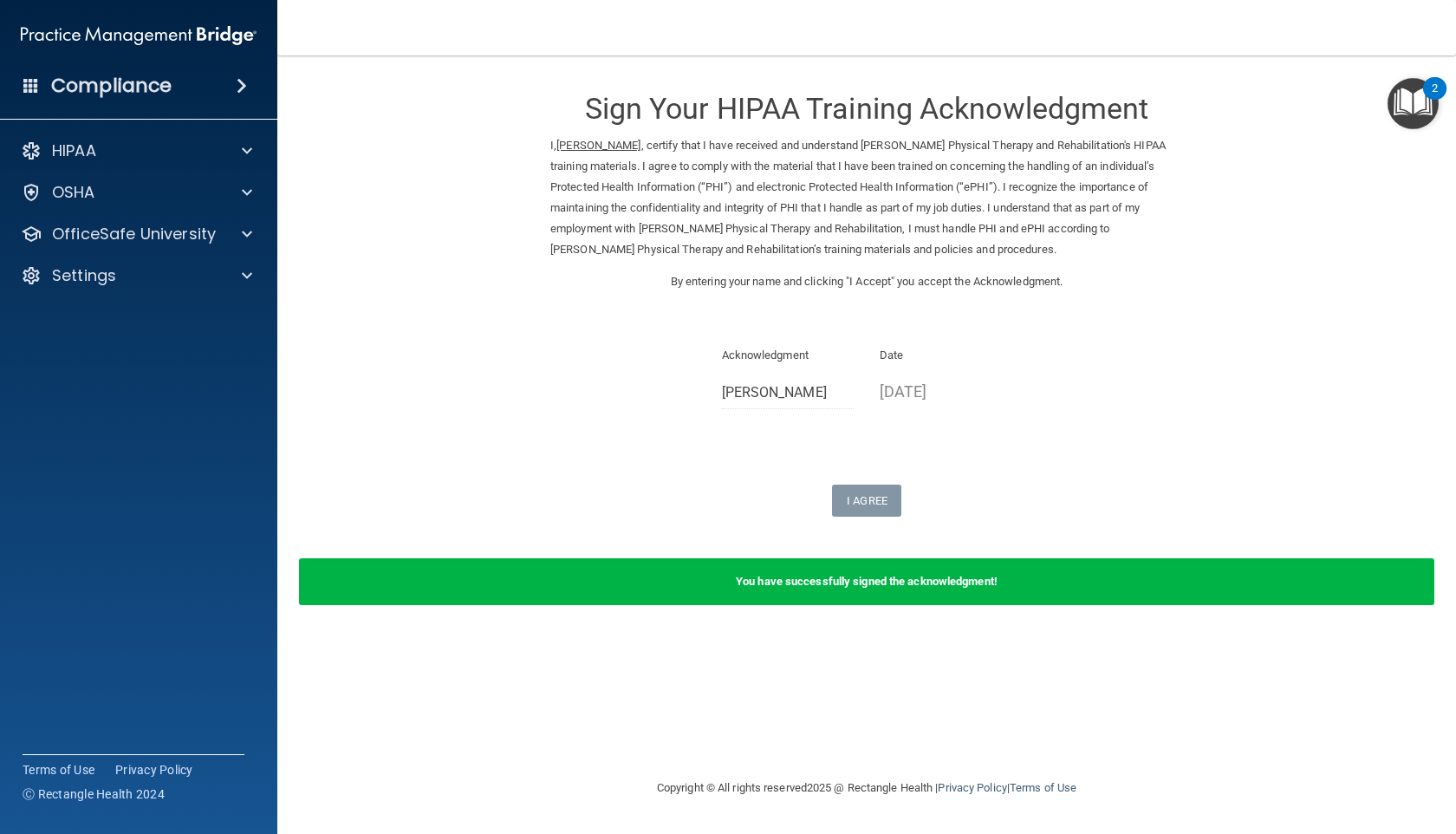
click at [215, 252] on div "HIPAA Documents and Policies Report an Incident Business Associates Emergency P…" at bounding box center [138, 217] width 278 height 180
click at [222, 240] on div at bounding box center [244, 233] width 43 height 20
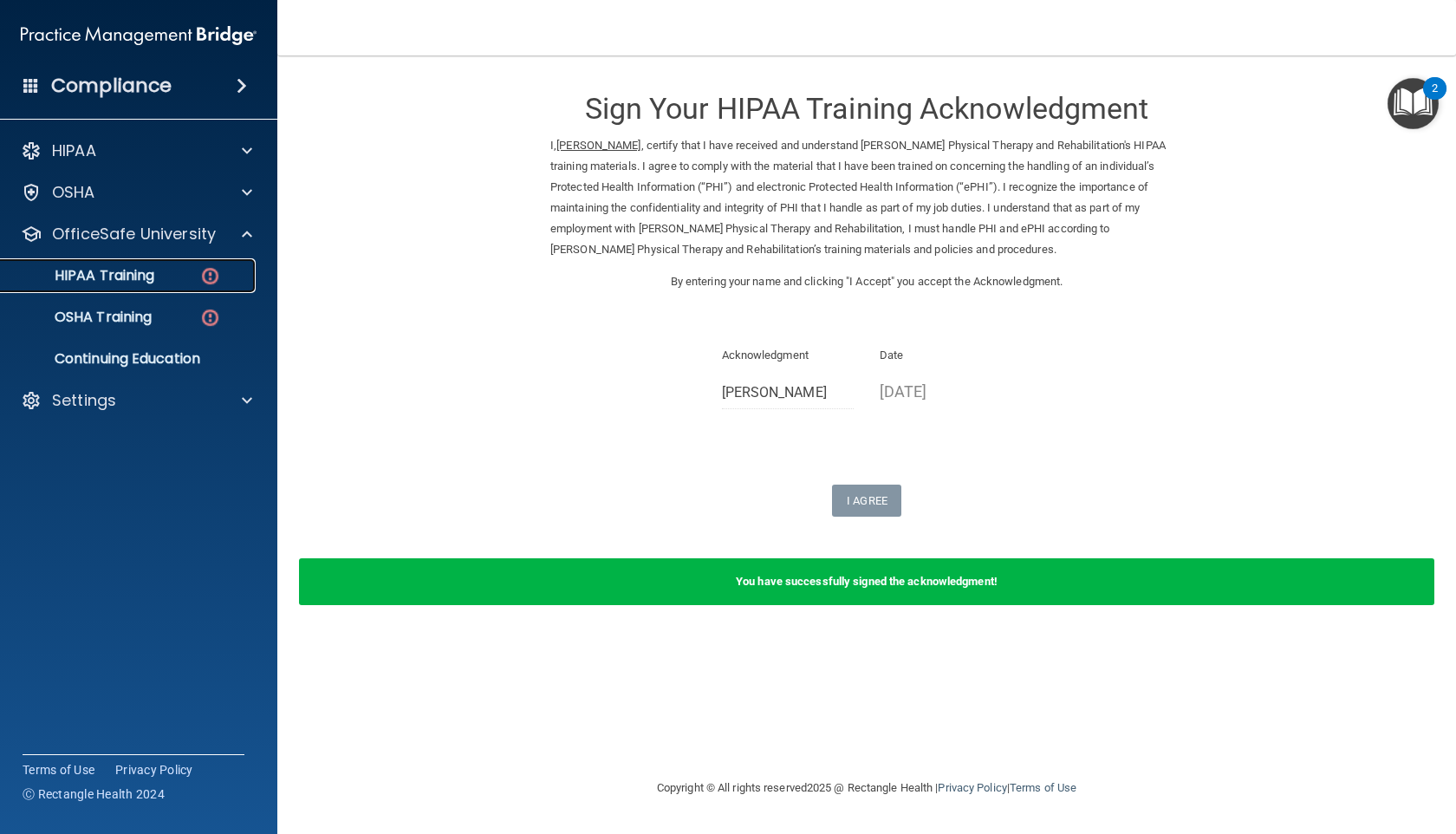
click at [216, 279] on img at bounding box center [210, 276] width 21 height 21
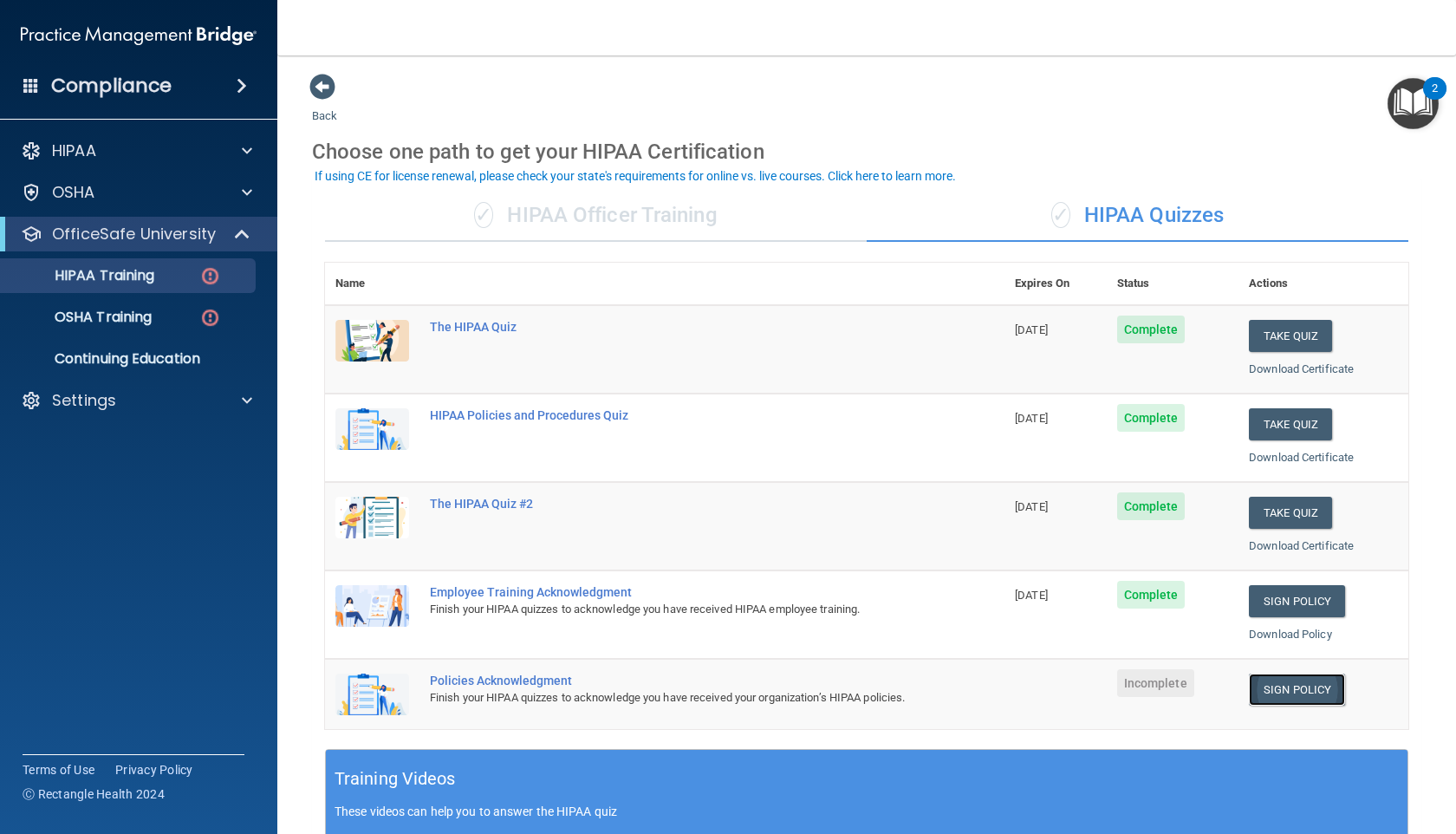
click at [1290, 691] on link "Sign Policy" at bounding box center [1297, 690] width 97 height 32
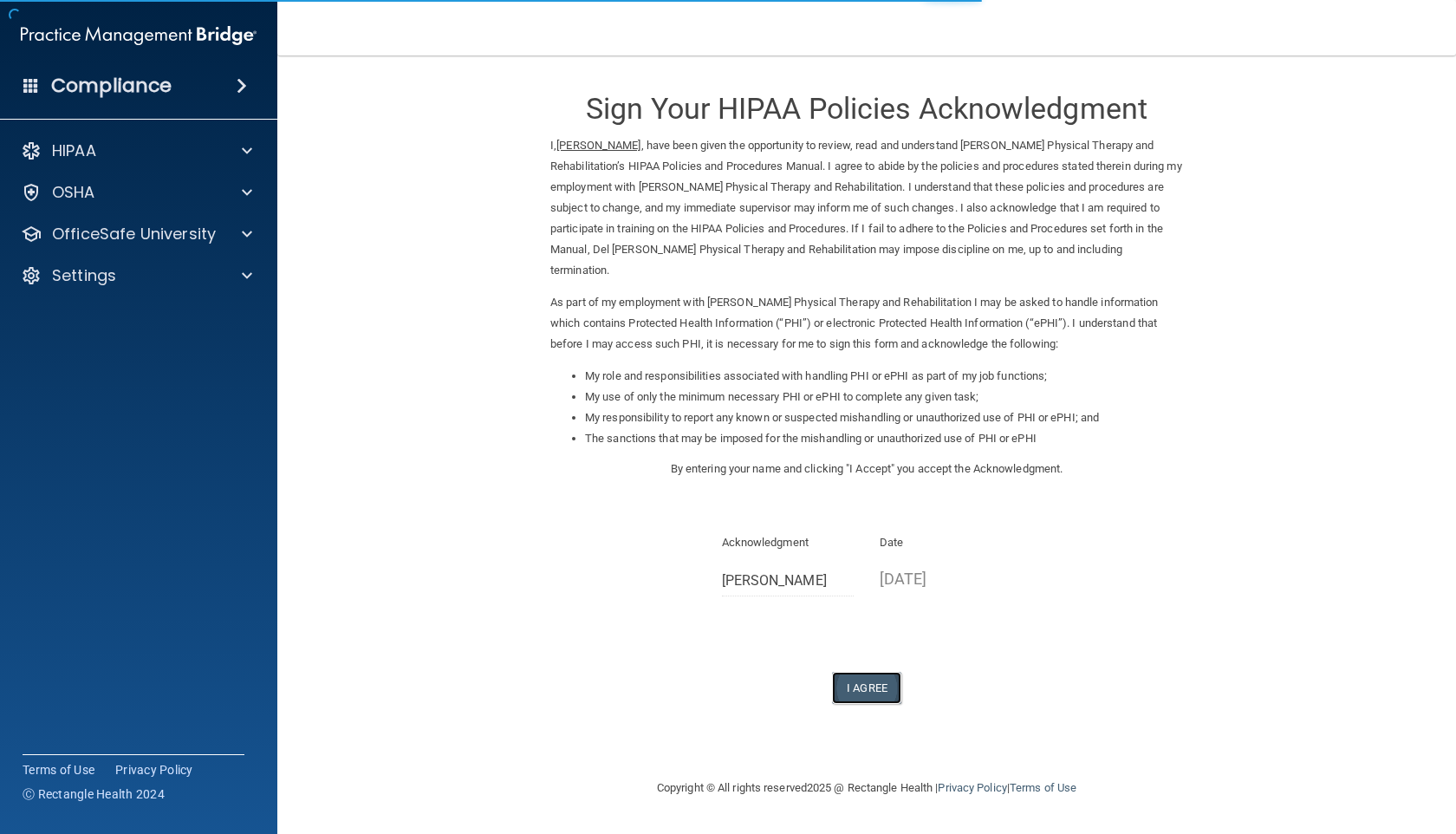
click at [860, 672] on button "I Agree" at bounding box center [866, 688] width 69 height 32
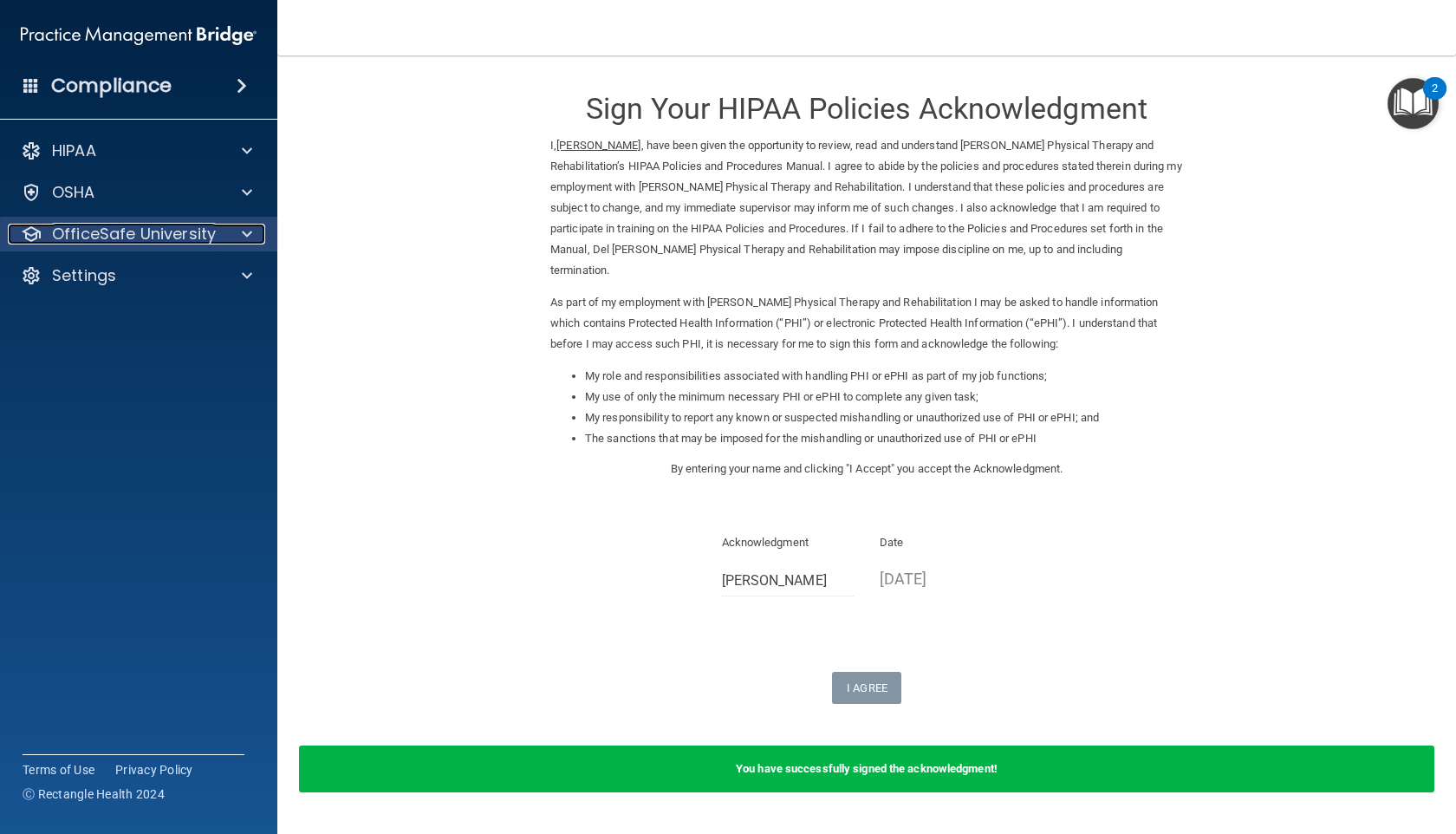
click at [153, 223] on p "OfficeSafe University" at bounding box center [134, 233] width 164 height 20
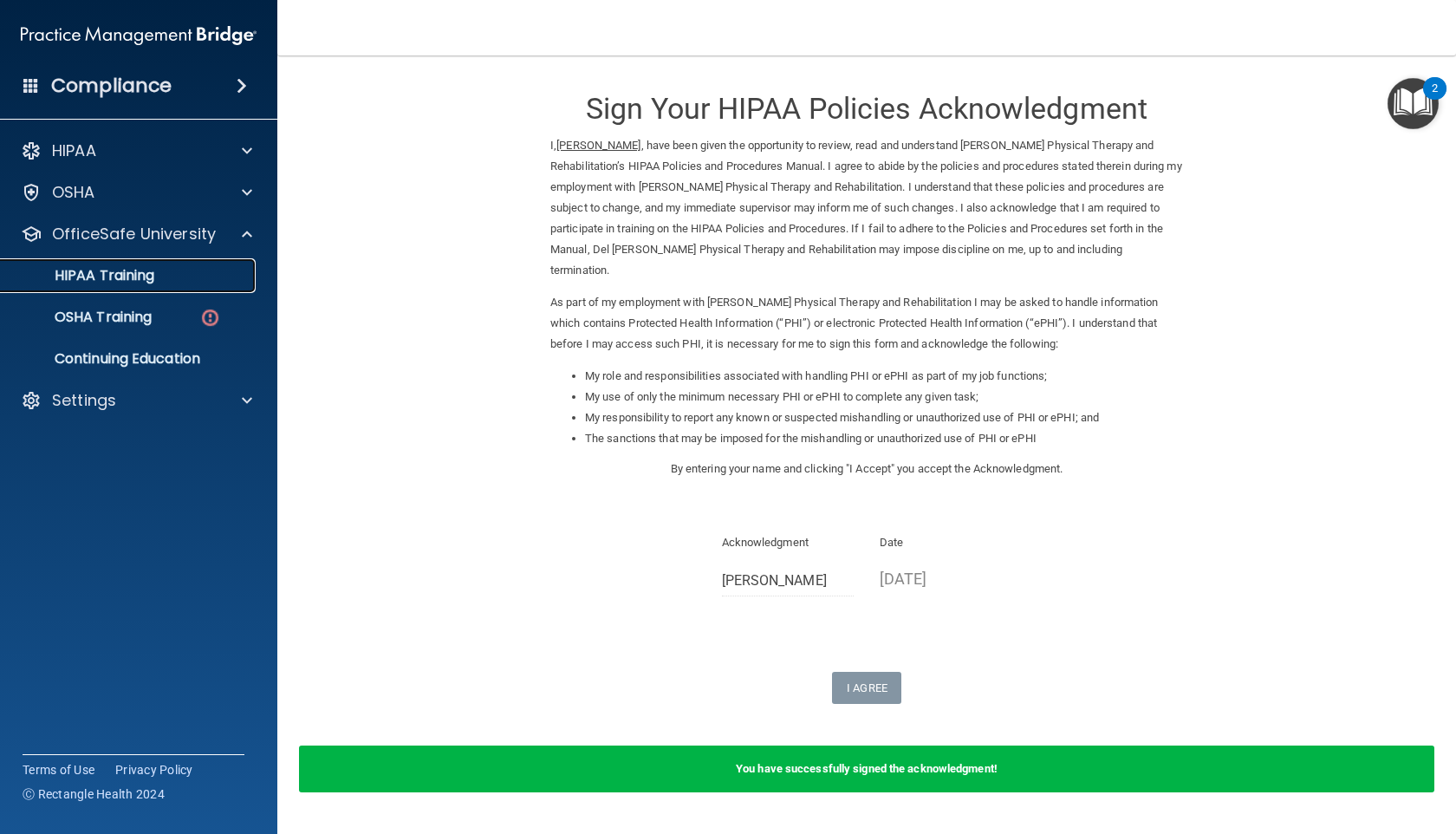
click at [153, 284] on p "HIPAA Training" at bounding box center [83, 276] width 143 height 18
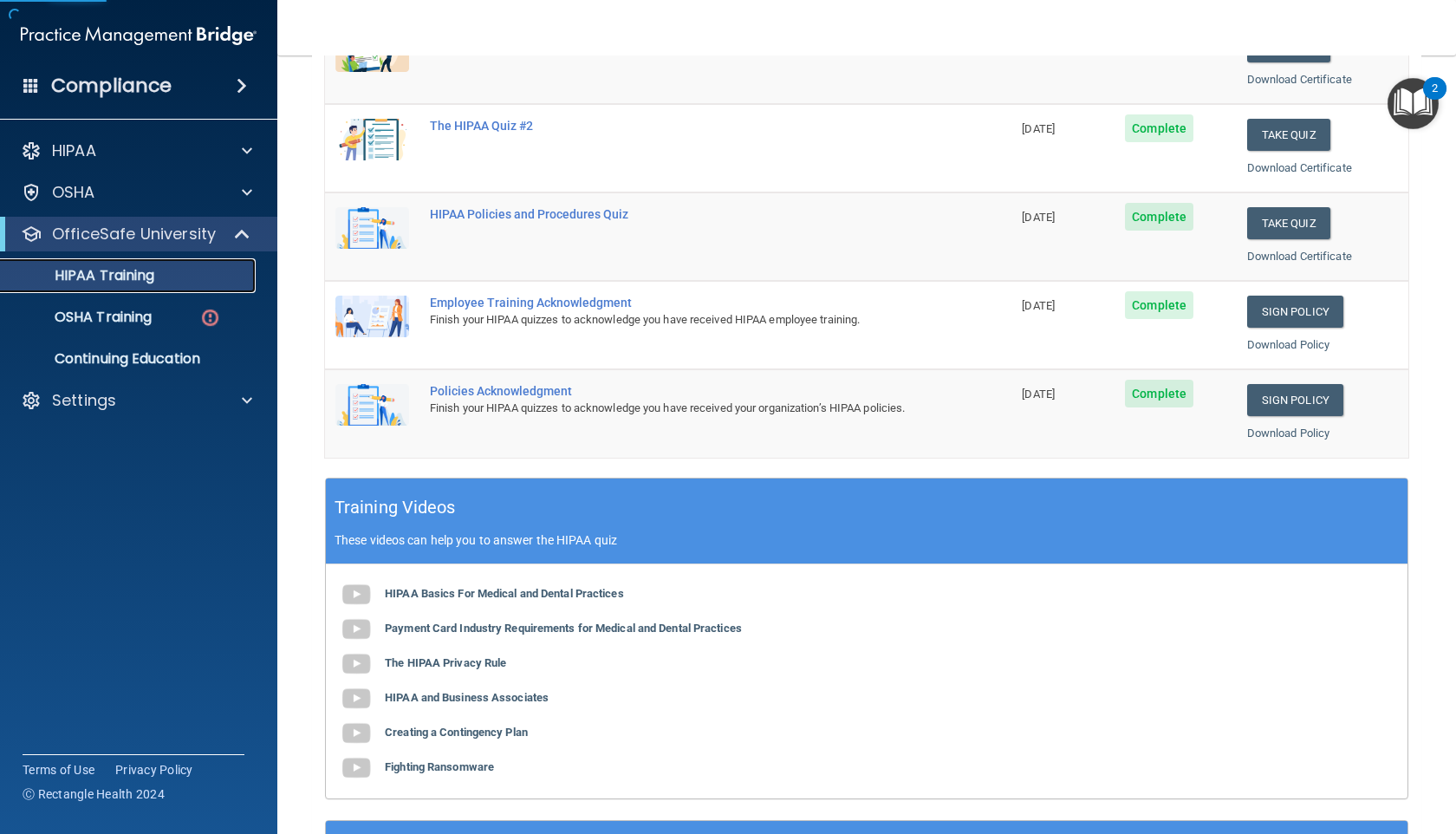
scroll to position [471, 0]
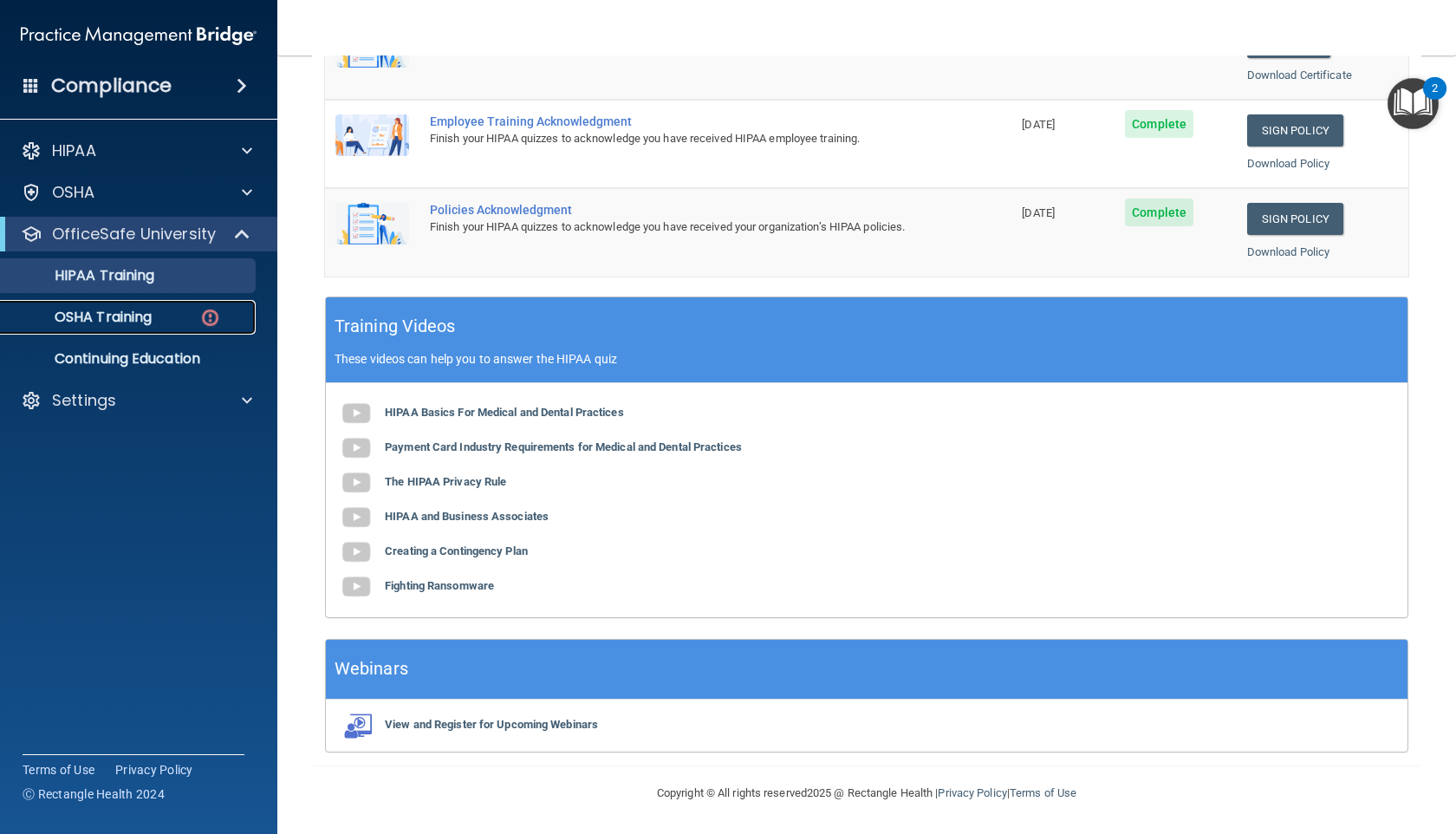
click at [194, 323] on div "OSHA Training" at bounding box center [130, 317] width 237 height 18
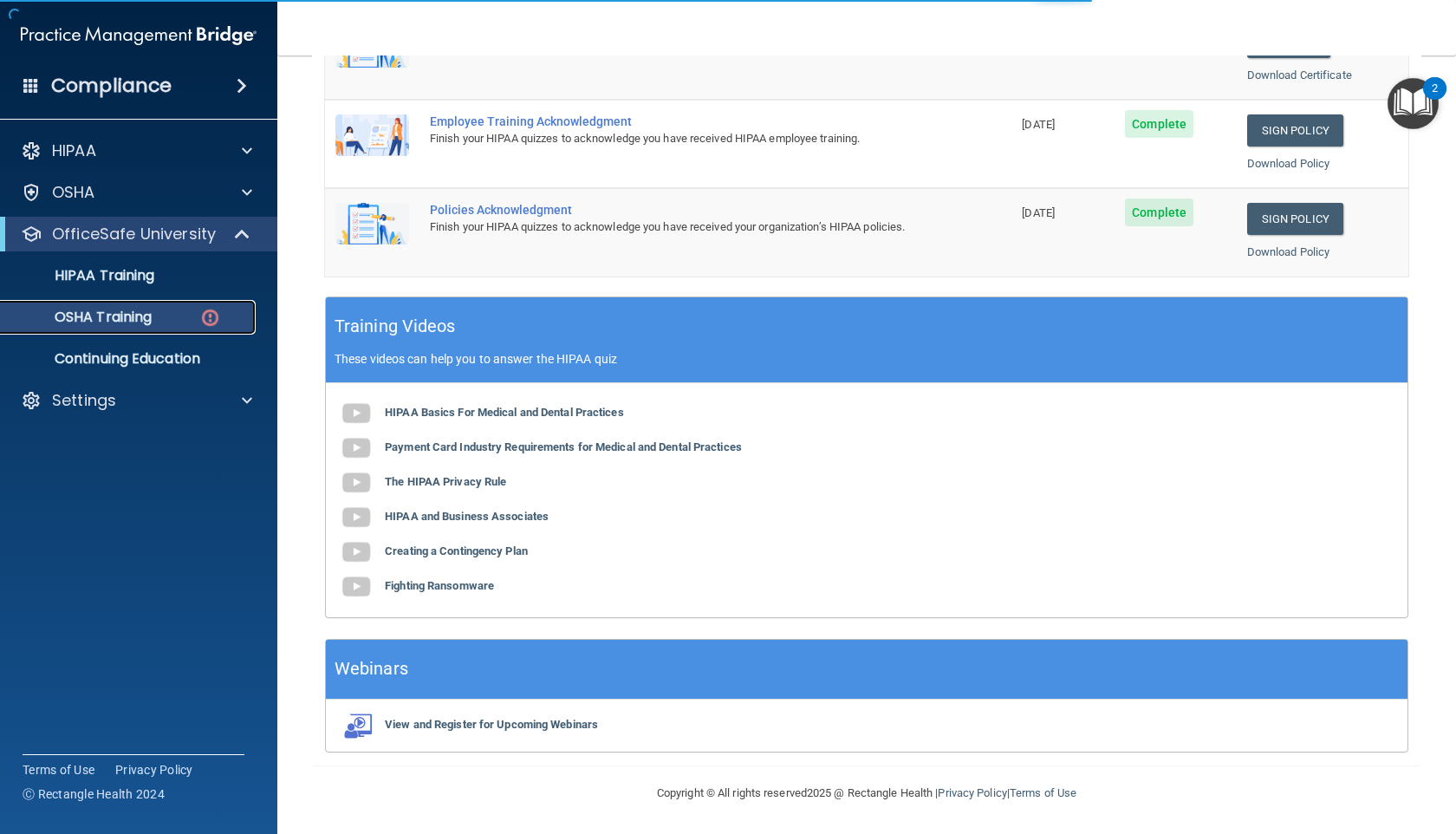
scroll to position [3, 0]
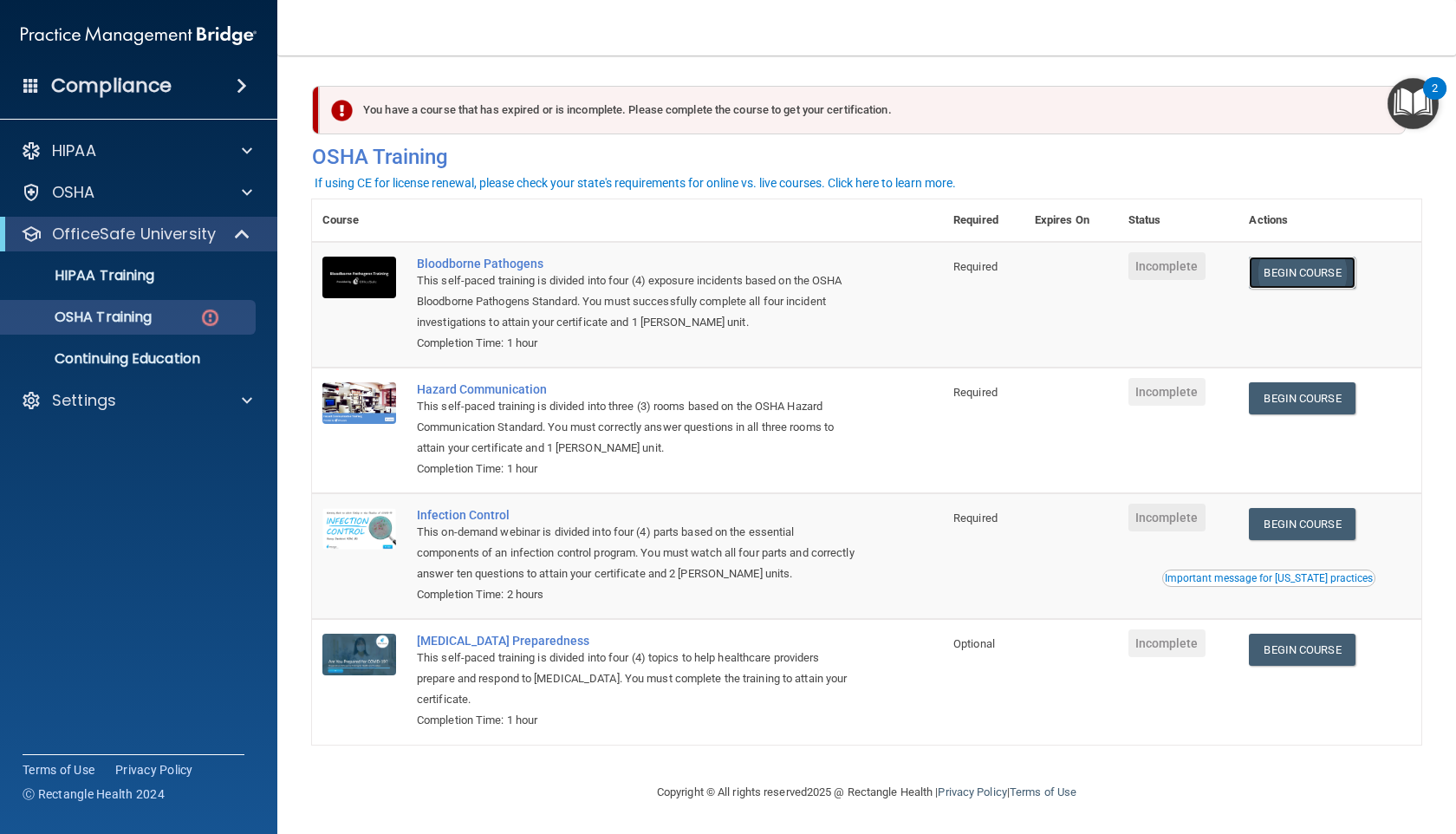
click at [1329, 260] on link "Begin Course" at bounding box center [1302, 272] width 105 height 32
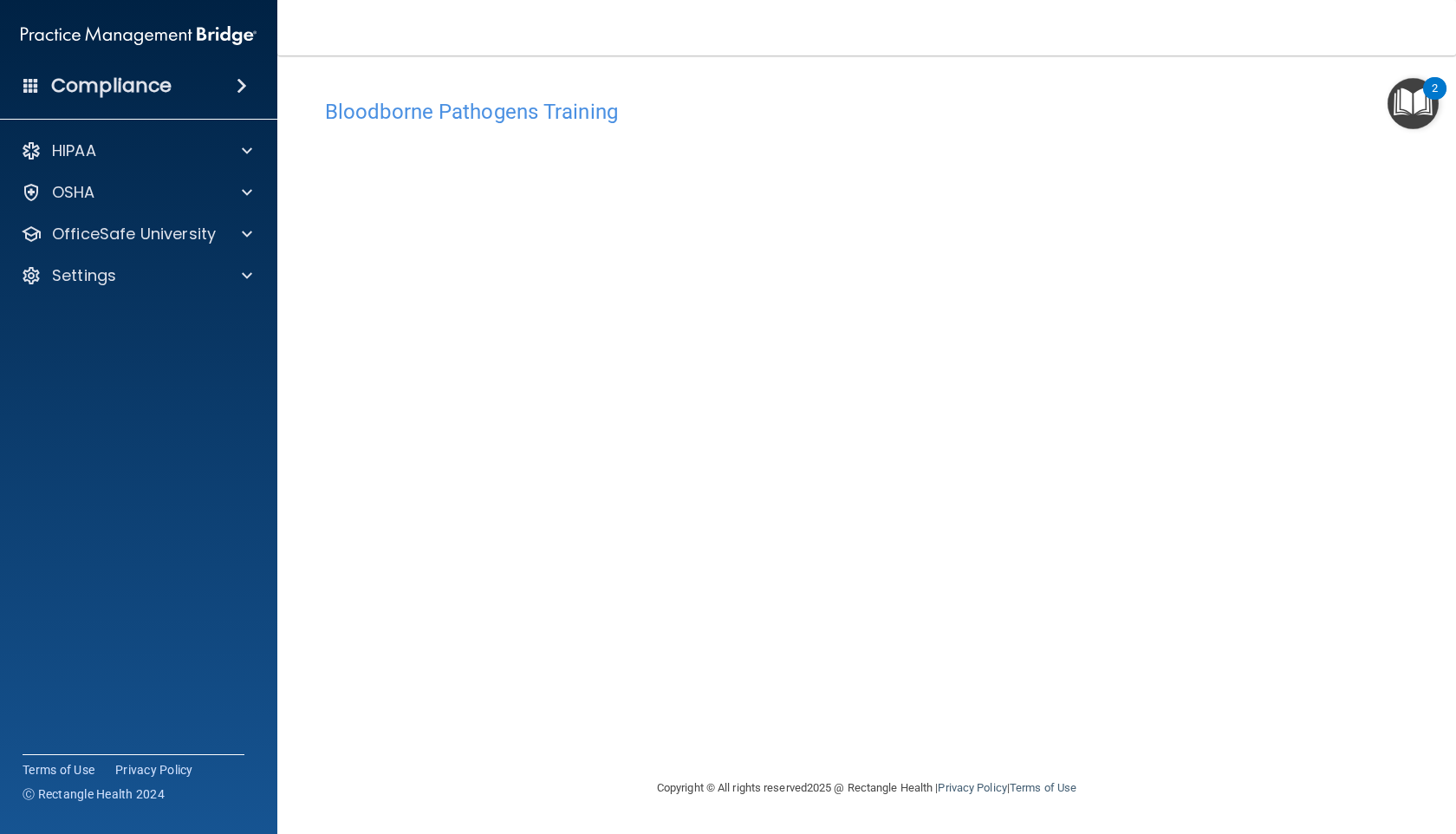
click at [1416, 16] on nav "Toggle navigation Jessica Rodriguez jrod1919@nmsu.edu Manage My Enterprise Del …" at bounding box center [866, 27] width 1179 height 56
click at [1433, 56] on main "Bloodborne Pathogens Training This course doesn’t expire until . Are you sure y…" at bounding box center [866, 445] width 1179 height 778
click at [215, 173] on div "HIPAA Documents and Policies Report an Incident Business Associates Emergency P…" at bounding box center [138, 217] width 278 height 180
click at [222, 191] on div at bounding box center [244, 192] width 43 height 20
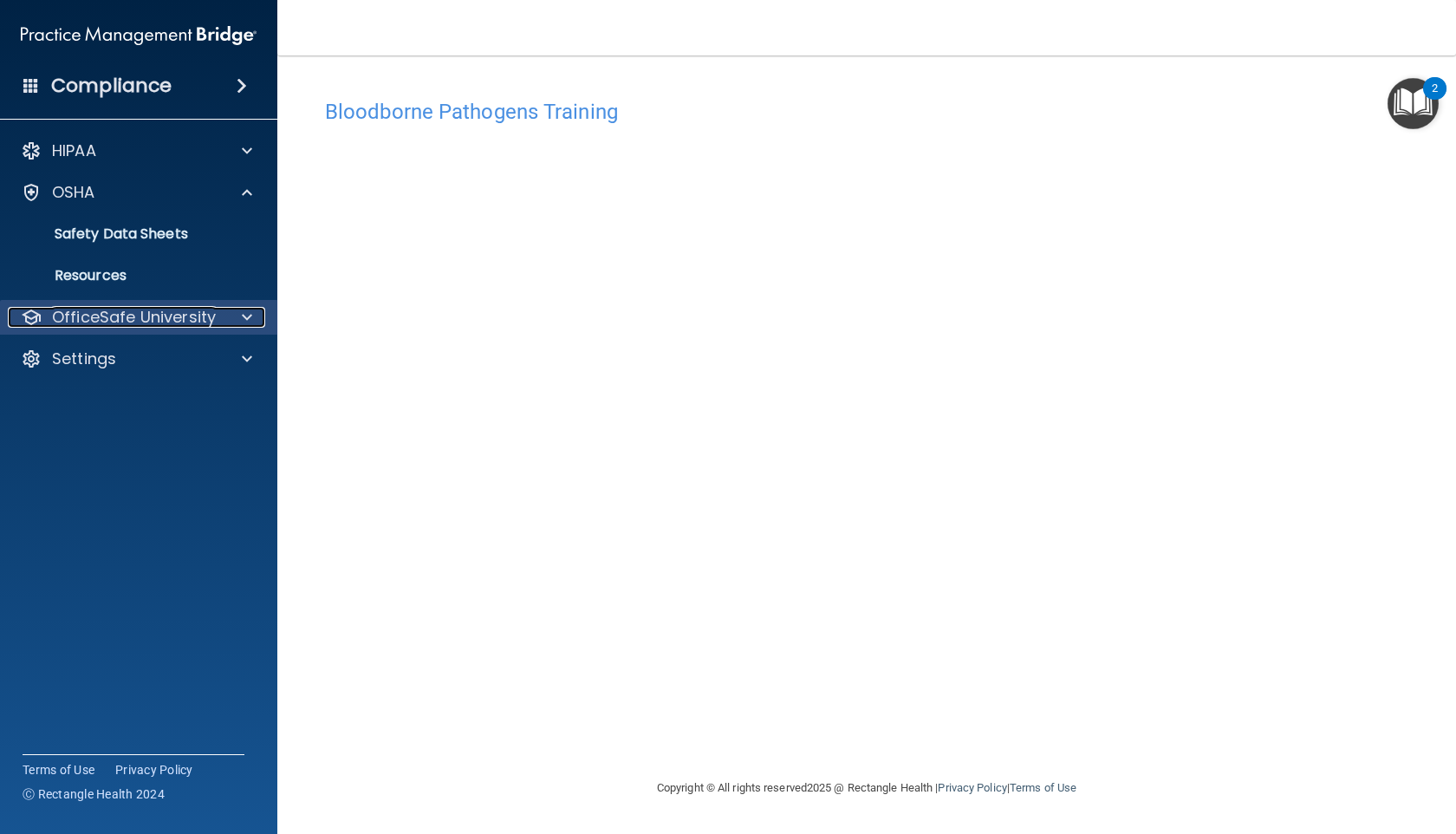
click at [219, 307] on div "OfficeSafe University" at bounding box center [115, 317] width 215 height 20
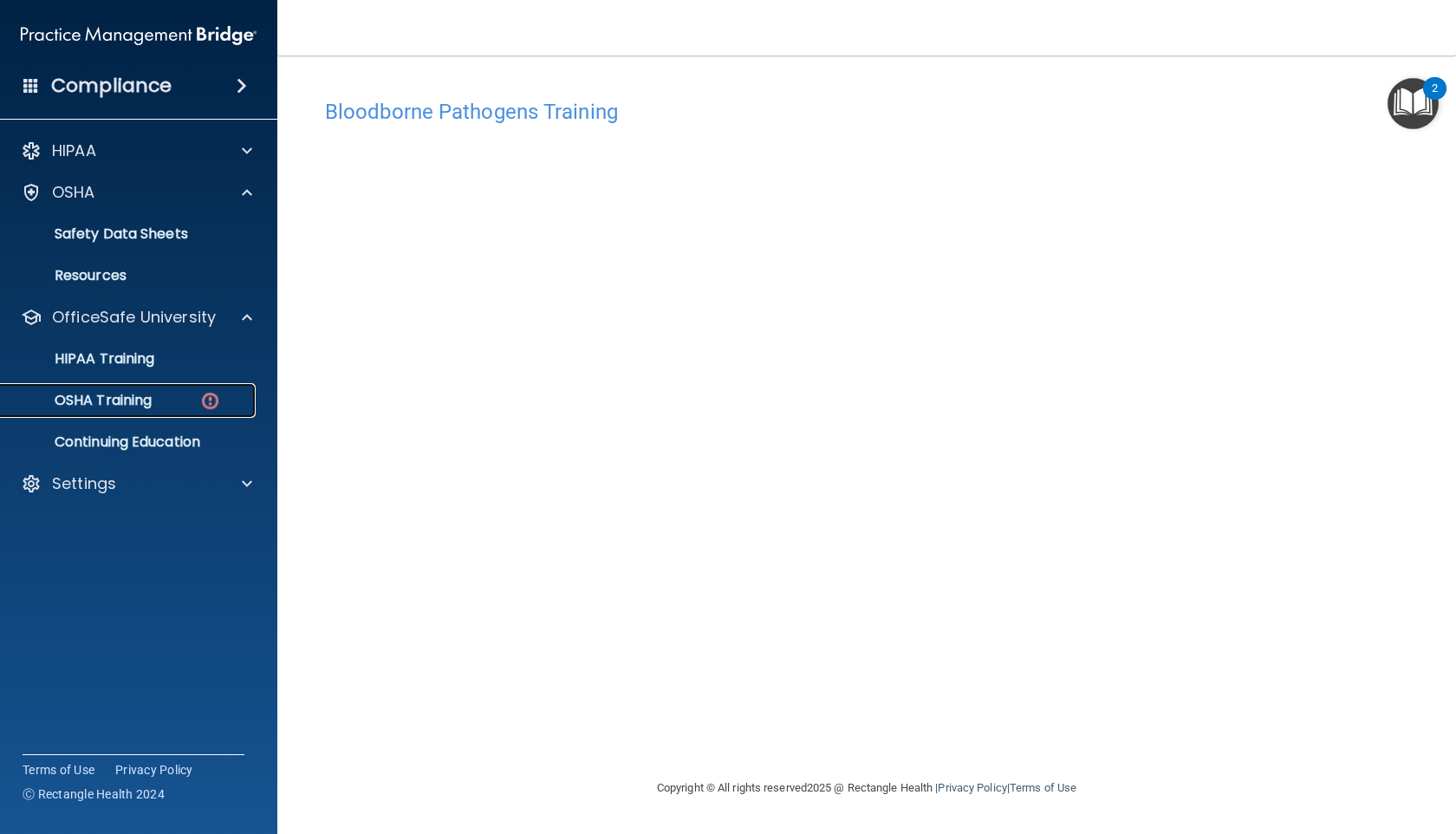
click at [215, 397] on img at bounding box center [210, 401] width 21 height 21
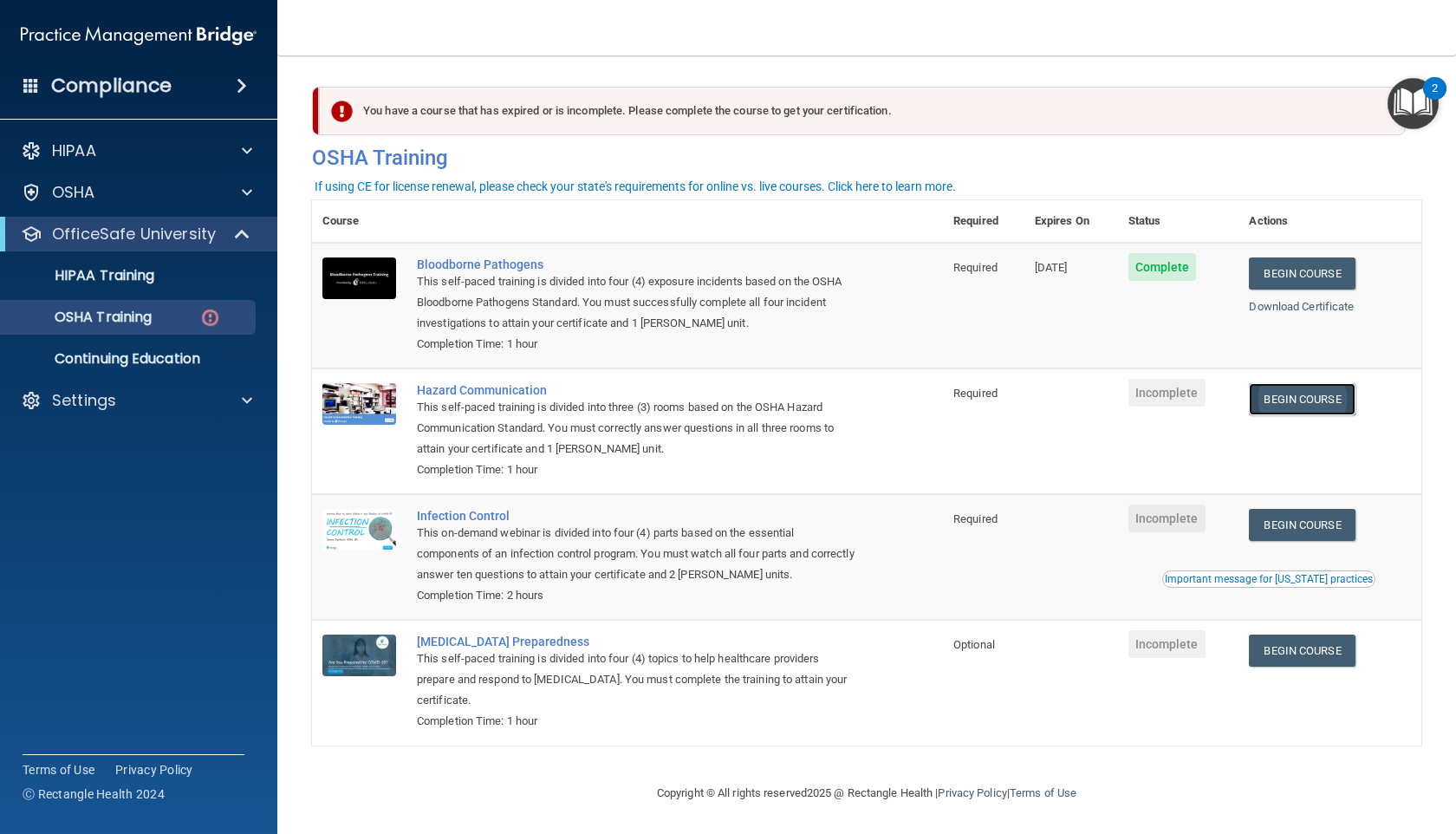
click at [1306, 394] on link "Begin Course" at bounding box center [1302, 399] width 105 height 32
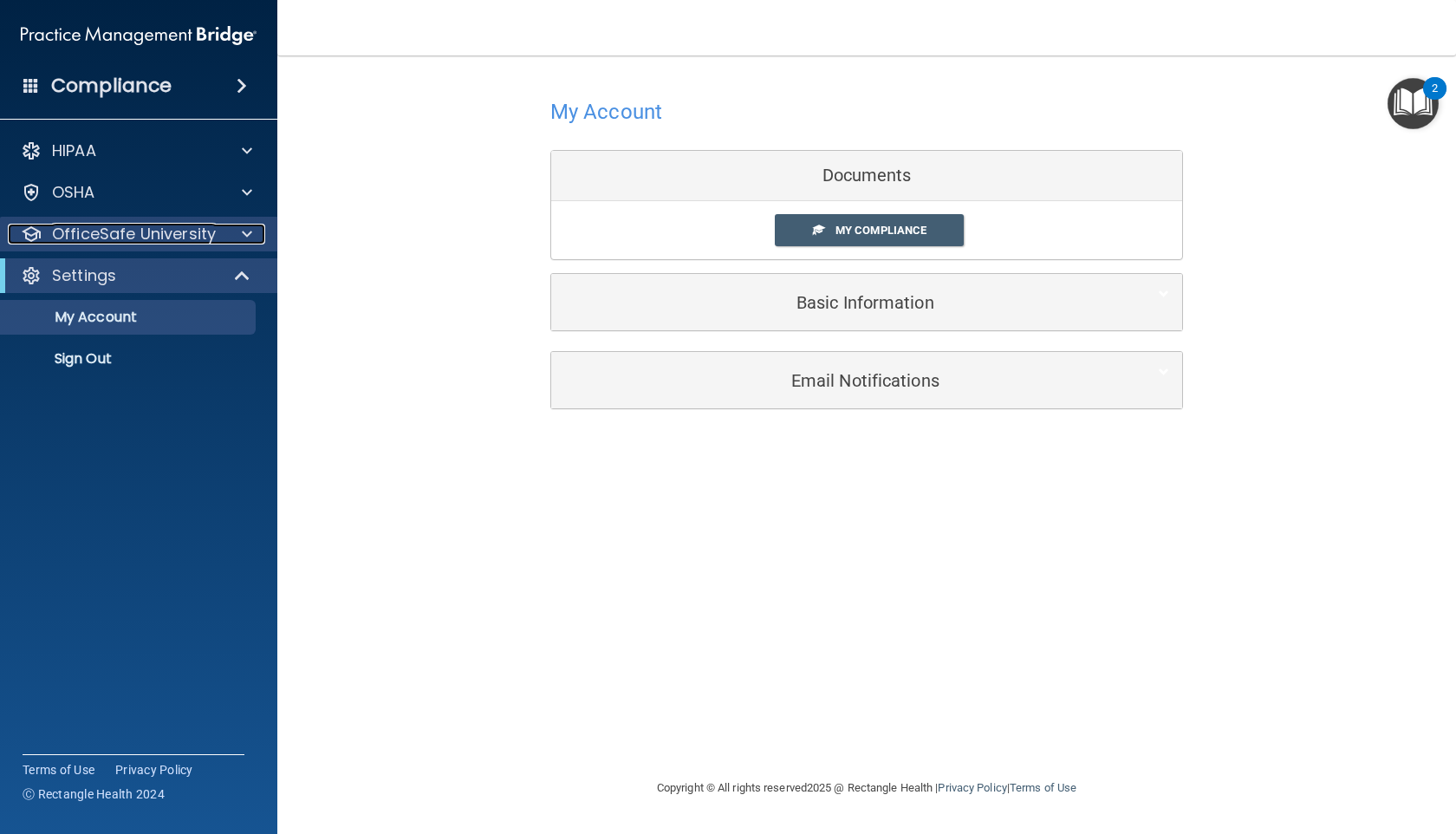
click at [232, 230] on div at bounding box center [244, 233] width 43 height 20
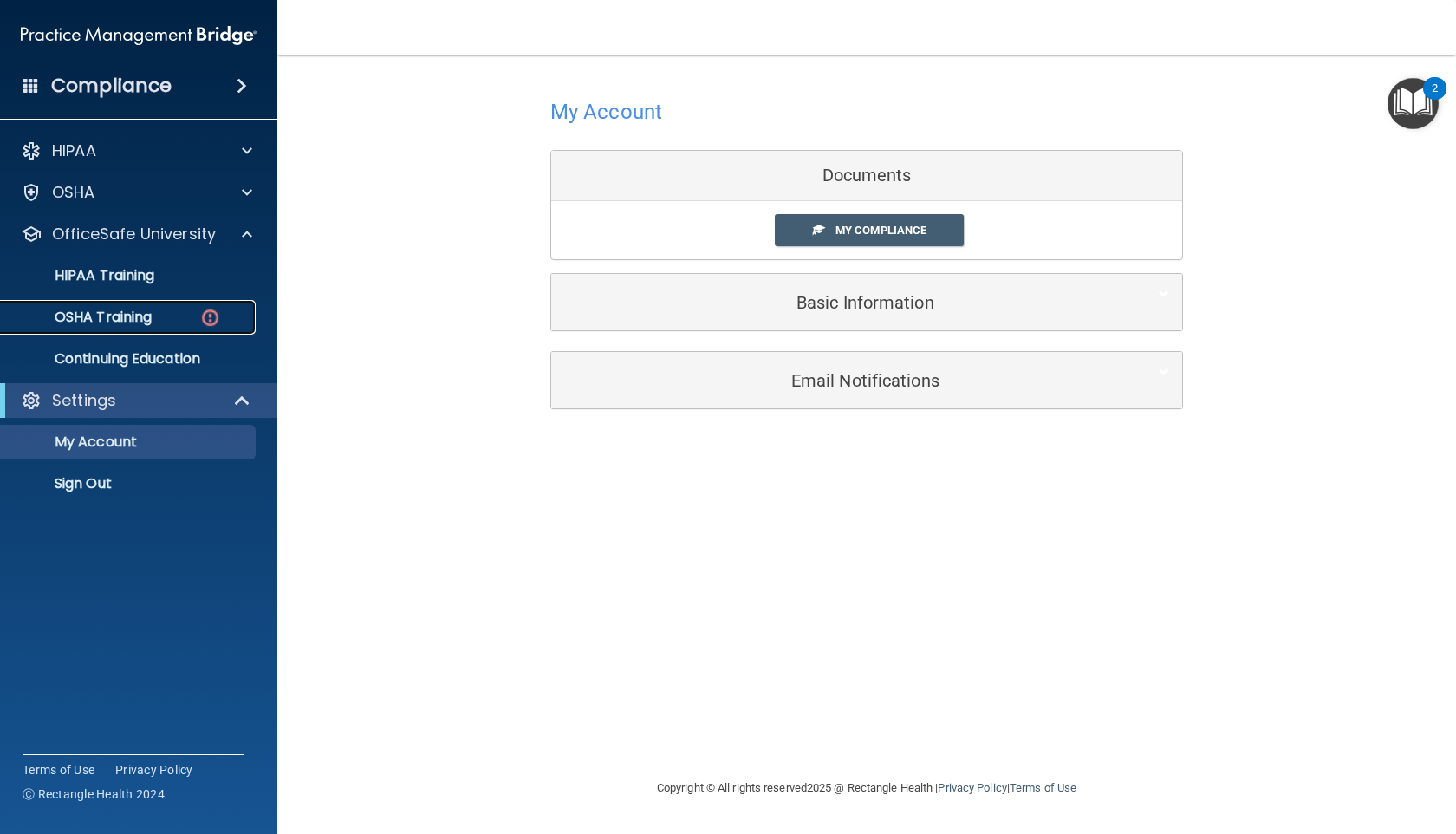
click at [211, 315] on img at bounding box center [210, 318] width 21 height 21
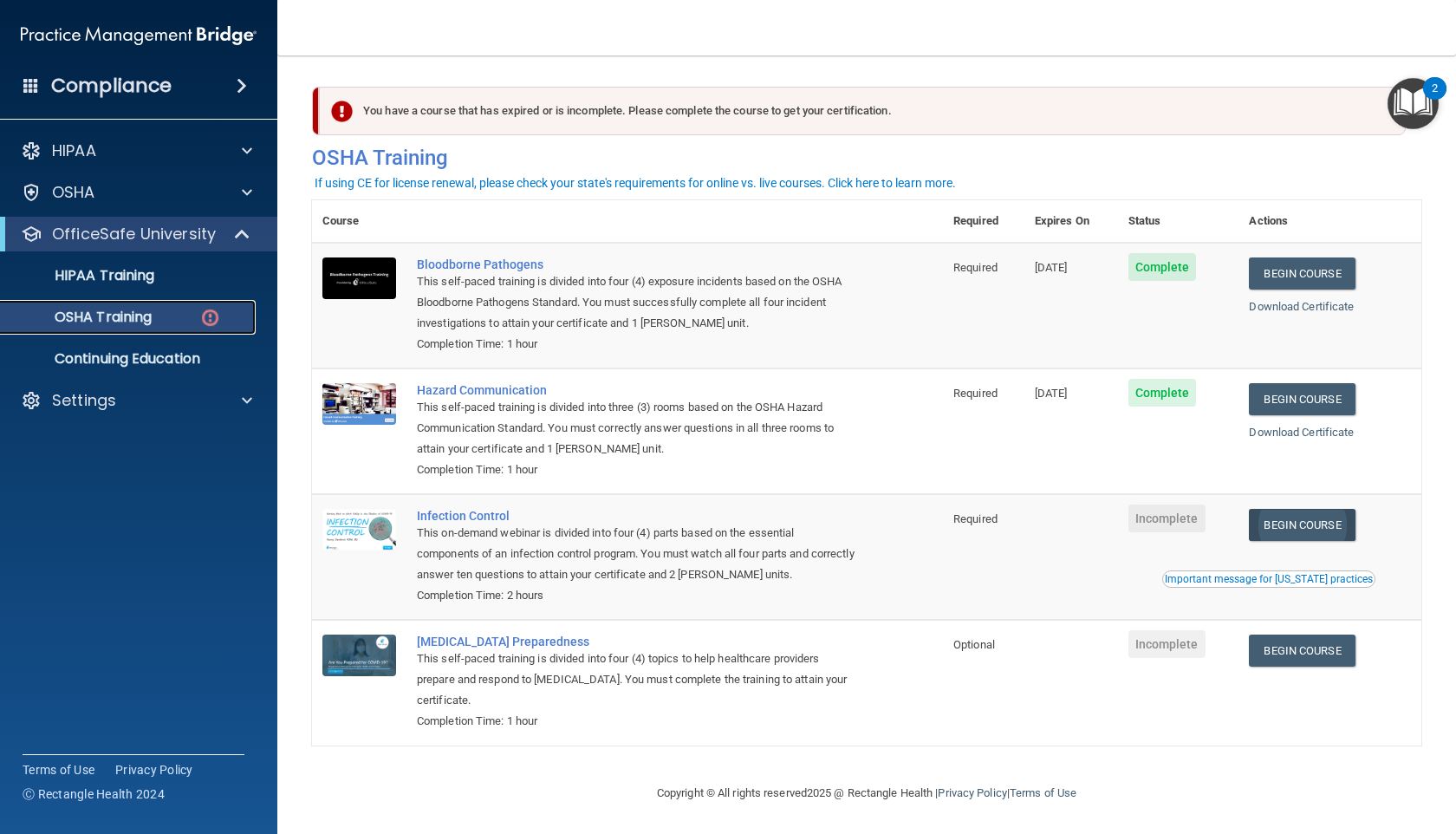
scroll to position [3, 0]
click at [1345, 525] on link "Begin Course" at bounding box center [1302, 524] width 105 height 32
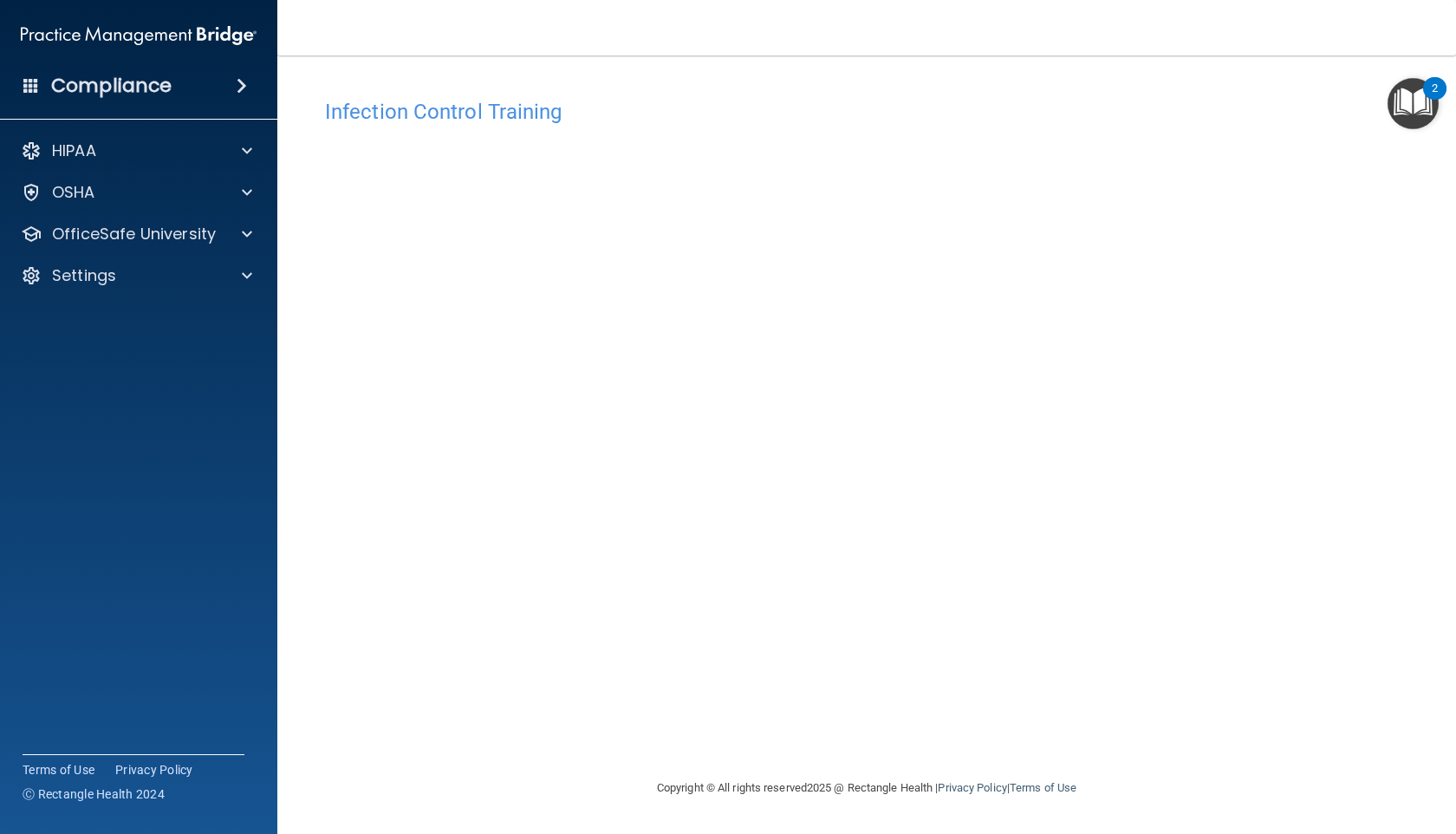
click at [211, 214] on div "HIPAA Documents and Policies Report an Incident Business Associates Emergency P…" at bounding box center [138, 217] width 278 height 180
click at [227, 202] on div at bounding box center [244, 192] width 43 height 20
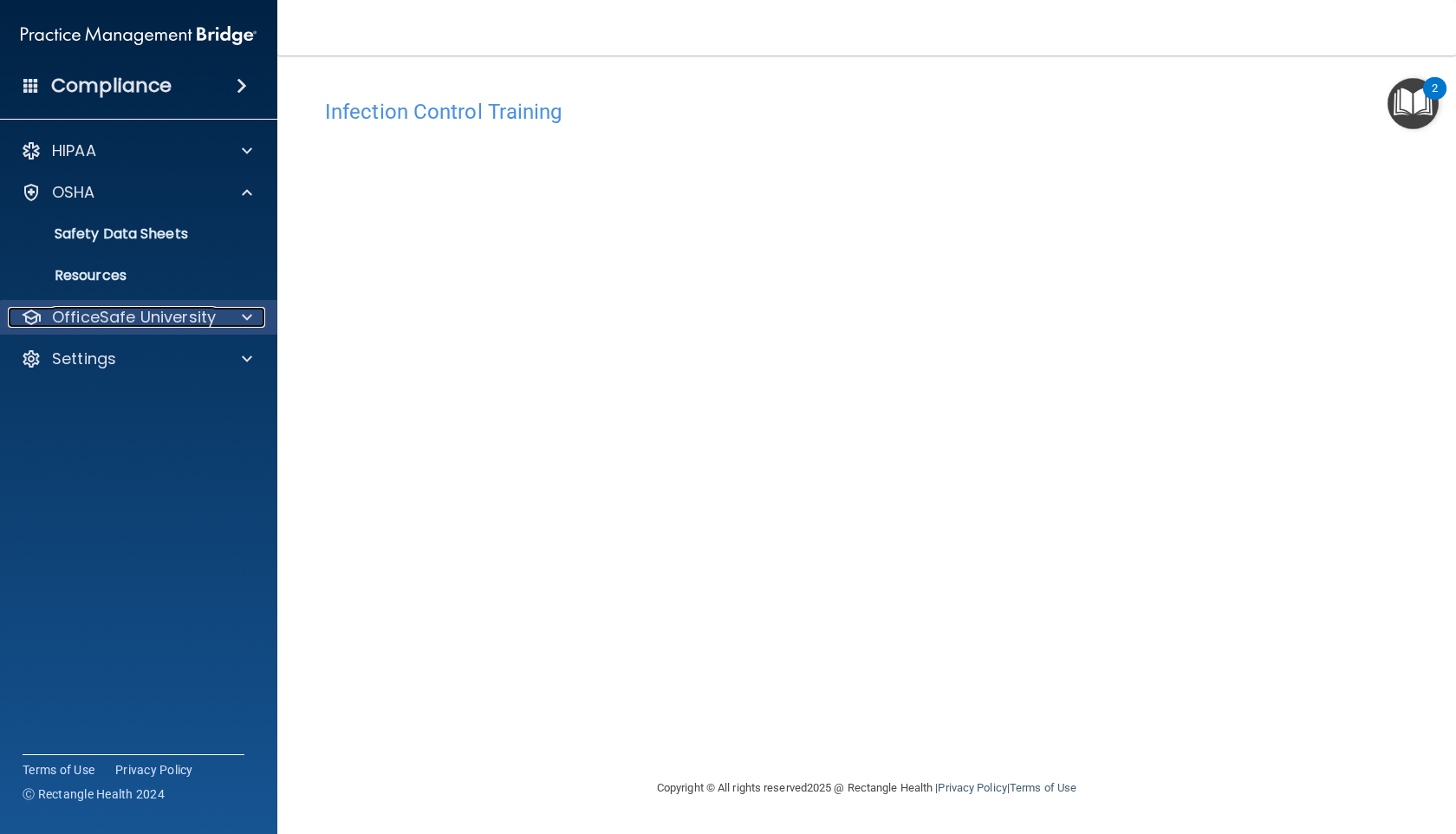
click at [215, 324] on div "OfficeSafe University" at bounding box center [115, 317] width 215 height 20
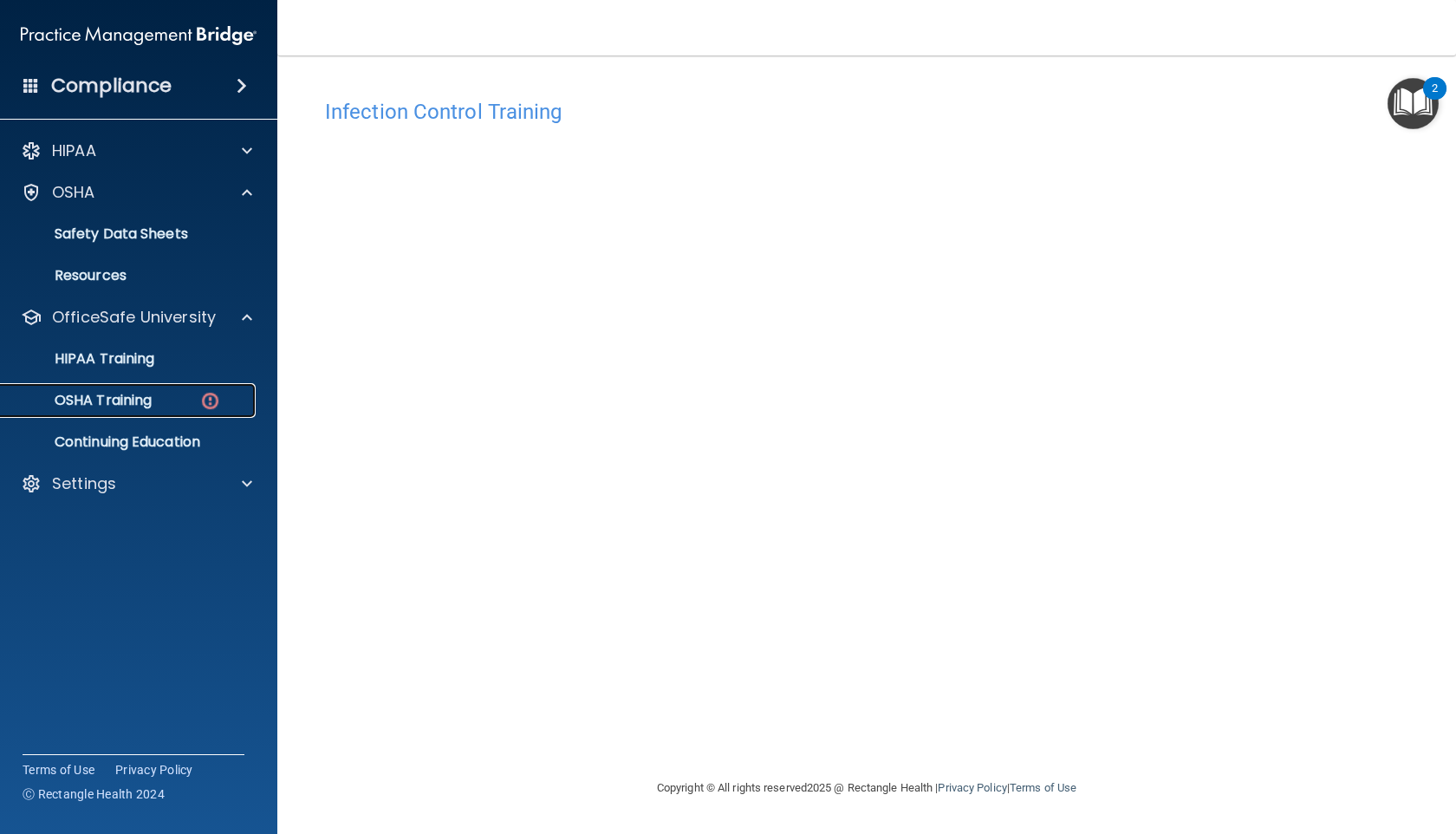
click at [198, 405] on div "OSHA Training" at bounding box center [130, 401] width 237 height 18
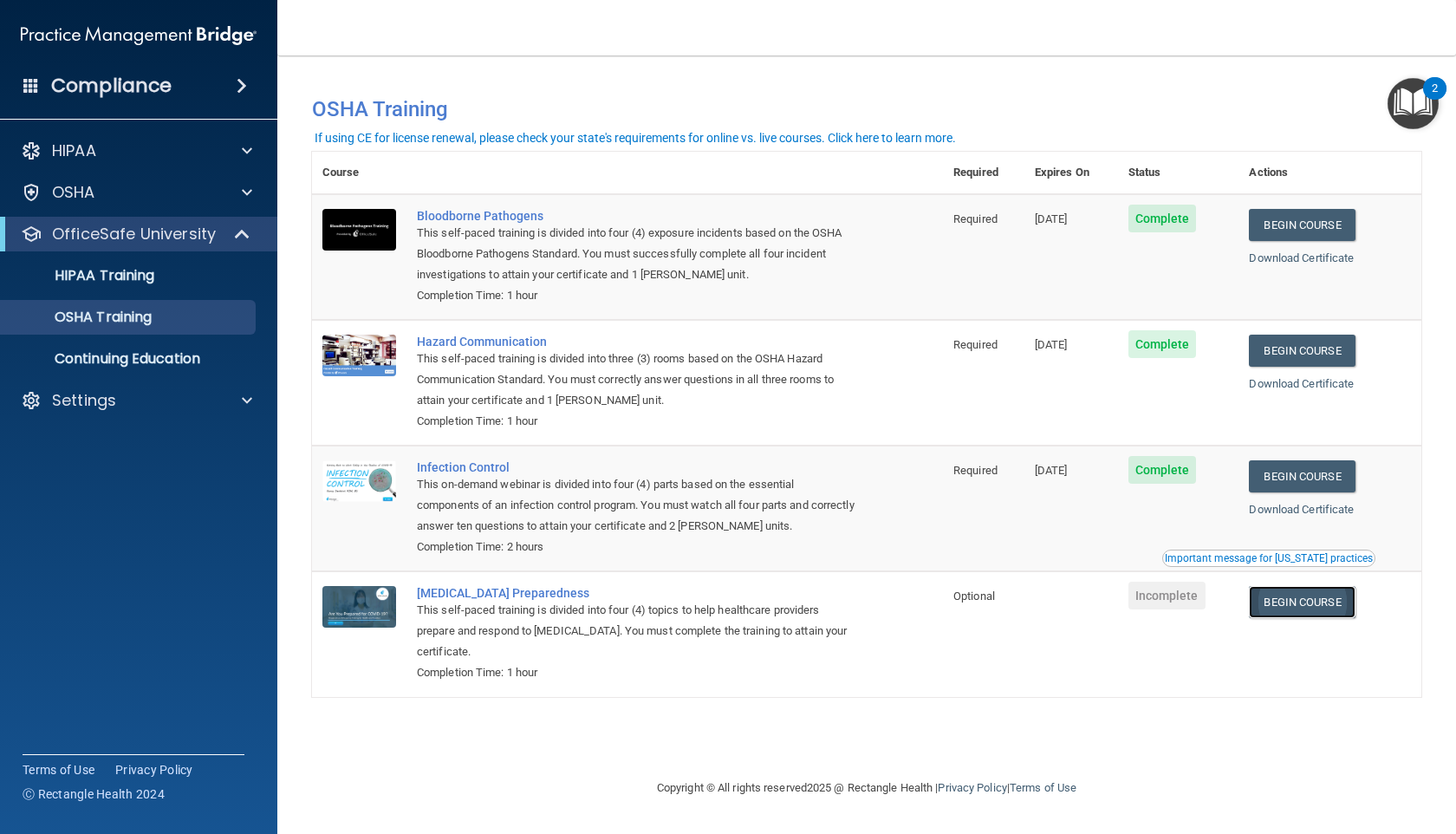
click at [1338, 597] on link "Begin Course" at bounding box center [1302, 602] width 105 height 32
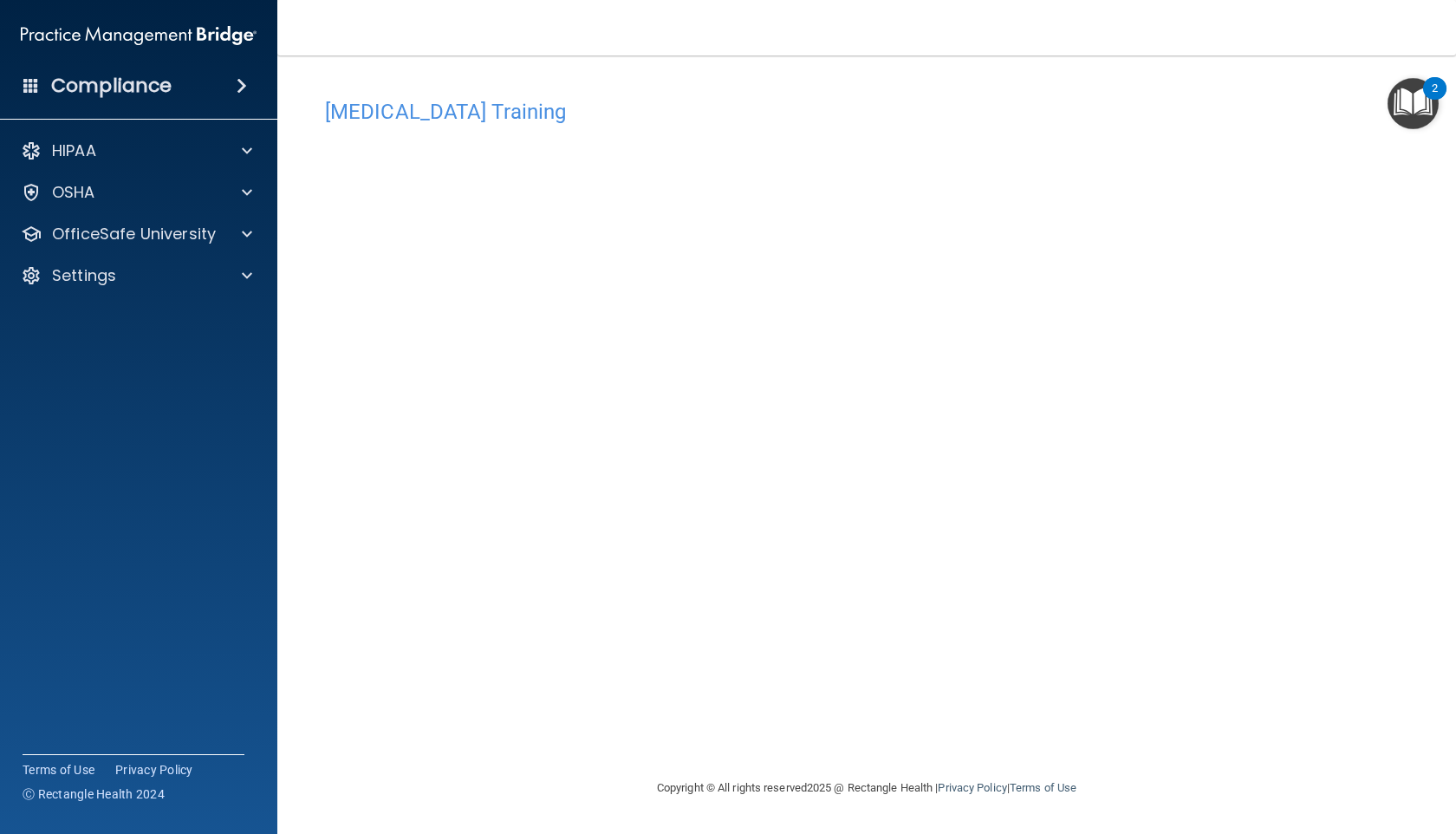
click at [217, 99] on div "Compliance" at bounding box center [138, 85] width 277 height 38
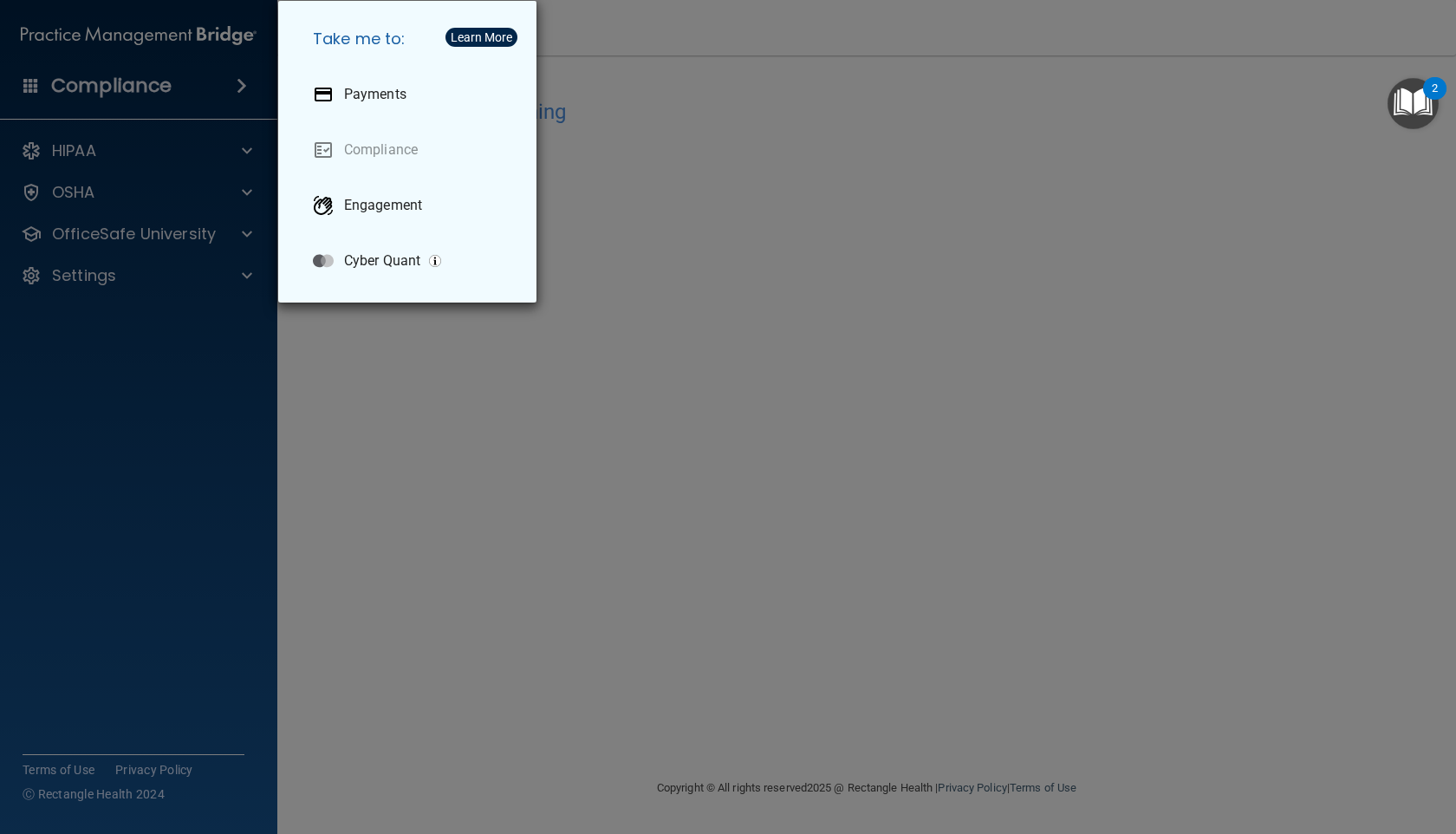
click at [216, 142] on div "Take me to: Payments Compliance Engagement Cyber Quant" at bounding box center [728, 417] width 1456 height 834
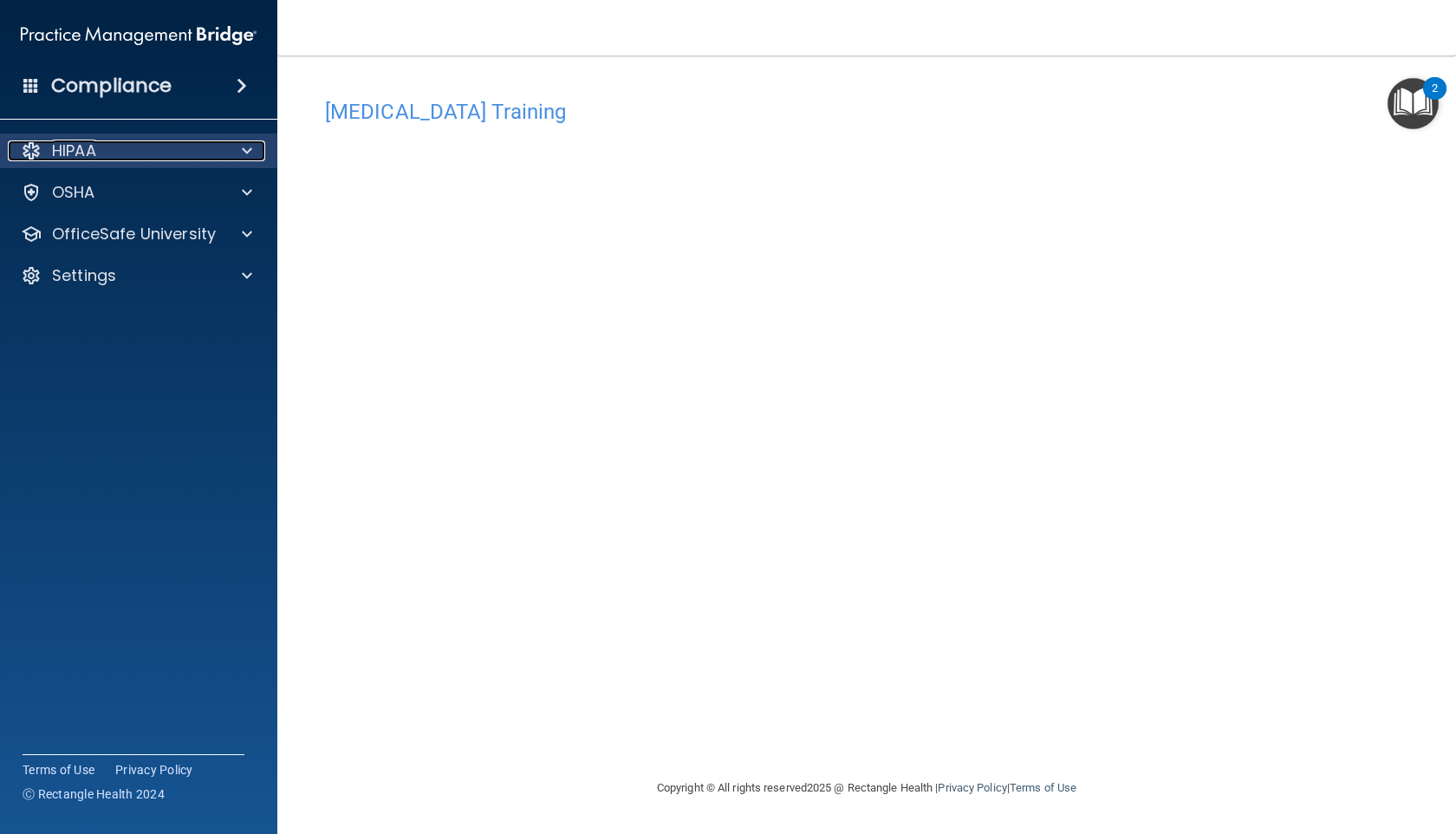
click at [222, 144] on div at bounding box center [244, 150] width 43 height 20
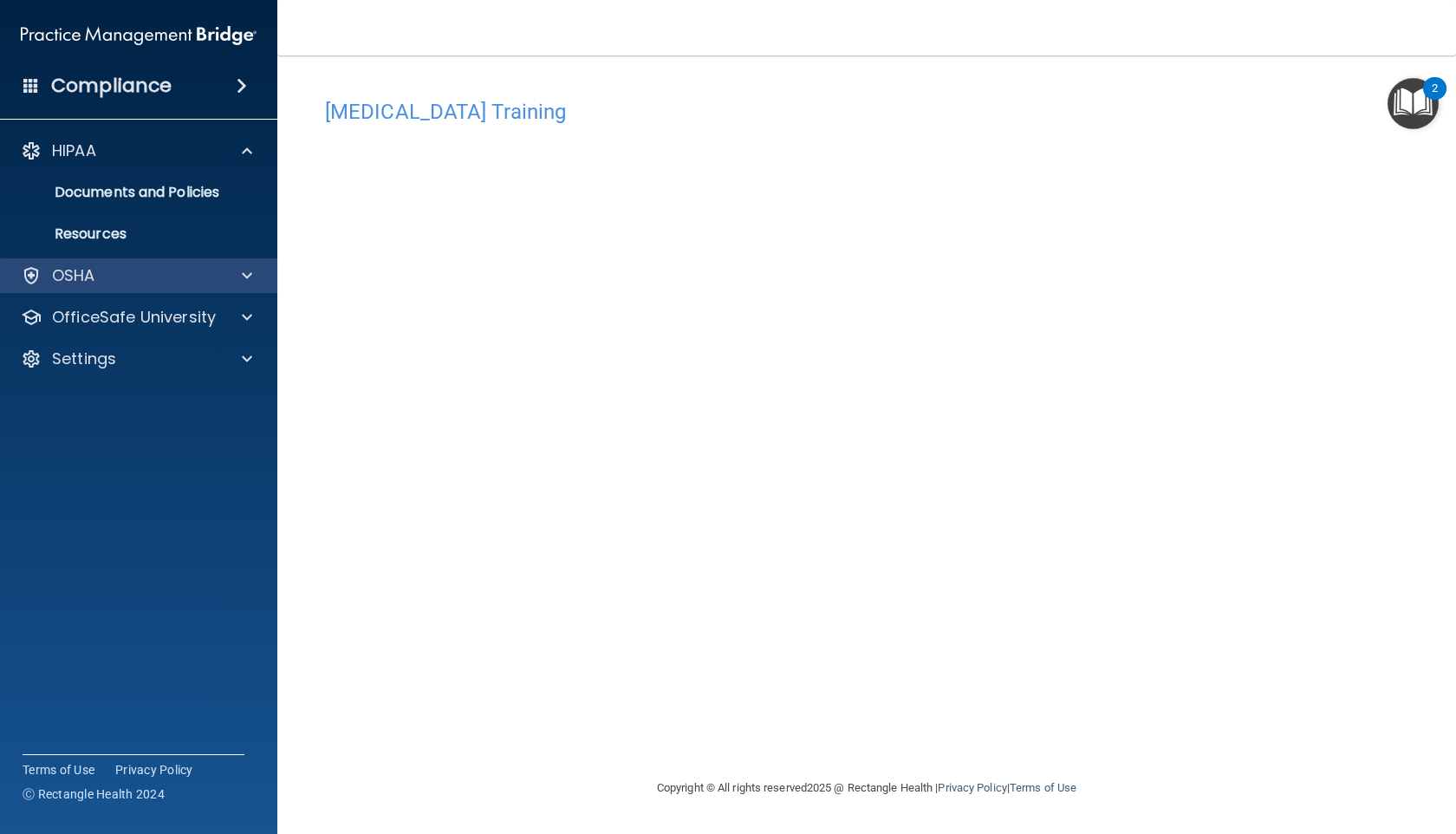
click at [231, 260] on div "OSHA" at bounding box center [138, 276] width 278 height 35
click at [246, 283] on span at bounding box center [247, 275] width 11 height 20
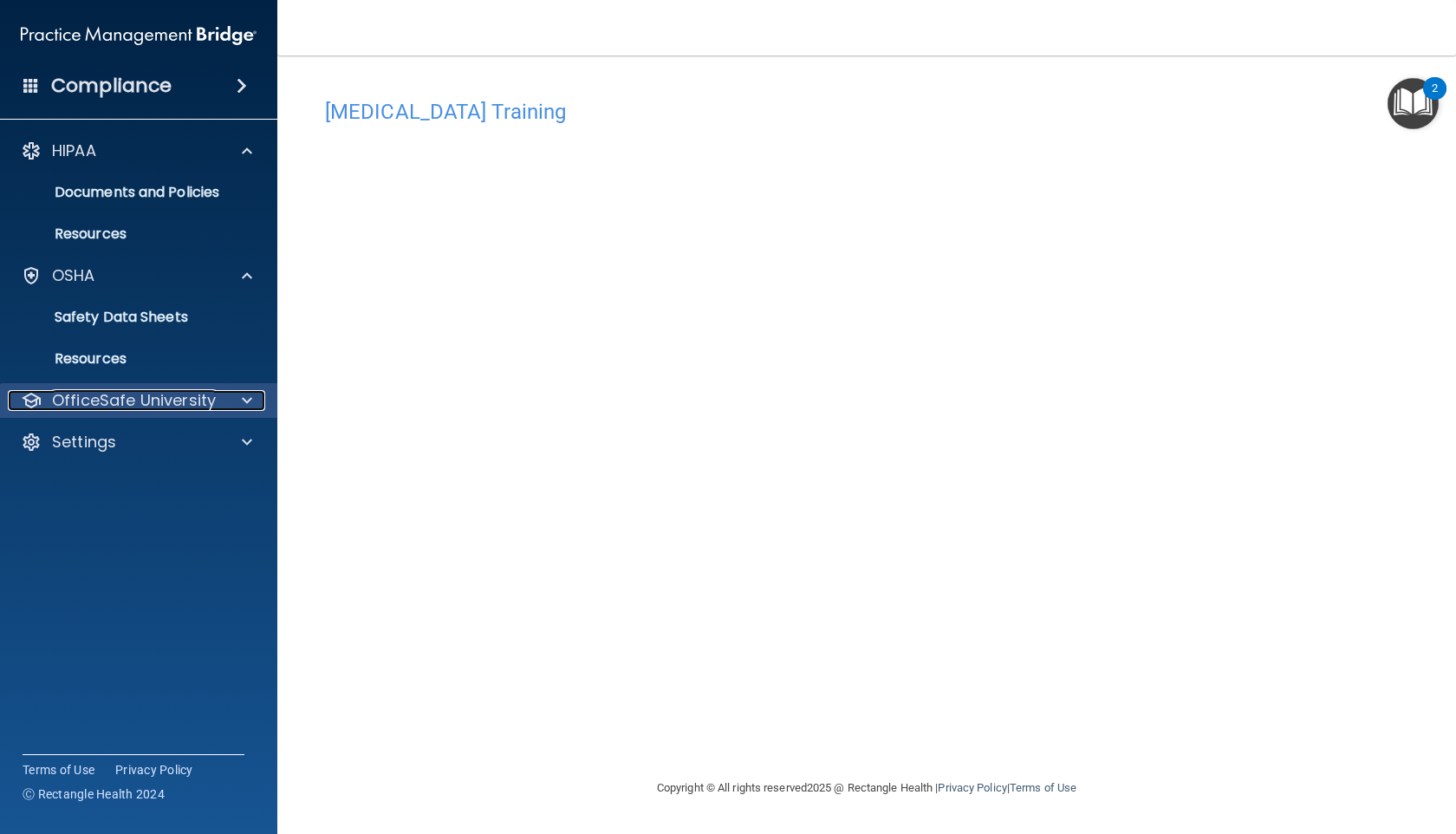
click at [238, 393] on div at bounding box center [244, 400] width 43 height 20
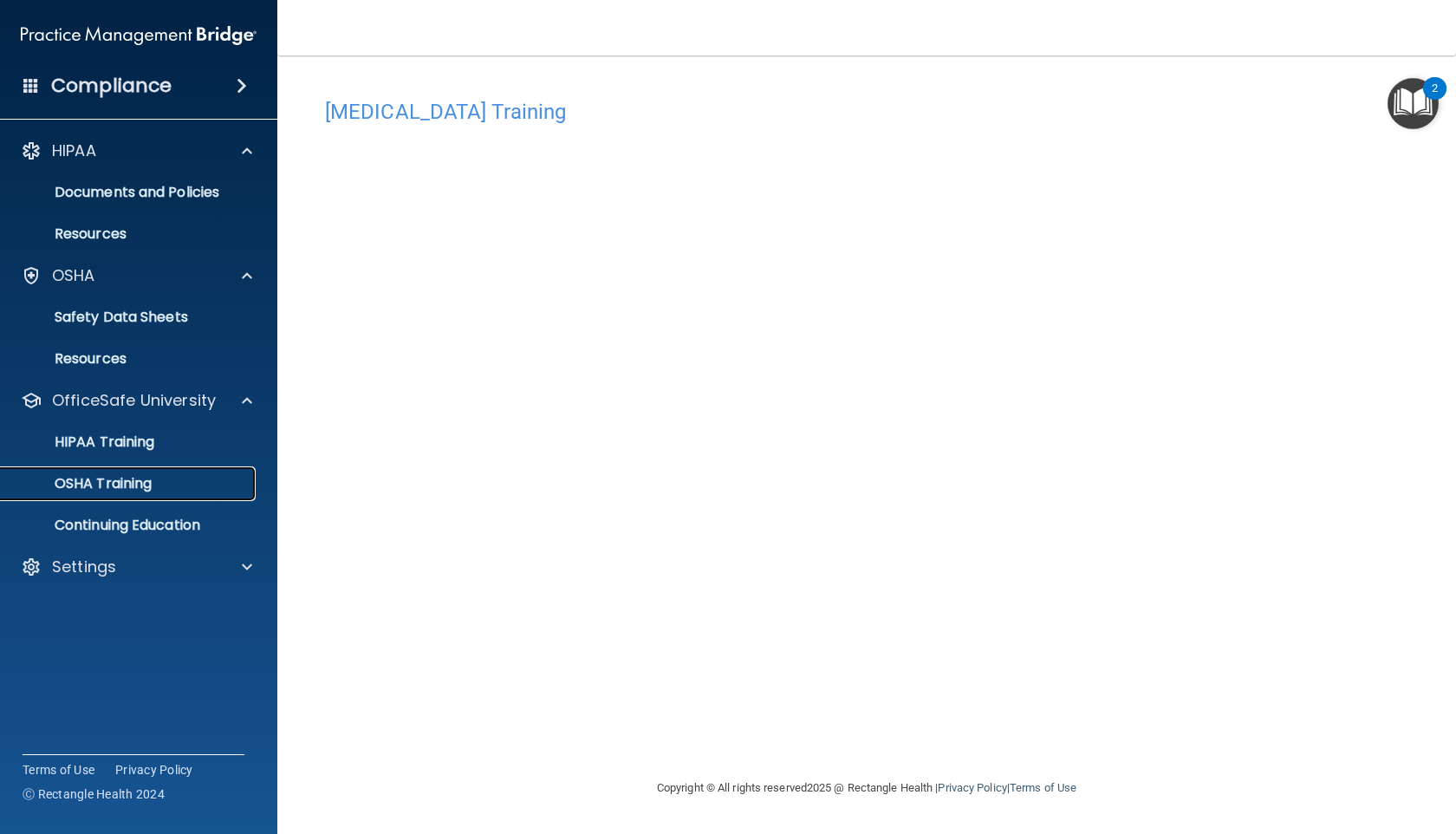
click at [223, 479] on div "OSHA Training" at bounding box center [130, 484] width 237 height 18
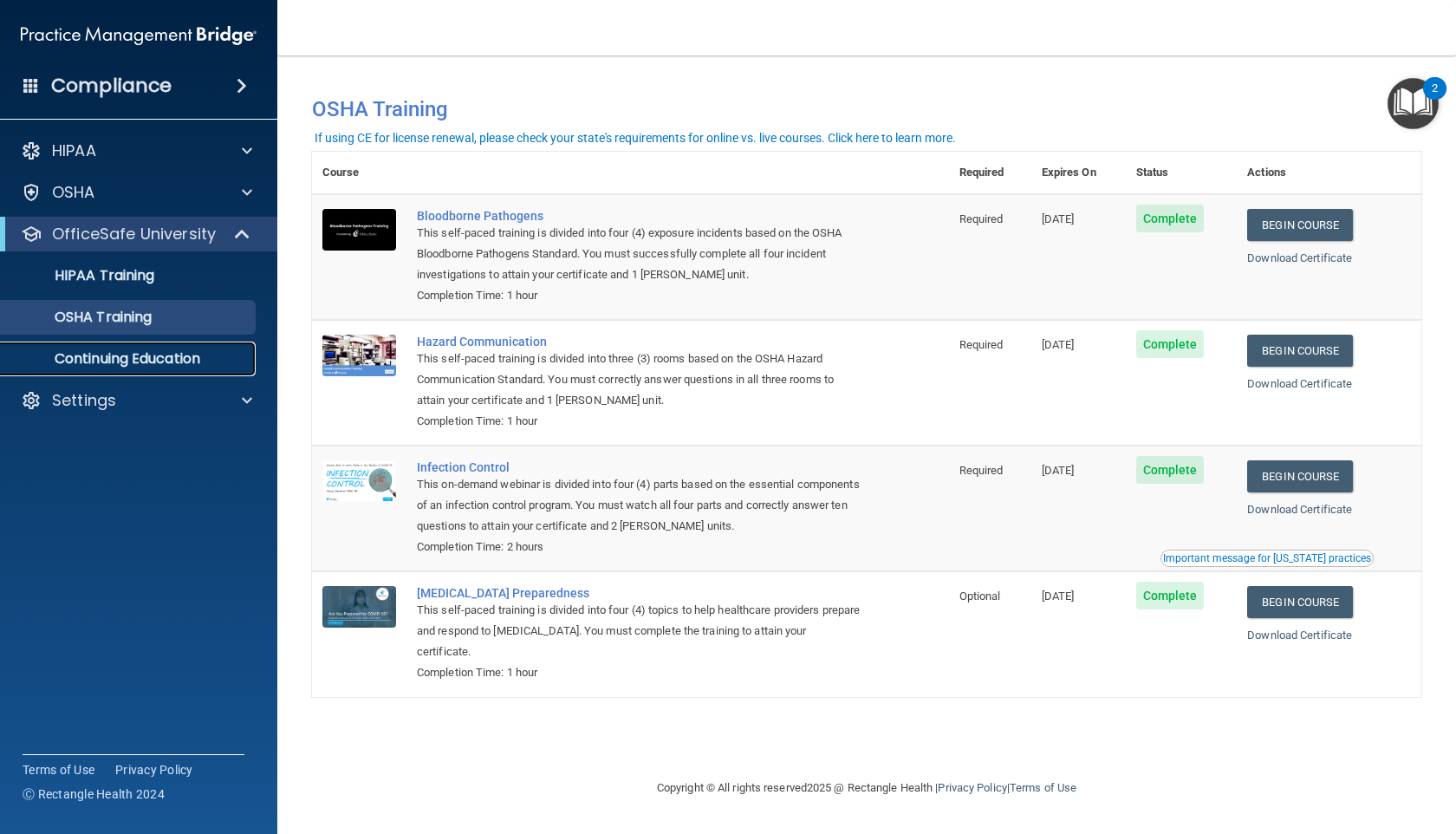
click at [222, 352] on p "Continuing Education" at bounding box center [130, 359] width 237 height 18
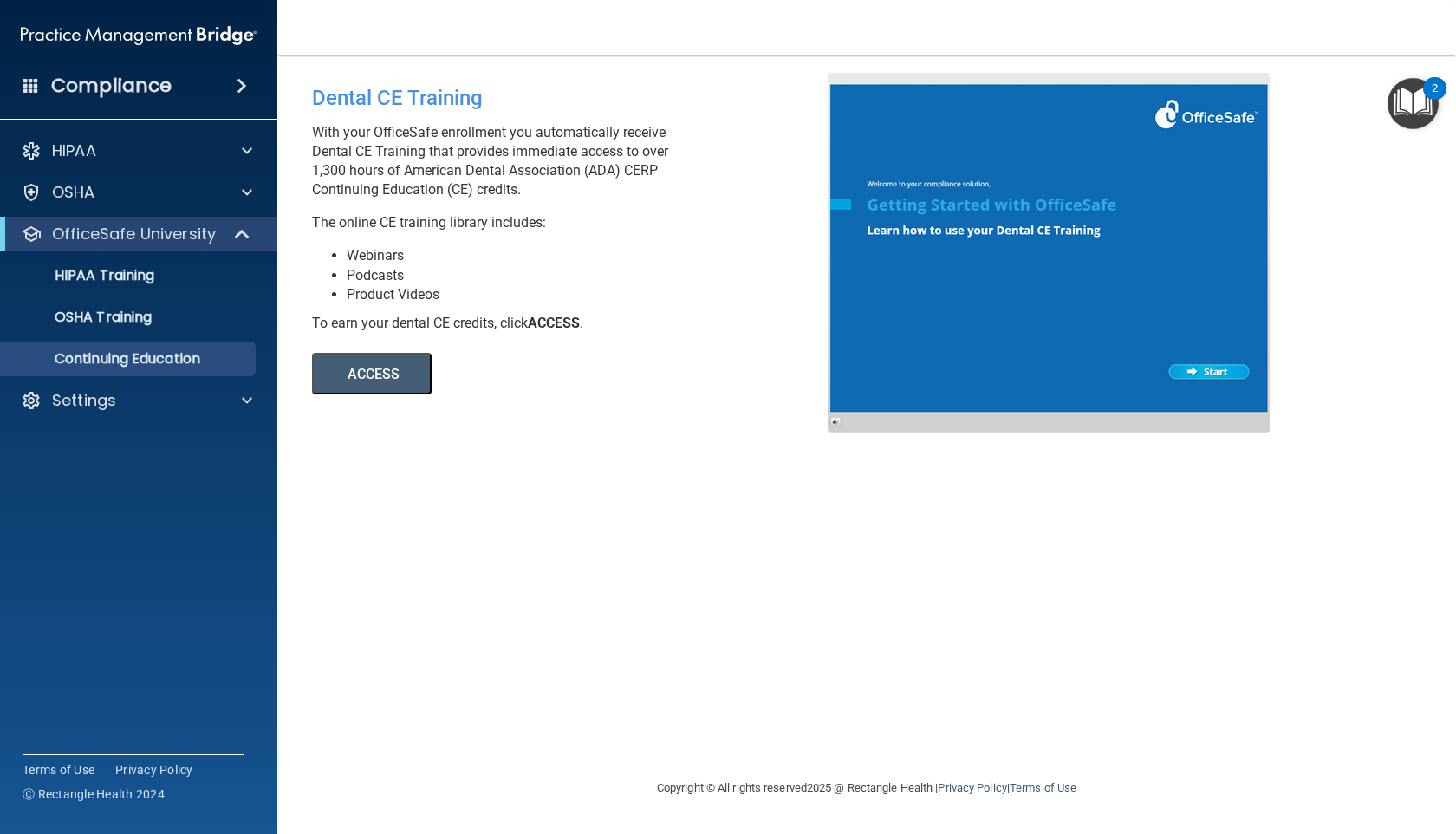
click at [1421, 82] on img "Open Resource Center, 2 new notifications" at bounding box center [1413, 103] width 51 height 51
